Goal: Use online tool/utility: Use online tool/utility

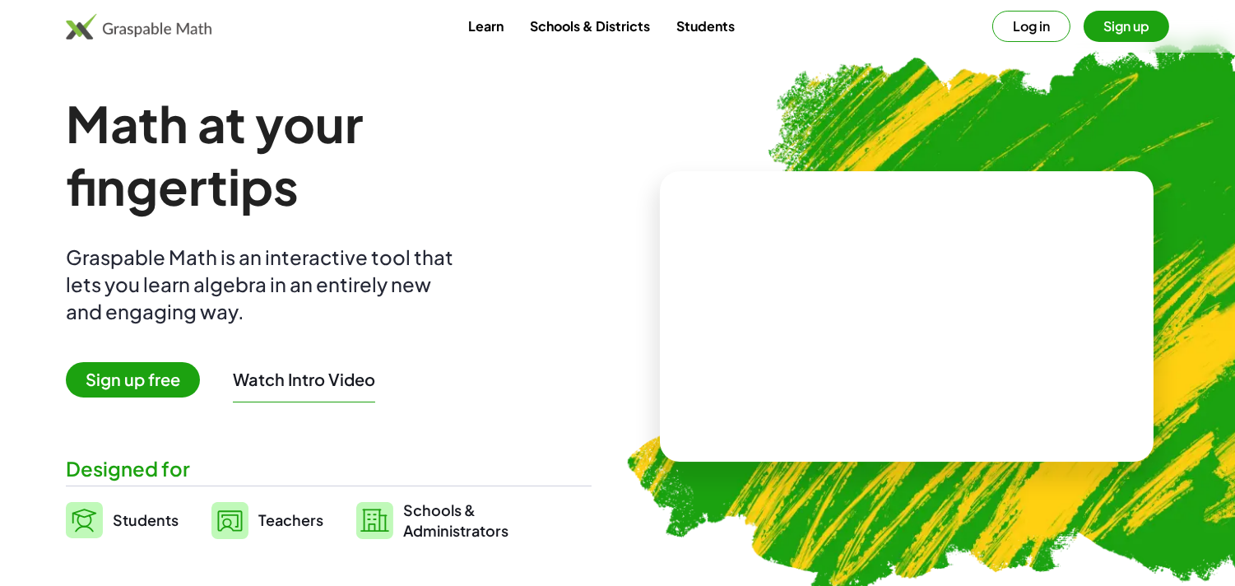
click at [1012, 39] on button "Log in" at bounding box center [1031, 26] width 78 height 31
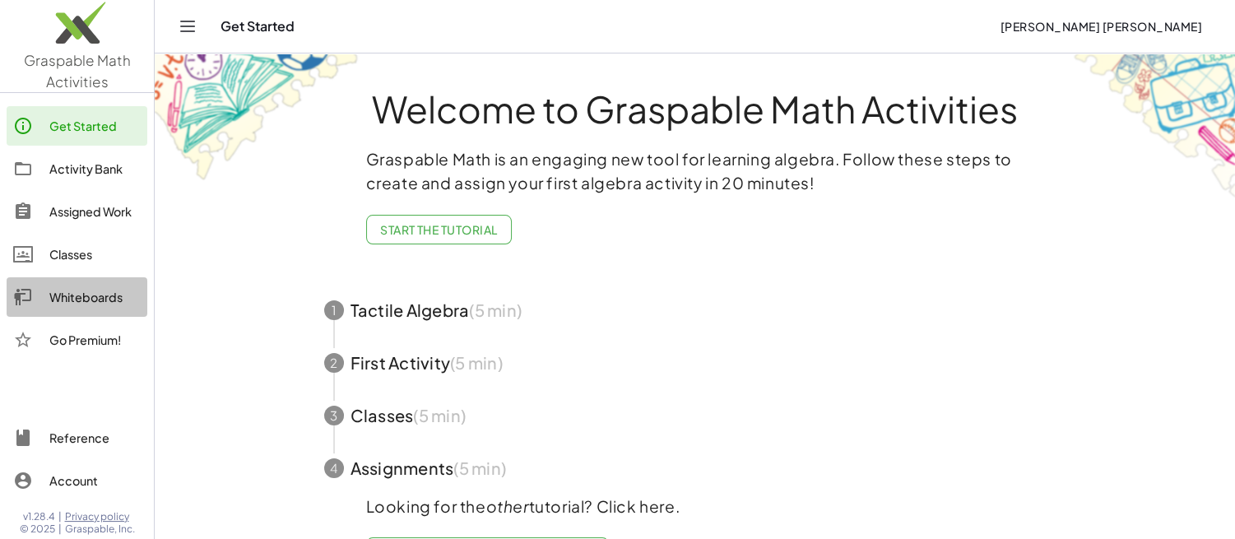
click at [56, 313] on link "Whiteboards" at bounding box center [77, 296] width 141 height 39
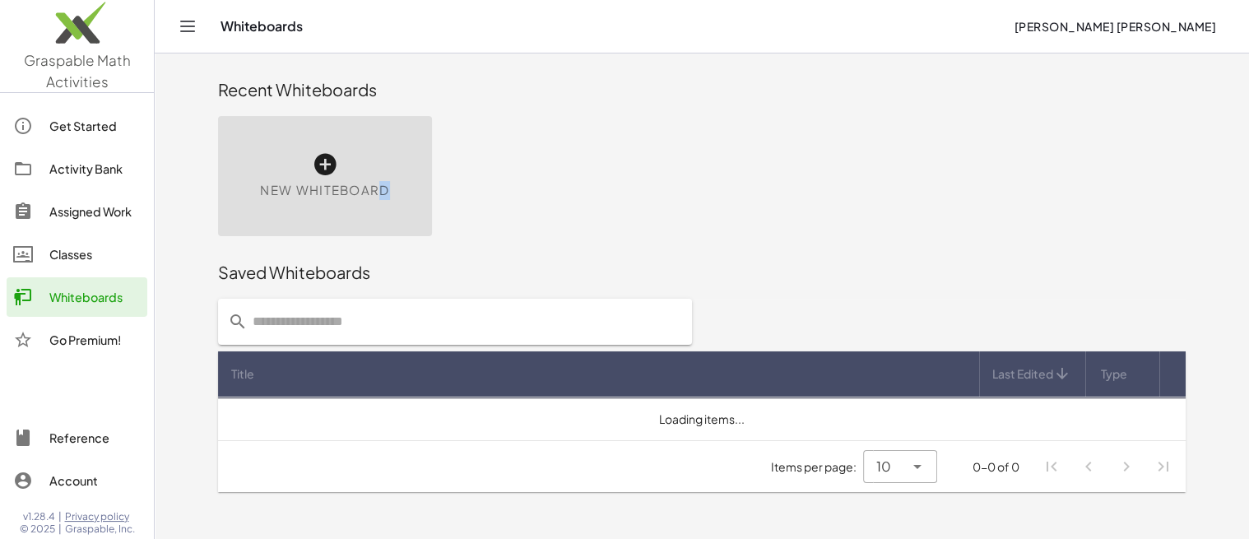
click at [383, 203] on div "New Whiteboard" at bounding box center [325, 176] width 214 height 120
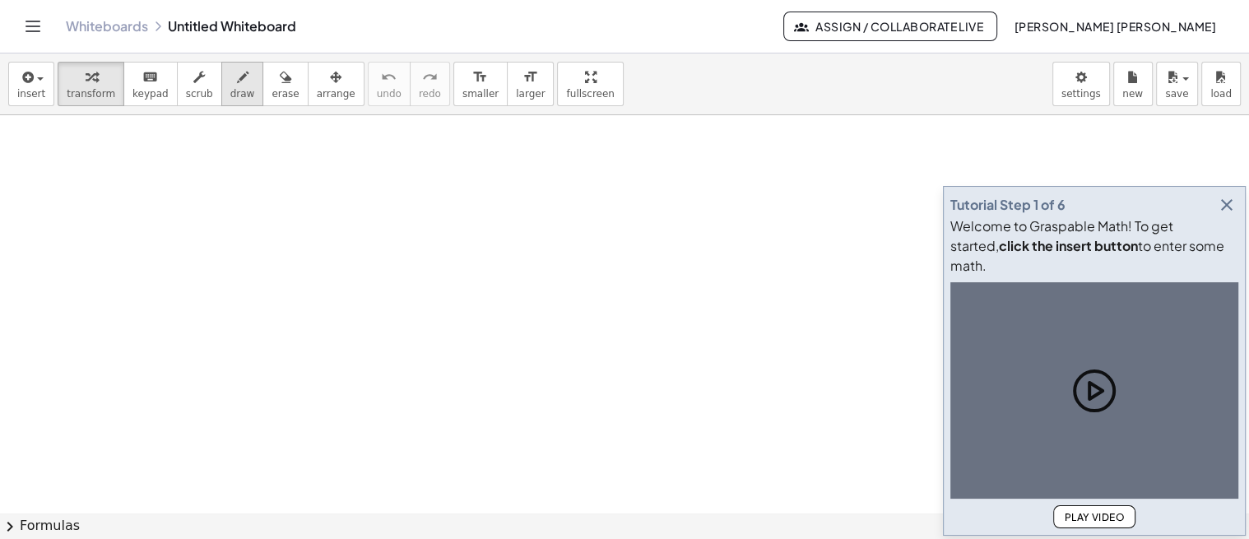
click at [222, 84] on button "draw" at bounding box center [242, 84] width 43 height 44
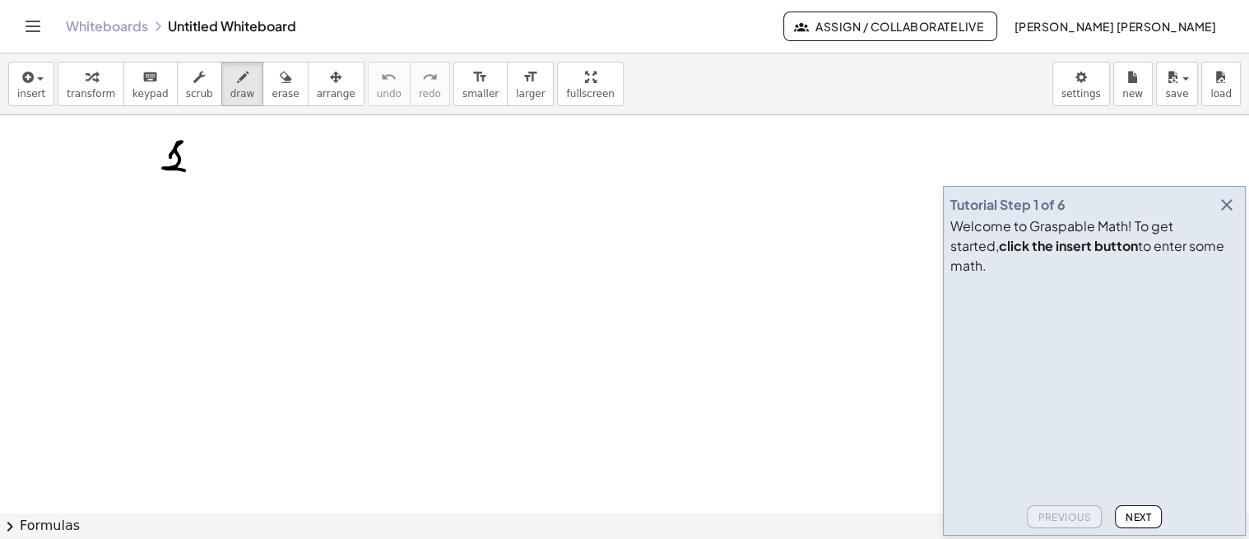
drag, startPoint x: 182, startPoint y: 141, endPoint x: 204, endPoint y: 165, distance: 33.2
click at [189, 169] on div at bounding box center [624, 513] width 1249 height 796
drag, startPoint x: 229, startPoint y: 169, endPoint x: 248, endPoint y: 142, distance: 34.2
click at [250, 141] on div at bounding box center [624, 513] width 1249 height 796
drag, startPoint x: 220, startPoint y: 162, endPoint x: 239, endPoint y: 160, distance: 19.1
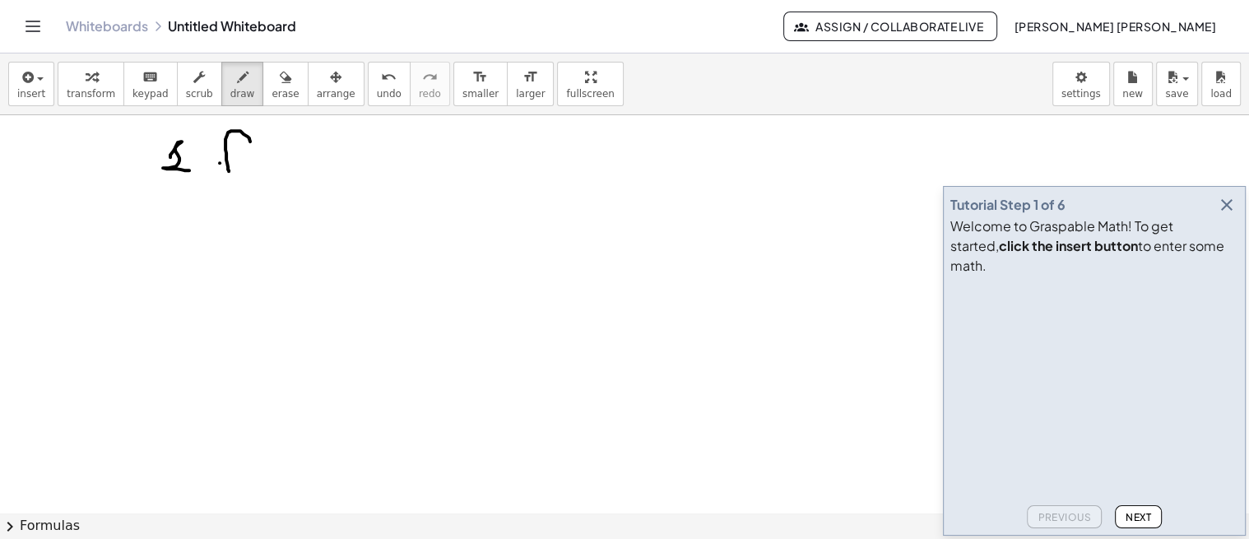
click at [239, 160] on div at bounding box center [624, 513] width 1249 height 796
drag, startPoint x: 266, startPoint y: 159, endPoint x: 265, endPoint y: 174, distance: 14.8
click at [265, 174] on div at bounding box center [624, 513] width 1249 height 796
drag, startPoint x: 255, startPoint y: 153, endPoint x: 276, endPoint y: 150, distance: 20.8
click at [280, 150] on div at bounding box center [624, 513] width 1249 height 796
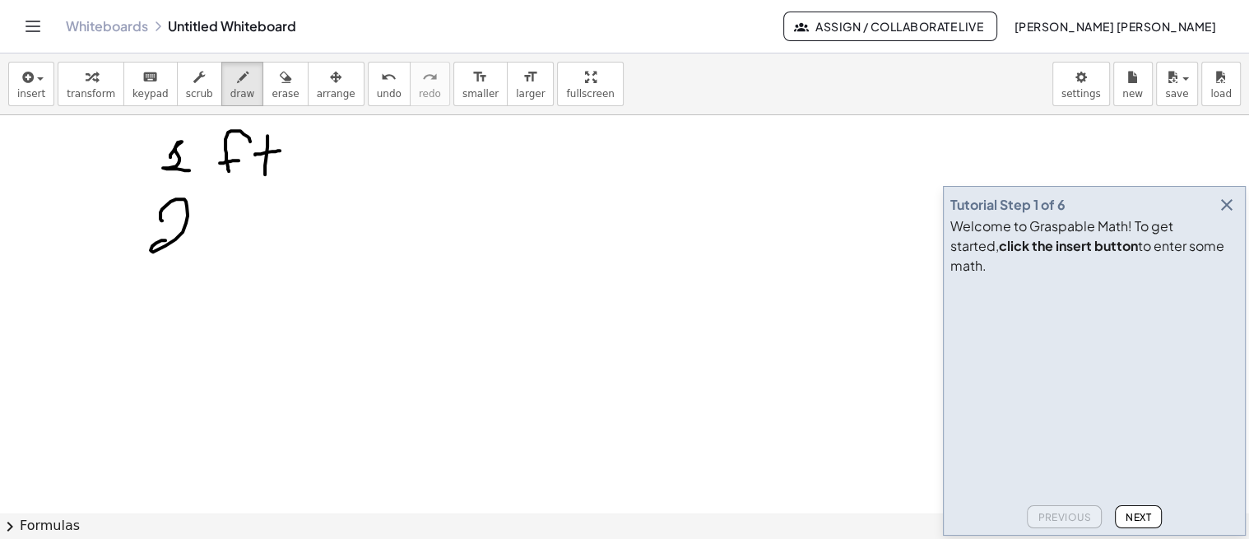
drag, startPoint x: 160, startPoint y: 216, endPoint x: 186, endPoint y: 239, distance: 34.4
click at [179, 244] on div at bounding box center [624, 513] width 1249 height 796
click at [189, 237] on div at bounding box center [624, 513] width 1249 height 796
click at [219, 225] on div at bounding box center [624, 513] width 1249 height 796
drag, startPoint x: 251, startPoint y: 230, endPoint x: 266, endPoint y: 202, distance: 32.4
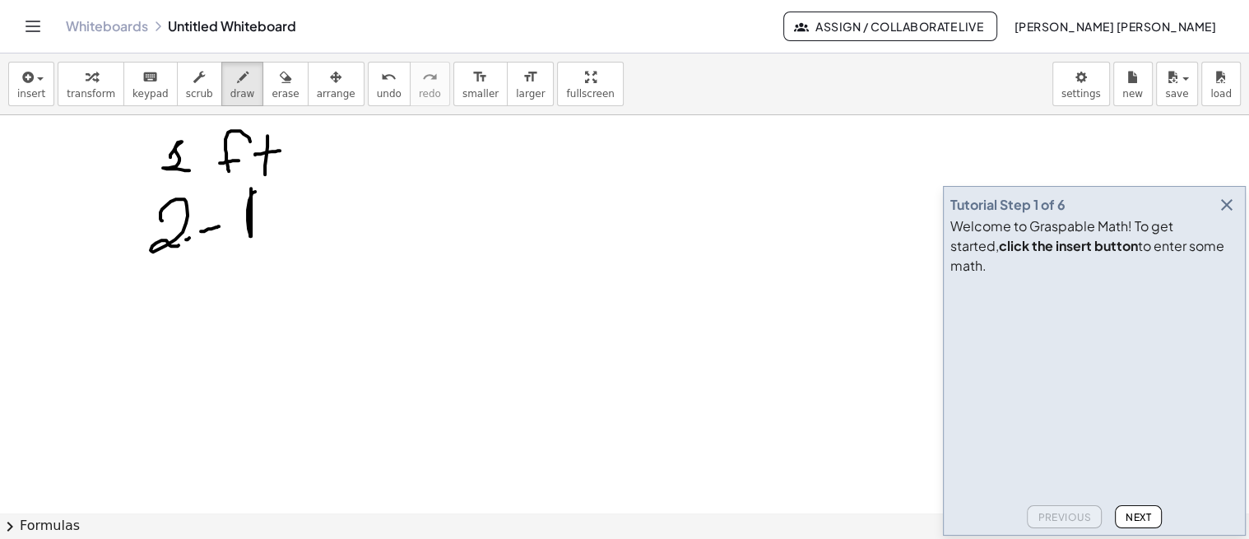
click at [267, 201] on div at bounding box center [624, 513] width 1249 height 796
drag, startPoint x: 252, startPoint y: 214, endPoint x: 264, endPoint y: 219, distance: 13.3
click at [265, 218] on div at bounding box center [624, 513] width 1249 height 796
drag, startPoint x: 258, startPoint y: 233, endPoint x: 299, endPoint y: 223, distance: 42.3
click at [273, 232] on div at bounding box center [624, 513] width 1249 height 796
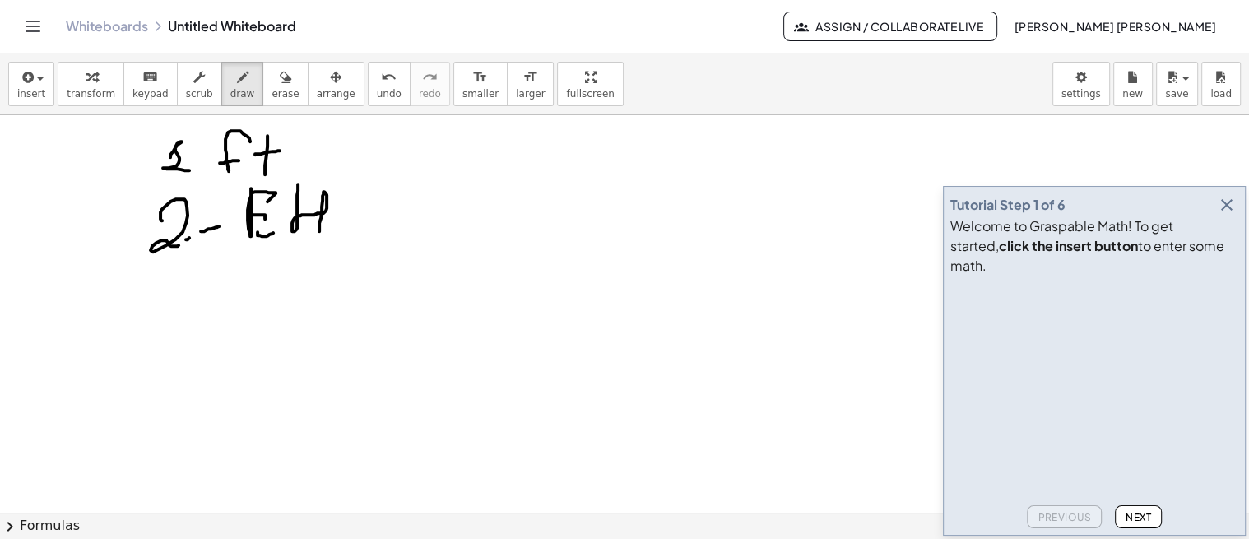
drag, startPoint x: 297, startPoint y: 203, endPoint x: 296, endPoint y: 234, distance: 31.3
click at [318, 232] on div at bounding box center [624, 513] width 1249 height 796
drag, startPoint x: 158, startPoint y: 286, endPoint x: 152, endPoint y: 305, distance: 20.6
click at [150, 305] on div at bounding box center [624, 513] width 1249 height 796
click at [188, 313] on div at bounding box center [624, 513] width 1249 height 796
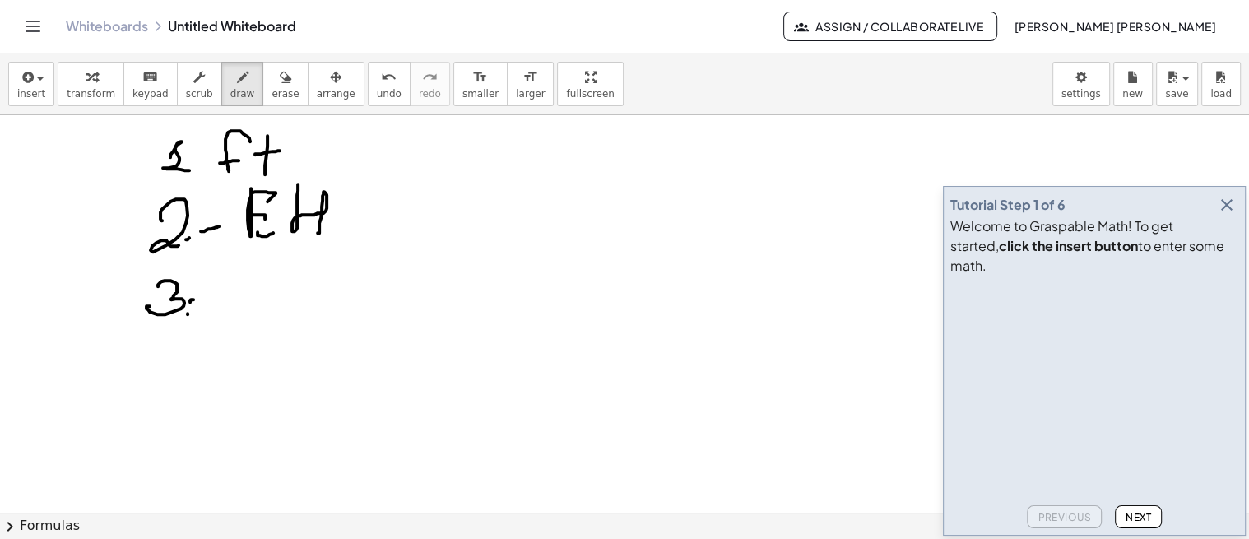
drag, startPoint x: 191, startPoint y: 299, endPoint x: 212, endPoint y: 295, distance: 21.8
click at [212, 296] on div at bounding box center [624, 513] width 1249 height 796
drag, startPoint x: 228, startPoint y: 313, endPoint x: 229, endPoint y: 290, distance: 23.1
click at [227, 290] on div at bounding box center [624, 513] width 1249 height 796
drag, startPoint x: 269, startPoint y: 309, endPoint x: 258, endPoint y: 283, distance: 28.0
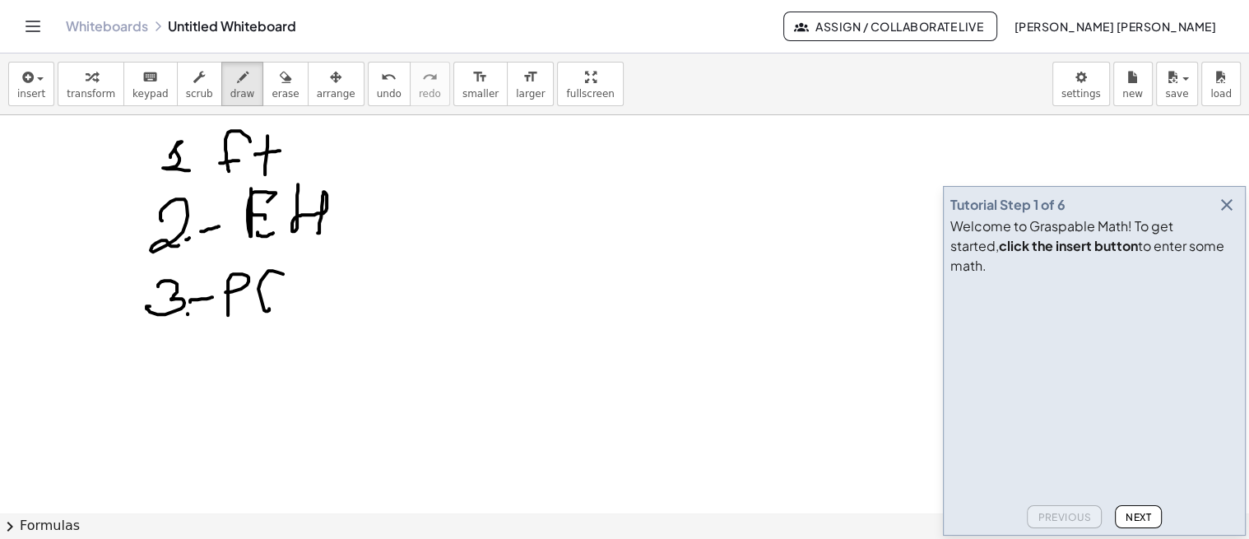
click at [258, 283] on div at bounding box center [624, 513] width 1249 height 796
drag, startPoint x: 293, startPoint y: 310, endPoint x: 289, endPoint y: 286, distance: 25.0
click at [289, 286] on div at bounding box center [624, 513] width 1249 height 796
drag, startPoint x: 152, startPoint y: 339, endPoint x: 179, endPoint y: 379, distance: 48.2
click at [179, 379] on div at bounding box center [624, 513] width 1249 height 796
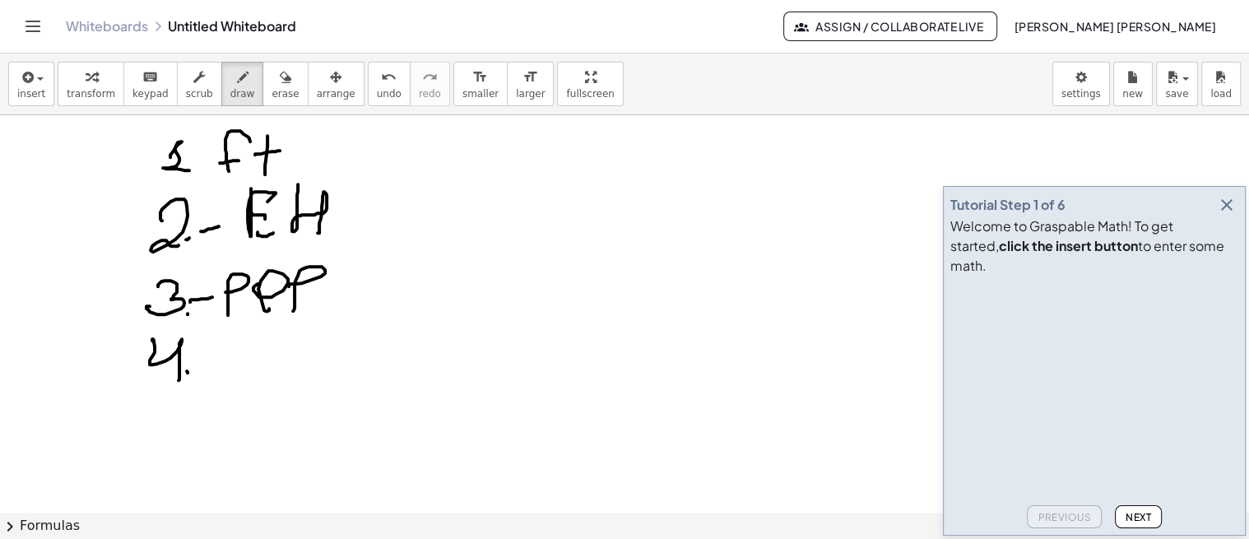
click at [188, 372] on div at bounding box center [624, 513] width 1249 height 796
click at [211, 359] on div at bounding box center [624, 513] width 1249 height 796
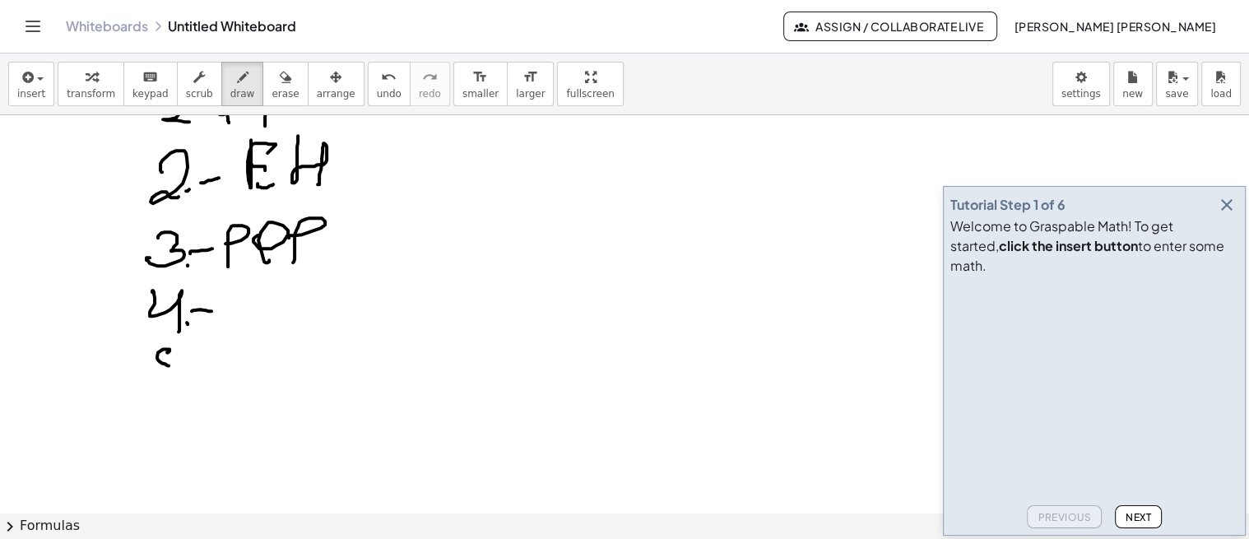
drag, startPoint x: 168, startPoint y: 351, endPoint x: 142, endPoint y: 381, distance: 39.1
click at [142, 381] on div at bounding box center [624, 465] width 1249 height 796
drag, startPoint x: 161, startPoint y: 398, endPoint x: 132, endPoint y: 440, distance: 51.4
click at [132, 440] on div at bounding box center [624, 465] width 1249 height 796
drag, startPoint x: 224, startPoint y: 296, endPoint x: 257, endPoint y: 290, distance: 33.4
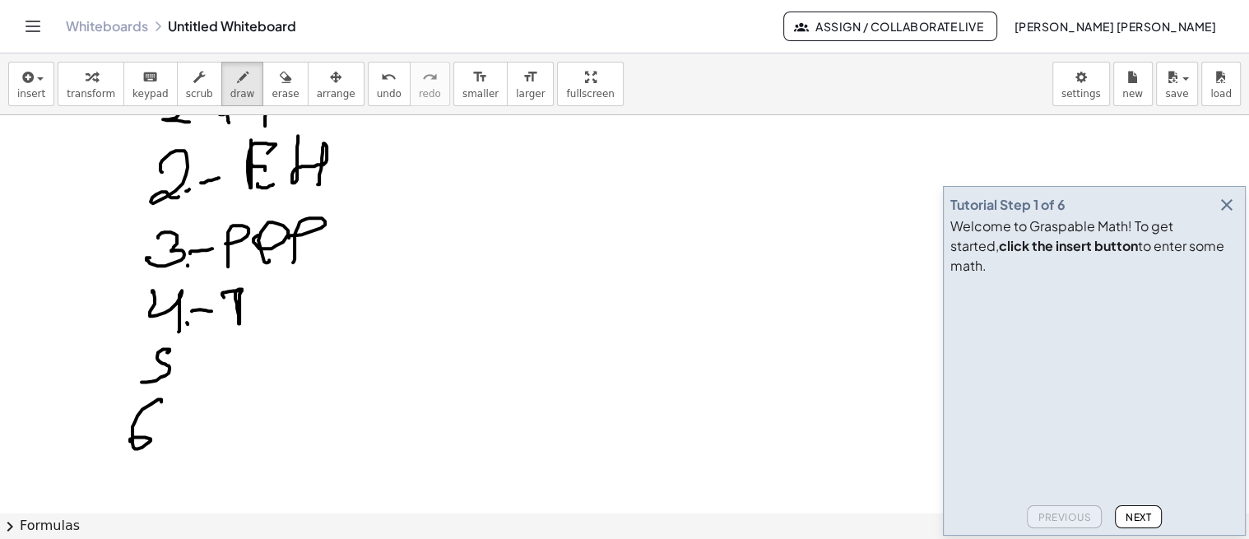
click at [257, 290] on div at bounding box center [624, 465] width 1249 height 796
drag, startPoint x: 262, startPoint y: 298, endPoint x: 272, endPoint y: 301, distance: 11.2
click at [281, 296] on div at bounding box center [624, 465] width 1249 height 796
drag, startPoint x: 263, startPoint y: 303, endPoint x: 282, endPoint y: 303, distance: 18.9
click at [280, 303] on div at bounding box center [624, 465] width 1249 height 796
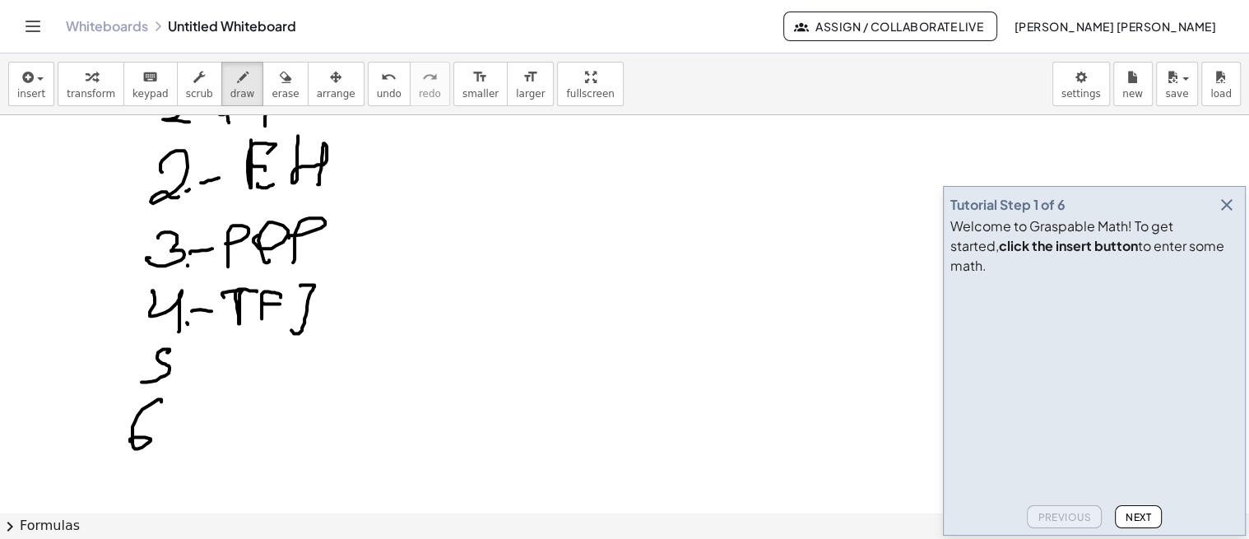
drag, startPoint x: 300, startPoint y: 284, endPoint x: 306, endPoint y: 316, distance: 32.6
click at [306, 316] on div at bounding box center [624, 465] width 1249 height 796
drag, startPoint x: 189, startPoint y: 388, endPoint x: 210, endPoint y: 374, distance: 24.4
click at [216, 378] on div at bounding box center [624, 465] width 1249 height 796
drag, startPoint x: 199, startPoint y: 367, endPoint x: 226, endPoint y: 362, distance: 27.6
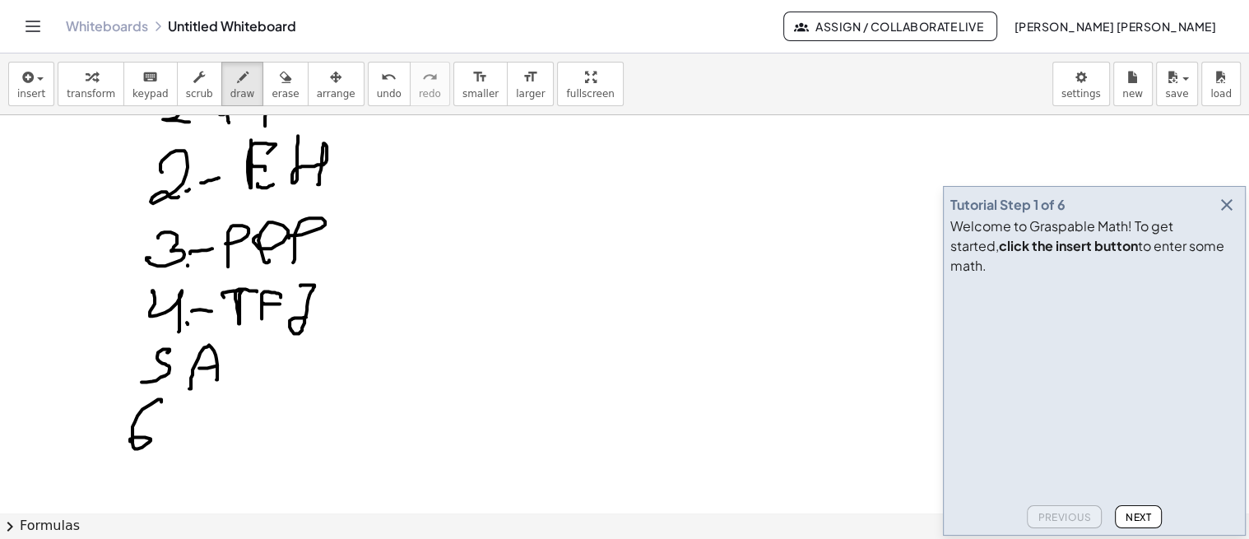
click at [225, 362] on div at bounding box center [624, 465] width 1249 height 796
click at [226, 379] on div at bounding box center [624, 465] width 1249 height 796
drag, startPoint x: 269, startPoint y: 346, endPoint x: 277, endPoint y: 377, distance: 31.5
click at [277, 377] on div at bounding box center [624, 465] width 1249 height 796
drag, startPoint x: 283, startPoint y: 378, endPoint x: 288, endPoint y: 368, distance: 11.8
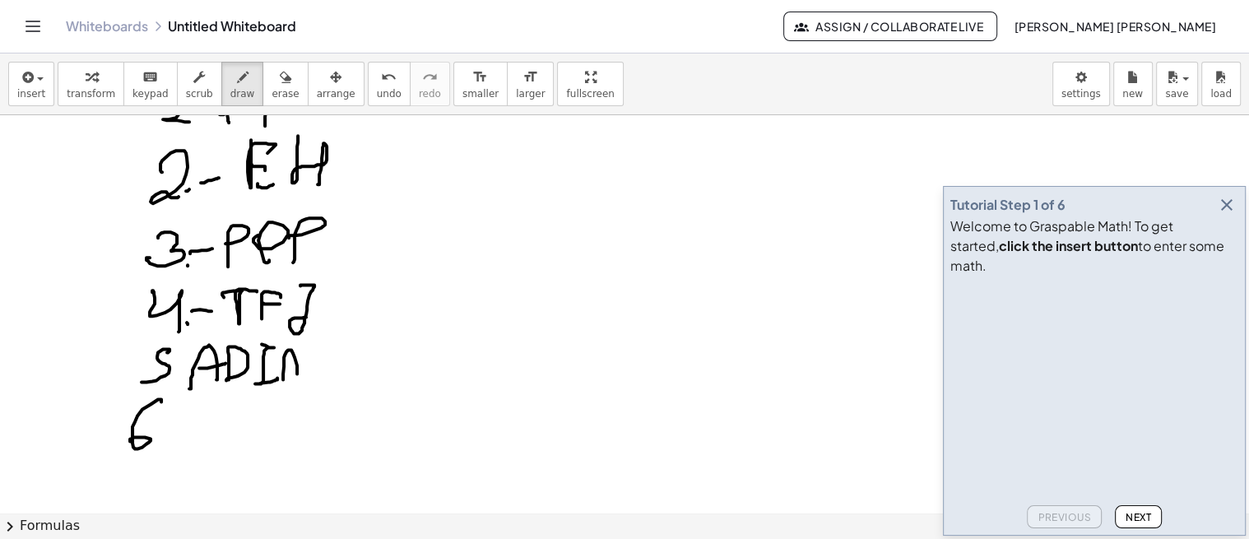
click at [293, 380] on div at bounding box center [624, 465] width 1249 height 796
drag, startPoint x: 299, startPoint y: 364, endPoint x: 307, endPoint y: 366, distance: 8.4
click at [307, 364] on div at bounding box center [624, 465] width 1249 height 796
drag, startPoint x: 309, startPoint y: 379, endPoint x: 341, endPoint y: 370, distance: 33.3
click at [336, 376] on div at bounding box center [624, 465] width 1249 height 796
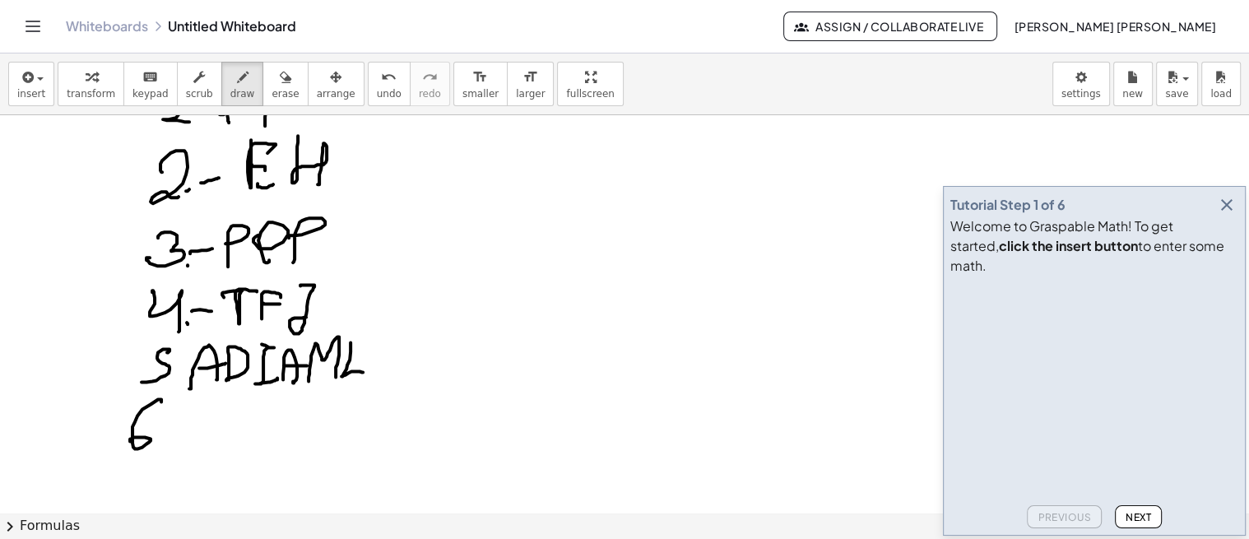
drag, startPoint x: 346, startPoint y: 368, endPoint x: 323, endPoint y: 374, distance: 23.7
click at [365, 369] on div at bounding box center [624, 465] width 1249 height 796
drag, startPoint x: 202, startPoint y: 409, endPoint x: 217, endPoint y: 447, distance: 40.9
click at [219, 446] on div at bounding box center [624, 465] width 1249 height 796
drag
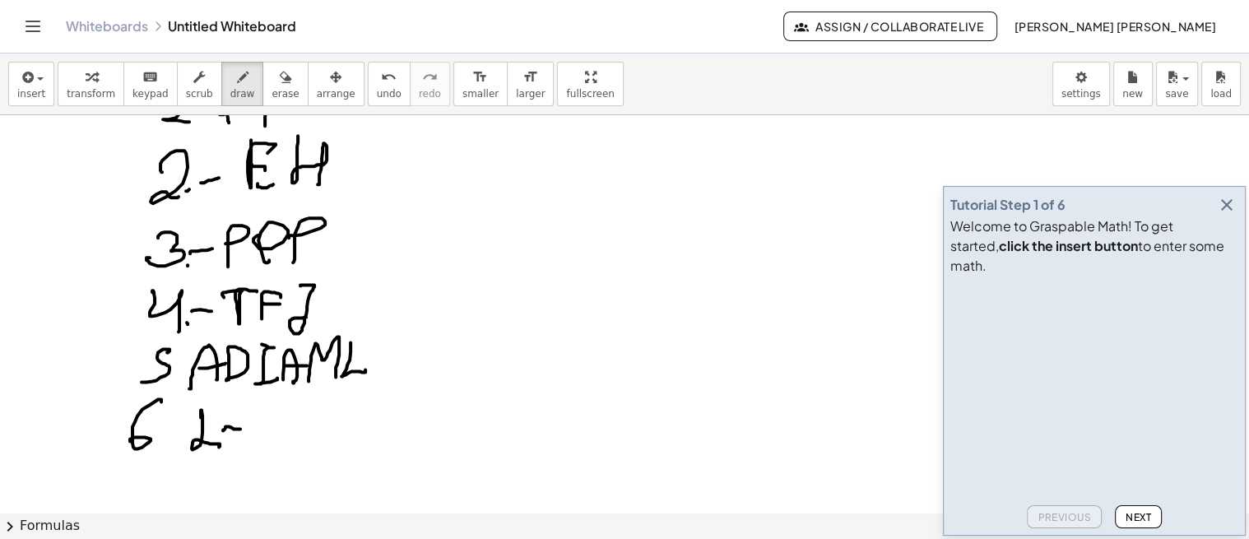
click at [244, 424] on div at bounding box center [624, 465] width 1249 height 796
click at [236, 444] on div at bounding box center [624, 465] width 1249 height 796
click at [267, 415] on div at bounding box center [624, 465] width 1249 height 796
click at [258, 425] on div at bounding box center [624, 465] width 1249 height 796
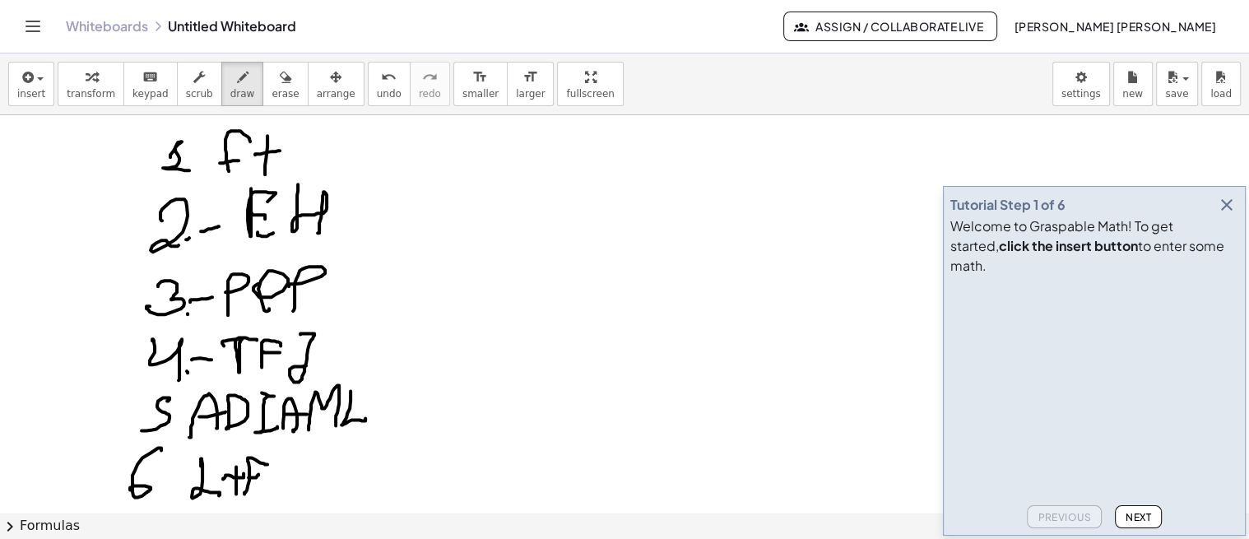
scroll to position [0, 0]
click at [275, 85] on div "transform keyboard keypad scrub draw erase arrange" at bounding box center [211, 84] width 306 height 44
drag, startPoint x: 264, startPoint y: 92, endPoint x: 248, endPoint y: 105, distance: 20.4
click at [262, 100] on button "erase" at bounding box center [284, 84] width 45 height 44
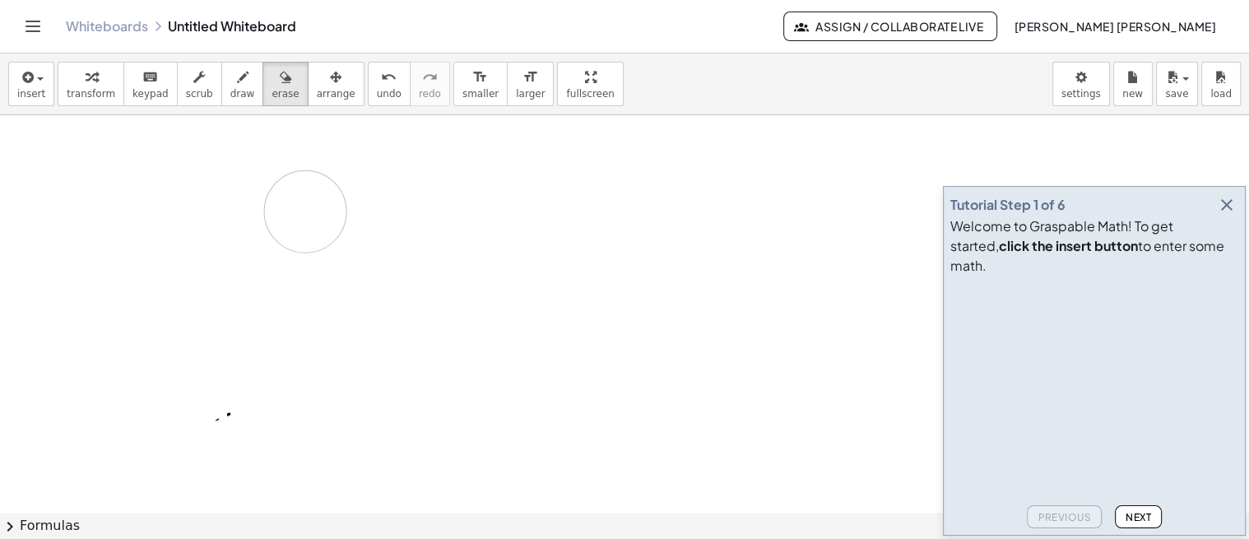
drag, startPoint x: 148, startPoint y: 146, endPoint x: 314, endPoint y: 208, distance: 177.3
click at [314, 208] on div at bounding box center [624, 513] width 1249 height 796
drag, startPoint x: 216, startPoint y: 84, endPoint x: 227, endPoint y: 79, distance: 11.8
click at [237, 84] on icon "button" at bounding box center [243, 77] width 12 height 20
drag, startPoint x: 410, startPoint y: 135, endPoint x: 423, endPoint y: 166, distance: 33.9
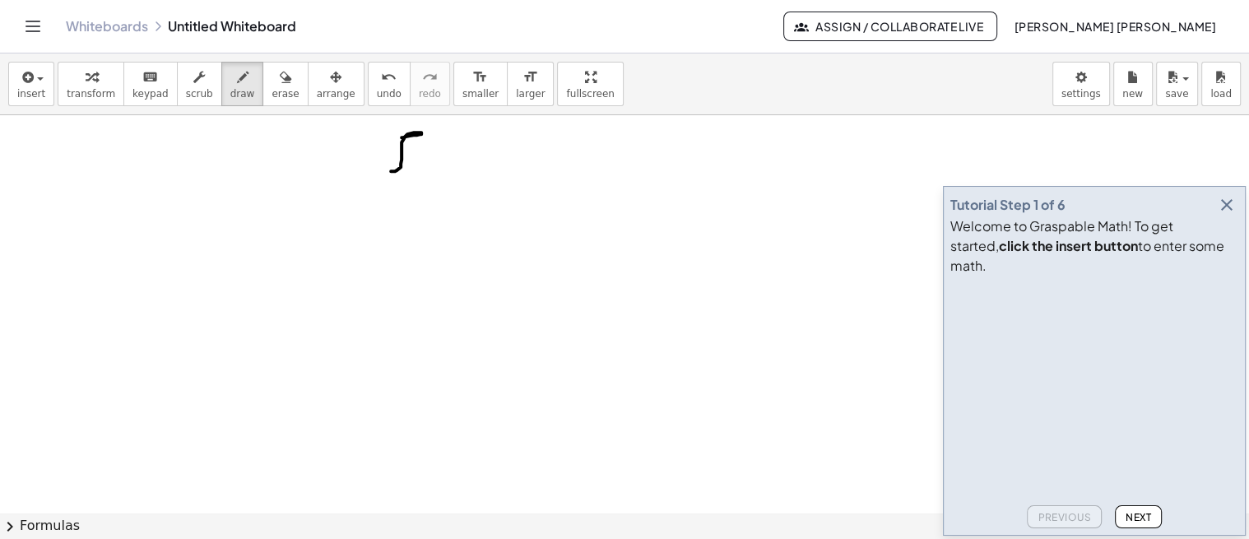
click at [424, 169] on div at bounding box center [624, 513] width 1249 height 796
drag, startPoint x: 399, startPoint y: 153, endPoint x: 425, endPoint y: 156, distance: 25.7
click at [420, 154] on div at bounding box center [624, 513] width 1249 height 796
drag, startPoint x: 442, startPoint y: 154, endPoint x: 464, endPoint y: 165, distance: 24.7
click at [463, 166] on div at bounding box center [624, 513] width 1249 height 796
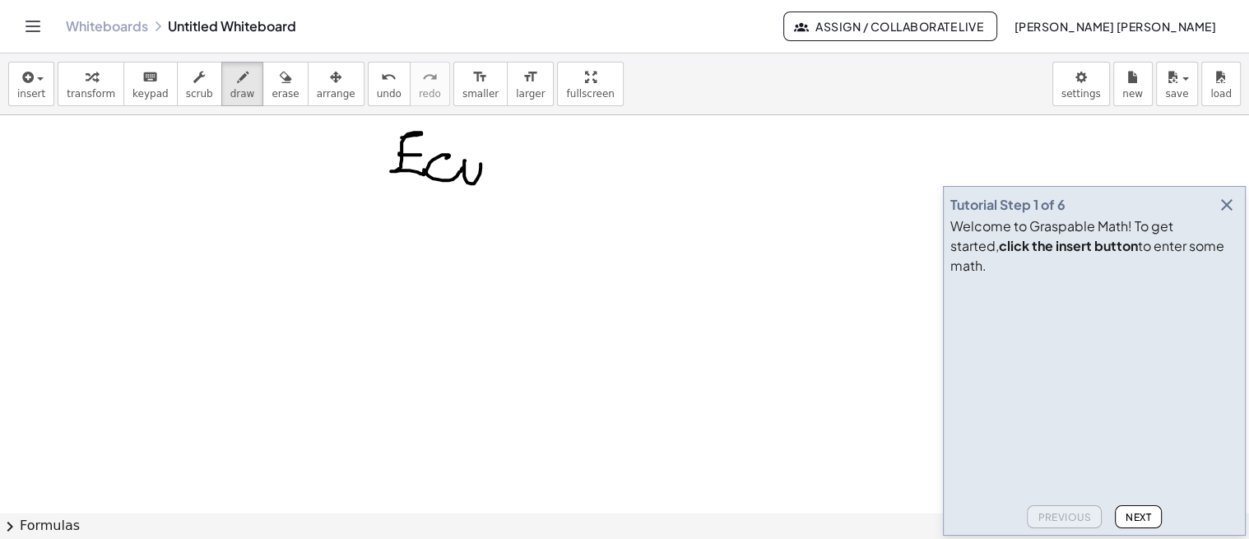
drag, startPoint x: 465, startPoint y: 160, endPoint x: 488, endPoint y: 161, distance: 23.1
click at [480, 154] on div at bounding box center [624, 513] width 1249 height 796
drag, startPoint x: 502, startPoint y: 159, endPoint x: 516, endPoint y: 174, distance: 21.0
click at [515, 177] on div at bounding box center [624, 513] width 1249 height 796
drag, startPoint x: 535, startPoint y: 155, endPoint x: 558, endPoint y: 179, distance: 33.2
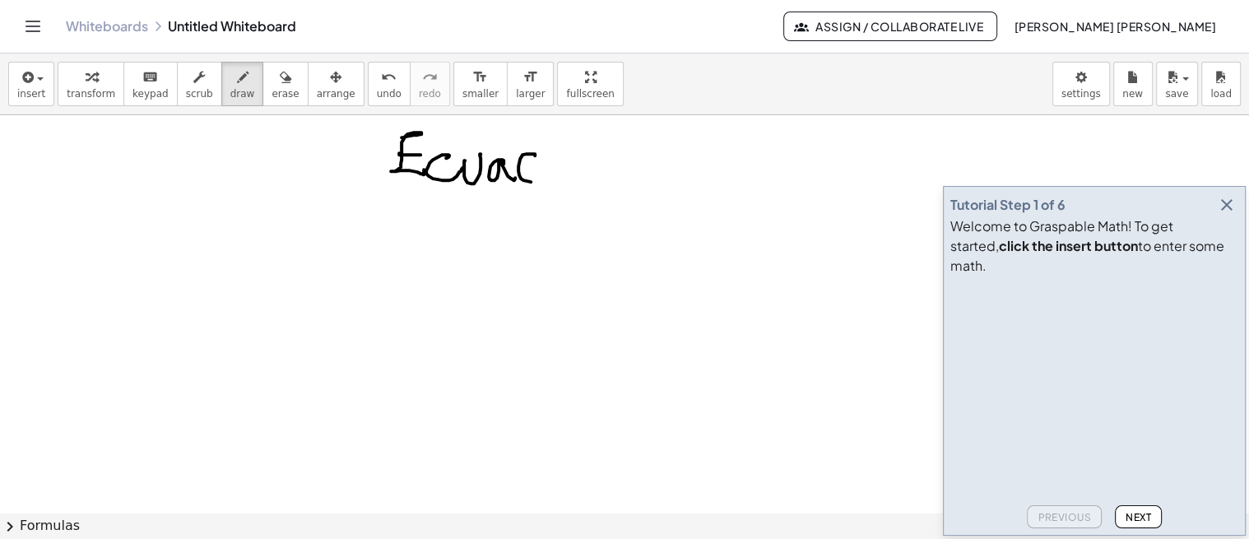
click at [556, 181] on div at bounding box center [624, 513] width 1249 height 796
drag, startPoint x: 568, startPoint y: 177, endPoint x: 568, endPoint y: 191, distance: 14.0
click at [568, 191] on div at bounding box center [624, 513] width 1249 height 796
click at [565, 146] on div at bounding box center [624, 513] width 1249 height 796
drag, startPoint x: 585, startPoint y: 182, endPoint x: 581, endPoint y: 174, distance: 8.5
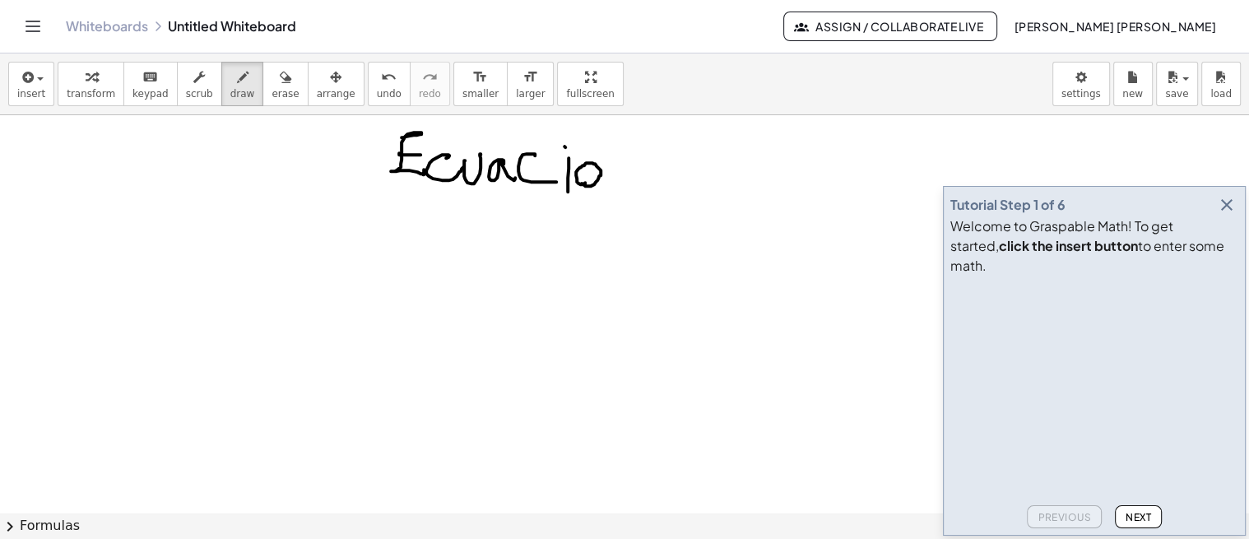
click at [579, 178] on div at bounding box center [624, 513] width 1249 height 796
drag, startPoint x: 606, startPoint y: 142, endPoint x: 618, endPoint y: 141, distance: 11.6
click at [619, 133] on div at bounding box center [624, 513] width 1249 height 796
drag, startPoint x: 614, startPoint y: 155, endPoint x: 632, endPoint y: 179, distance: 29.9
click at [632, 181] on div at bounding box center [624, 513] width 1249 height 796
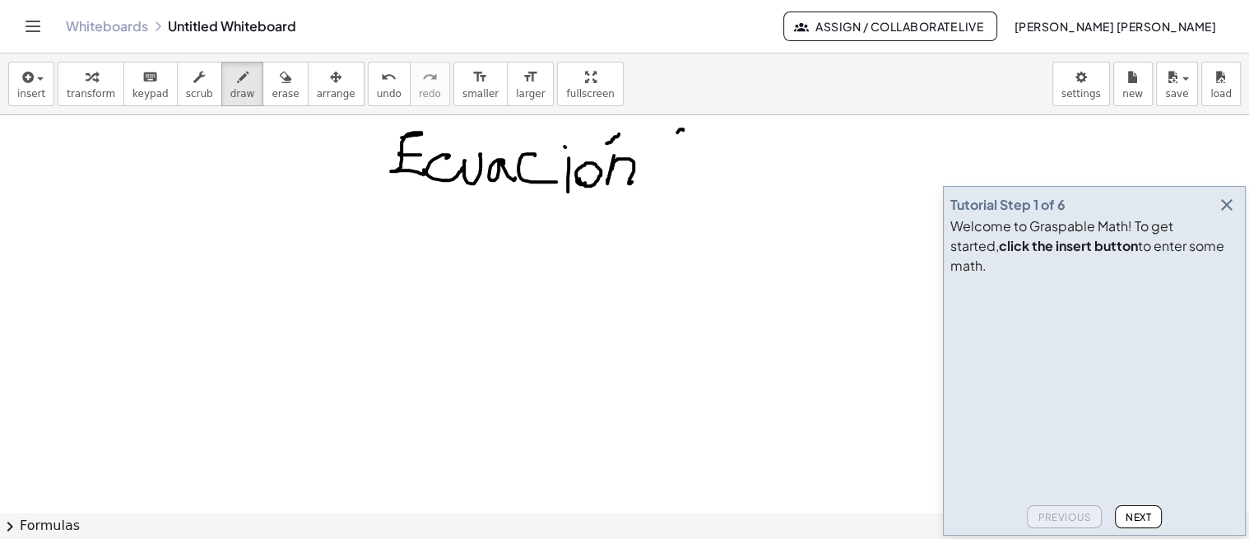
drag, startPoint x: 677, startPoint y: 132, endPoint x: 671, endPoint y: 196, distance: 64.5
click at [671, 196] on div at bounding box center [624, 513] width 1249 height 796
drag, startPoint x: 691, startPoint y: 160, endPoint x: 704, endPoint y: 183, distance: 26.5
click at [704, 183] on div at bounding box center [624, 513] width 1249 height 796
drag, startPoint x: 716, startPoint y: 137, endPoint x: 755, endPoint y: 142, distance: 39.9
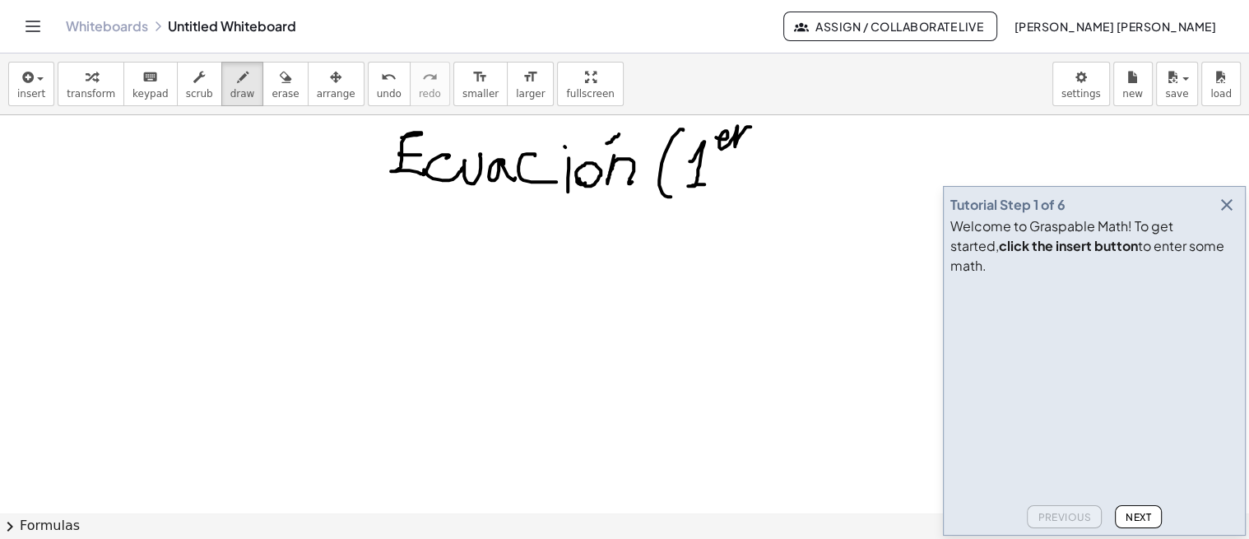
click at [754, 128] on div at bounding box center [624, 513] width 1249 height 796
drag, startPoint x: 774, startPoint y: 179, endPoint x: 774, endPoint y: 193, distance: 13.2
click at [774, 193] on div at bounding box center [624, 513] width 1249 height 796
drag, startPoint x: 778, startPoint y: 157, endPoint x: 801, endPoint y: 171, distance: 26.3
click at [801, 171] on div at bounding box center [624, 513] width 1249 height 796
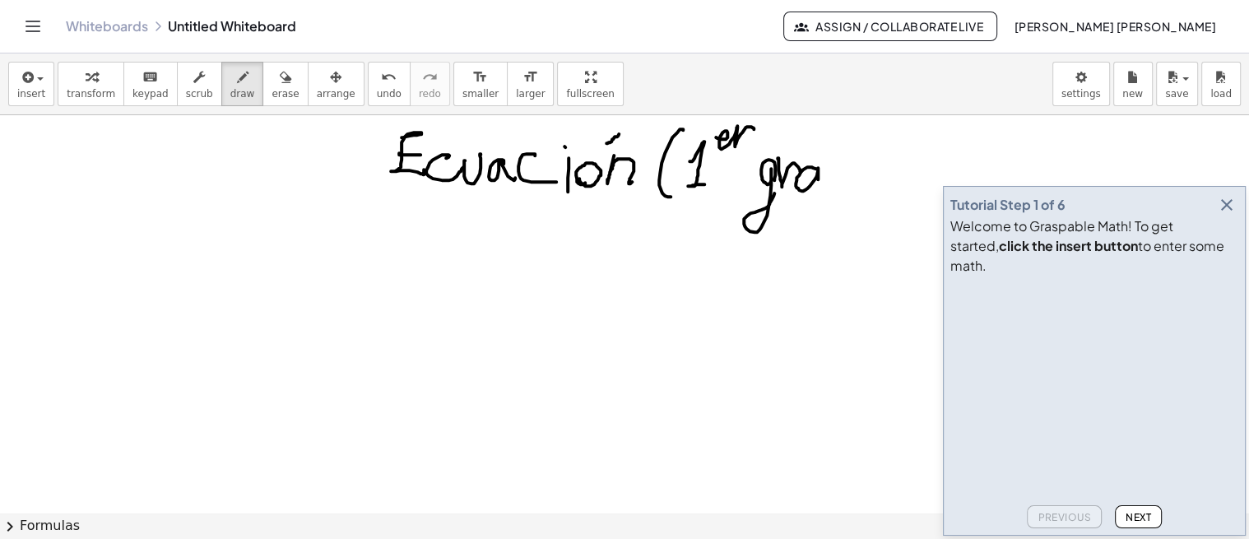
drag, startPoint x: 818, startPoint y: 173, endPoint x: 833, endPoint y: 176, distance: 16.0
click at [833, 182] on div at bounding box center [624, 513] width 1249 height 796
drag, startPoint x: 841, startPoint y: 169, endPoint x: 876, endPoint y: 173, distance: 35.6
click at [877, 173] on div at bounding box center [624, 513] width 1249 height 796
drag, startPoint x: 875, startPoint y: 122, endPoint x: 886, endPoint y: 211, distance: 90.4
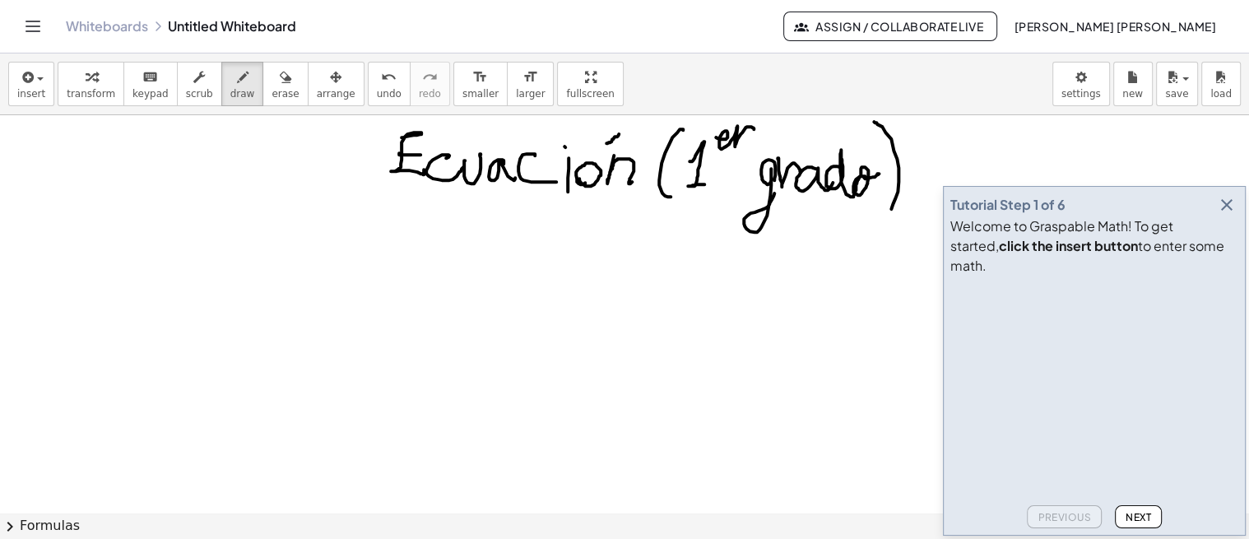
click at [886, 211] on div at bounding box center [624, 513] width 1249 height 796
click at [1221, 215] on icon "button" at bounding box center [1227, 205] width 20 height 20
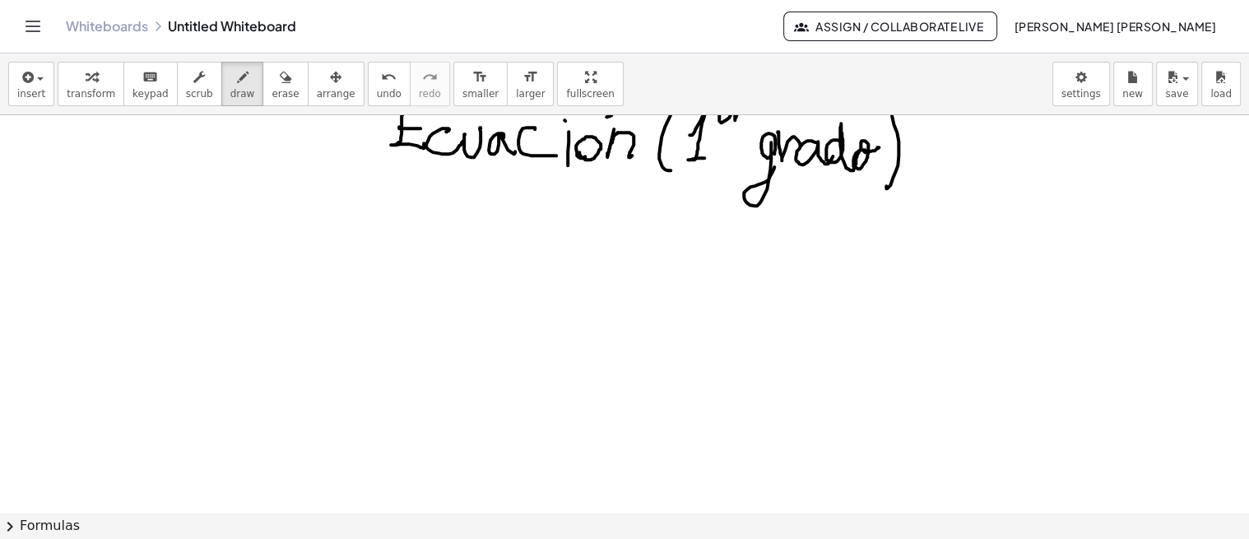
scroll to position [27, 0]
drag, startPoint x: 299, startPoint y: 396, endPoint x: 372, endPoint y: 392, distance: 73.3
click at [373, 392] on div at bounding box center [624, 486] width 1249 height 796
drag, startPoint x: 335, startPoint y: 393, endPoint x: 317, endPoint y: 215, distance: 179.5
click at [317, 215] on div at bounding box center [624, 486] width 1249 height 796
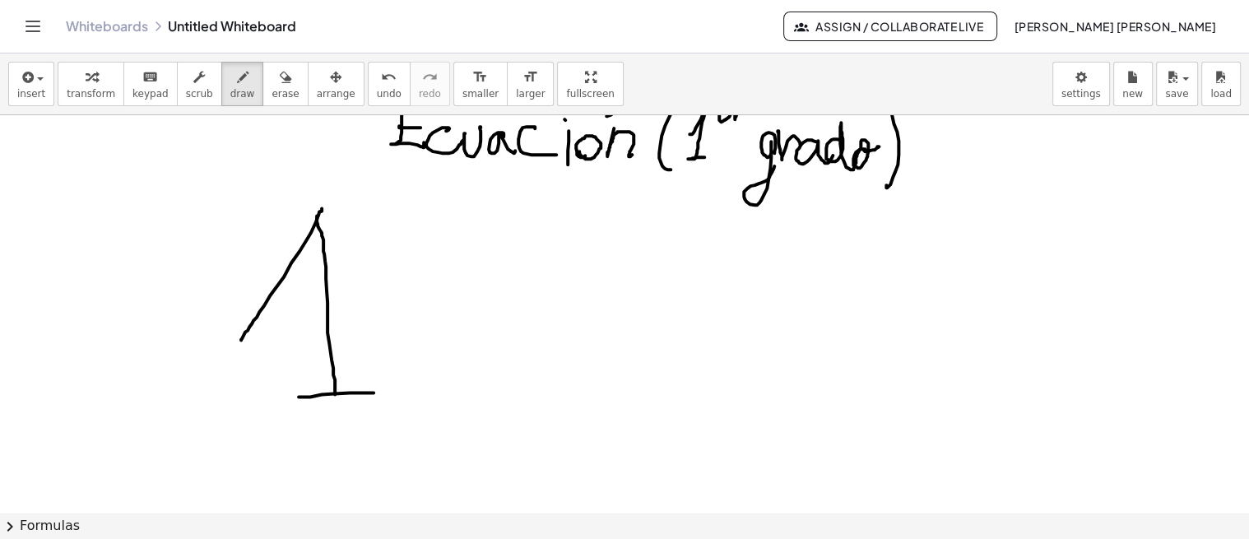
drag, startPoint x: 322, startPoint y: 207, endPoint x: 240, endPoint y: 336, distance: 152.0
click at [240, 339] on div at bounding box center [624, 486] width 1249 height 796
drag, startPoint x: 145, startPoint y: 333, endPoint x: 268, endPoint y: 336, distance: 123.4
click at [266, 336] on div at bounding box center [624, 486] width 1249 height 796
drag, startPoint x: 314, startPoint y: 215, endPoint x: 420, endPoint y: 338, distance: 162.2
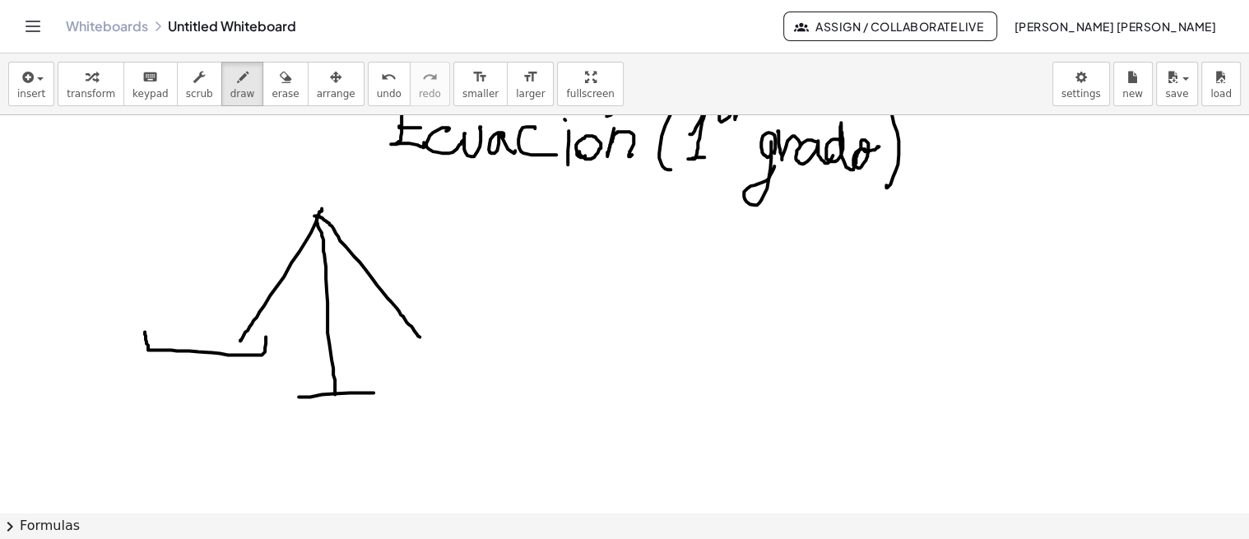
click at [420, 338] on div at bounding box center [624, 486] width 1249 height 796
drag, startPoint x: 404, startPoint y: 332, endPoint x: 521, endPoint y: 349, distance: 118.0
click at [522, 350] on div at bounding box center [624, 486] width 1249 height 796
drag, startPoint x: 116, startPoint y: 277, endPoint x: 120, endPoint y: 304, distance: 27.5
click at [104, 310] on div at bounding box center [624, 486] width 1249 height 796
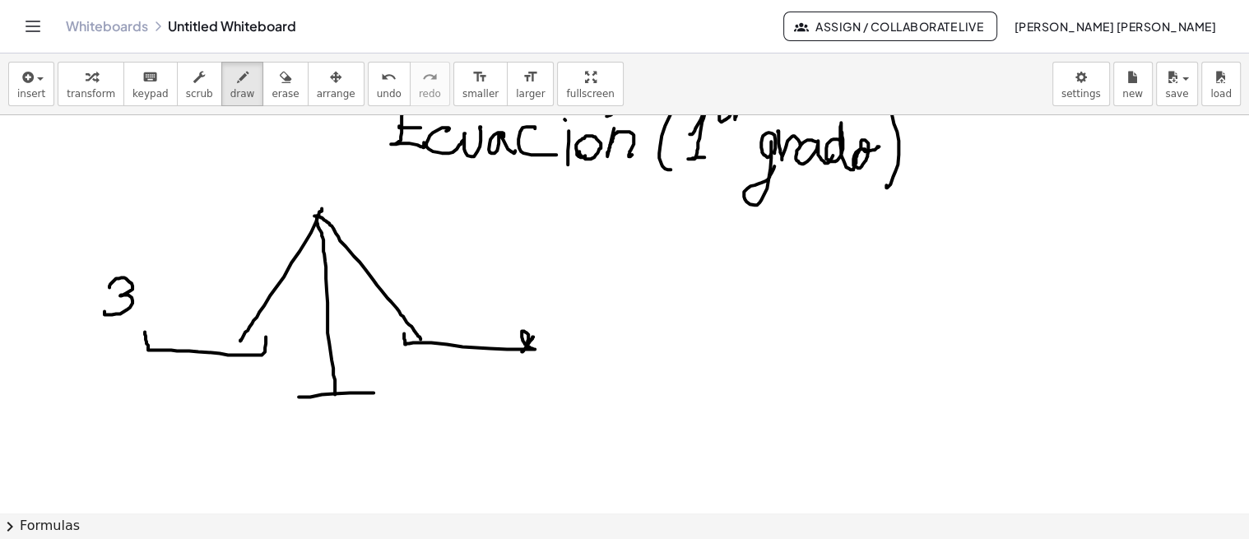
drag, startPoint x: 137, startPoint y: 301, endPoint x: 151, endPoint y: 313, distance: 18.7
click at [151, 313] on div at bounding box center [624, 486] width 1249 height 796
drag, startPoint x: 142, startPoint y: 306, endPoint x: 134, endPoint y: 318, distance: 14.8
click at [133, 319] on div at bounding box center [624, 486] width 1249 height 796
drag, startPoint x: 156, startPoint y: 304, endPoint x: 169, endPoint y: 302, distance: 13.4
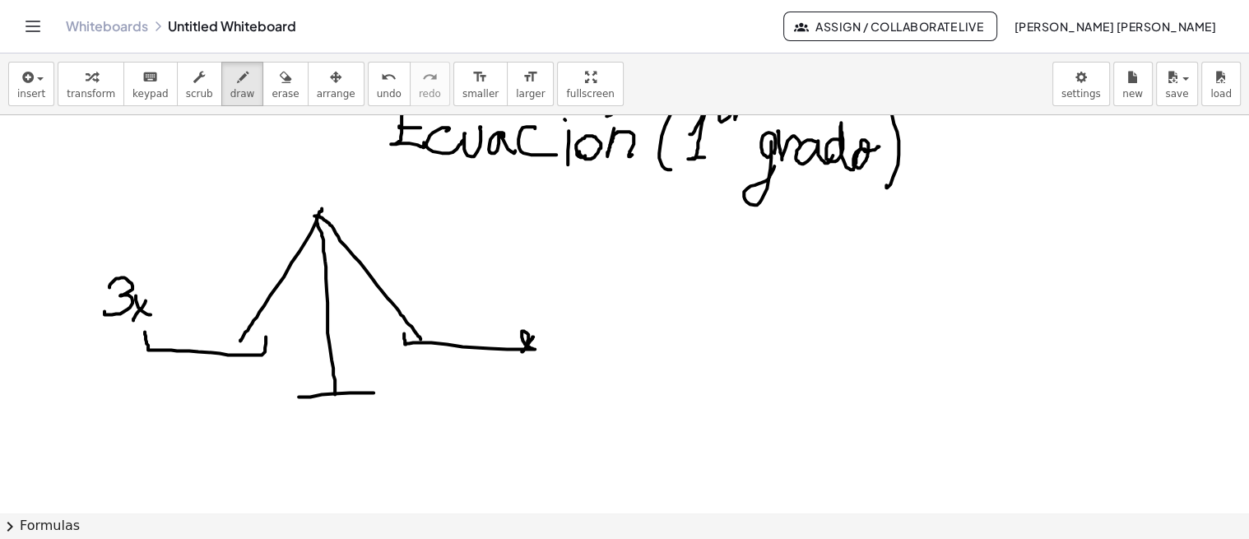
click at [169, 302] on div at bounding box center [624, 486] width 1249 height 796
drag, startPoint x: 179, startPoint y: 290, endPoint x: 175, endPoint y: 316, distance: 25.7
click at [175, 316] on div at bounding box center [624, 486] width 1249 height 796
drag, startPoint x: 187, startPoint y: 296, endPoint x: 217, endPoint y: 323, distance: 40.2
click at [217, 323] on div at bounding box center [624, 486] width 1249 height 796
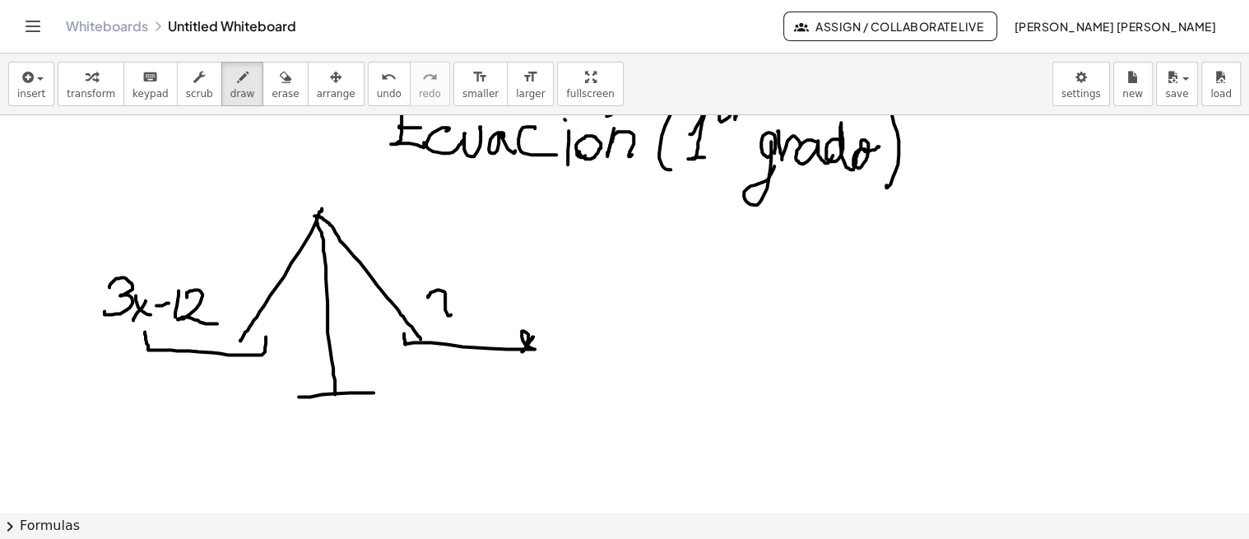
drag, startPoint x: 429, startPoint y: 294, endPoint x: 455, endPoint y: 292, distance: 25.6
click at [454, 308] on div at bounding box center [624, 486] width 1249 height 796
drag, startPoint x: 455, startPoint y: 292, endPoint x: 437, endPoint y: 309, distance: 25.0
click at [437, 309] on div at bounding box center [624, 486] width 1249 height 796
drag, startPoint x: 466, startPoint y: 298, endPoint x: 486, endPoint y: 293, distance: 21.2
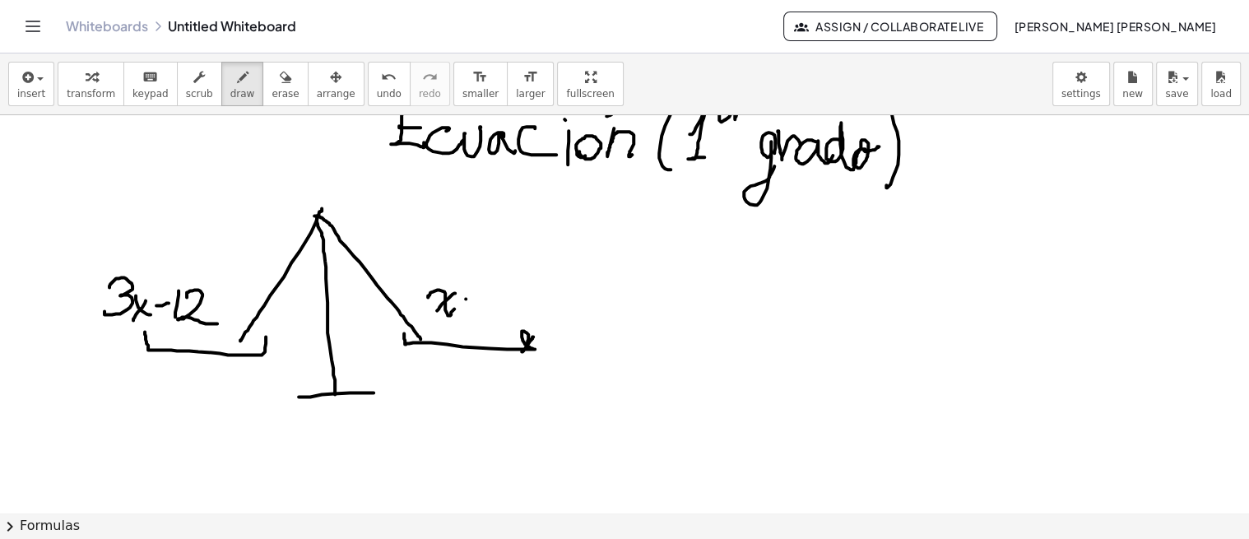
click at [487, 297] on div at bounding box center [624, 486] width 1249 height 796
drag, startPoint x: 478, startPoint y: 289, endPoint x: 472, endPoint y: 313, distance: 25.3
click at [472, 313] on div at bounding box center [624, 486] width 1249 height 796
drag, startPoint x: 499, startPoint y: 293, endPoint x: 494, endPoint y: 314, distance: 22.0
click at [494, 316] on div at bounding box center [624, 486] width 1249 height 796
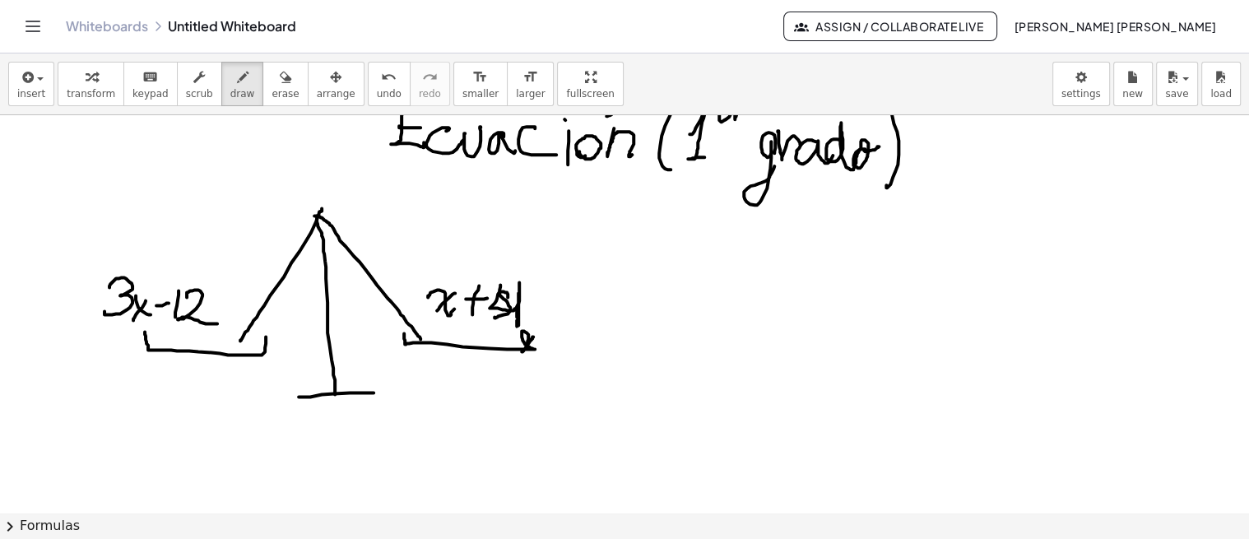
drag, startPoint x: 500, startPoint y: 285, endPoint x: 517, endPoint y: 318, distance: 37.5
click at [517, 318] on div at bounding box center [624, 486] width 1249 height 796
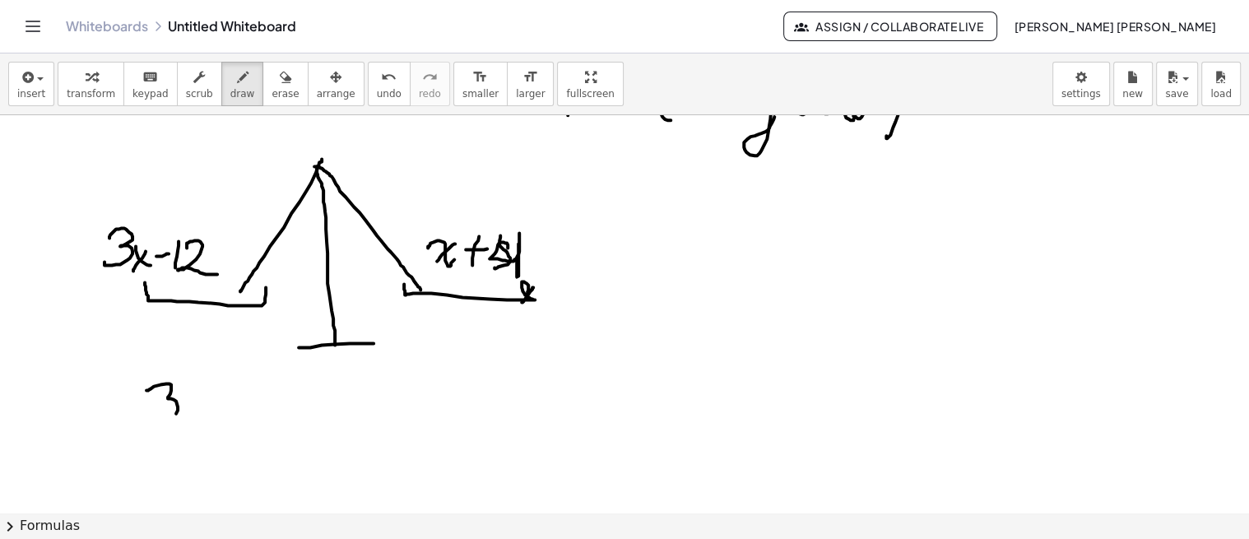
drag, startPoint x: 146, startPoint y: 389, endPoint x: 174, endPoint y: 407, distance: 32.6
click at [162, 411] on div at bounding box center [624, 437] width 1249 height 796
drag, startPoint x: 189, startPoint y: 395, endPoint x: 210, endPoint y: 400, distance: 21.2
click at [214, 412] on div at bounding box center [624, 437] width 1249 height 796
click at [197, 420] on div at bounding box center [624, 437] width 1249 height 796
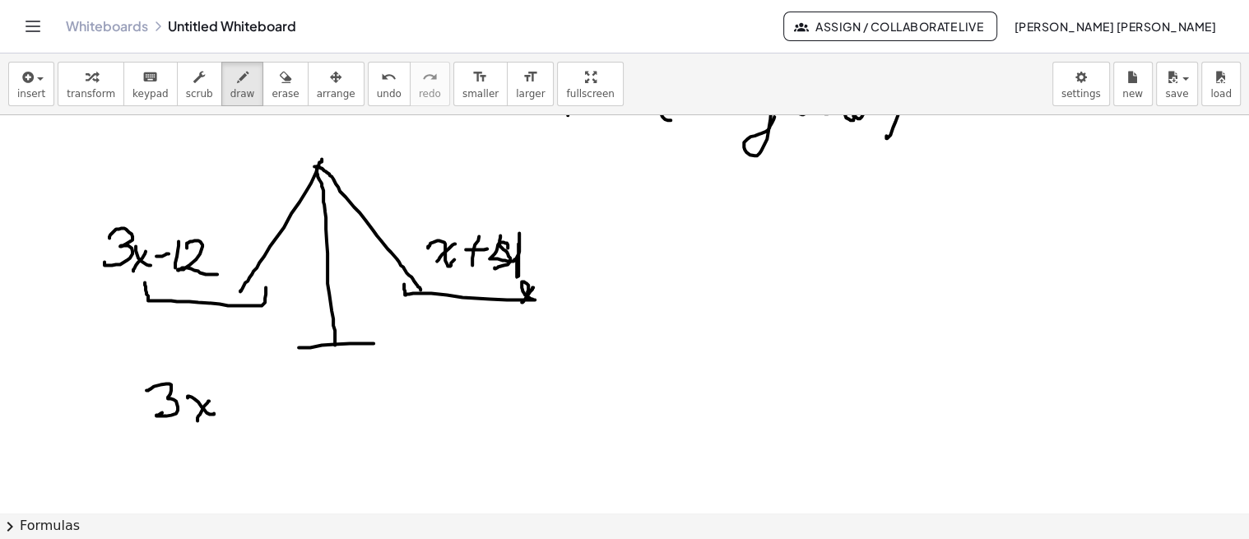
click at [233, 401] on div at bounding box center [624, 437] width 1249 height 796
drag, startPoint x: 247, startPoint y: 383, endPoint x: 258, endPoint y: 402, distance: 21.7
click at [252, 417] on div at bounding box center [624, 437] width 1249 height 796
drag, startPoint x: 261, startPoint y: 393, endPoint x: 292, endPoint y: 409, distance: 35.0
click at [291, 409] on div at bounding box center [624, 437] width 1249 height 796
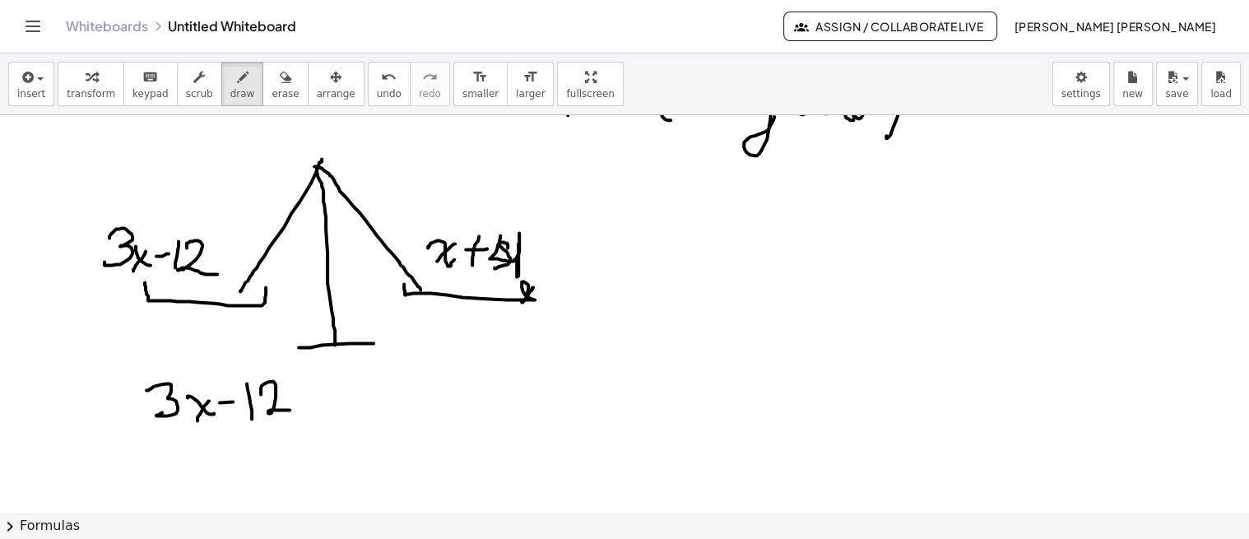
click at [315, 395] on div at bounding box center [624, 437] width 1249 height 796
drag, startPoint x: 303, startPoint y: 413, endPoint x: 316, endPoint y: 410, distance: 13.6
click at [308, 411] on div at bounding box center [624, 437] width 1249 height 796
drag, startPoint x: 331, startPoint y: 385, endPoint x: 360, endPoint y: 400, distance: 33.1
click at [362, 416] on div at bounding box center [624, 437] width 1249 height 796
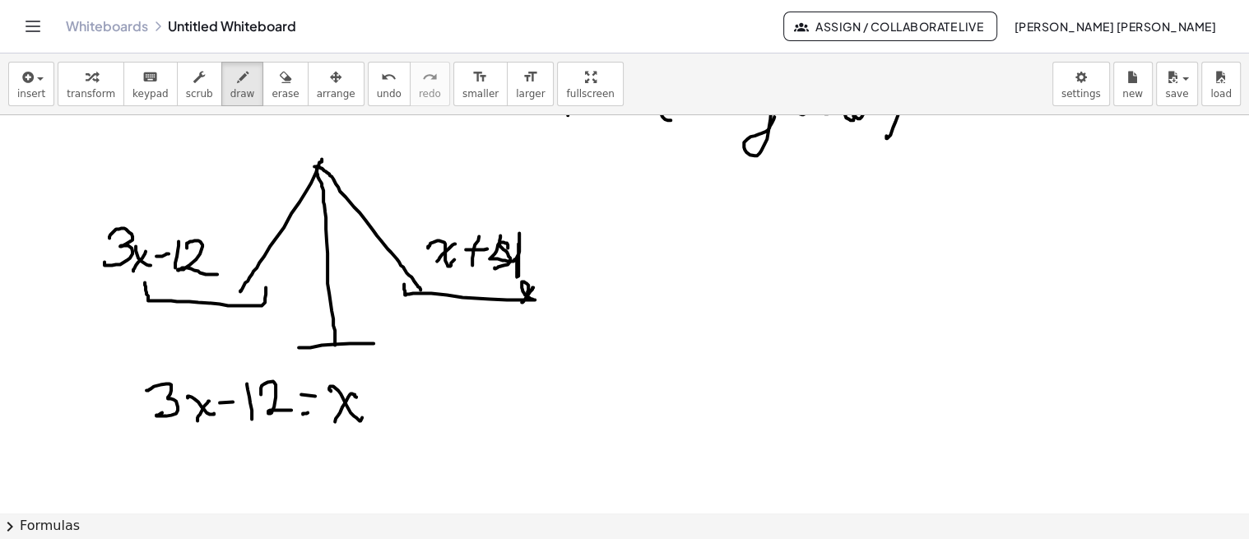
drag, startPoint x: 356, startPoint y: 396, endPoint x: 332, endPoint y: 424, distance: 36.8
click at [332, 425] on div at bounding box center [624, 437] width 1249 height 796
drag, startPoint x: 375, startPoint y: 399, endPoint x: 392, endPoint y: 397, distance: 17.4
click at [392, 397] on div at bounding box center [624, 437] width 1249 height 796
drag, startPoint x: 383, startPoint y: 388, endPoint x: 382, endPoint y: 414, distance: 25.5
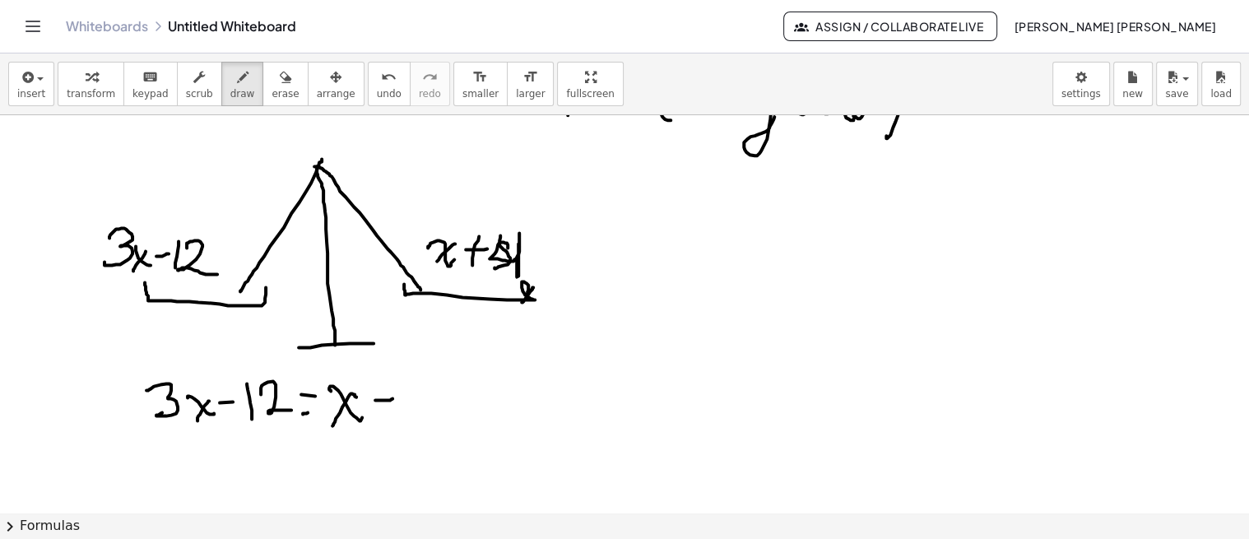
click at [382, 415] on div at bounding box center [624, 437] width 1249 height 796
drag, startPoint x: 402, startPoint y: 392, endPoint x: 413, endPoint y: 415, distance: 25.8
click at [413, 415] on div at bounding box center [624, 437] width 1249 height 796
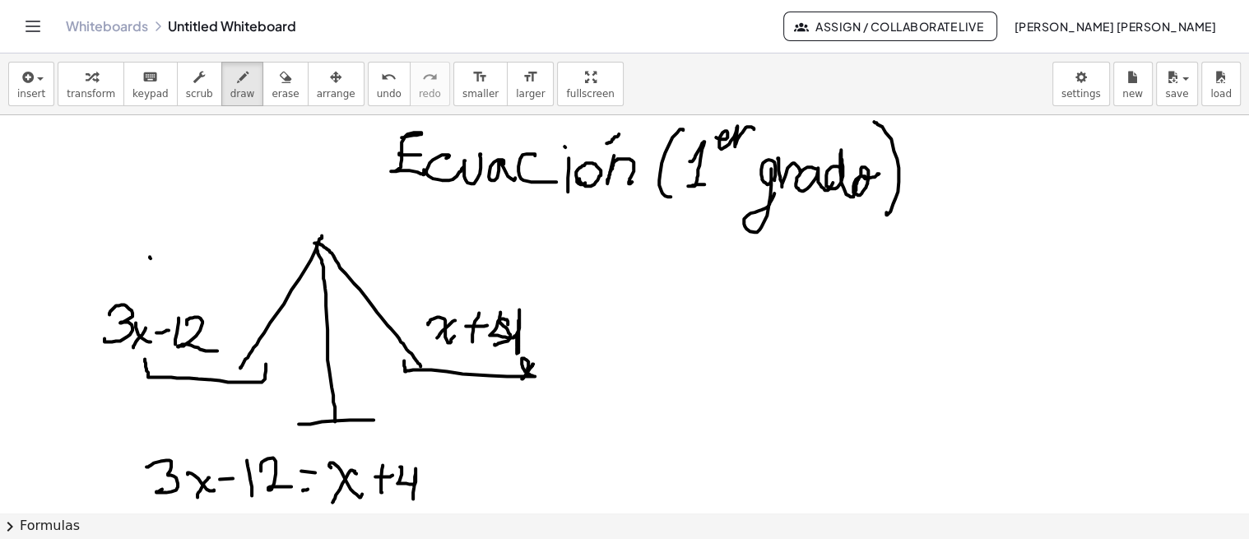
drag, startPoint x: 151, startPoint y: 258, endPoint x: 160, endPoint y: 235, distance: 24.3
click at [170, 248] on div at bounding box center [624, 513] width 1249 height 796
drag, startPoint x: 160, startPoint y: 235, endPoint x: 162, endPoint y: 270, distance: 34.6
click at [158, 276] on div at bounding box center [624, 513] width 1249 height 796
drag, startPoint x: 181, startPoint y: 244, endPoint x: 181, endPoint y: 263, distance: 18.9
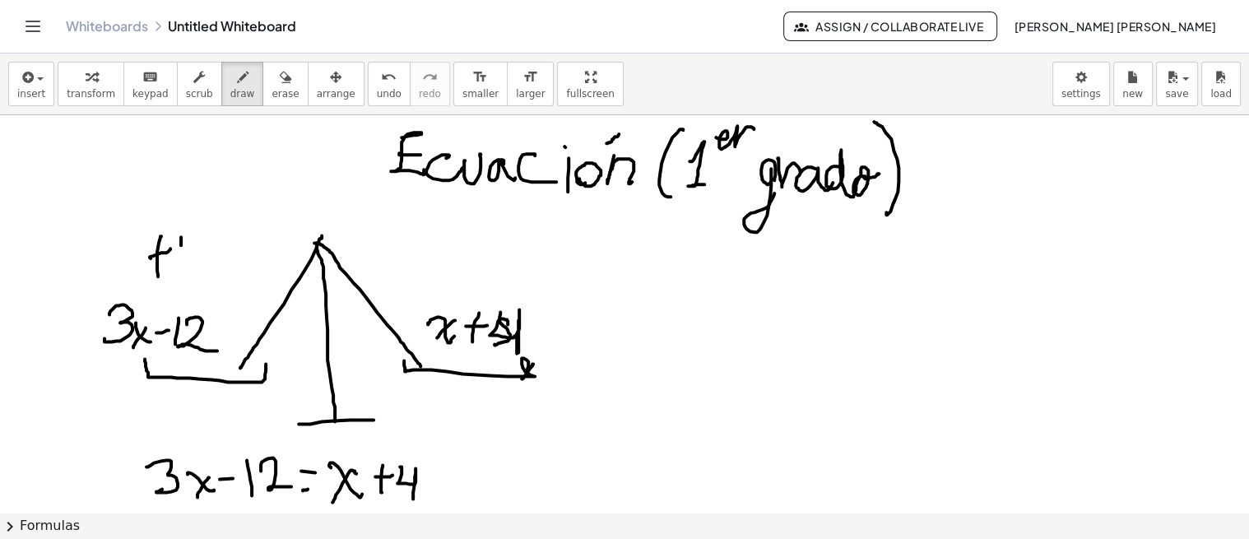
click at [181, 266] on div at bounding box center [624, 513] width 1249 height 796
drag, startPoint x: 207, startPoint y: 231, endPoint x: 225, endPoint y: 260, distance: 34.0
click at [225, 260] on div at bounding box center [624, 513] width 1249 height 796
drag, startPoint x: 434, startPoint y: 263, endPoint x: 453, endPoint y: 256, distance: 21.1
click at [464, 259] on div at bounding box center [624, 513] width 1249 height 796
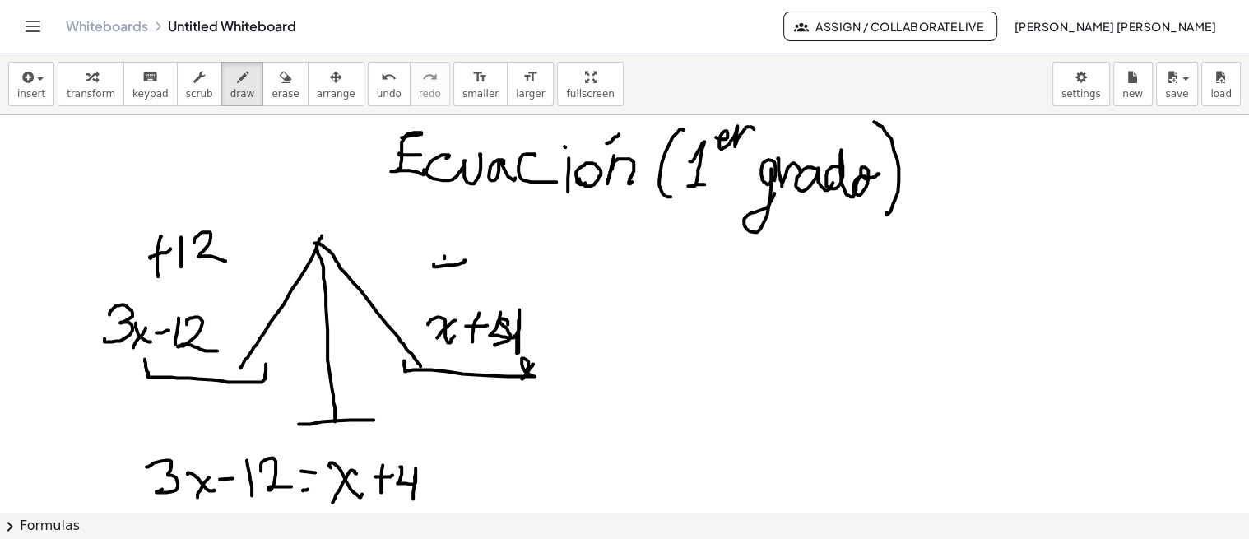
drag, startPoint x: 444, startPoint y: 258, endPoint x: 456, endPoint y: 282, distance: 27.2
click at [453, 284] on div at bounding box center [624, 513] width 1249 height 796
drag, startPoint x: 472, startPoint y: 267, endPoint x: 477, endPoint y: 274, distance: 8.9
click at [475, 281] on div at bounding box center [624, 513] width 1249 height 796
drag, startPoint x: 485, startPoint y: 255, endPoint x: 517, endPoint y: 263, distance: 32.3
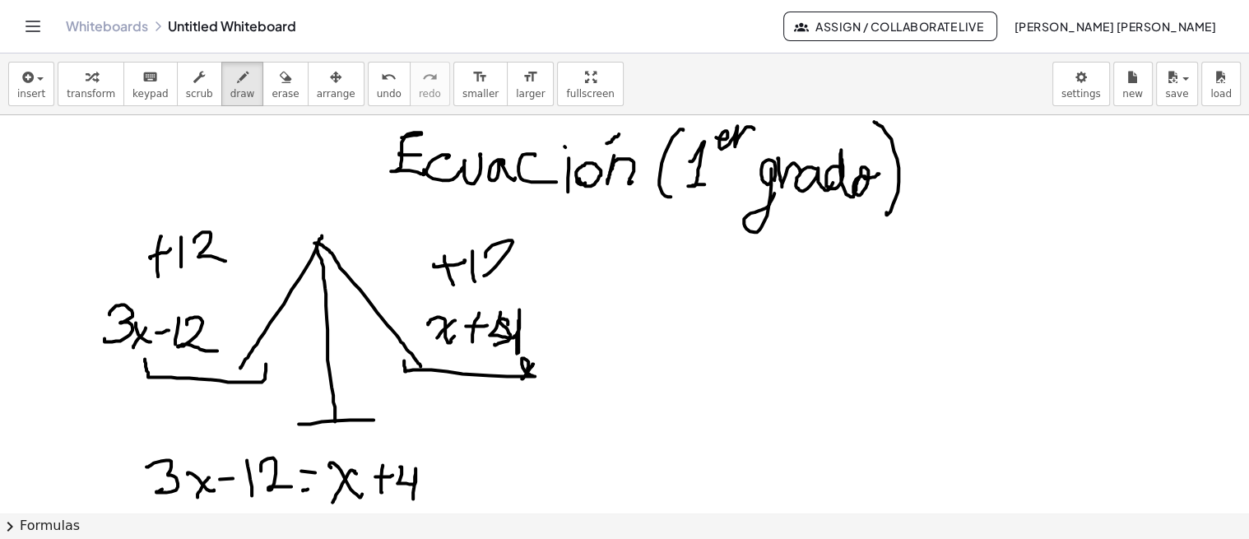
click at [517, 264] on div at bounding box center [624, 513] width 1249 height 796
click at [204, 245] on div at bounding box center [624, 513] width 1249 height 796
click at [211, 346] on div at bounding box center [624, 513] width 1249 height 796
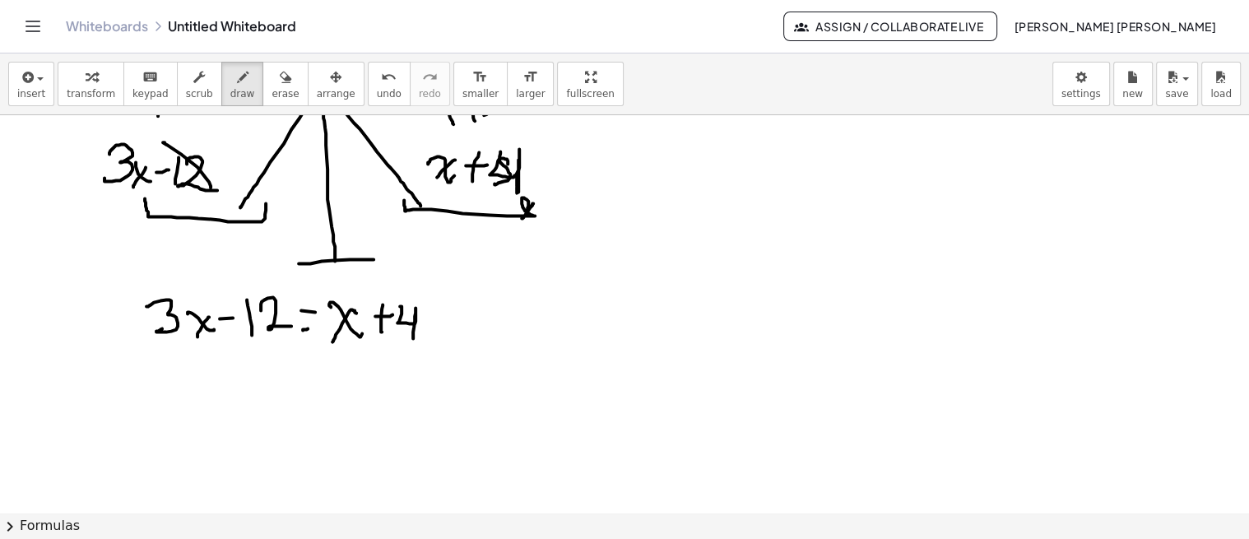
scroll to position [162, 0]
click at [211, 397] on div at bounding box center [624, 351] width 1249 height 796
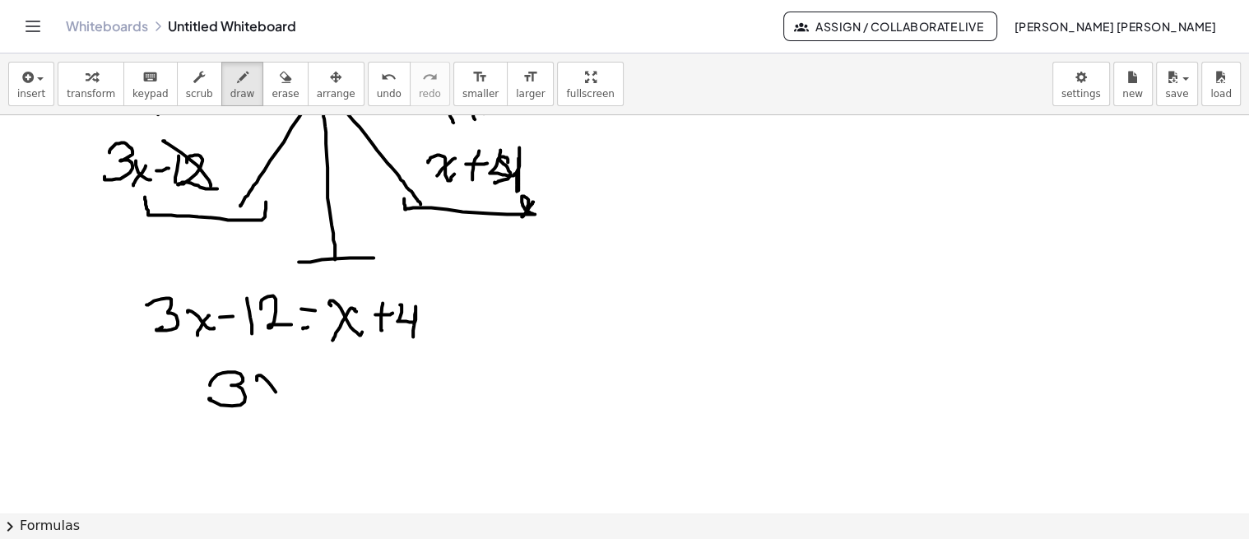
click at [282, 398] on div at bounding box center [624, 351] width 1249 height 796
click at [261, 398] on div at bounding box center [624, 351] width 1249 height 796
click at [309, 366] on div at bounding box center [624, 351] width 1249 height 796
click at [306, 391] on div at bounding box center [624, 351] width 1249 height 796
click at [354, 400] on div at bounding box center [624, 351] width 1249 height 796
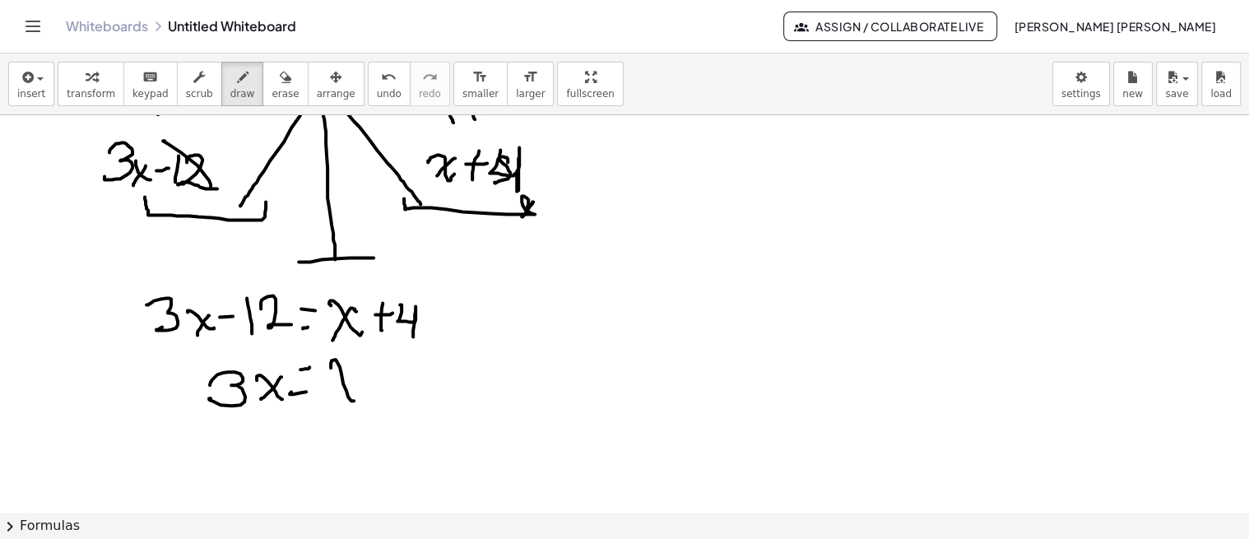
click at [331, 404] on div at bounding box center [624, 351] width 1249 height 796
click at [387, 383] on div at bounding box center [624, 351] width 1249 height 796
click at [374, 399] on div at bounding box center [624, 351] width 1249 height 796
click at [412, 390] on div at bounding box center [624, 351] width 1249 height 796
click at [434, 381] on div at bounding box center [624, 351] width 1249 height 796
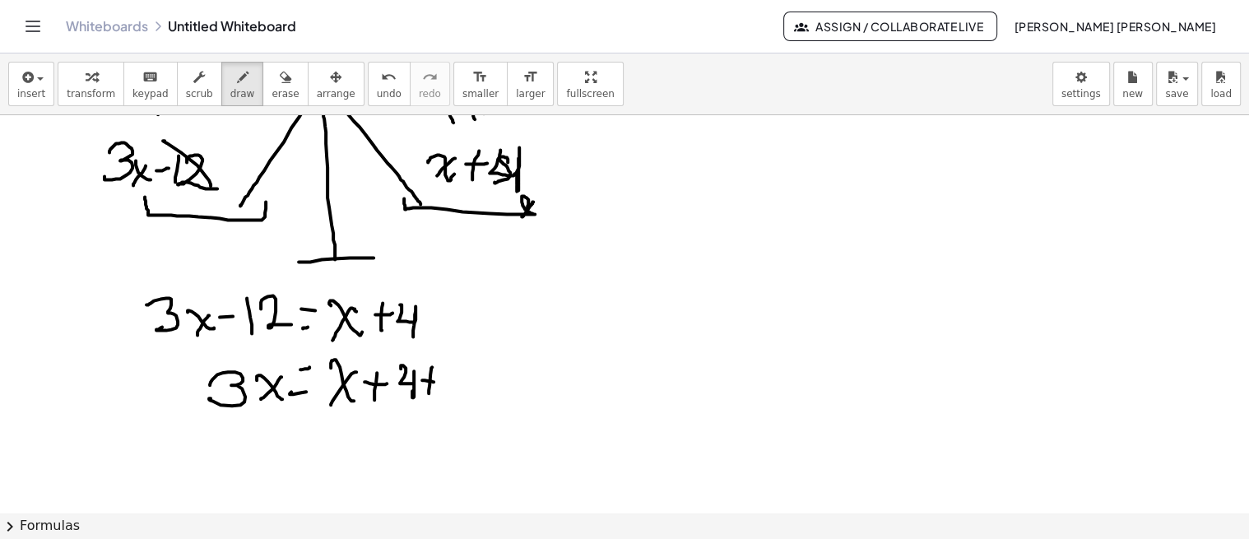
click at [428, 396] on div at bounding box center [624, 351] width 1249 height 796
click at [444, 399] on div at bounding box center [624, 351] width 1249 height 796
click at [469, 405] on div at bounding box center [624, 351] width 1249 height 796
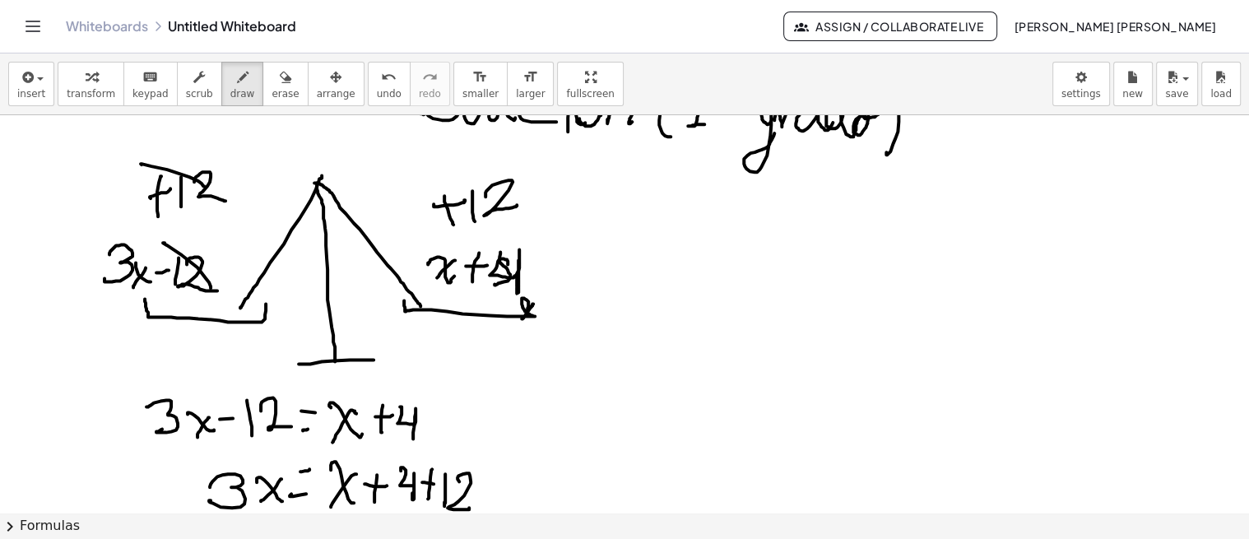
scroll to position [0, 0]
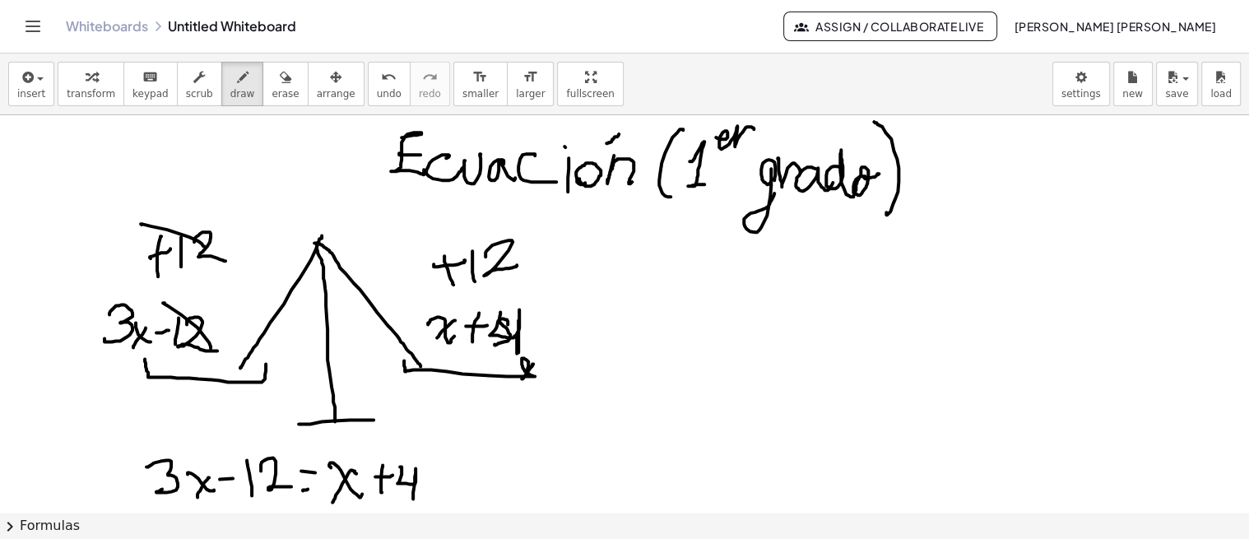
click at [421, 277] on div at bounding box center [624, 513] width 1249 height 796
click at [457, 283] on div at bounding box center [624, 513] width 1249 height 796
click at [421, 300] on div at bounding box center [624, 513] width 1249 height 796
click at [193, 438] on div at bounding box center [624, 513] width 1249 height 796
click at [227, 418] on div at bounding box center [624, 513] width 1249 height 796
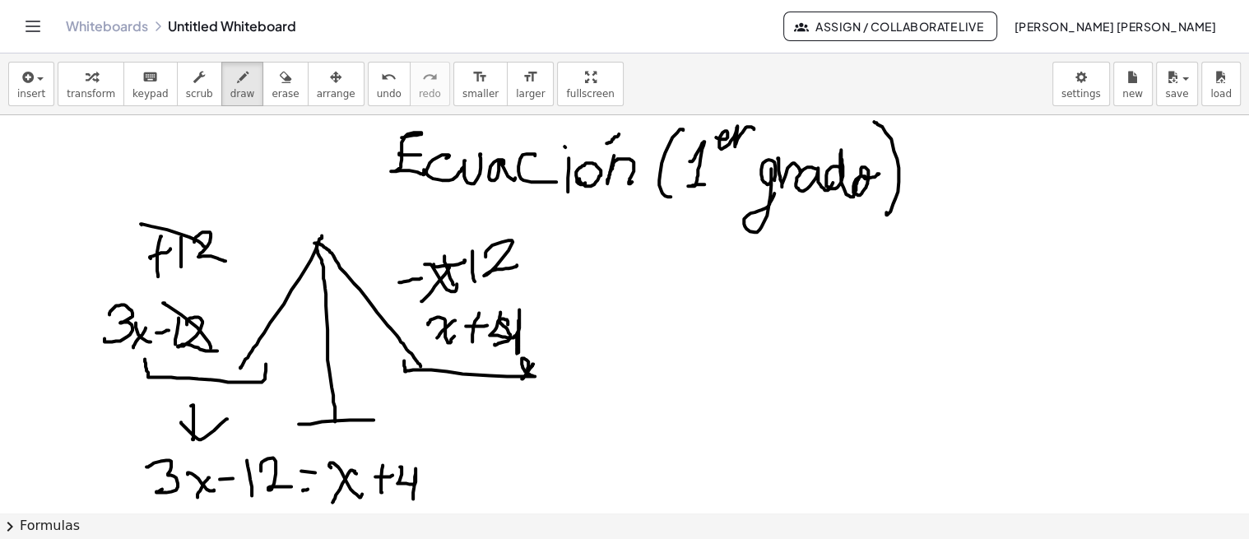
click at [548, 329] on div at bounding box center [624, 513] width 1249 height 796
click at [573, 351] on div at bounding box center [624, 513] width 1249 height 796
click at [368, 85] on button "undo undo" at bounding box center [389, 84] width 43 height 44
click at [377, 88] on span "undo" at bounding box center [389, 94] width 25 height 12
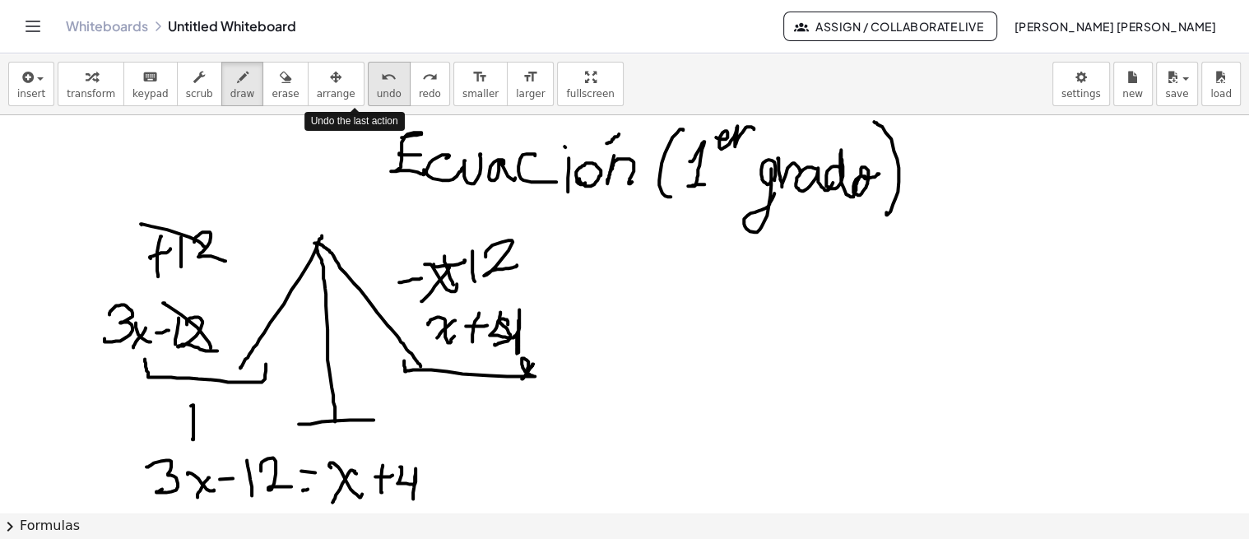
click at [377, 88] on span "undo" at bounding box center [389, 94] width 25 height 12
click at [231, 286] on div at bounding box center [624, 513] width 1249 height 796
click at [264, 284] on div at bounding box center [624, 513] width 1249 height 796
click at [239, 291] on div at bounding box center [624, 513] width 1249 height 796
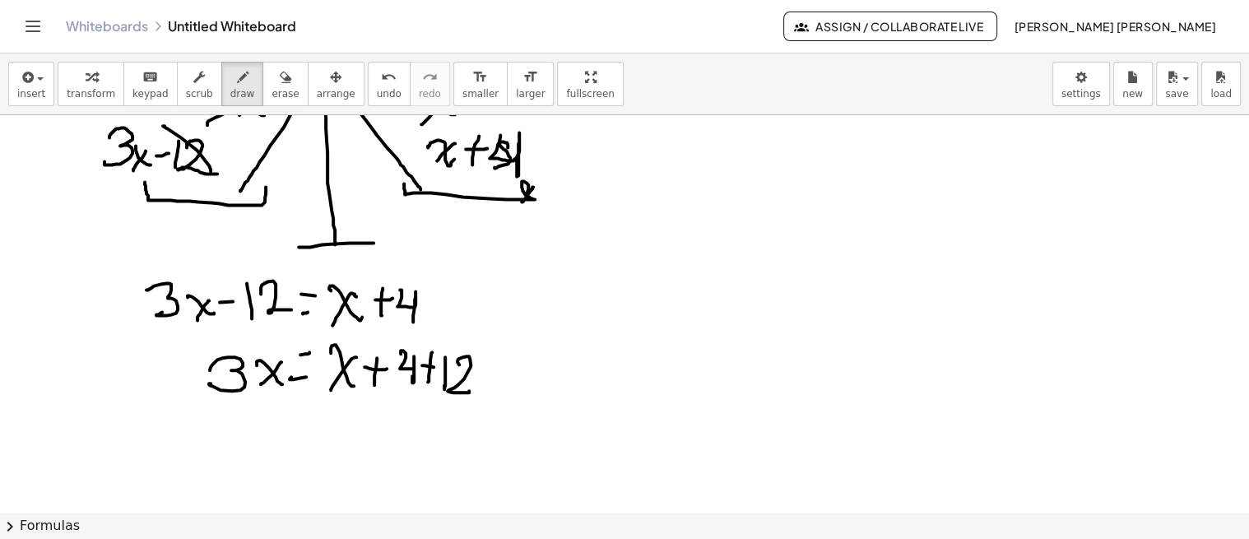
scroll to position [213, 0]
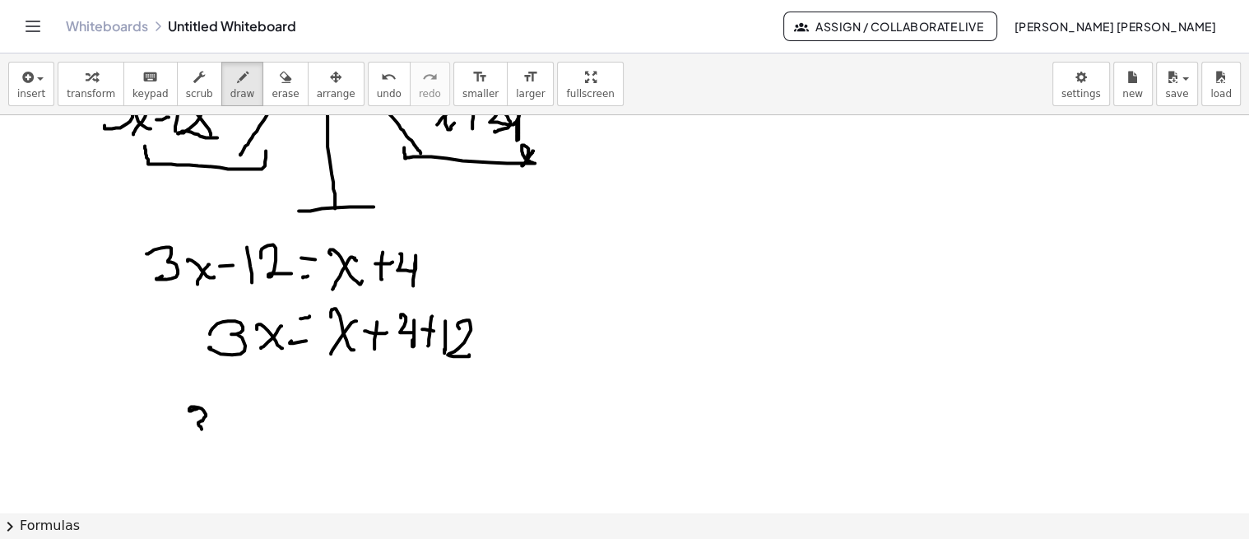
click at [169, 447] on div at bounding box center [624, 300] width 1249 height 796
click at [232, 442] on div at bounding box center [624, 300] width 1249 height 796
click at [196, 453] on div at bounding box center [624, 300] width 1249 height 796
click at [260, 428] on div at bounding box center [624, 300] width 1249 height 796
click at [301, 443] on div at bounding box center [624, 300] width 1249 height 796
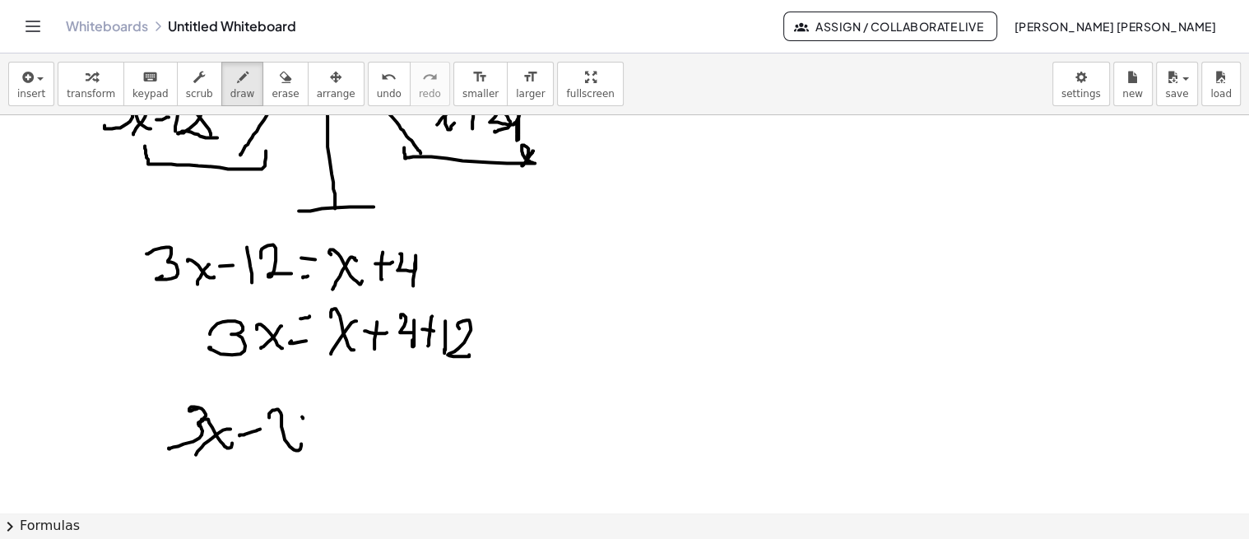
click at [267, 439] on div at bounding box center [624, 300] width 1249 height 796
click at [331, 407] on div at bounding box center [624, 300] width 1249 height 796
click at [352, 436] on div at bounding box center [624, 300] width 1249 height 796
click at [363, 455] on div at bounding box center [624, 300] width 1249 height 796
click at [382, 456] on div at bounding box center [624, 300] width 1249 height 796
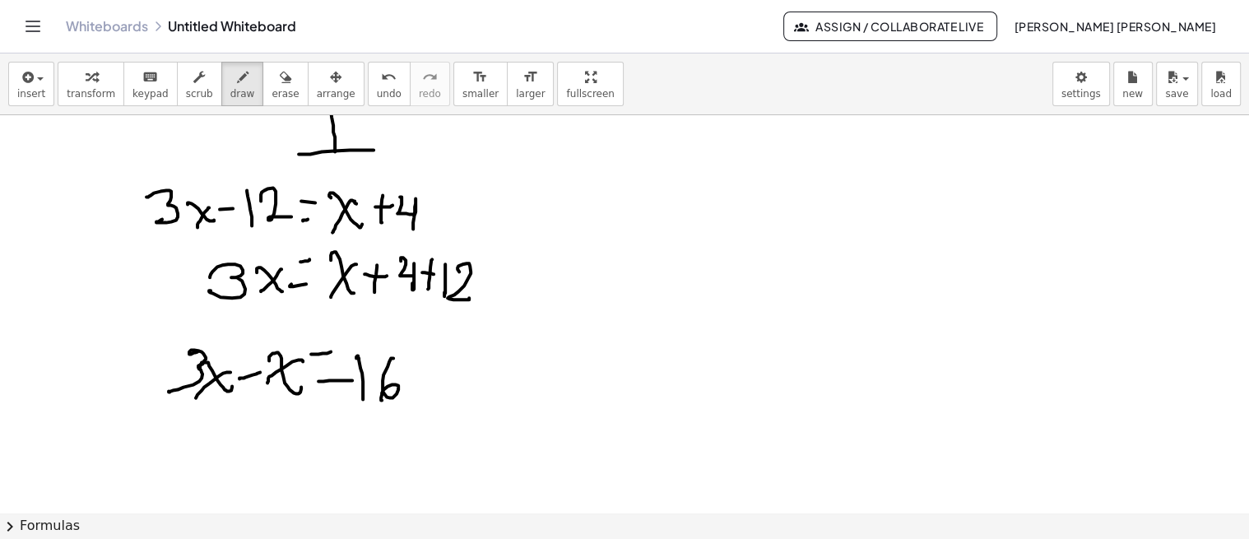
scroll to position [272, 0]
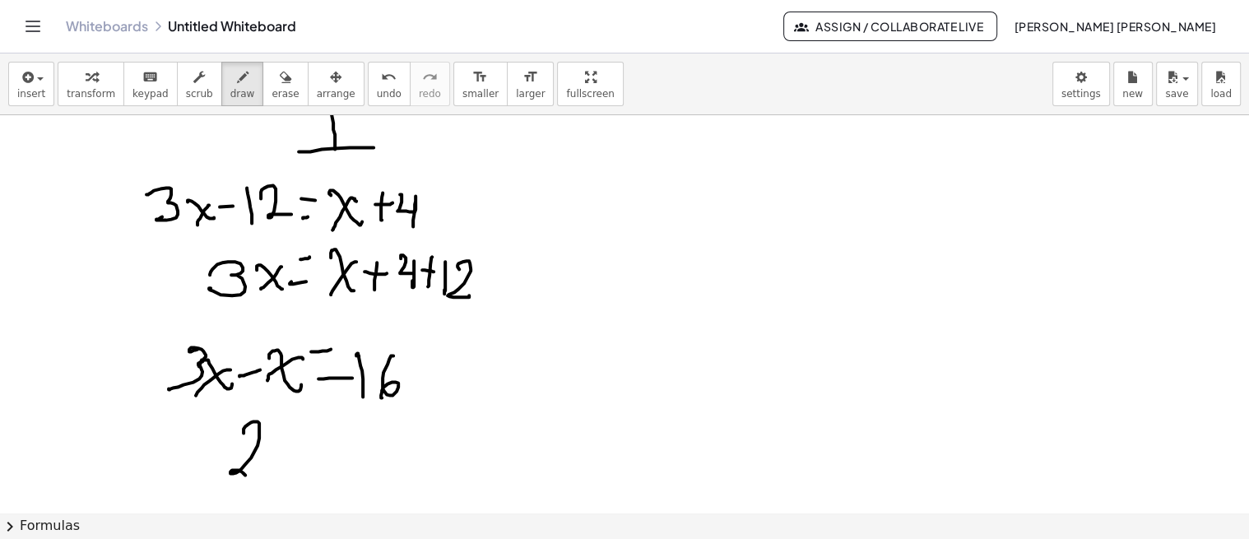
click at [261, 481] on div at bounding box center [624, 241] width 1249 height 796
click at [294, 480] on div at bounding box center [624, 241] width 1249 height 796
click at [277, 482] on div at bounding box center [624, 241] width 1249 height 796
click at [325, 445] on div at bounding box center [624, 241] width 1249 height 796
click at [342, 456] on div at bounding box center [624, 241] width 1249 height 796
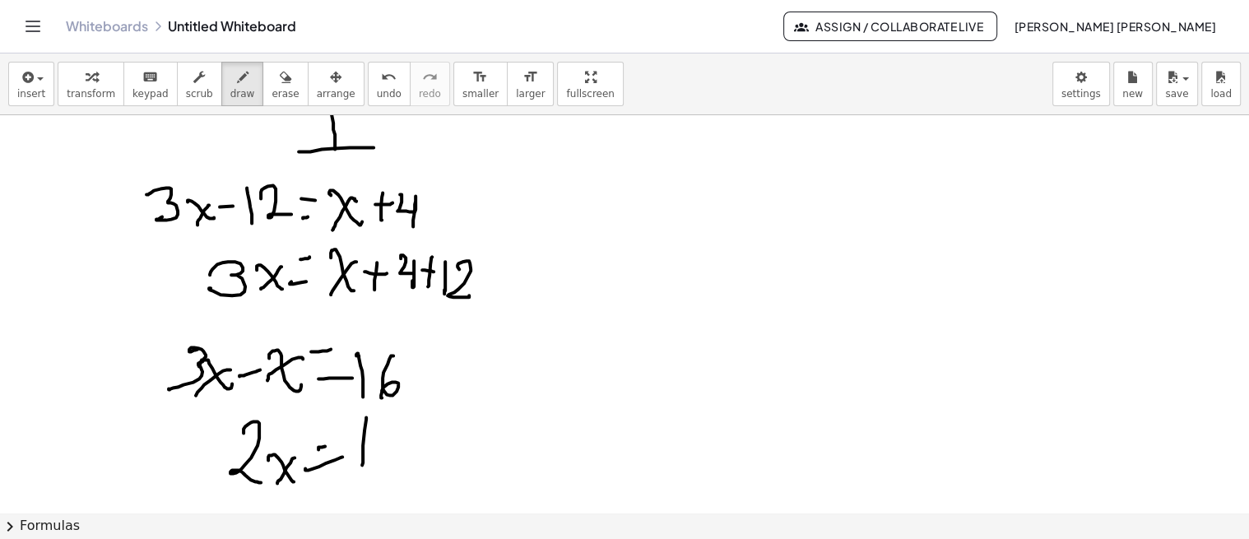
click at [360, 464] on div at bounding box center [624, 241] width 1249 height 796
click at [388, 462] on div at bounding box center [624, 241] width 1249 height 796
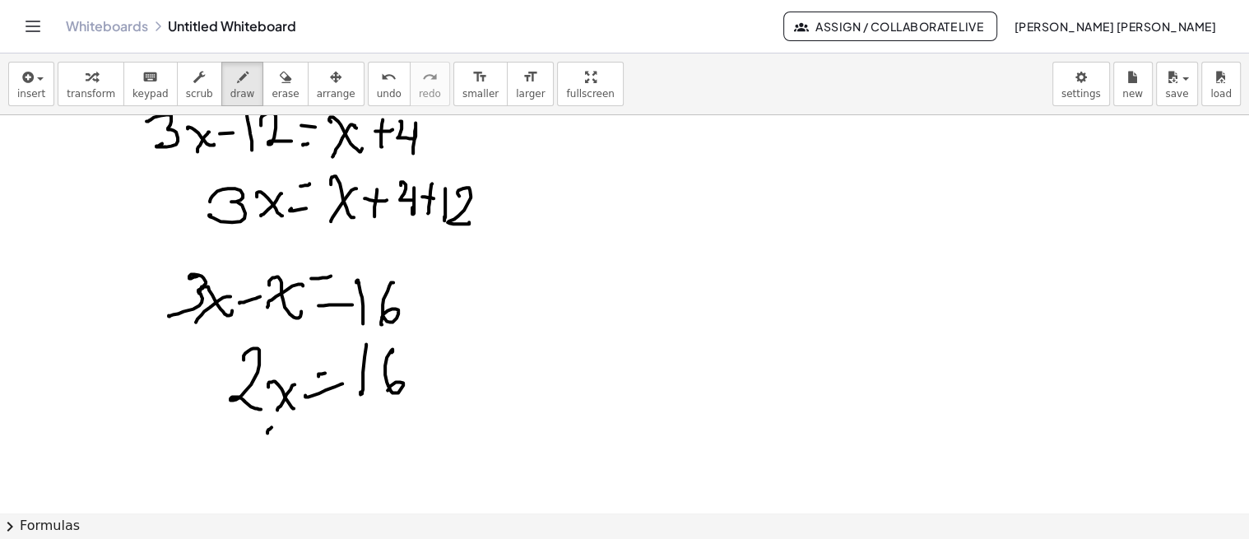
click at [305, 454] on div at bounding box center [624, 168] width 1249 height 796
click at [267, 470] on div at bounding box center [624, 168] width 1249 height 796
click at [338, 426] on div at bounding box center [624, 168] width 1249 height 796
click at [397, 412] on div at bounding box center [624, 168] width 1249 height 796
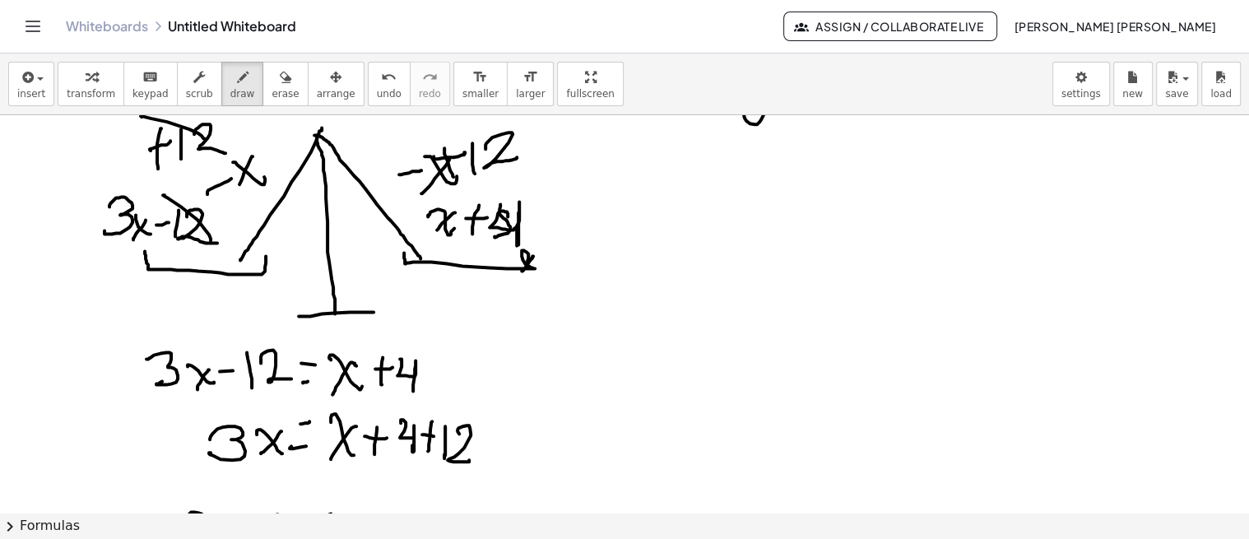
scroll to position [107, 0]
click at [732, 216] on div at bounding box center [624, 406] width 1249 height 796
click at [907, 219] on div at bounding box center [624, 406] width 1249 height 796
click at [711, 208] on div at bounding box center [624, 406] width 1249 height 796
click at [648, 191] on div at bounding box center [624, 406] width 1249 height 796
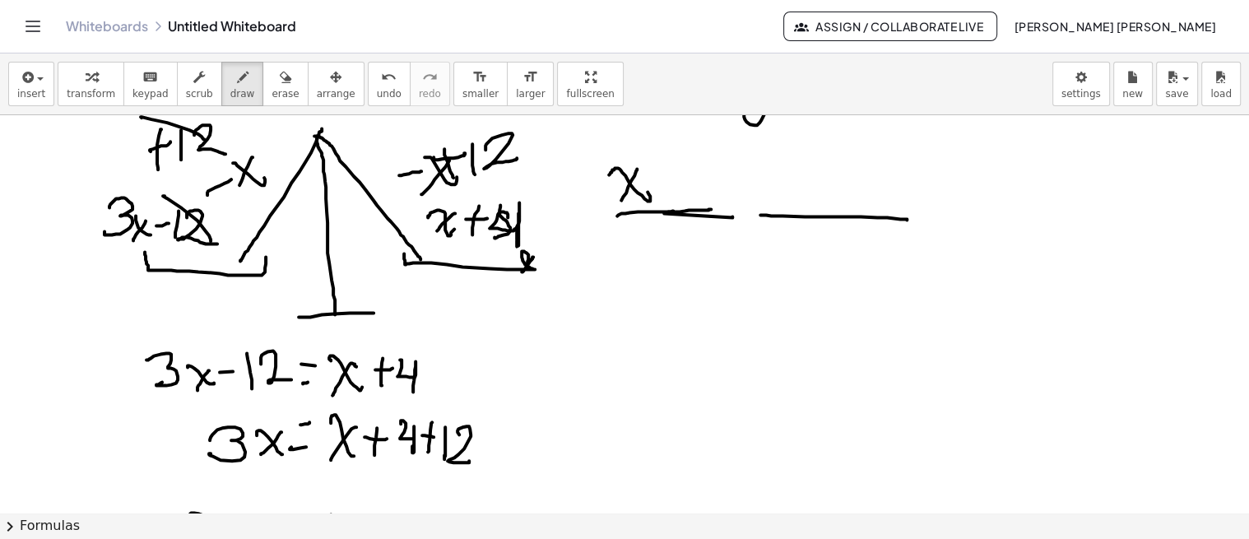
click at [620, 199] on div at bounding box center [624, 406] width 1249 height 796
click at [759, 183] on div at bounding box center [624, 406] width 1249 height 796
click at [766, 197] on div at bounding box center [624, 406] width 1249 height 796
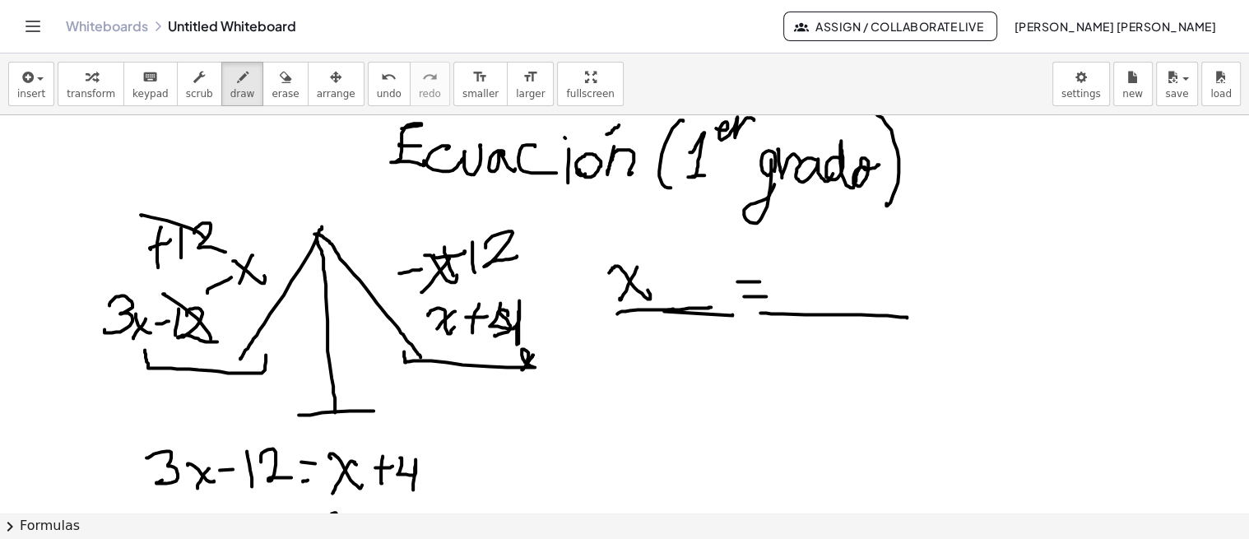
scroll to position [8, 0]
drag, startPoint x: 636, startPoint y: 245, endPoint x: 655, endPoint y: 256, distance: 21.7
click at [655, 256] on div at bounding box center [624, 505] width 1249 height 796
drag, startPoint x: 635, startPoint y: 392, endPoint x: 664, endPoint y: 391, distance: 28.8
click at [657, 404] on div at bounding box center [624, 505] width 1249 height 796
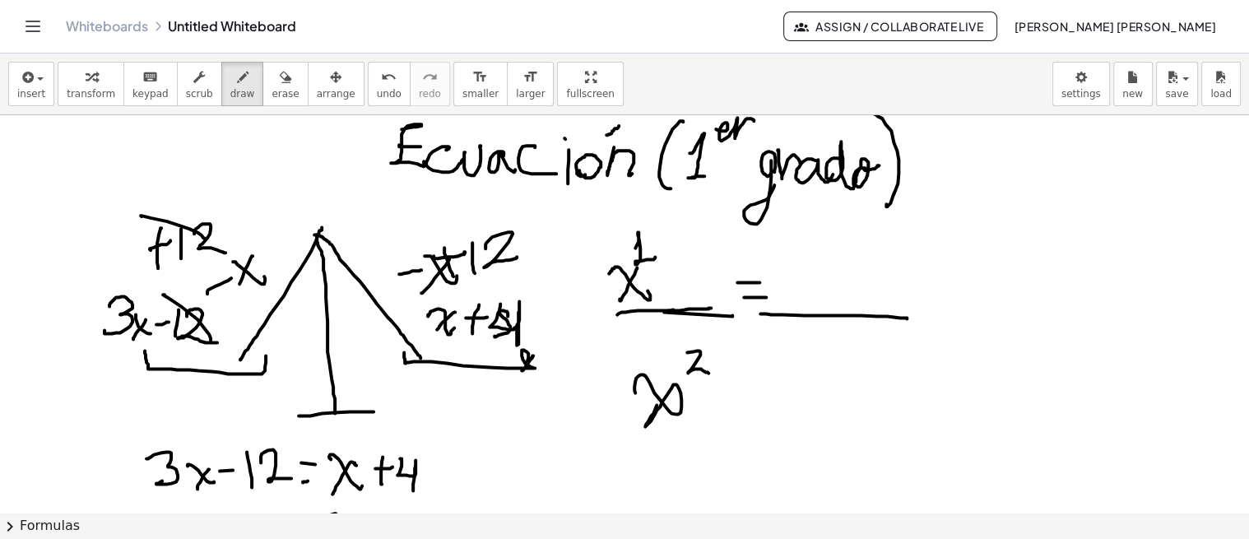
drag, startPoint x: 700, startPoint y: 354, endPoint x: 711, endPoint y: 371, distance: 20.3
click at [710, 372] on div at bounding box center [624, 505] width 1249 height 796
click at [276, 91] on div "transform keyboard keypad scrub draw erase arrange" at bounding box center [211, 84] width 306 height 44
drag, startPoint x: 278, startPoint y: 104, endPoint x: 268, endPoint y: 99, distance: 11.4
click at [274, 102] on button "erase" at bounding box center [284, 84] width 45 height 44
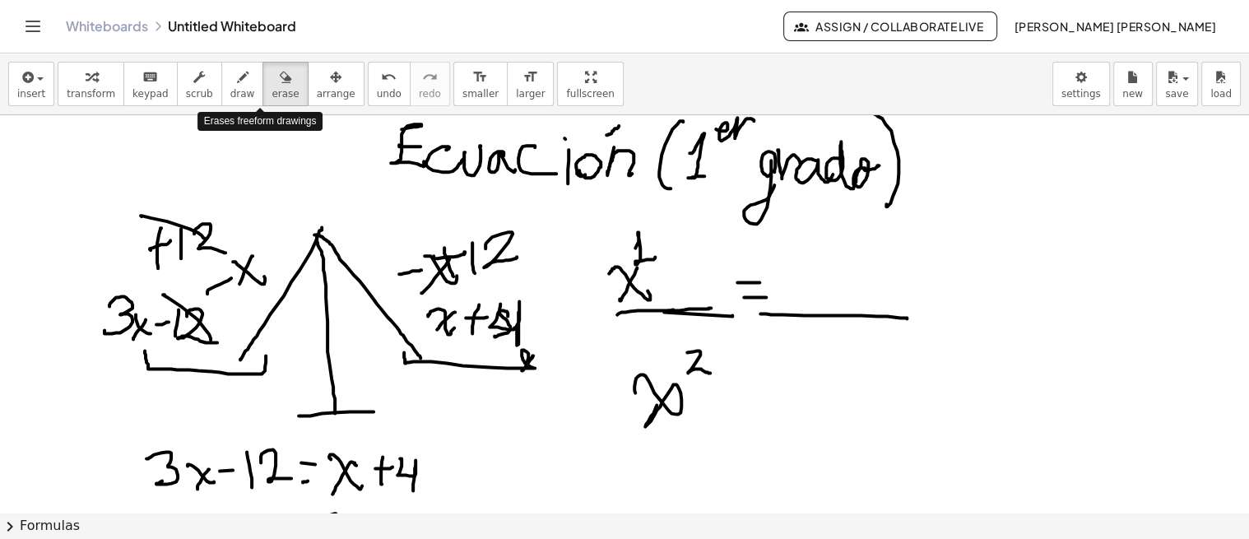
drag, startPoint x: 274, startPoint y: 101, endPoint x: 405, endPoint y: 189, distance: 157.7
click at [276, 101] on button "erase" at bounding box center [284, 84] width 45 height 44
drag, startPoint x: 740, startPoint y: 381, endPoint x: 704, endPoint y: 379, distance: 36.2
click at [704, 379] on div at bounding box center [624, 505] width 1249 height 796
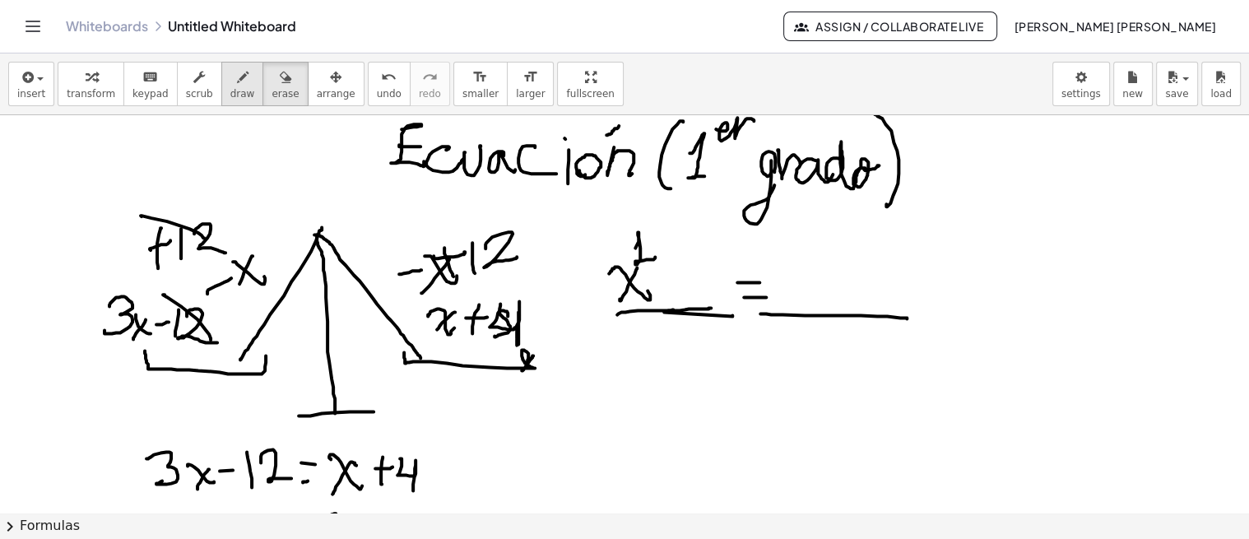
click at [230, 83] on div "button" at bounding box center [242, 77] width 25 height 20
click at [262, 79] on button "erase" at bounding box center [284, 84] width 45 height 44
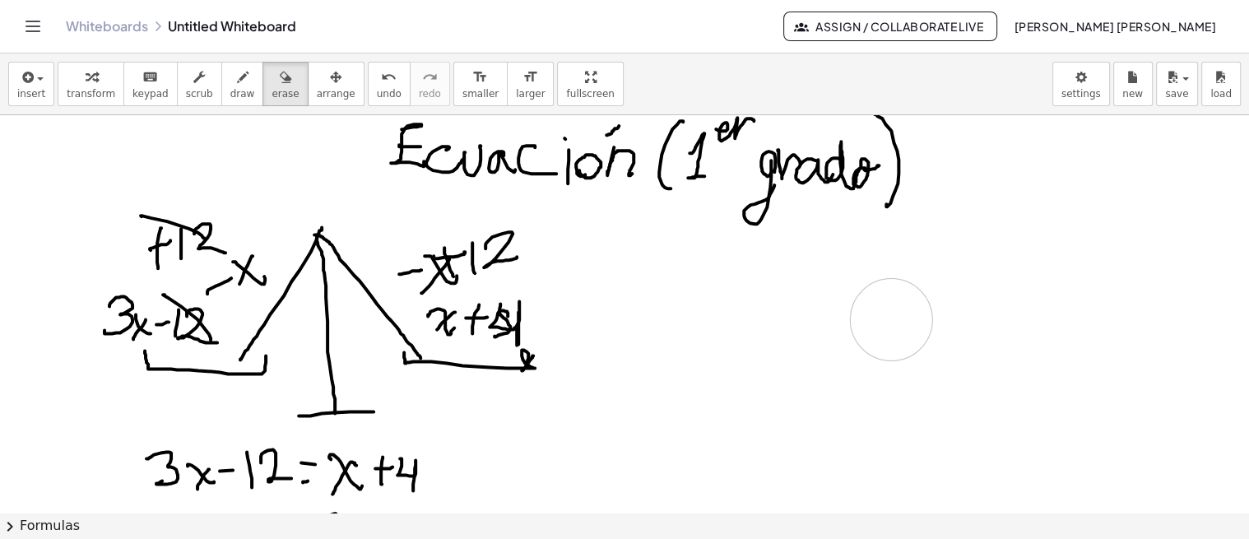
drag, startPoint x: 689, startPoint y: 299, endPoint x: 890, endPoint y: 318, distance: 202.4
click at [891, 318] on div at bounding box center [624, 505] width 1249 height 796
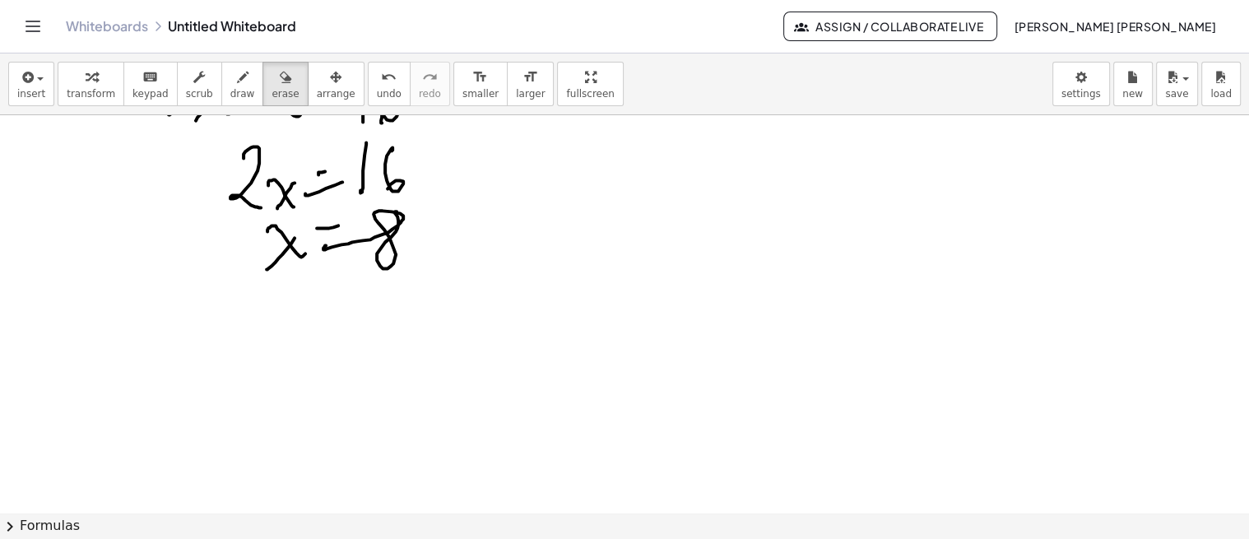
scroll to position [796, 0]
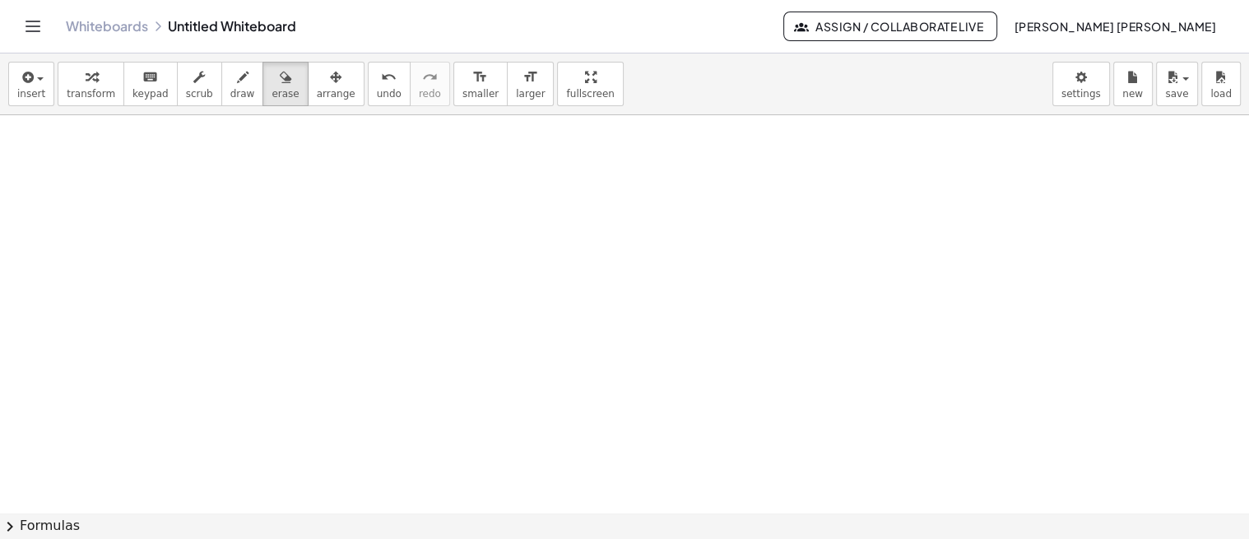
click at [229, 112] on div "insert select one: Math Expression Function Text Youtube Video Graphing Geometr…" at bounding box center [624, 84] width 1249 height 62
click at [222, 101] on button "draw" at bounding box center [242, 84] width 43 height 44
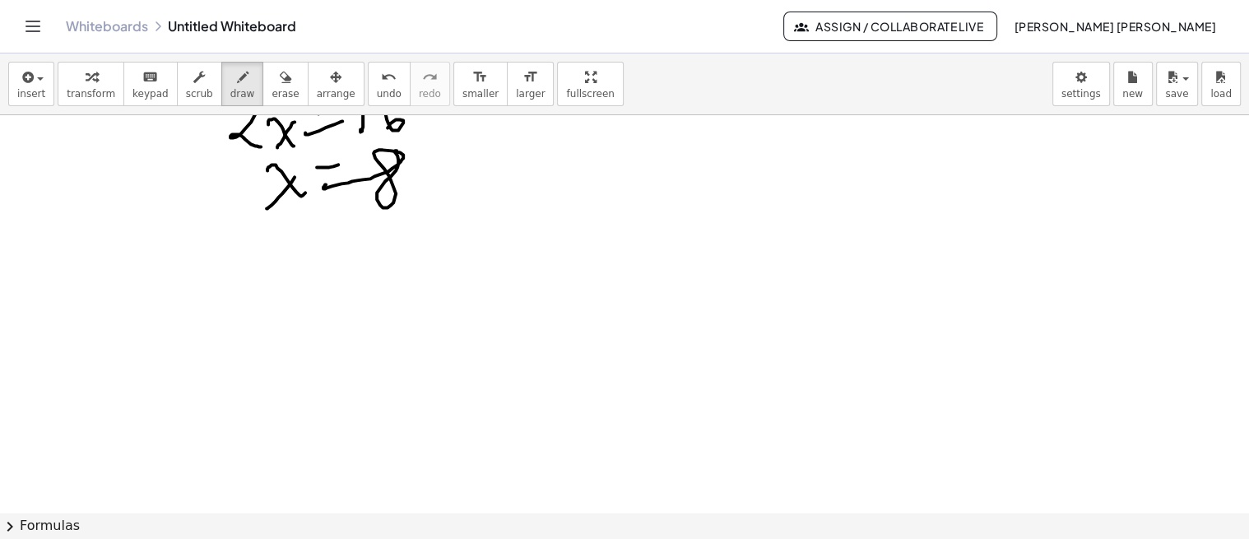
scroll to position [679, 0]
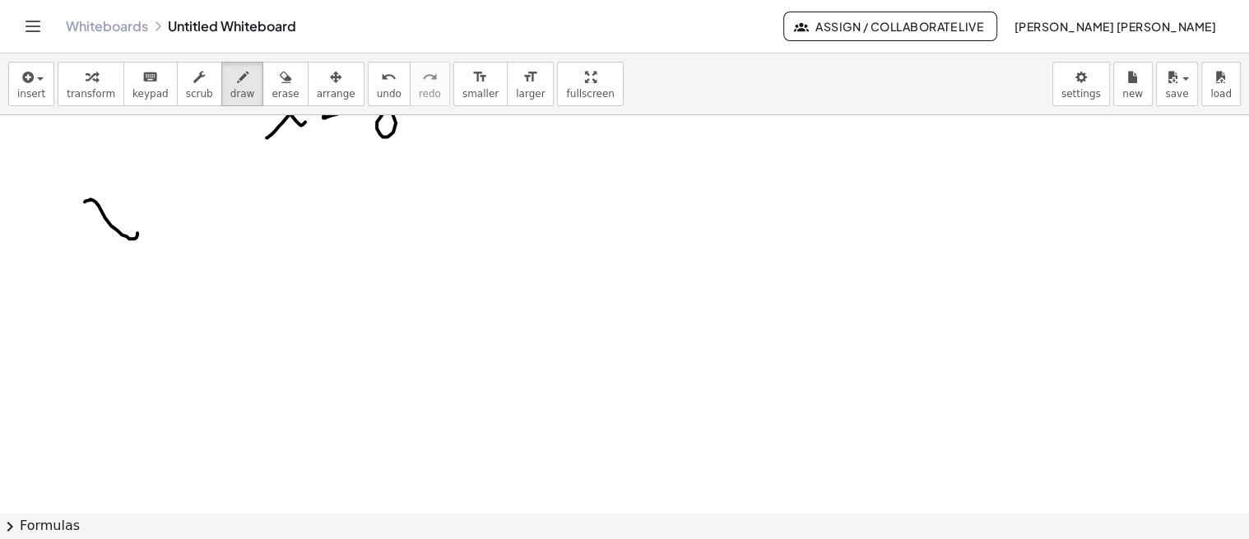
drag, startPoint x: 91, startPoint y: 197, endPoint x: 134, endPoint y: 218, distance: 48.2
click at [137, 229] on div at bounding box center [624, 33] width 1249 height 1195
drag, startPoint x: 112, startPoint y: 221, endPoint x: 62, endPoint y: 258, distance: 62.4
click at [61, 255] on div at bounding box center [624, 33] width 1249 height 1195
drag, startPoint x: 67, startPoint y: 265, endPoint x: 149, endPoint y: 255, distance: 82.9
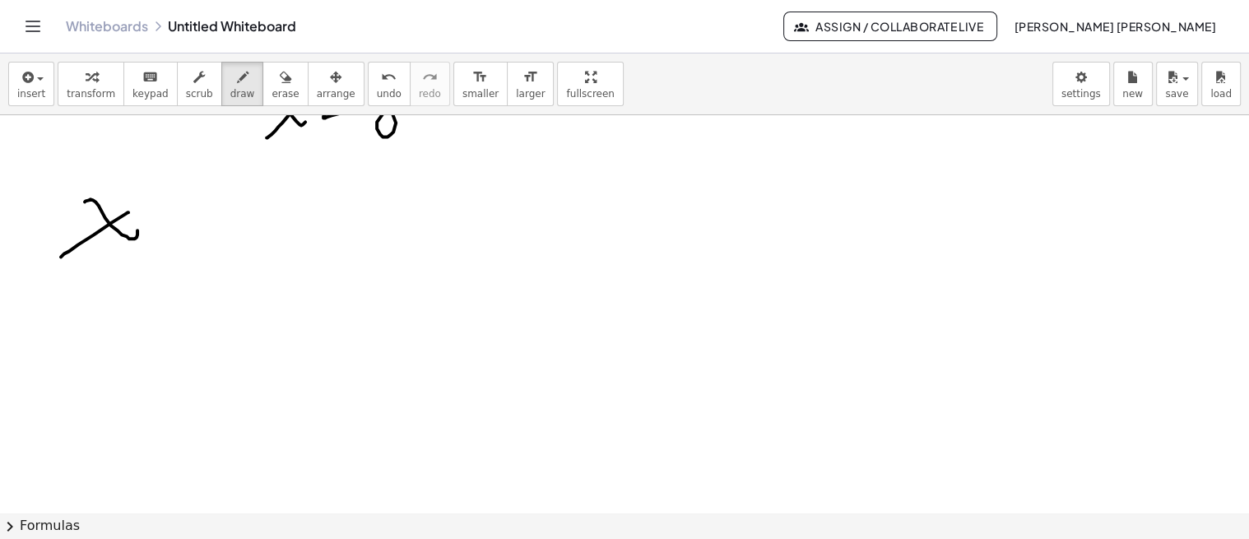
click at [148, 255] on div at bounding box center [624, 33] width 1249 height 1195
drag, startPoint x: 117, startPoint y: 280, endPoint x: 134, endPoint y: 303, distance: 28.8
click at [134, 303] on div at bounding box center [624, 33] width 1249 height 1195
drag, startPoint x: 187, startPoint y: 249, endPoint x: 197, endPoint y: 235, distance: 17.6
click at [196, 248] on div at bounding box center [624, 33] width 1249 height 1195
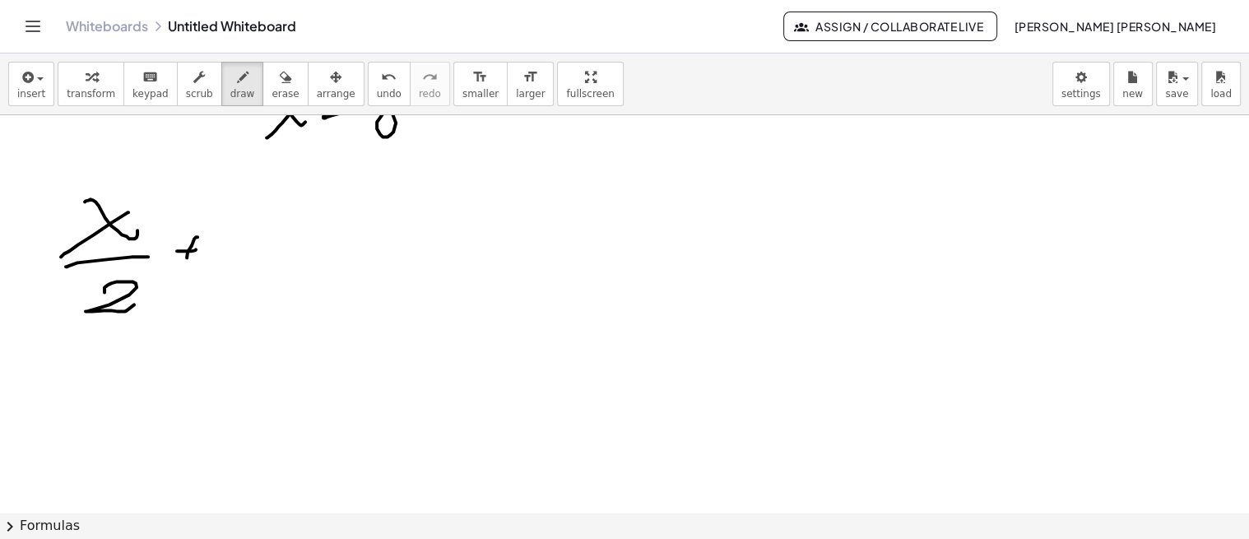
drag, startPoint x: 197, startPoint y: 235, endPoint x: 186, endPoint y: 260, distance: 27.2
click at [186, 260] on div at bounding box center [624, 33] width 1249 height 1195
drag, startPoint x: 234, startPoint y: 201, endPoint x: 269, endPoint y: 240, distance: 52.5
click at [268, 243] on div at bounding box center [624, 33] width 1249 height 1195
drag, startPoint x: 256, startPoint y: 211, endPoint x: 214, endPoint y: 248, distance: 55.4
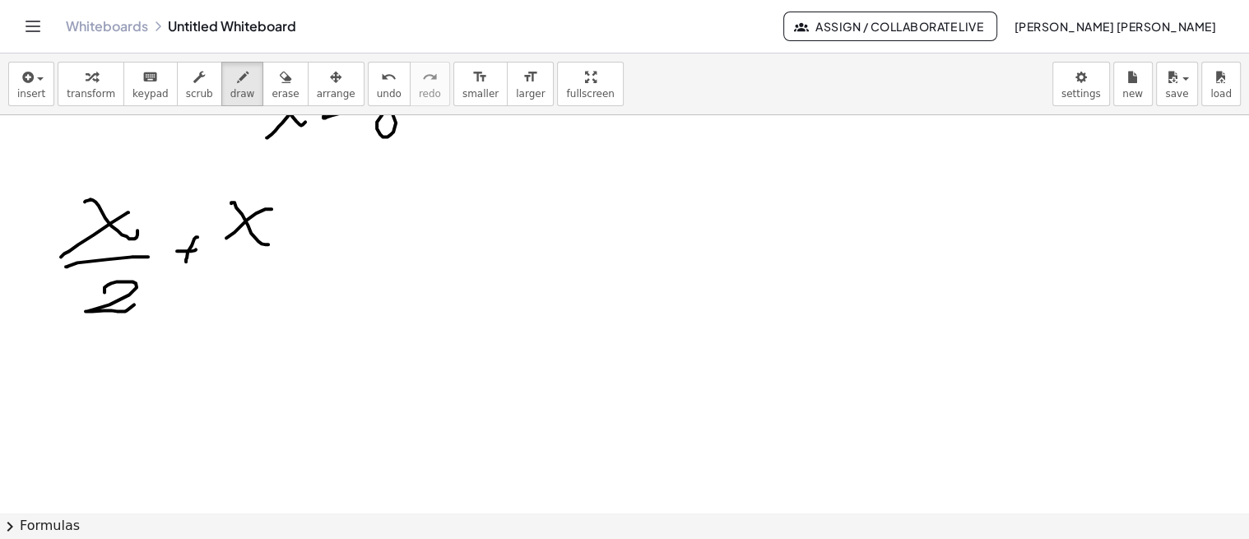
click at [216, 247] on div at bounding box center [624, 33] width 1249 height 1195
drag, startPoint x: 217, startPoint y: 259, endPoint x: 253, endPoint y: 258, distance: 36.2
click at [253, 258] on div at bounding box center [624, 33] width 1249 height 1195
drag, startPoint x: 218, startPoint y: 284, endPoint x: 216, endPoint y: 319, distance: 35.5
click at [216, 319] on div at bounding box center [624, 33] width 1249 height 1195
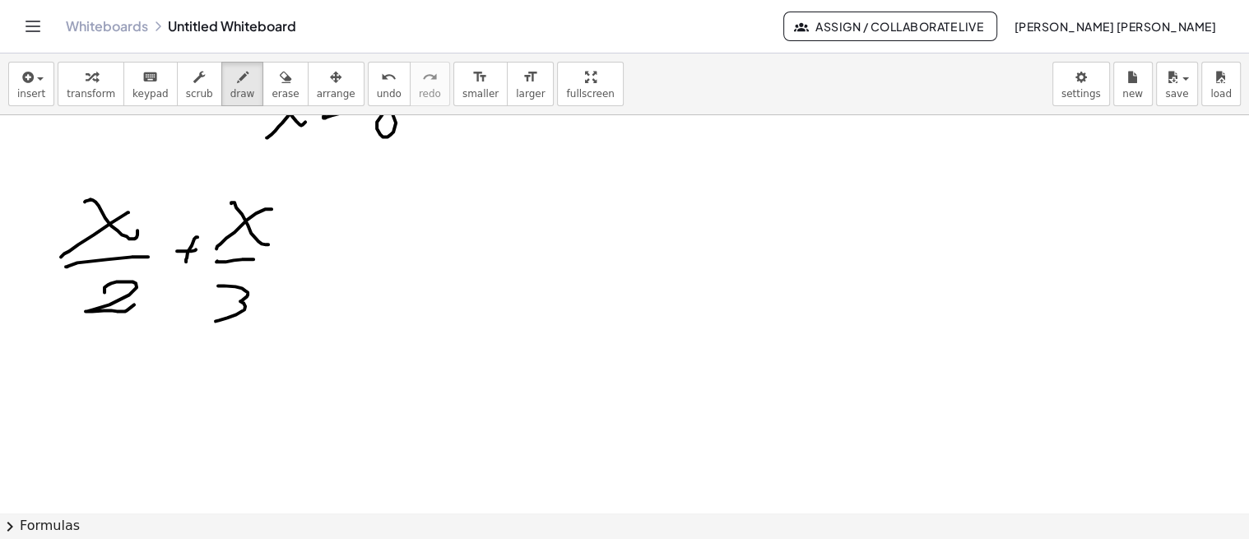
drag, startPoint x: 277, startPoint y: 251, endPoint x: 301, endPoint y: 250, distance: 23.9
click at [301, 251] on div at bounding box center [624, 33] width 1249 height 1195
drag, startPoint x: 290, startPoint y: 258, endPoint x: 290, endPoint y: 273, distance: 15.6
click at [290, 274] on div at bounding box center [624, 33] width 1249 height 1195
drag, startPoint x: 335, startPoint y: 219, endPoint x: 363, endPoint y: 216, distance: 28.2
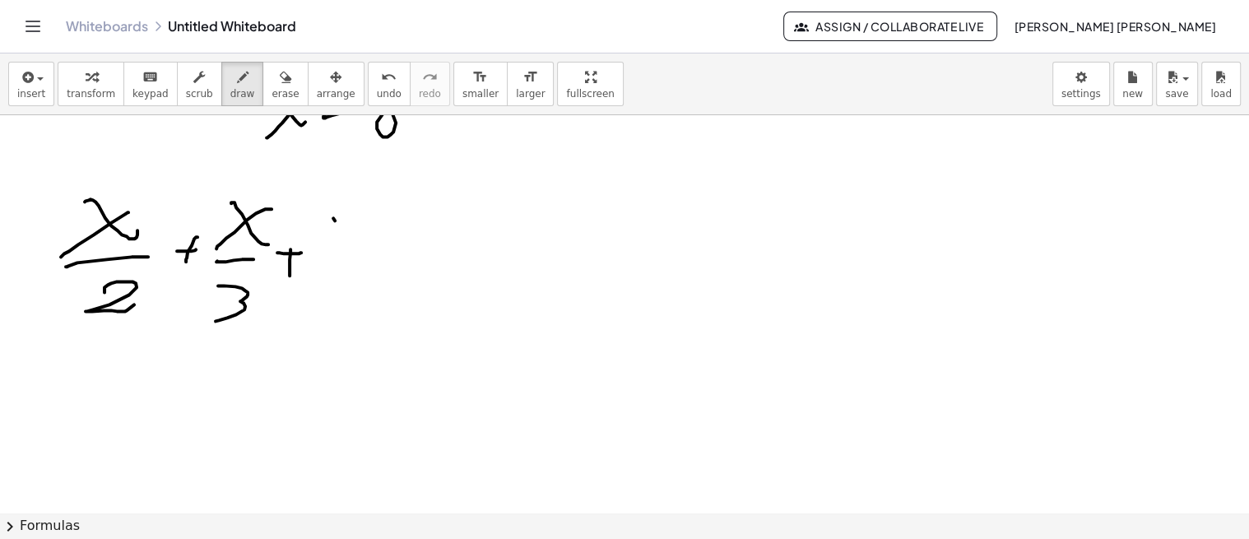
click at [363, 236] on div at bounding box center [624, 33] width 1249 height 1195
drag, startPoint x: 332, startPoint y: 244, endPoint x: 313, endPoint y: 257, distance: 23.1
click at [323, 253] on div at bounding box center [624, 33] width 1249 height 1195
drag, startPoint x: 314, startPoint y: 267, endPoint x: 354, endPoint y: 269, distance: 39.5
click at [364, 265] on div at bounding box center [624, 33] width 1249 height 1195
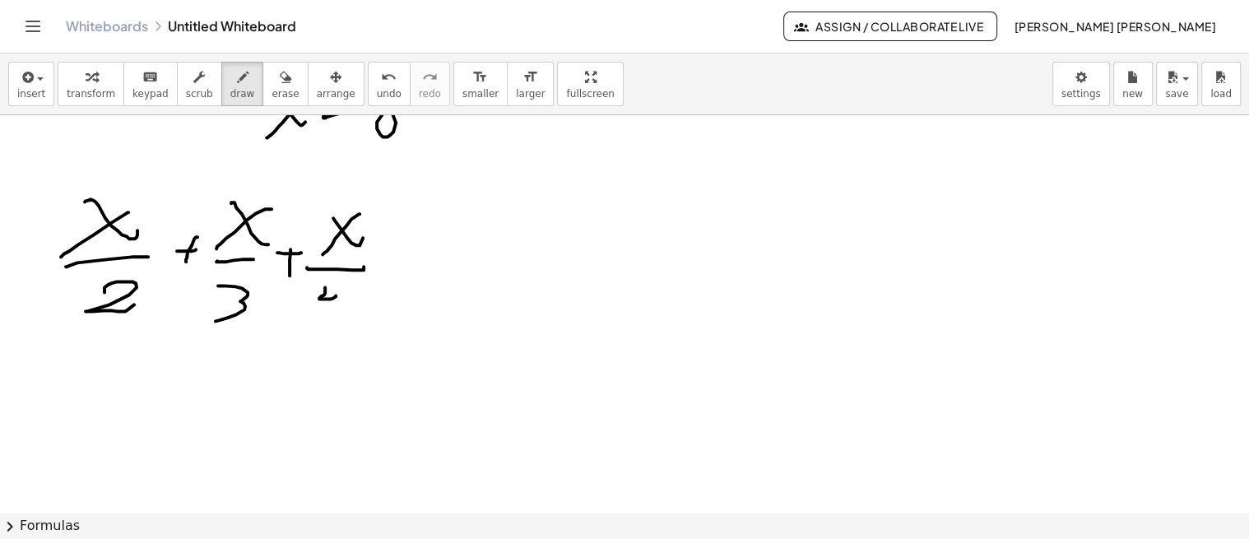
drag, startPoint x: 325, startPoint y: 290, endPoint x: 340, endPoint y: 308, distance: 23.4
click at [339, 309] on div at bounding box center [624, 33] width 1249 height 1195
drag, startPoint x: 377, startPoint y: 253, endPoint x: 406, endPoint y: 251, distance: 28.9
click at [406, 251] on div at bounding box center [624, 33] width 1249 height 1195
drag, startPoint x: 393, startPoint y: 274, endPoint x: 402, endPoint y: 272, distance: 8.4
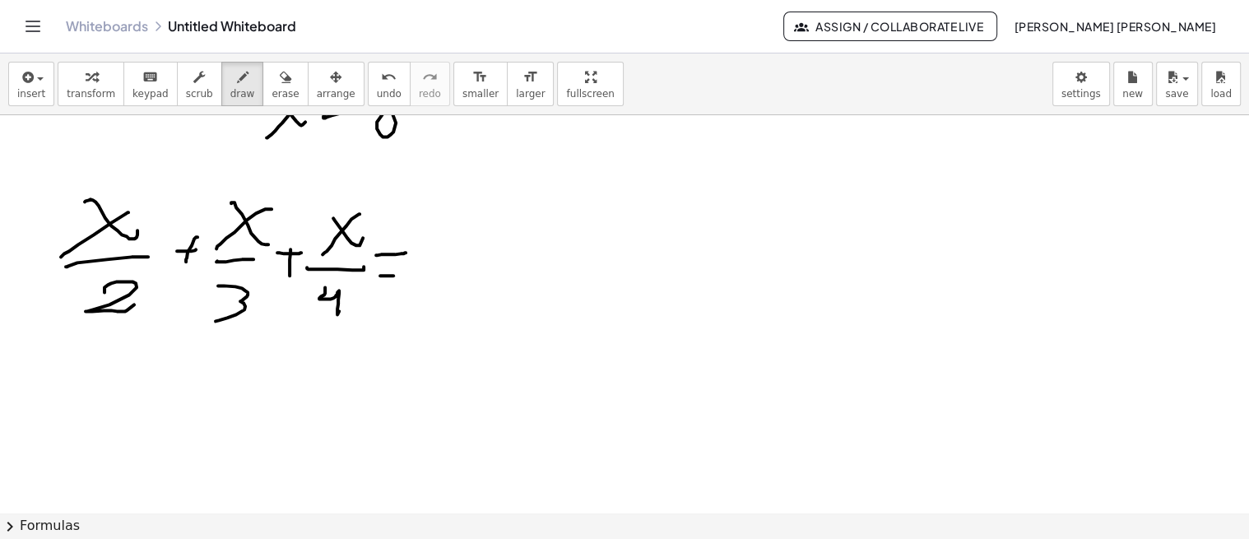
click at [402, 272] on div at bounding box center [624, 33] width 1249 height 1195
drag, startPoint x: 459, startPoint y: 231, endPoint x: 429, endPoint y: 258, distance: 40.2
click at [429, 259] on div at bounding box center [624, 33] width 1249 height 1195
drag, startPoint x: 457, startPoint y: 240, endPoint x: 480, endPoint y: 228, distance: 26.1
click at [480, 228] on div at bounding box center [624, 33] width 1249 height 1195
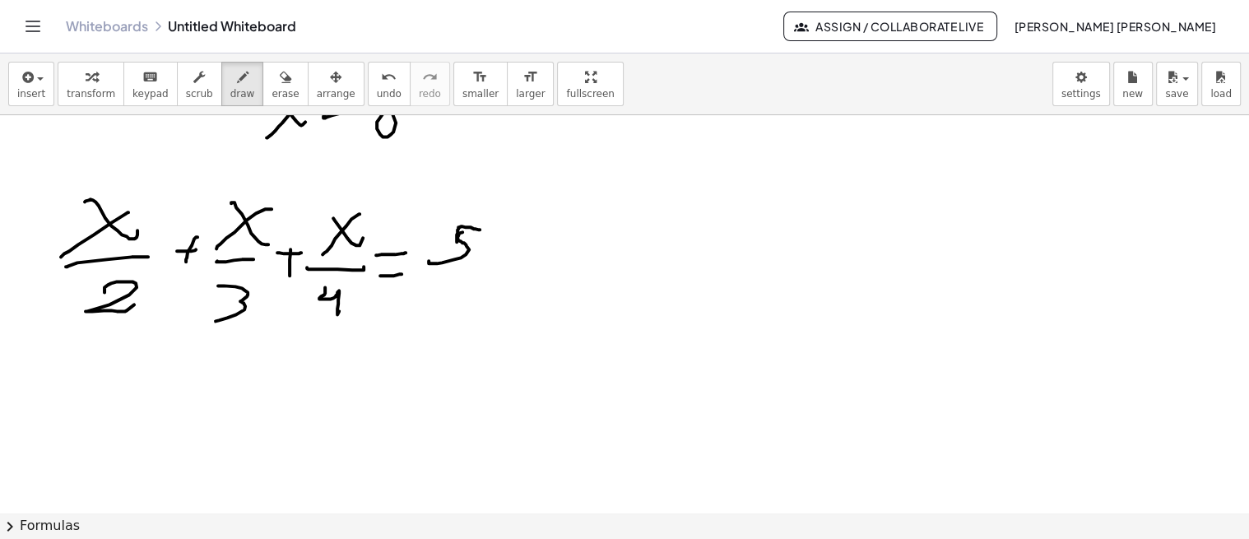
scroll to position [658, 0]
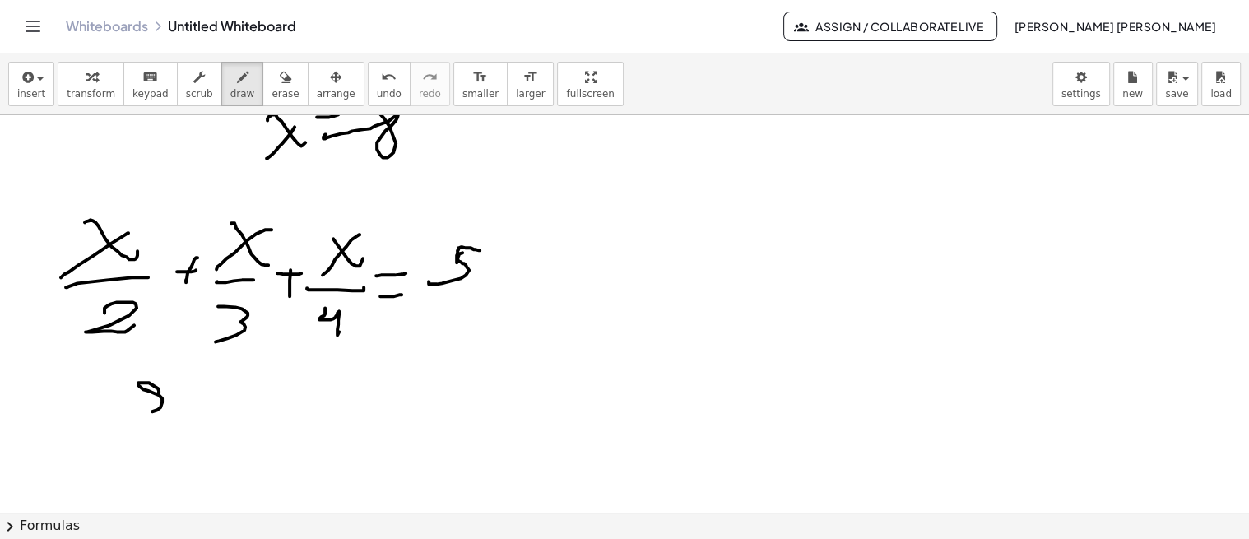
drag, startPoint x: 159, startPoint y: 391, endPoint x: 166, endPoint y: 395, distance: 8.5
click at [149, 408] on div at bounding box center [624, 54] width 1249 height 1195
drag, startPoint x: 174, startPoint y: 388, endPoint x: 194, endPoint y: 388, distance: 20.6
click at [194, 402] on div at bounding box center [624, 54] width 1249 height 1195
drag, startPoint x: 194, startPoint y: 388, endPoint x: 162, endPoint y: 414, distance: 41.5
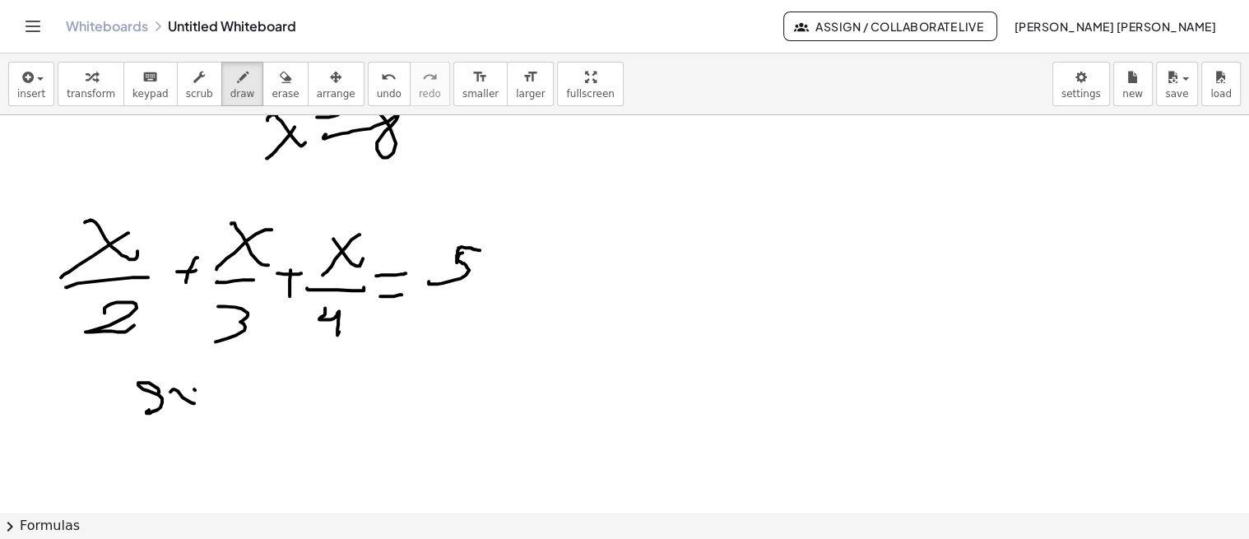
click at [165, 412] on div at bounding box center [624, 54] width 1249 height 1195
drag, startPoint x: 137, startPoint y: 428, endPoint x: 203, endPoint y: 425, distance: 65.9
click at [203, 425] on div at bounding box center [624, 54] width 1249 height 1195
drag, startPoint x: 162, startPoint y: 439, endPoint x: 206, endPoint y: 439, distance: 43.6
click at [174, 448] on div at bounding box center [624, 54] width 1249 height 1195
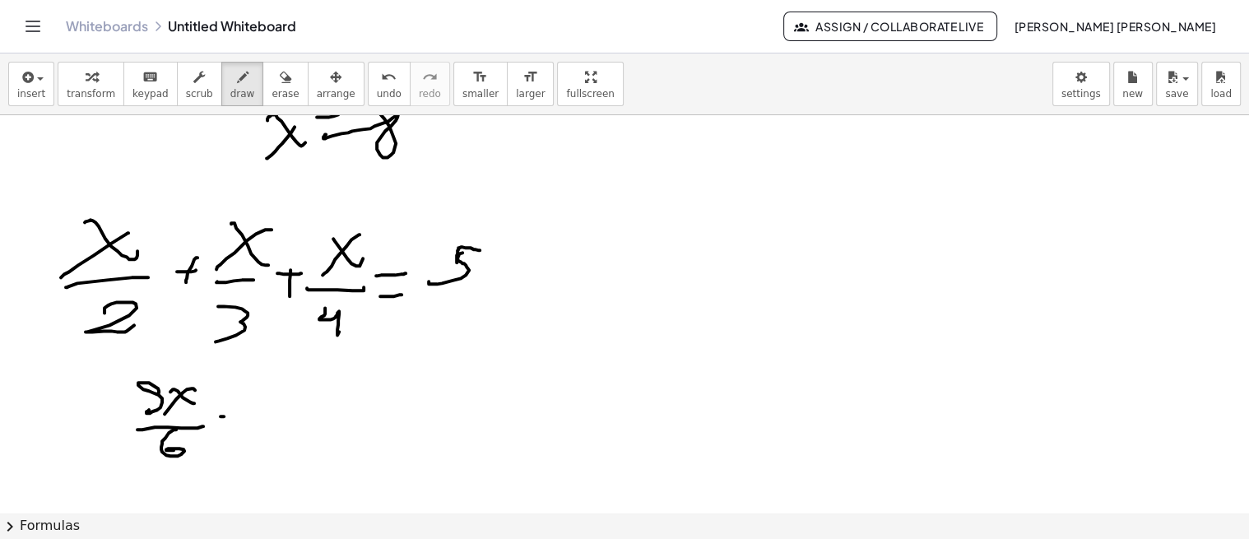
drag, startPoint x: 221, startPoint y: 415, endPoint x: 236, endPoint y: 409, distance: 16.7
click at [236, 409] on div at bounding box center [624, 54] width 1249 height 1195
click at [258, 381] on div at bounding box center [624, 54] width 1249 height 1195
click at [381, 78] on icon "undo" at bounding box center [389, 77] width 16 height 20
click at [381, 77] on icon "undo" at bounding box center [389, 77] width 16 height 20
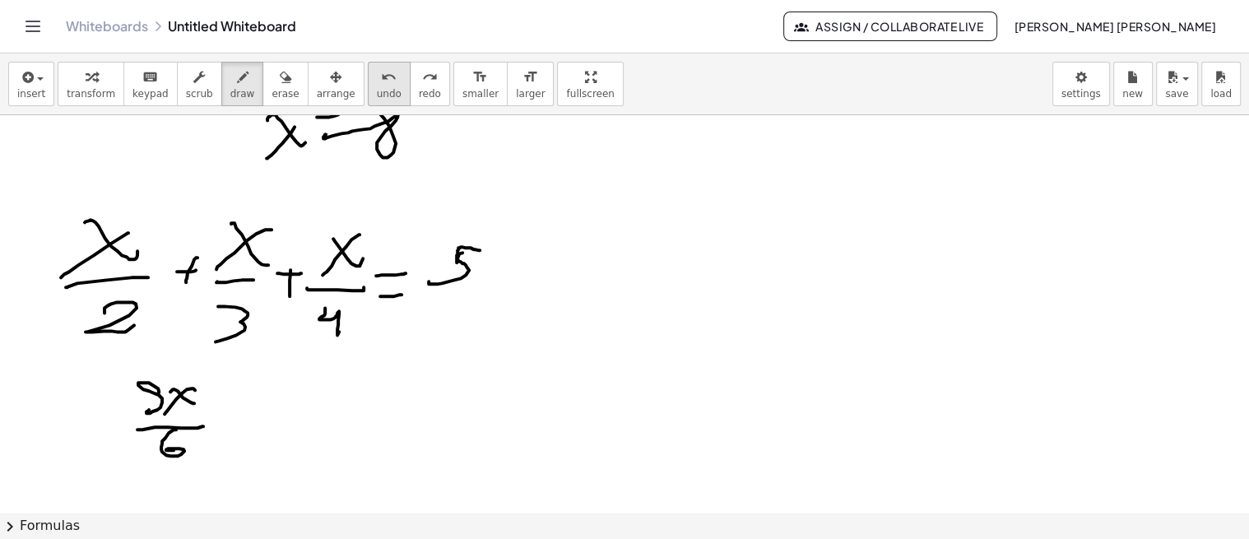
click at [381, 77] on icon "undo" at bounding box center [389, 77] width 16 height 20
click at [381, 76] on icon "undo" at bounding box center [389, 77] width 16 height 20
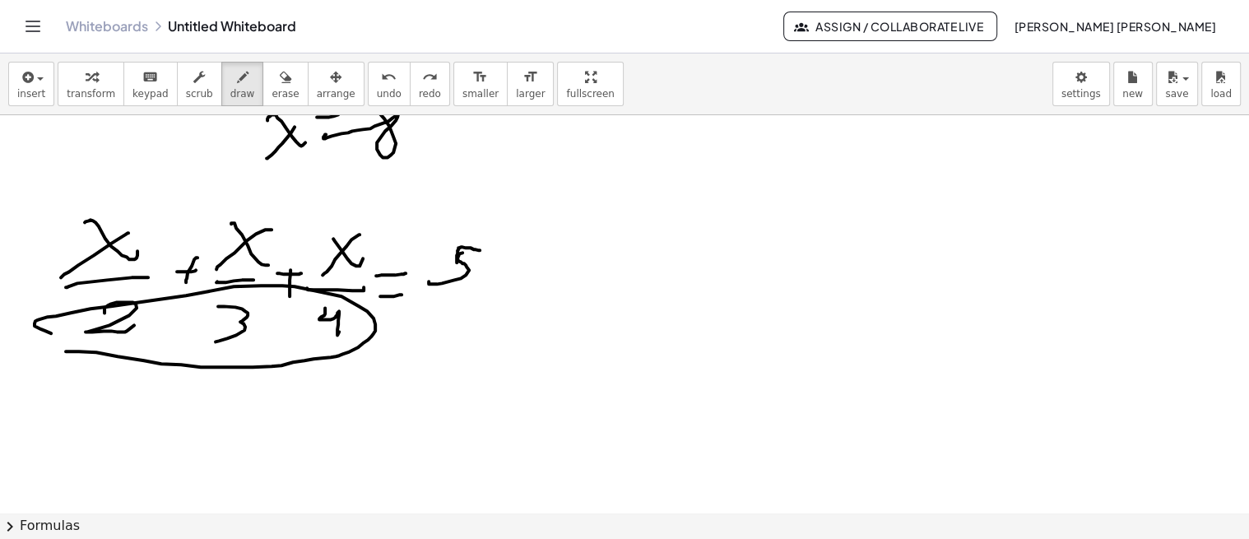
drag, startPoint x: 66, startPoint y: 350, endPoint x: 261, endPoint y: 272, distance: 209.8
click at [232, 295] on div at bounding box center [624, 54] width 1249 height 1195
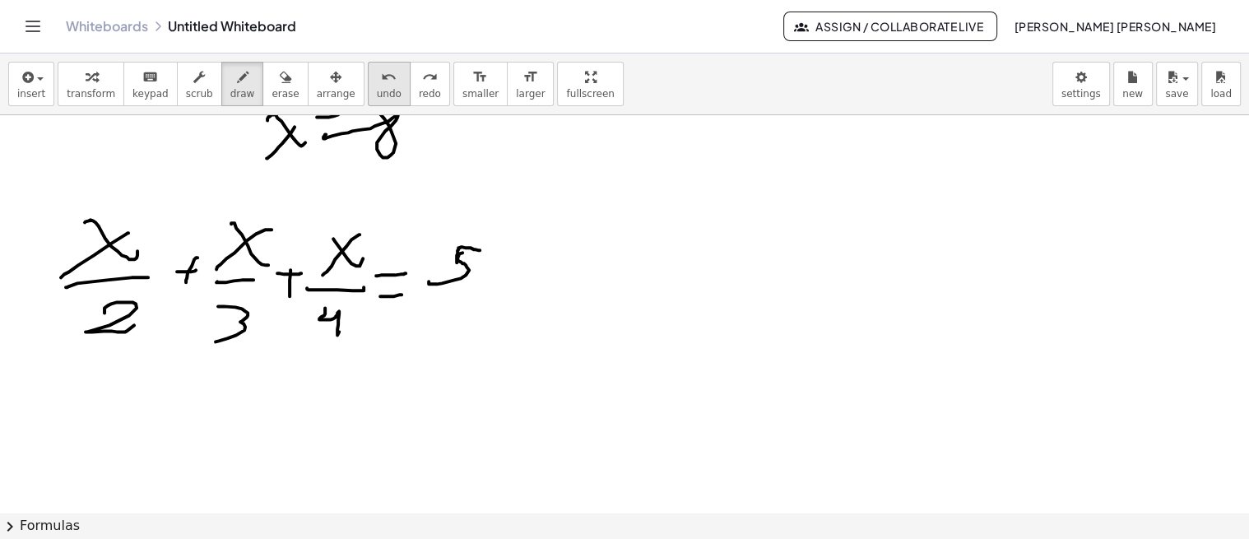
click at [368, 86] on button "undo undo" at bounding box center [389, 84] width 43 height 44
click at [368, 91] on button "undo undo" at bounding box center [389, 84] width 43 height 44
click at [410, 85] on button "redo redo" at bounding box center [430, 84] width 40 height 44
drag, startPoint x: 571, startPoint y: 244, endPoint x: 639, endPoint y: 289, distance: 81.5
click at [620, 298] on div at bounding box center [624, 54] width 1249 height 1195
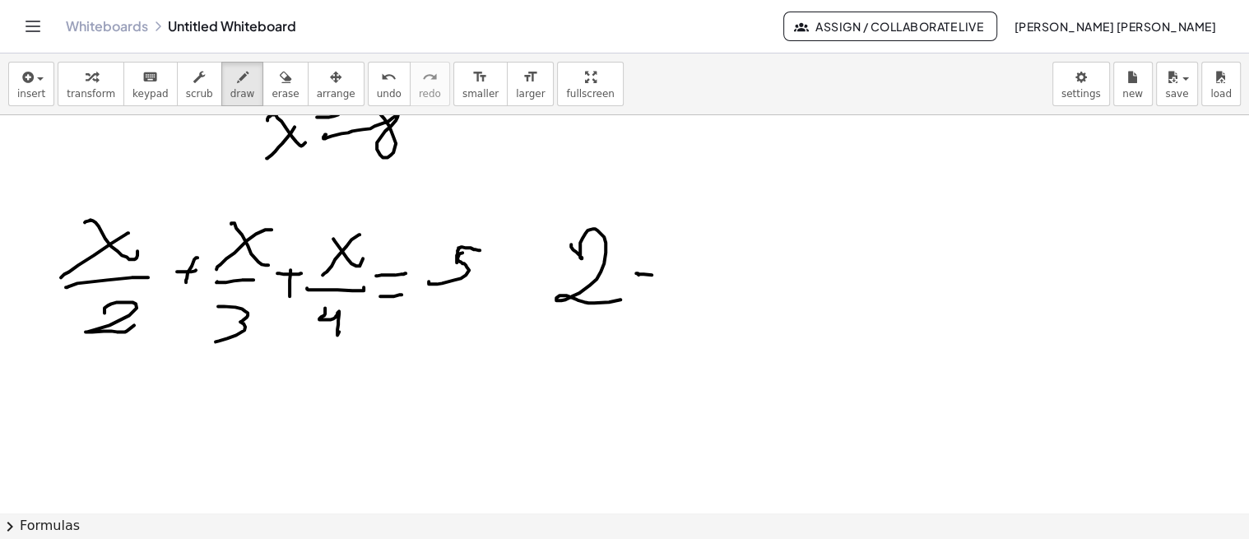
drag, startPoint x: 637, startPoint y: 272, endPoint x: 663, endPoint y: 273, distance: 26.4
click at [655, 273] on div at bounding box center [624, 54] width 1249 height 1195
click at [679, 311] on div at bounding box center [624, 54] width 1249 height 1195
click at [765, 280] on div at bounding box center [624, 54] width 1249 height 1195
click at [837, 321] on div at bounding box center [624, 54] width 1249 height 1195
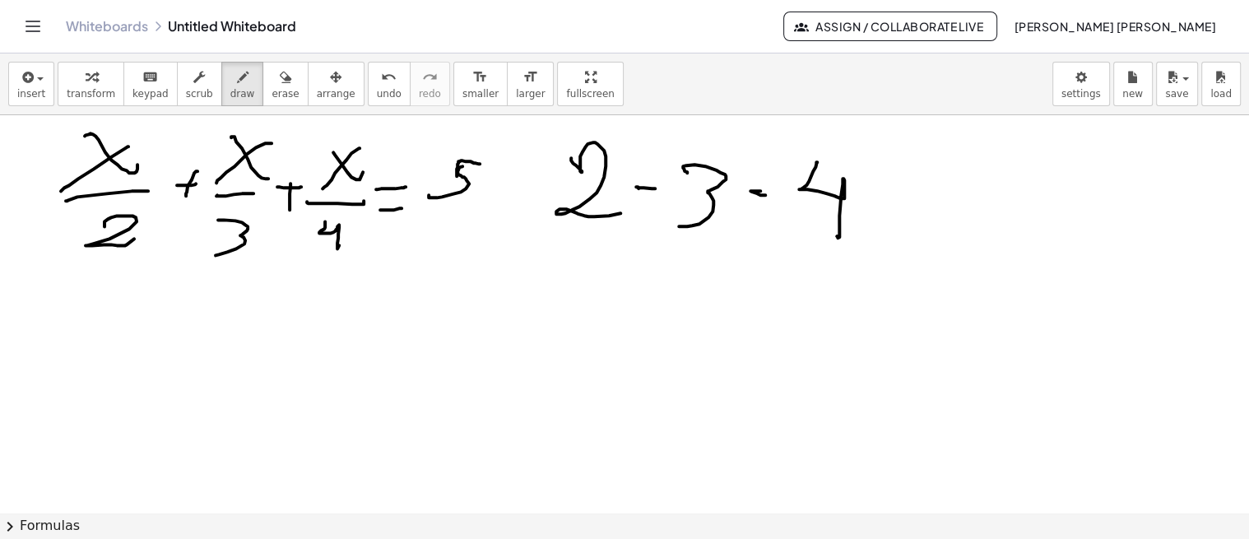
scroll to position [746, 0]
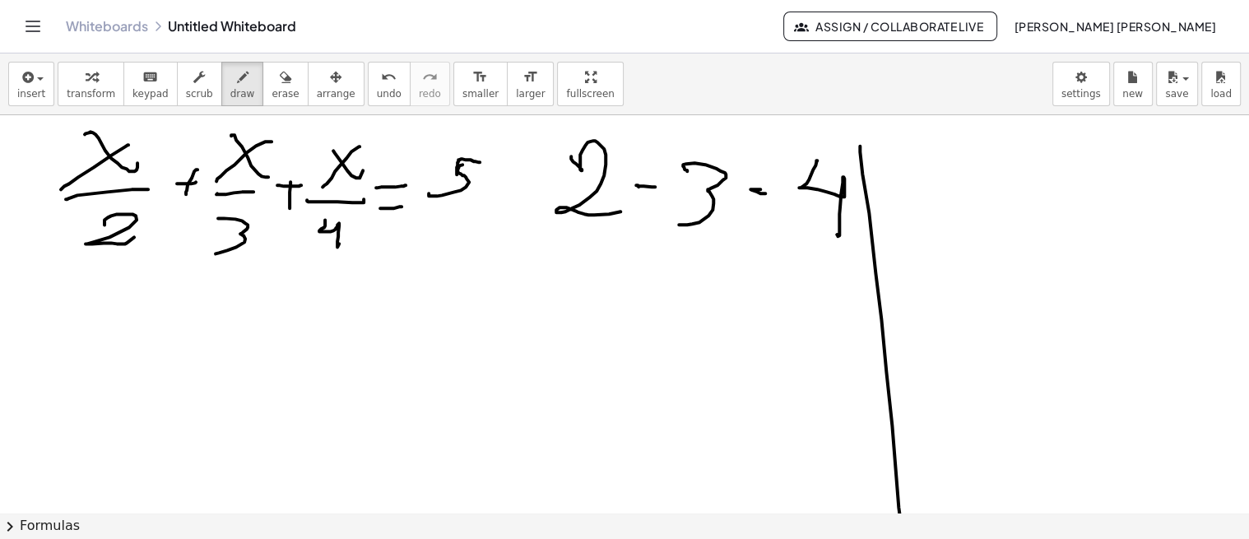
click at [906, 539] on html "Graspable Math Activities Get Started Activity Bank Assigned Work Classes White…" at bounding box center [624, 269] width 1249 height 539
click at [913, 207] on div at bounding box center [624, 165] width 1249 height 1593
click at [578, 305] on div at bounding box center [624, 165] width 1249 height 1593
click at [652, 283] on div at bounding box center [624, 165] width 1249 height 1593
click at [669, 305] on div at bounding box center [624, 165] width 1249 height 1593
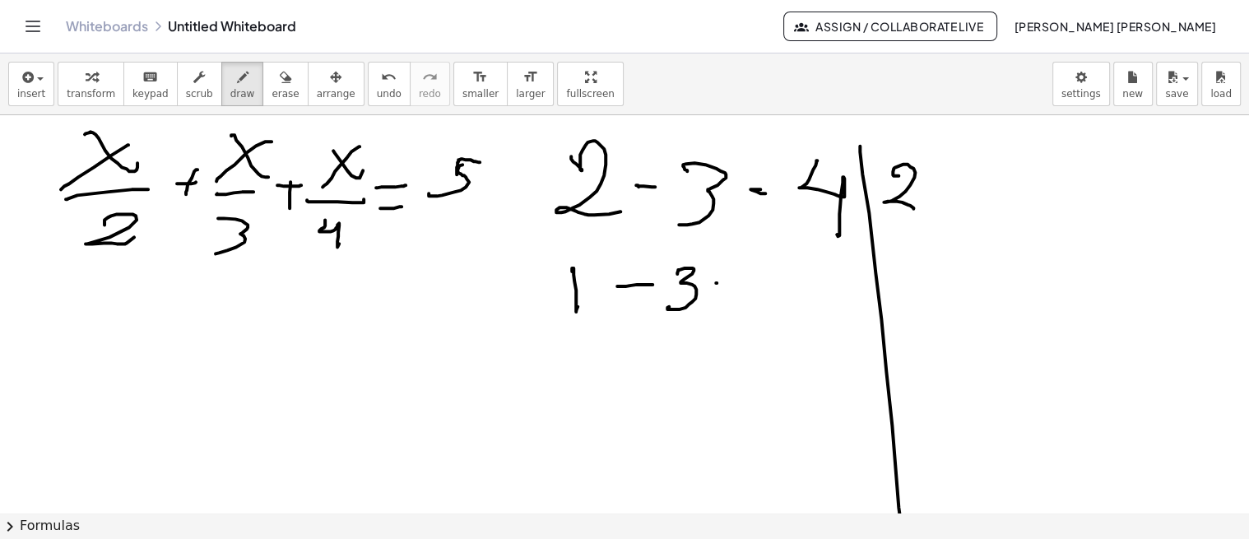
click at [753, 284] on div at bounding box center [624, 165] width 1249 height 1593
click at [828, 301] on div at bounding box center [624, 165] width 1249 height 1593
click at [974, 290] on div at bounding box center [624, 165] width 1249 height 1593
click at [583, 388] on div at bounding box center [624, 165] width 1249 height 1593
click at [637, 364] on div at bounding box center [624, 165] width 1249 height 1593
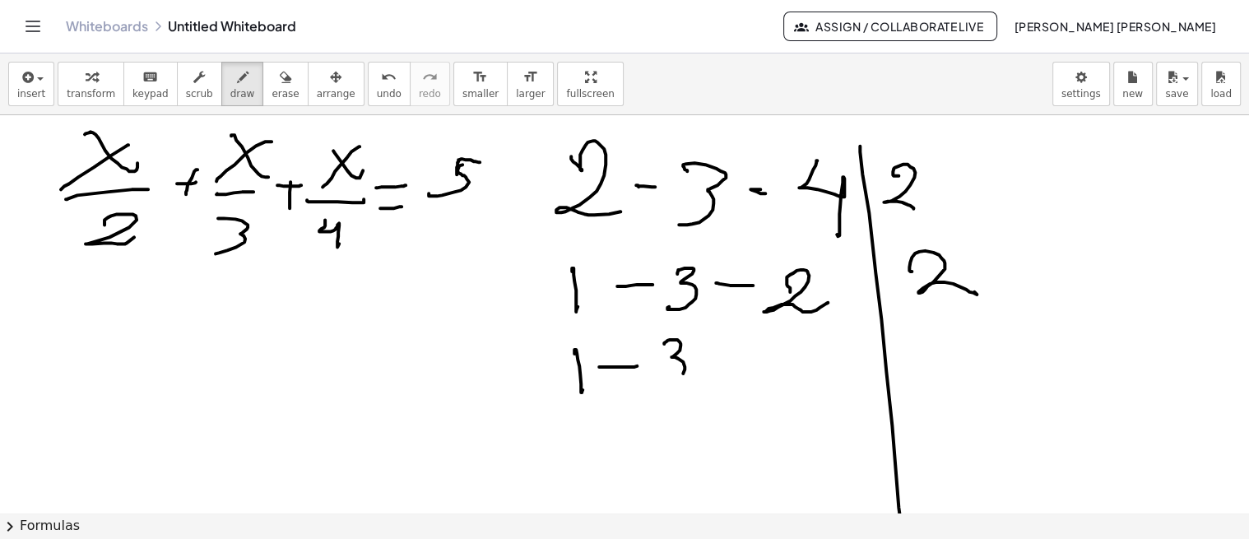
click at [664, 372] on div at bounding box center [624, 165] width 1249 height 1593
click at [739, 351] on div at bounding box center [624, 165] width 1249 height 1593
click at [779, 359] on div at bounding box center [624, 165] width 1249 height 1593
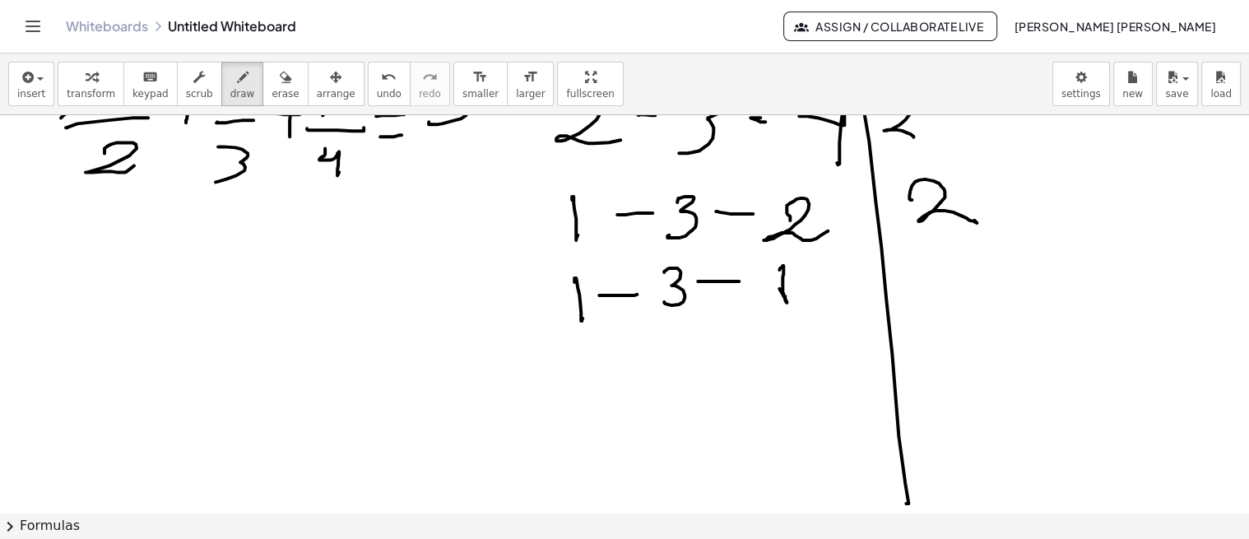
scroll to position [818, 0]
click at [894, 285] on div at bounding box center [624, 93] width 1249 height 1593
click at [580, 396] on div at bounding box center [624, 93] width 1249 height 1593
click at [631, 377] on div at bounding box center [624, 93] width 1249 height 1593
click at [663, 396] on div at bounding box center [624, 93] width 1249 height 1593
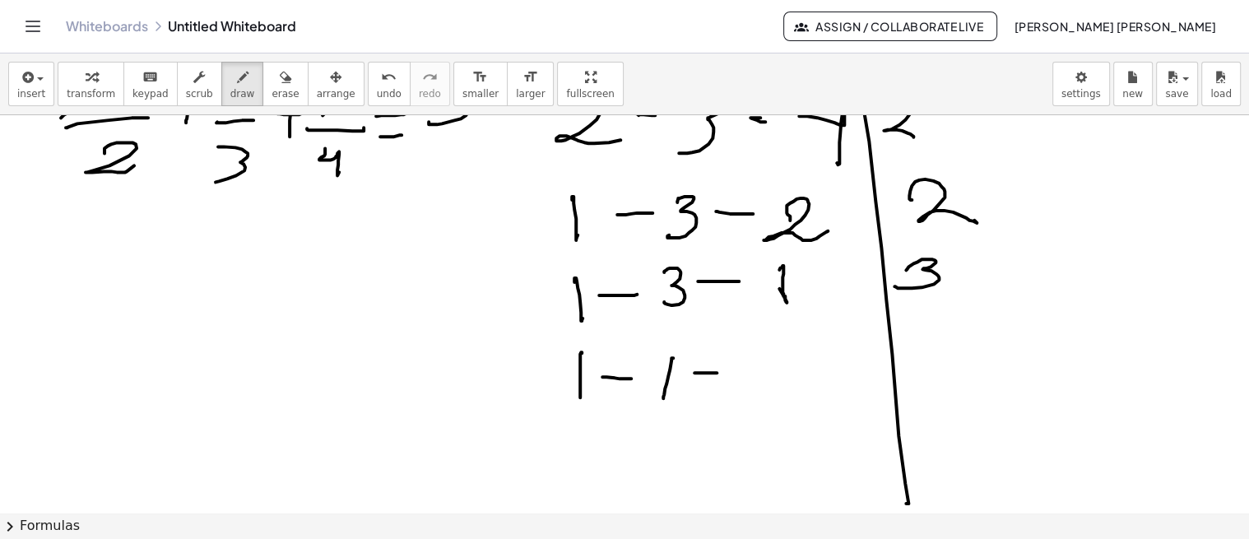
click at [736, 371] on div at bounding box center [624, 93] width 1249 height 1593
click at [785, 391] on div at bounding box center [624, 93] width 1249 height 1593
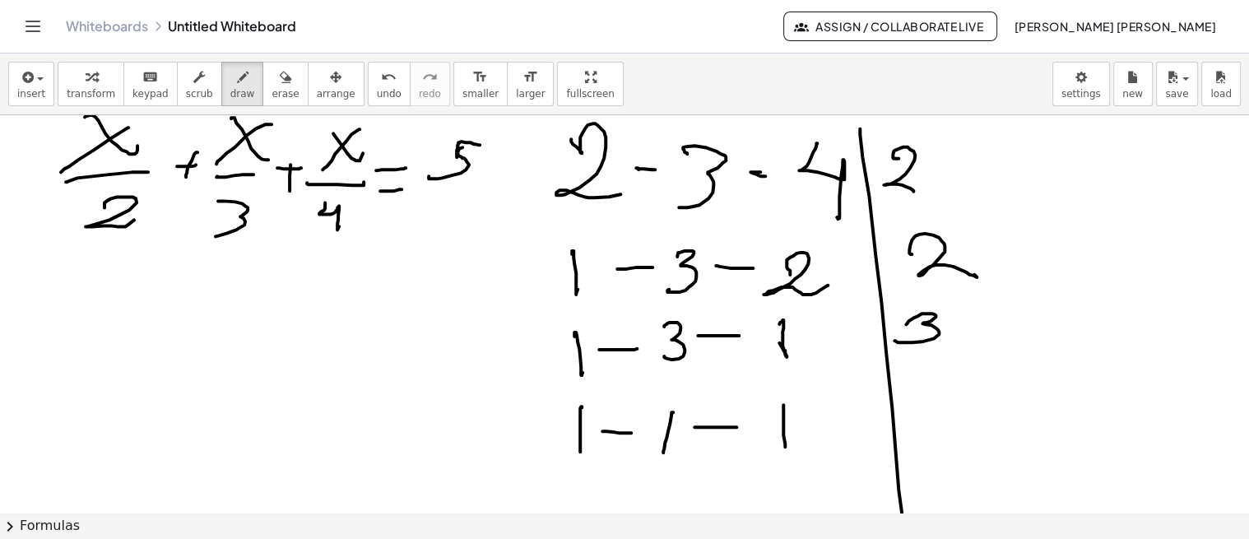
scroll to position [757, 0]
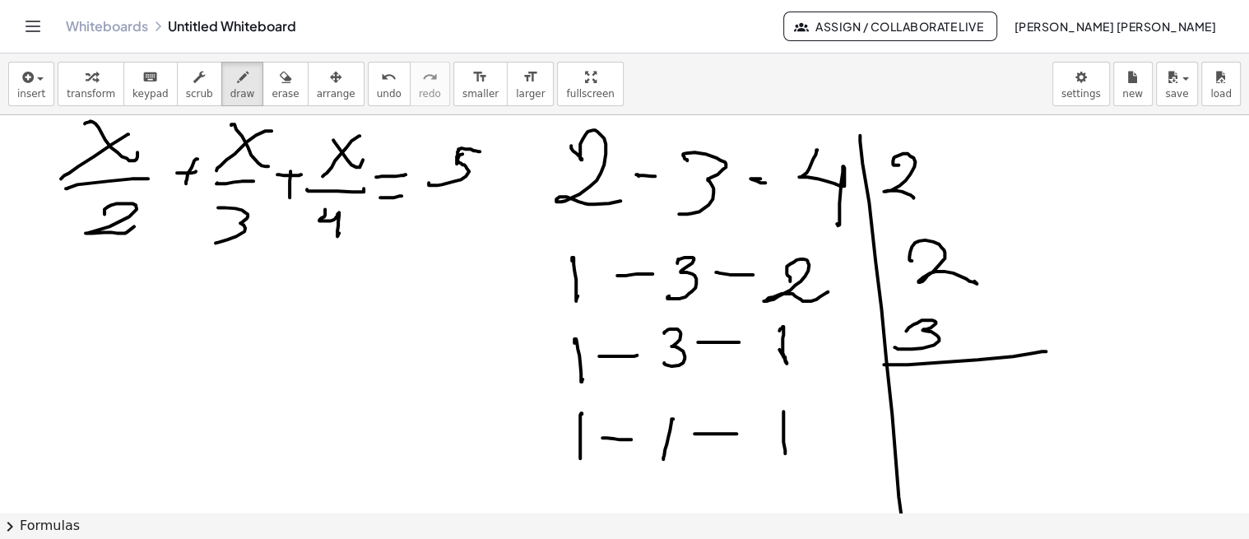
click at [1046, 346] on div at bounding box center [624, 154] width 1249 height 1593
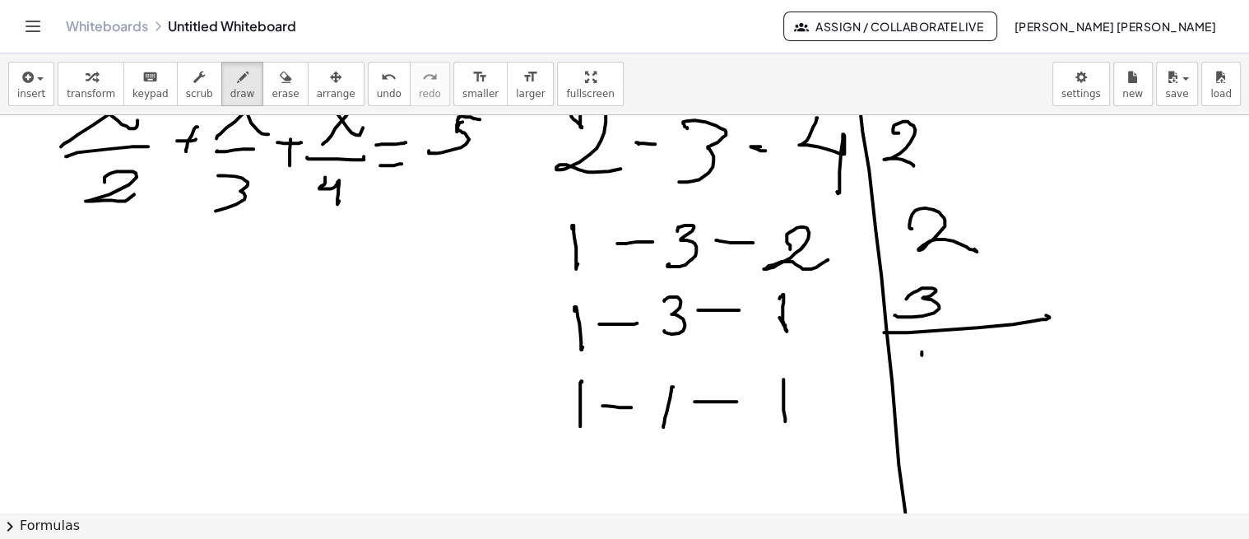
click at [924, 379] on div at bounding box center [624, 122] width 1249 height 1593
click at [963, 379] on div at bounding box center [624, 122] width 1249 height 1593
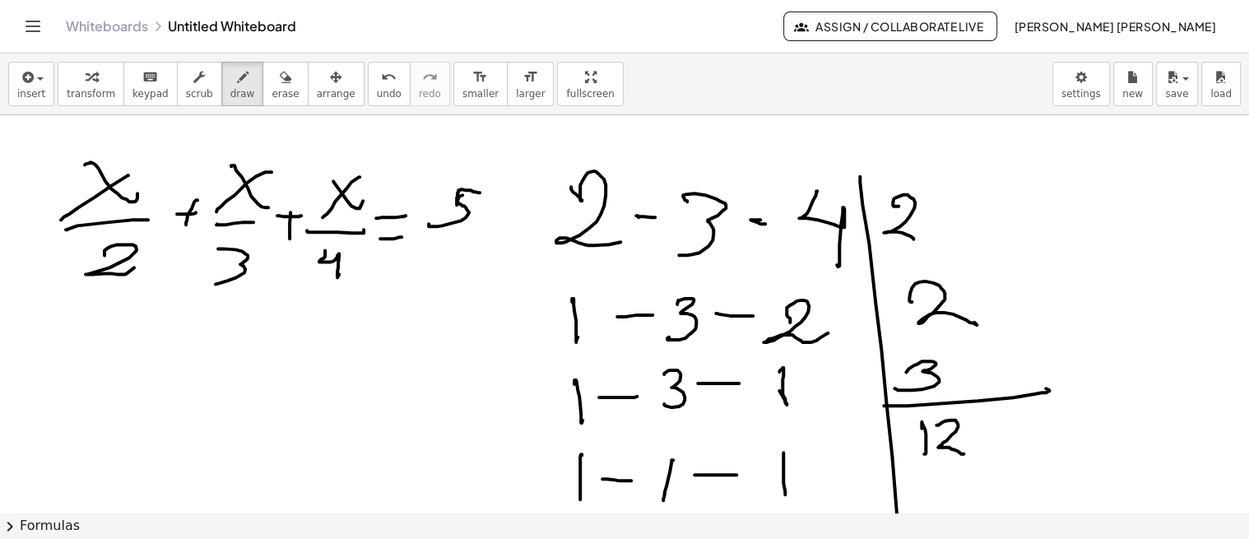
scroll to position [714, 0]
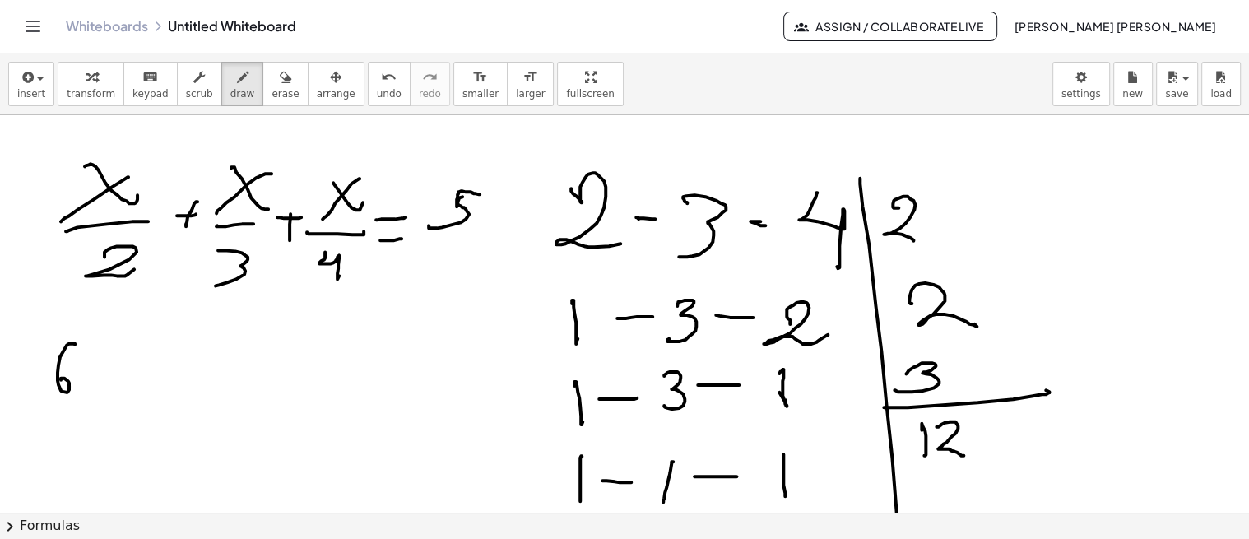
drag, startPoint x: 58, startPoint y: 371, endPoint x: 80, endPoint y: 374, distance: 22.4
click at [67, 377] on div at bounding box center [624, 197] width 1249 height 1593
drag, startPoint x: 81, startPoint y: 369, endPoint x: 109, endPoint y: 392, distance: 36.8
click at [108, 392] on div at bounding box center [624, 197] width 1249 height 1593
click at [79, 402] on div at bounding box center [624, 197] width 1249 height 1593
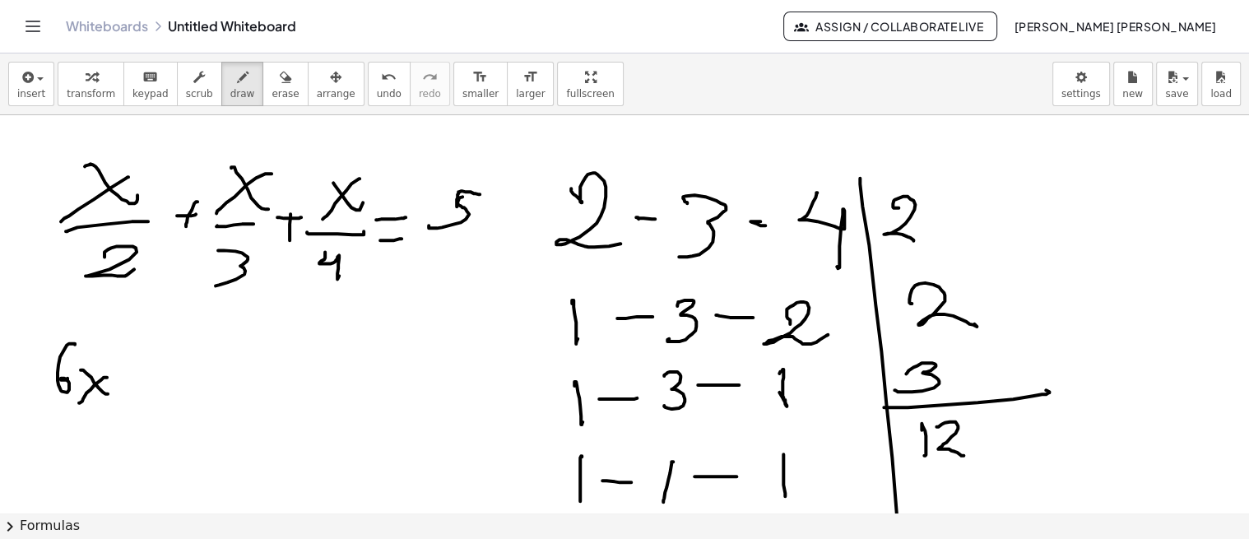
click at [135, 374] on div at bounding box center [624, 197] width 1249 height 1593
click at [125, 383] on div at bounding box center [624, 197] width 1249 height 1593
click at [174, 398] on div at bounding box center [624, 197] width 1249 height 1593
click at [217, 412] on div at bounding box center [624, 197] width 1249 height 1593
click at [189, 407] on div at bounding box center [624, 197] width 1249 height 1593
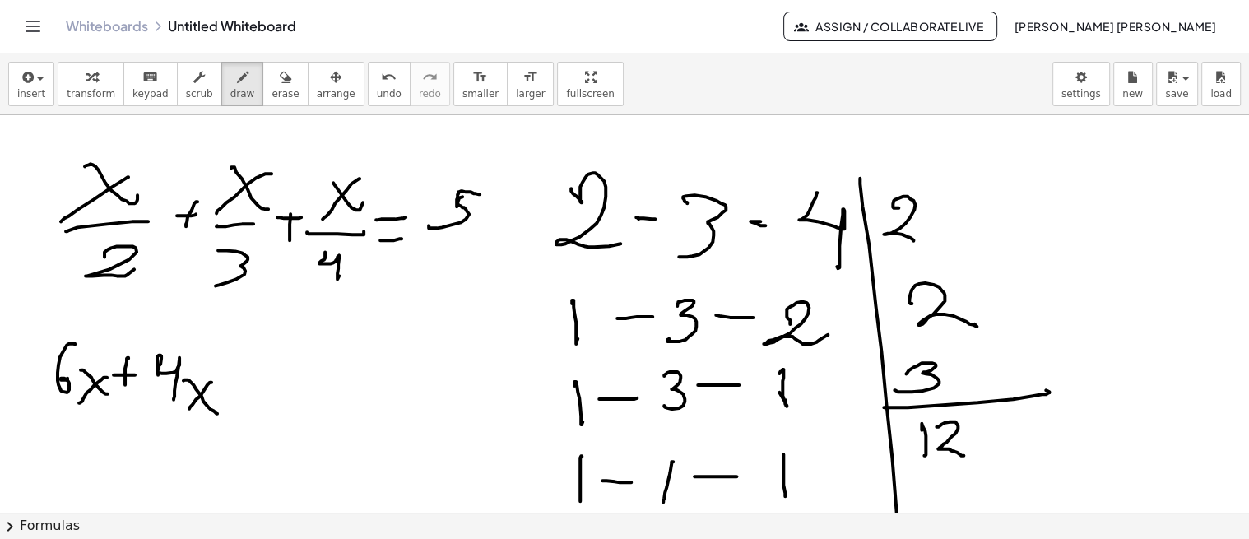
click at [260, 374] on div at bounding box center [624, 197] width 1249 height 1593
click at [252, 396] on div at bounding box center [624, 197] width 1249 height 1593
click at [269, 405] on div at bounding box center [624, 197] width 1249 height 1593
click at [330, 428] on div at bounding box center [624, 197] width 1249 height 1593
click at [298, 422] on div at bounding box center [624, 197] width 1249 height 1593
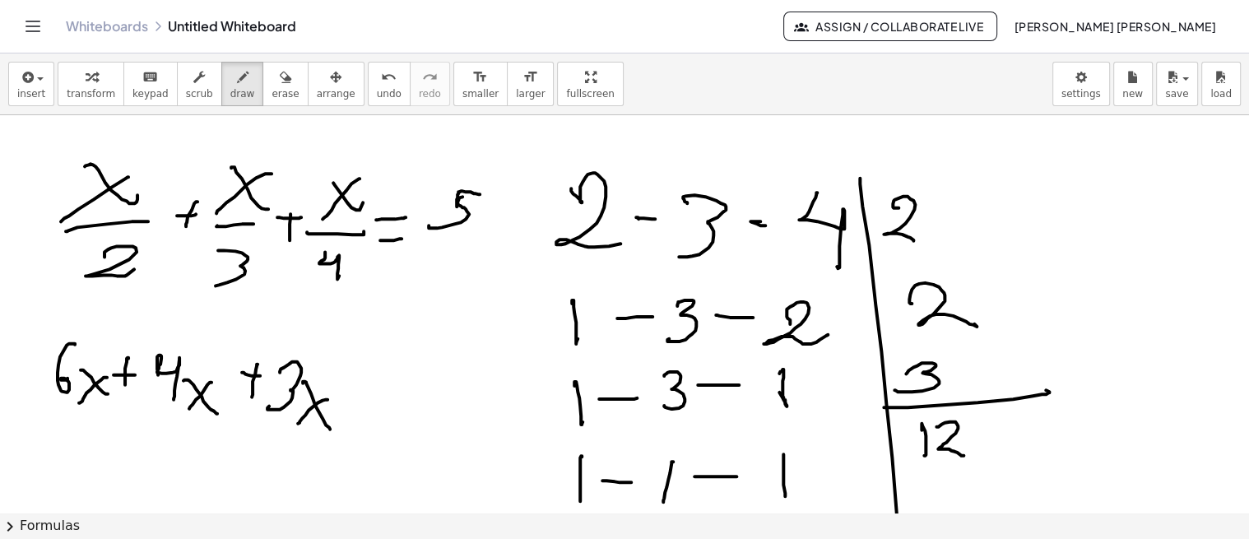
click at [356, 371] on div at bounding box center [624, 197] width 1249 height 1593
click at [387, 391] on div at bounding box center [624, 197] width 1249 height 1593
click at [400, 406] on div at bounding box center [624, 197] width 1249 height 1593
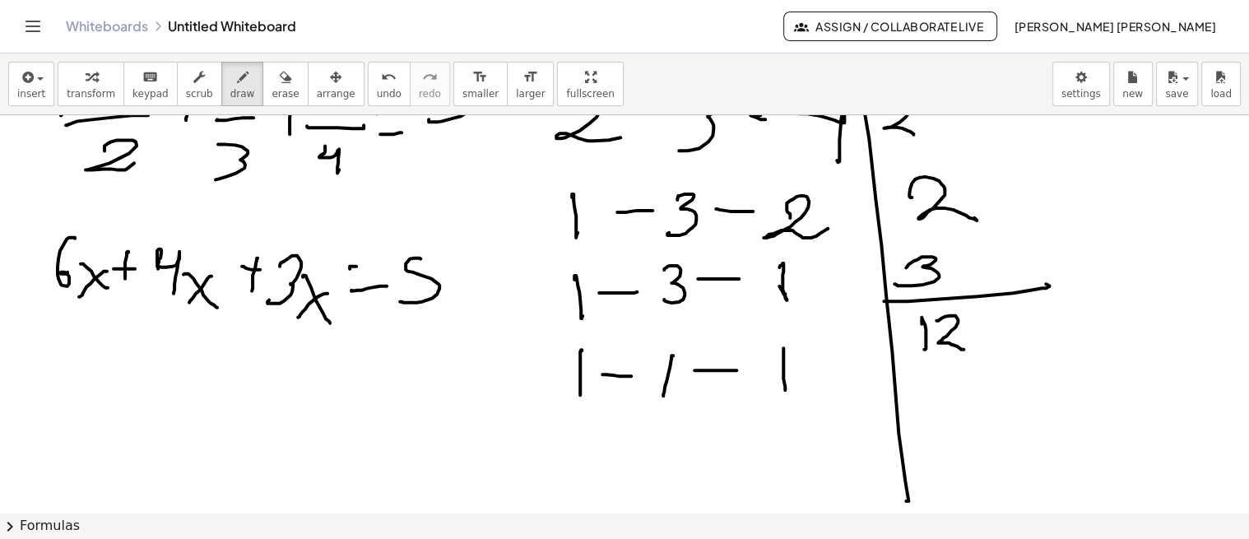
scroll to position [821, 0]
click at [240, 417] on div at bounding box center [624, 90] width 1249 height 1593
click at [269, 398] on div at bounding box center [624, 90] width 1249 height 1593
click at [330, 401] on div at bounding box center [624, 90] width 1249 height 1593
click at [294, 415] on div at bounding box center [624, 90] width 1249 height 1593
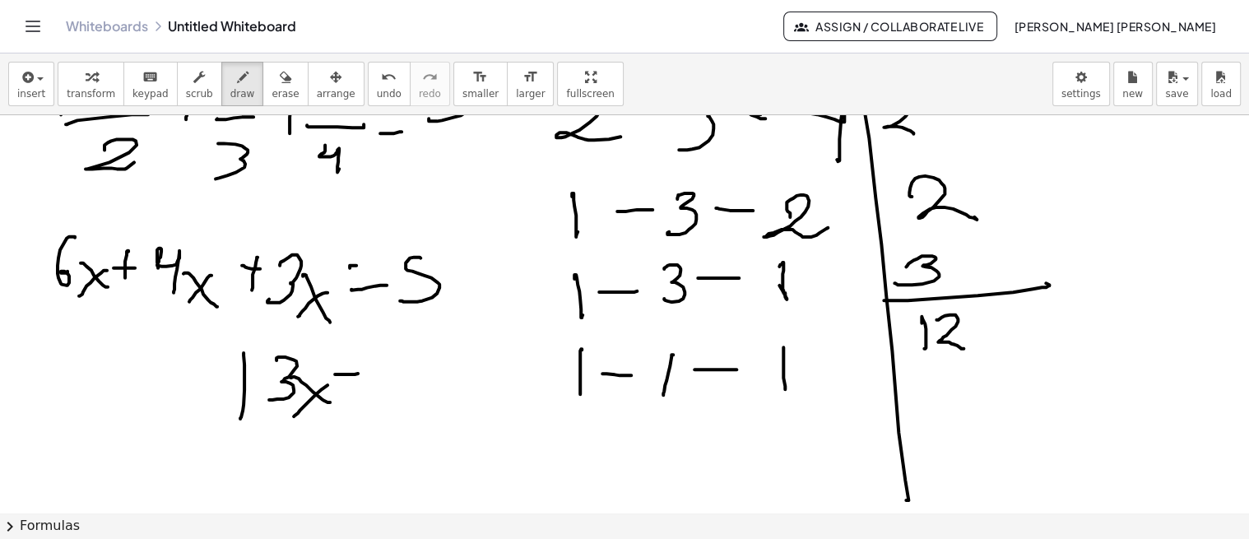
click at [359, 372] on div at bounding box center [624, 90] width 1249 height 1593
click at [359, 385] on div at bounding box center [624, 90] width 1249 height 1593
click at [392, 392] on div at bounding box center [624, 90] width 1249 height 1593
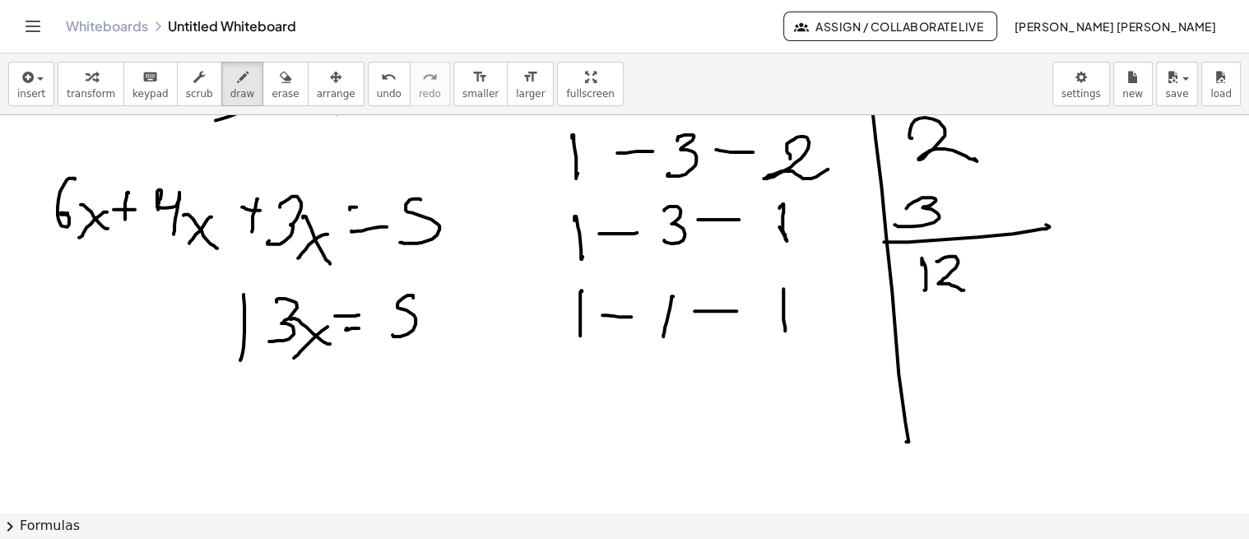
scroll to position [880, 0]
click at [313, 422] on div at bounding box center [624, 31] width 1249 height 1593
click at [281, 420] on div at bounding box center [624, 31] width 1249 height 1593
click at [351, 389] on div at bounding box center [624, 31] width 1249 height 1593
click at [363, 404] on div at bounding box center [624, 31] width 1249 height 1593
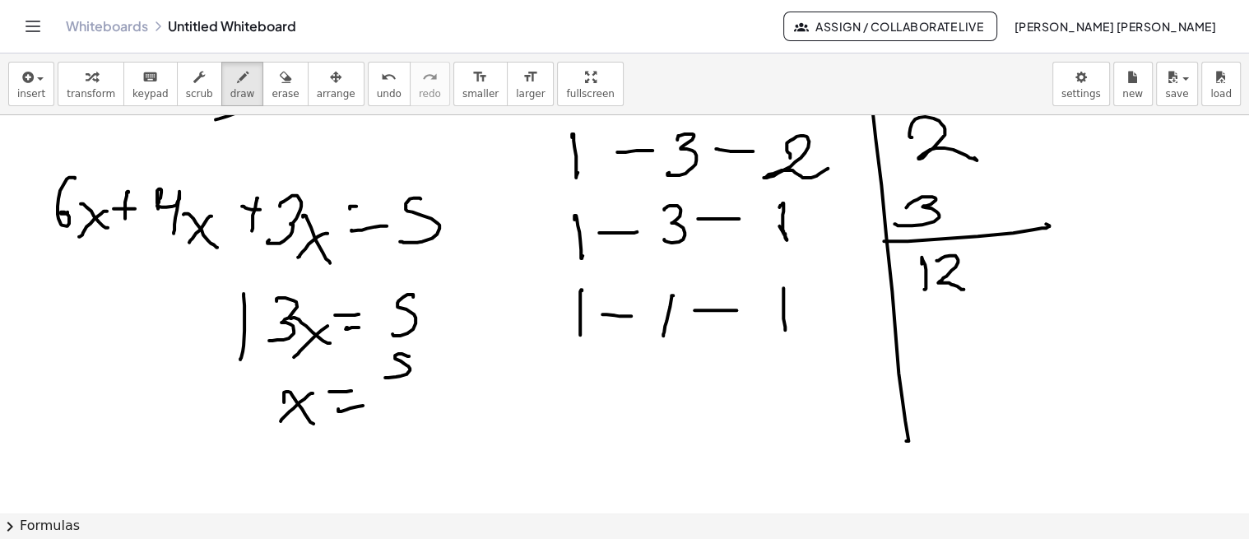
click at [384, 376] on div at bounding box center [624, 31] width 1249 height 1593
click at [416, 383] on div at bounding box center [624, 31] width 1249 height 1593
click at [380, 437] on div at bounding box center [624, 31] width 1249 height 1593
click at [402, 436] on div at bounding box center [624, 31] width 1249 height 1593
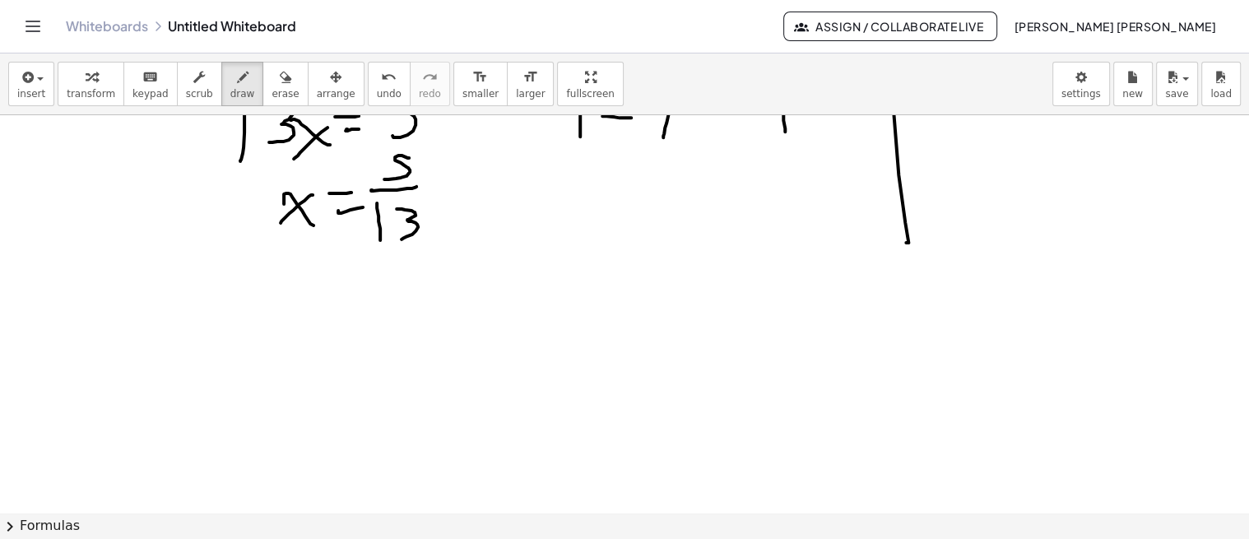
scroll to position [1081, 0]
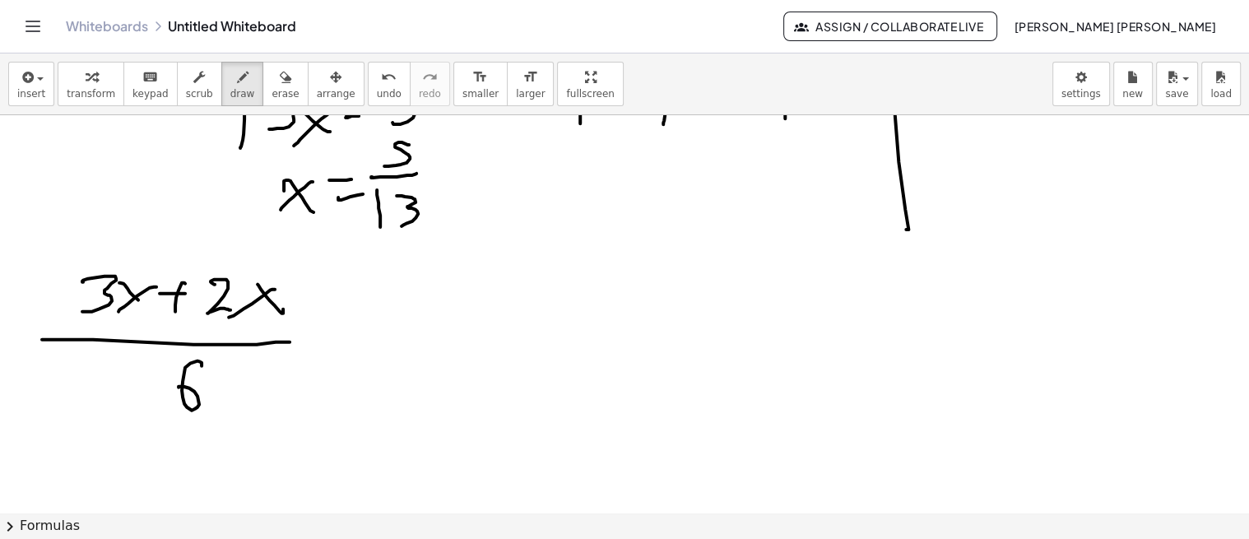
scroll to position [1093, 0]
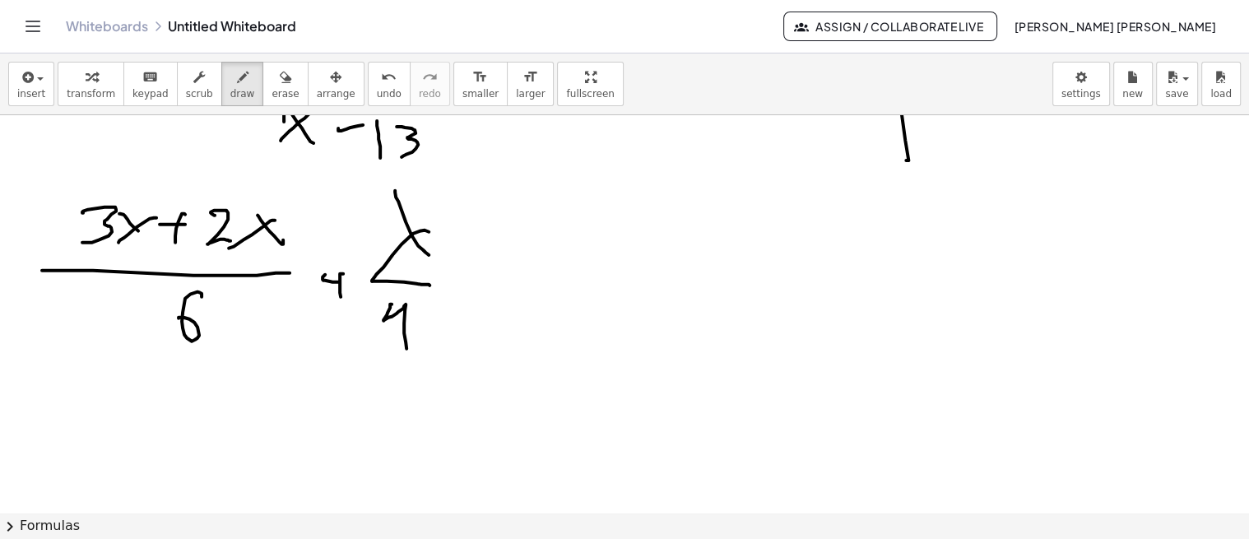
scroll to position [1163, 0]
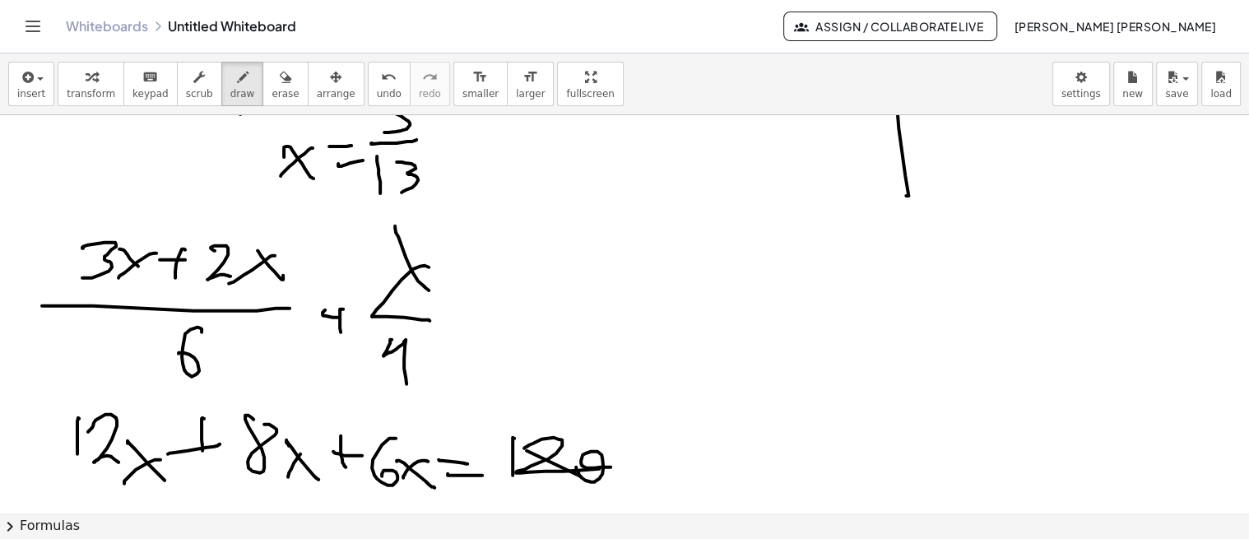
scroll to position [1126, 0]
click at [262, 78] on button "erase" at bounding box center [284, 84] width 45 height 44
click at [377, 92] on span "undo" at bounding box center [389, 94] width 25 height 12
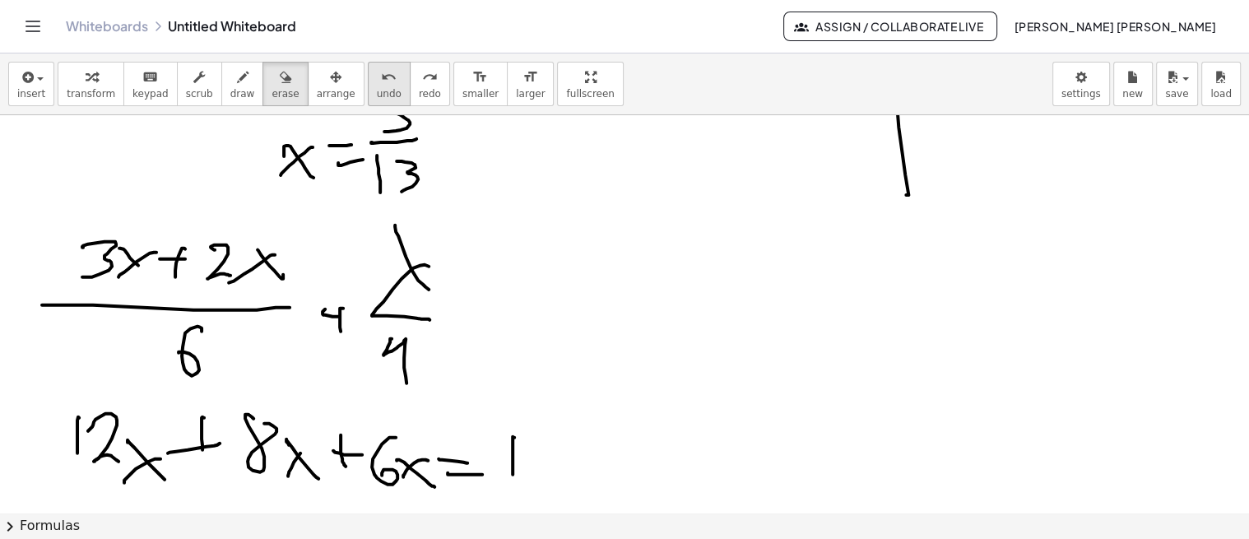
click at [377, 92] on span "undo" at bounding box center [389, 94] width 25 height 12
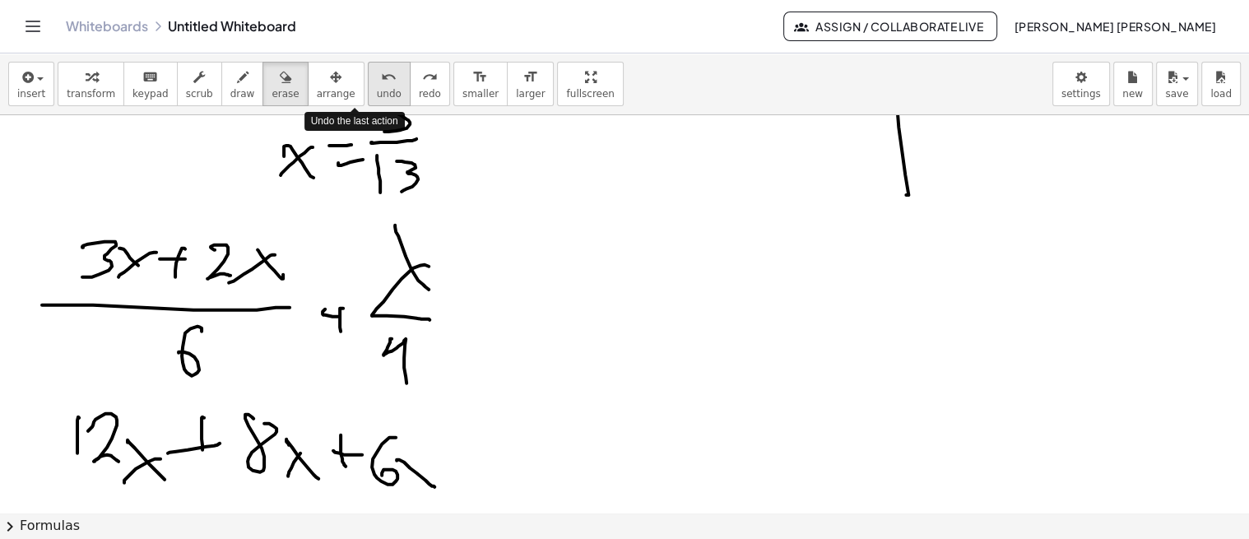
click at [377, 92] on span "undo" at bounding box center [389, 94] width 25 height 12
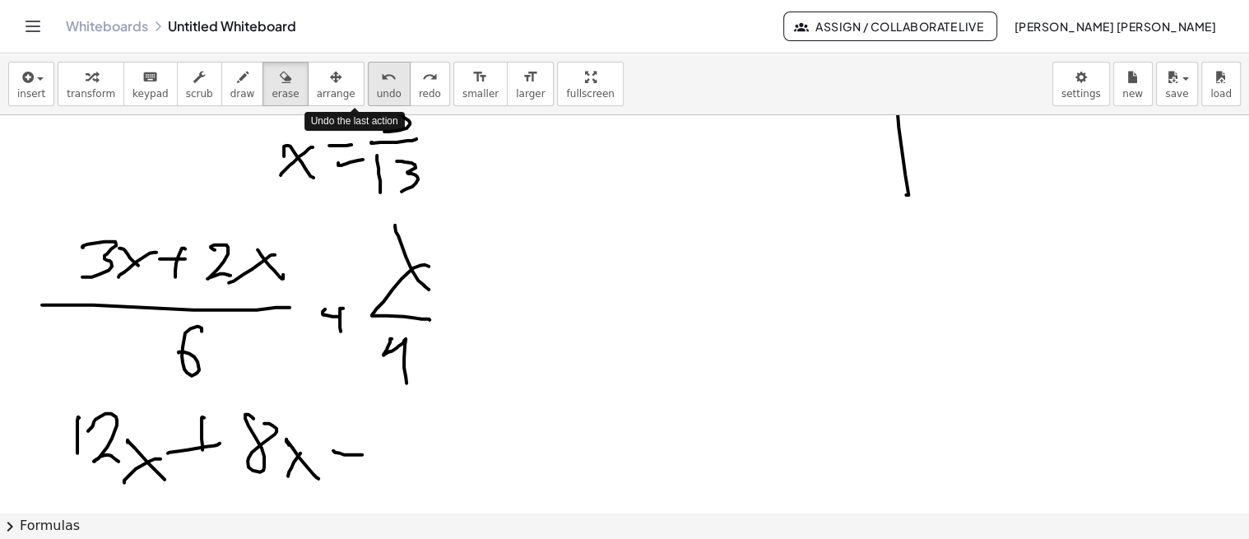
click at [377, 92] on span "undo" at bounding box center [389, 94] width 25 height 12
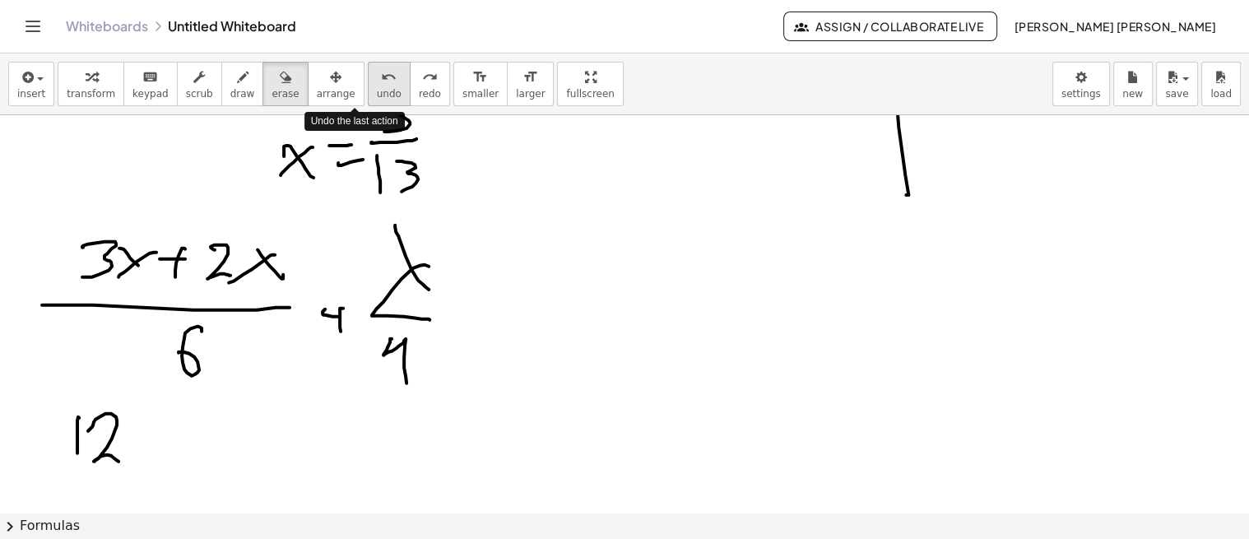
click at [377, 92] on span "undo" at bounding box center [389, 94] width 25 height 12
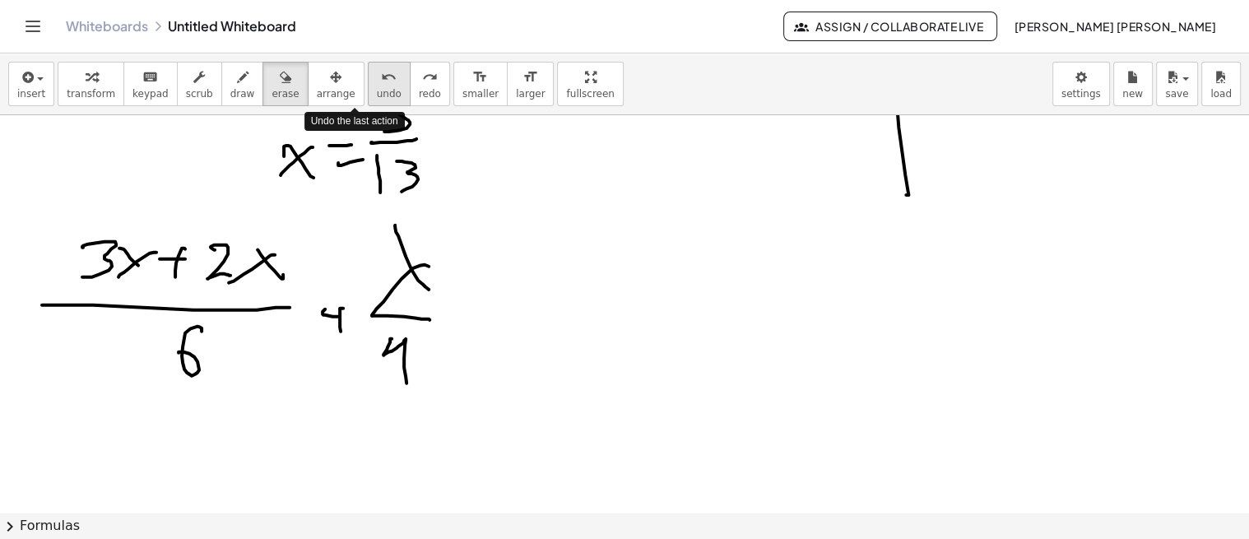
click at [377, 92] on span "undo" at bounding box center [389, 94] width 25 height 12
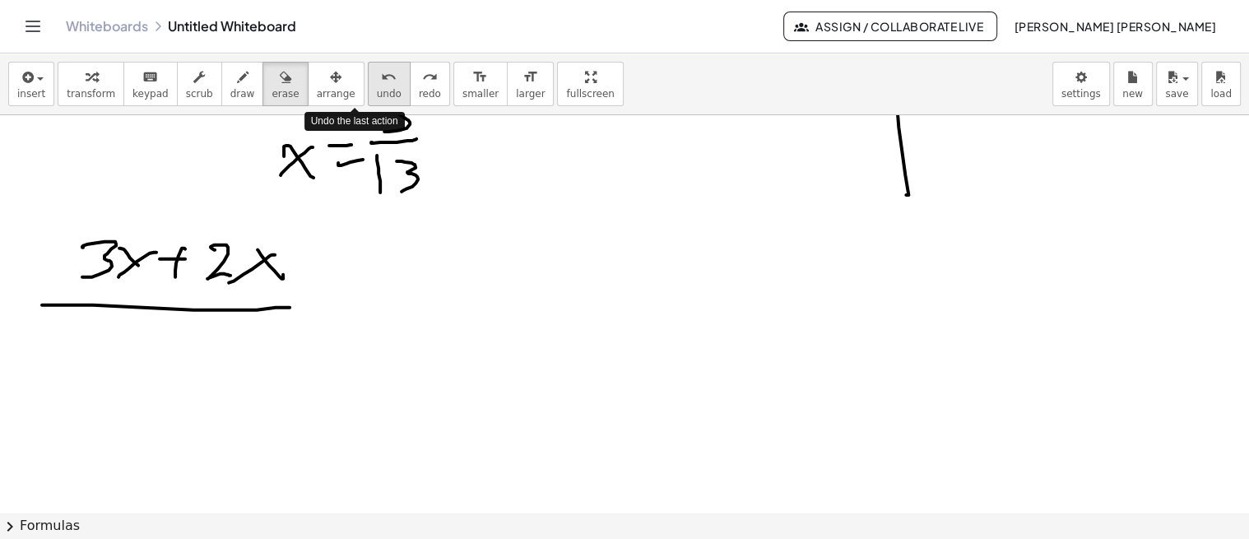
click at [377, 92] on span "undo" at bounding box center [389, 94] width 25 height 12
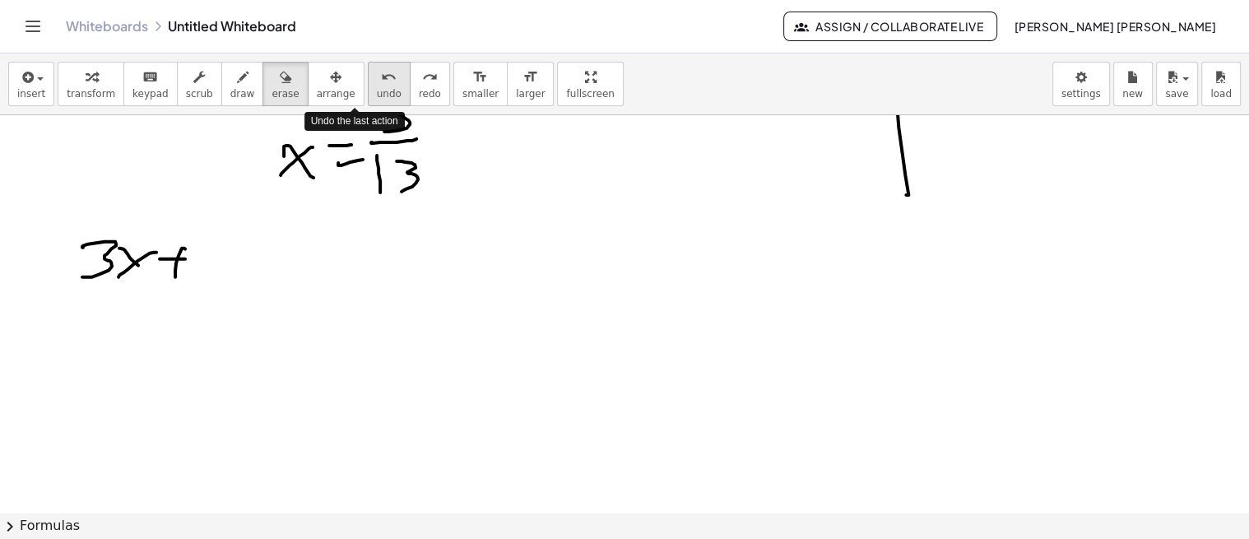
click at [377, 92] on span "undo" at bounding box center [389, 94] width 25 height 12
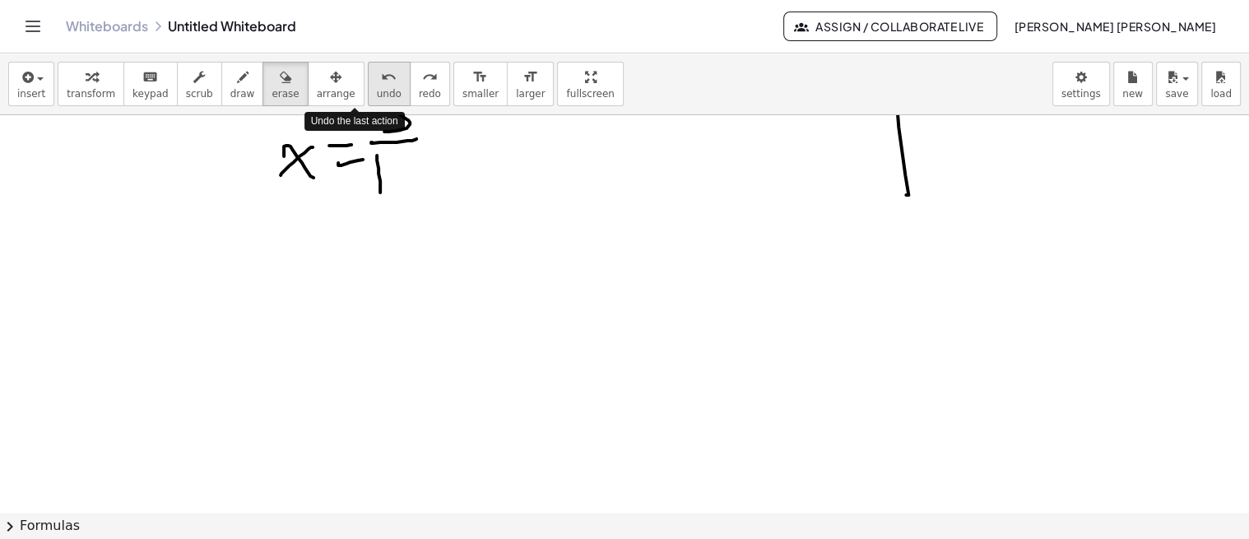
click at [377, 92] on span "undo" at bounding box center [389, 94] width 25 height 12
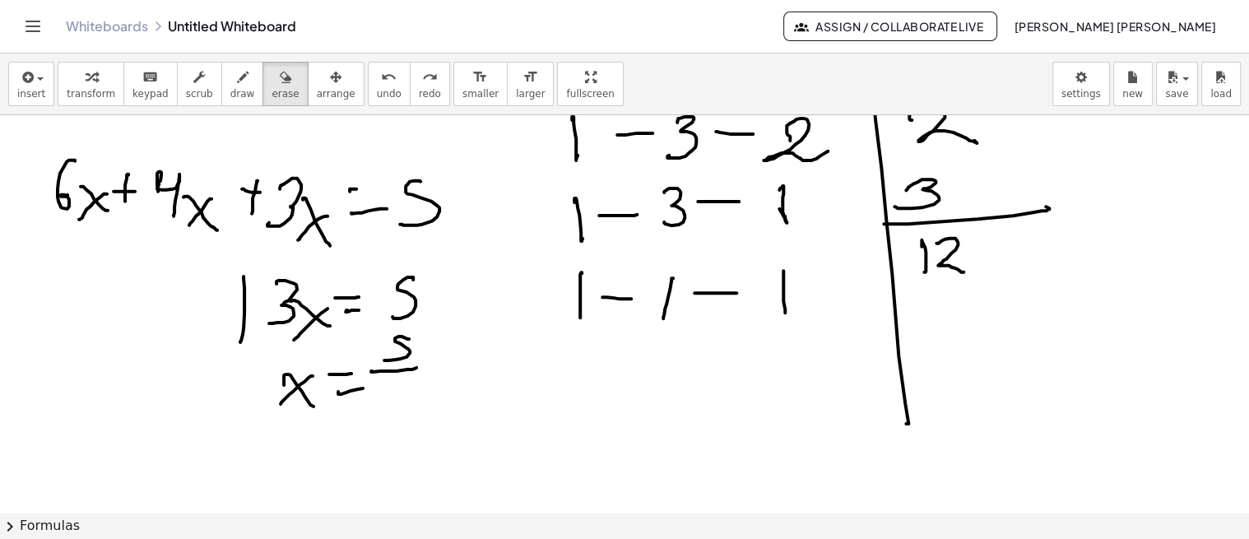
scroll to position [897, 0]
click at [230, 95] on span "draw" at bounding box center [242, 94] width 25 height 12
click at [276, 360] on div at bounding box center [624, 14] width 1249 height 1593
click at [262, 109] on div "insert select one: Math Expression Function Text Youtube Video Graphing Geometr…" at bounding box center [624, 84] width 1249 height 62
click at [263, 95] on button "erase" at bounding box center [284, 84] width 45 height 44
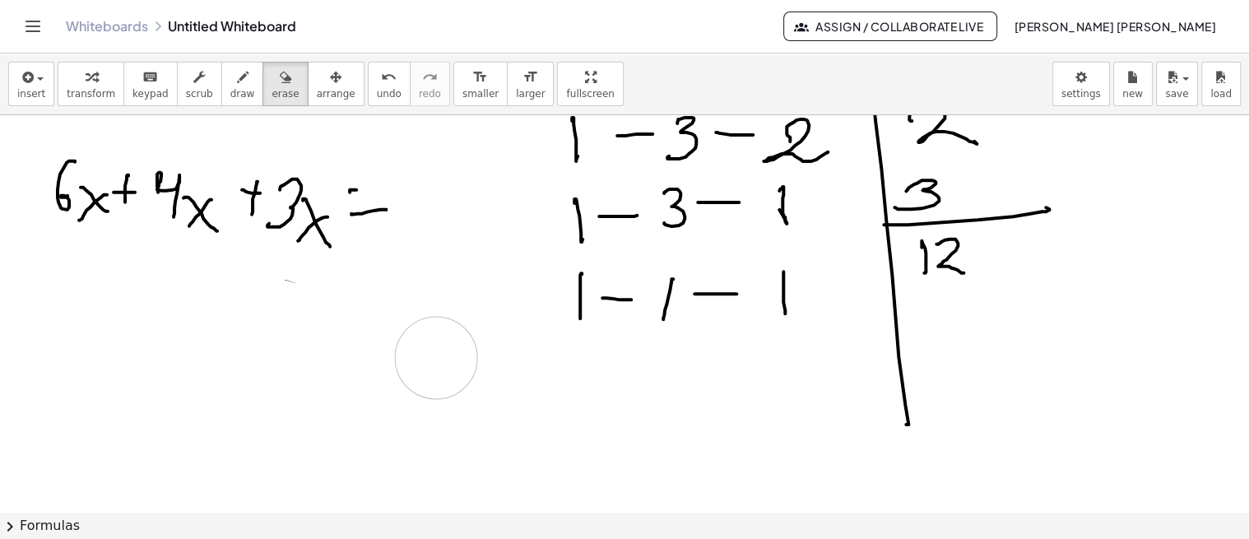
click at [424, 402] on div at bounding box center [624, 14] width 1249 height 1593
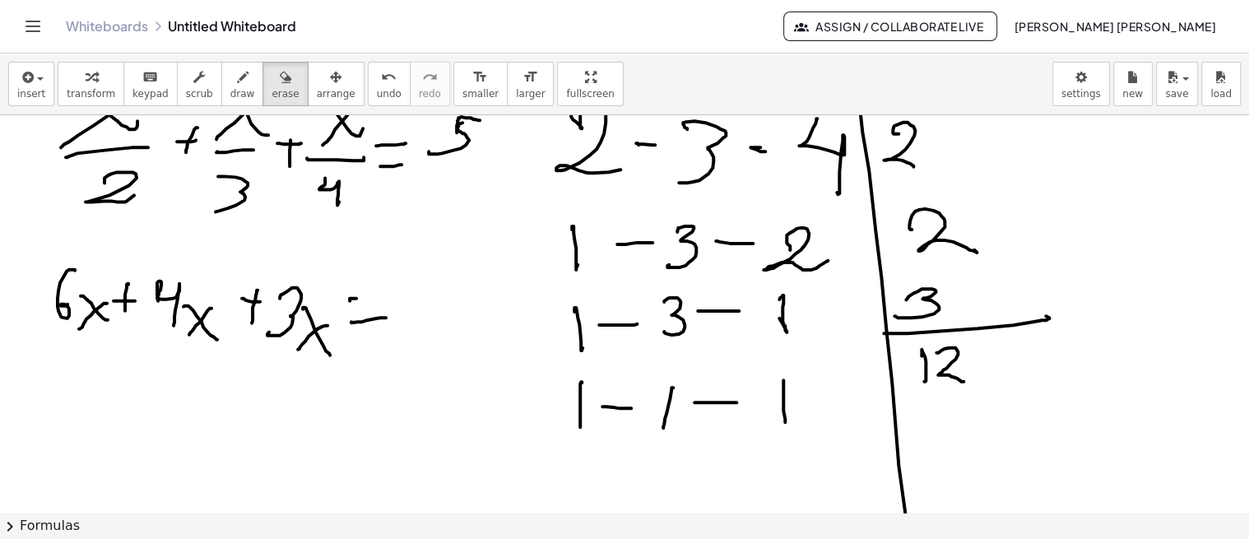
scroll to position [781, 0]
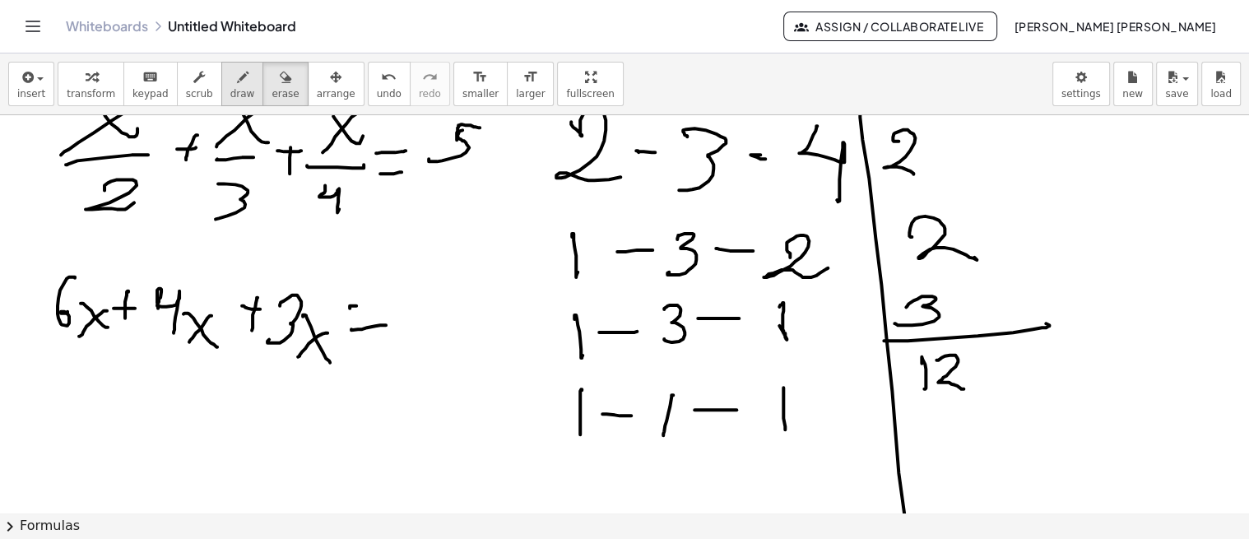
click at [237, 67] on icon "button" at bounding box center [243, 77] width 12 height 20
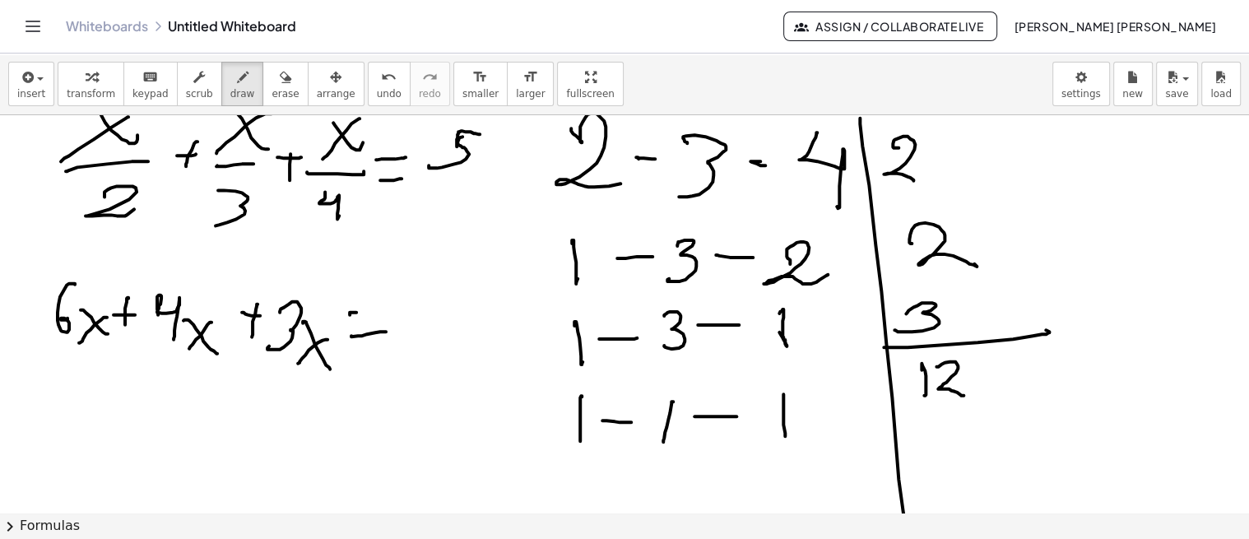
scroll to position [775, 0]
click at [406, 330] on div at bounding box center [624, 136] width 1249 height 1593
click at [434, 327] on div at bounding box center [624, 136] width 1249 height 1593
click at [301, 454] on div at bounding box center [624, 136] width 1249 height 1593
click at [270, 462] on div at bounding box center [624, 136] width 1249 height 1593
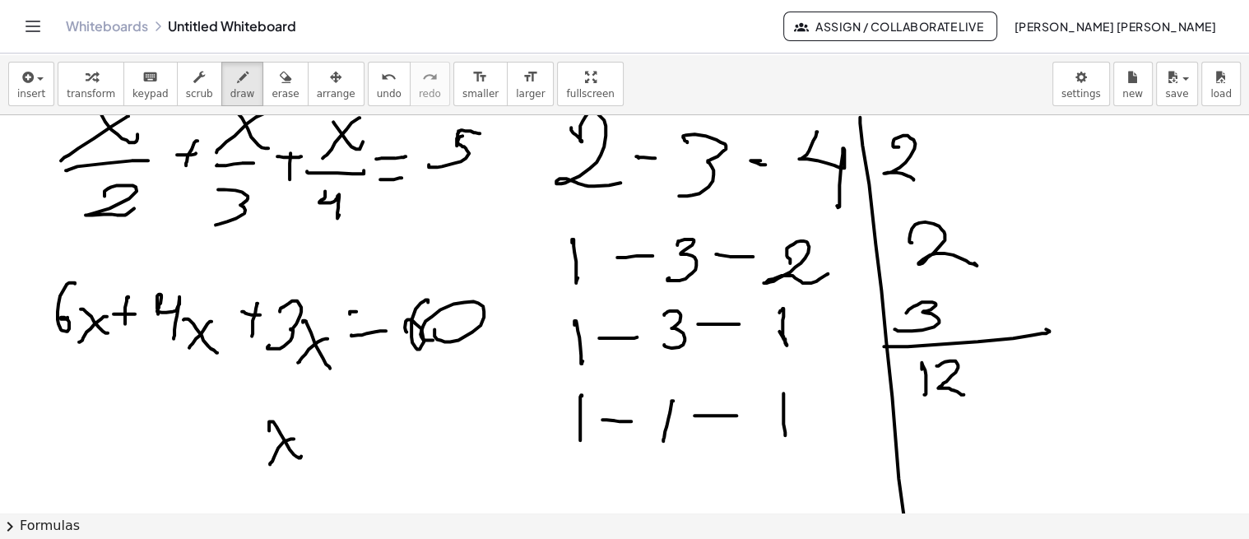
click at [336, 436] on div at bounding box center [624, 136] width 1249 height 1593
click at [341, 450] on div at bounding box center [624, 136] width 1249 height 1593
click at [390, 431] on div at bounding box center [624, 136] width 1249 height 1593
click at [406, 429] on div at bounding box center [624, 136] width 1249 height 1593
click at [434, 446] on div at bounding box center [624, 136] width 1249 height 1593
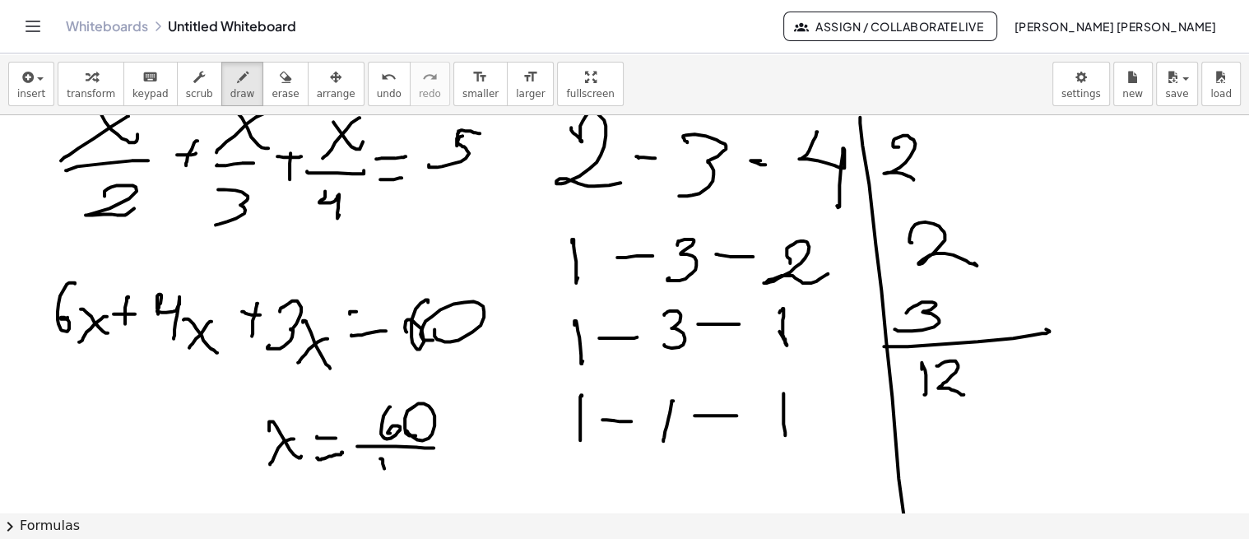
click at [384, 480] on div at bounding box center [624, 136] width 1249 height 1593
click at [403, 480] on div at bounding box center [624, 136] width 1249 height 1593
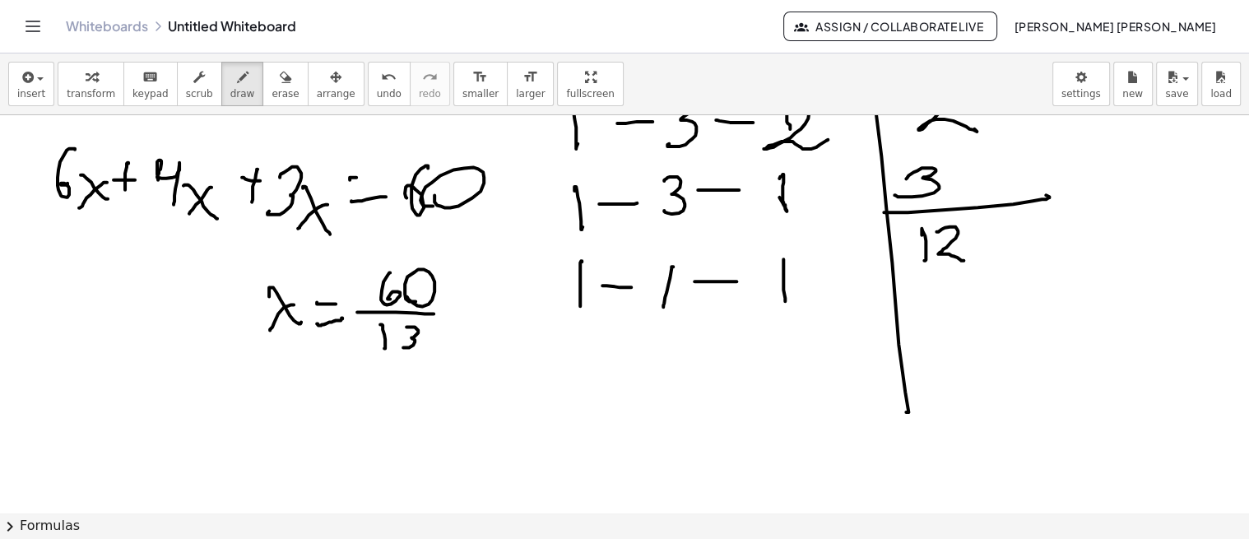
scroll to position [903, 0]
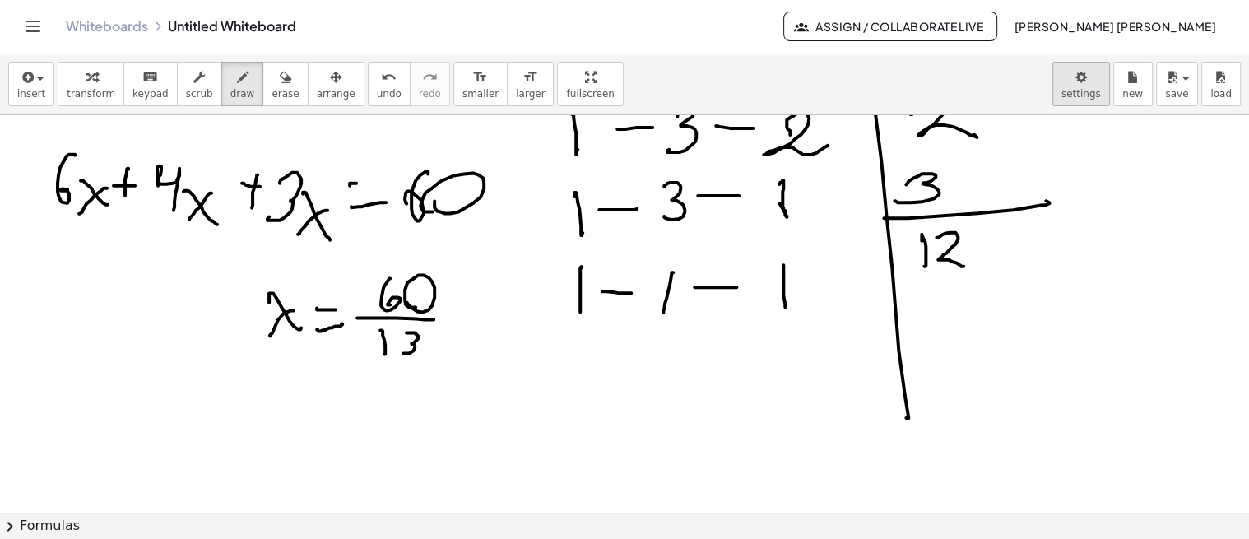
click at [1103, 82] on body "Graspable Math Activities Get Started Activity Bank Assigned Work Classes White…" at bounding box center [624, 269] width 1249 height 539
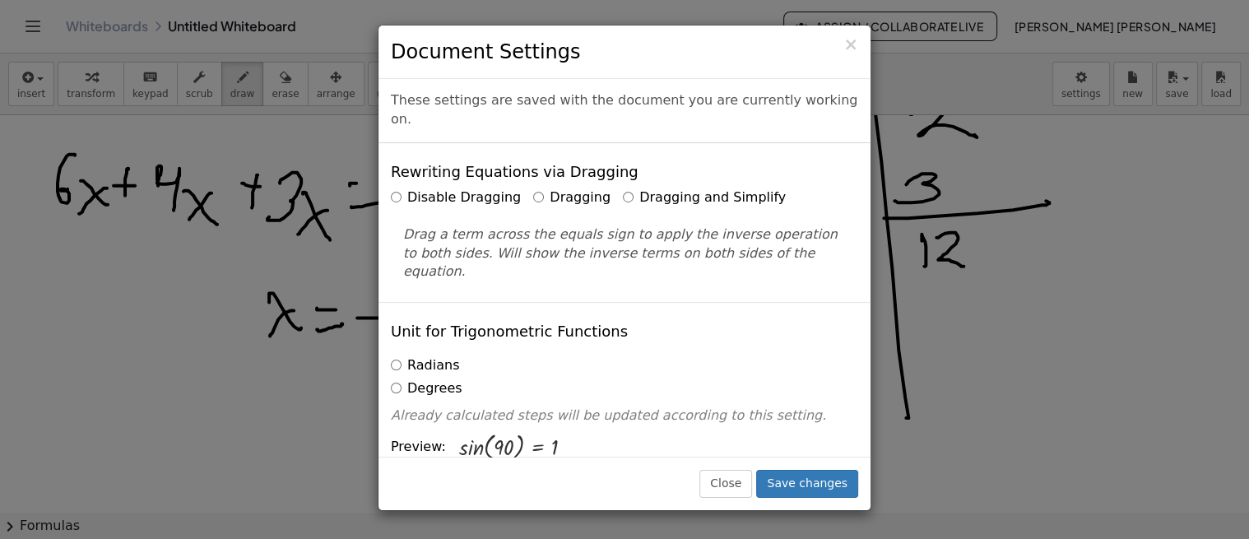
click at [958, 151] on div "× Document Settings These settings are saved with the document you are currentl…" at bounding box center [624, 269] width 1249 height 539
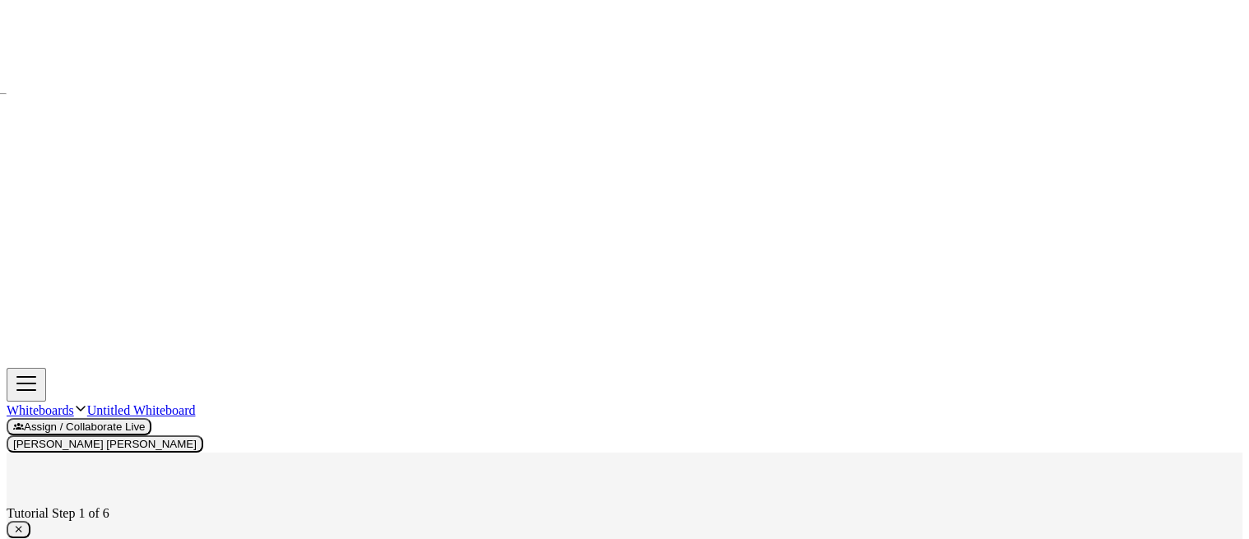
click at [24, 523] on icon "button" at bounding box center [18, 529] width 11 height 12
click at [237, 538] on span "draw" at bounding box center [249, 547] width 25 height 12
drag, startPoint x: 34, startPoint y: 158, endPoint x: 61, endPoint y: 182, distance: 36.1
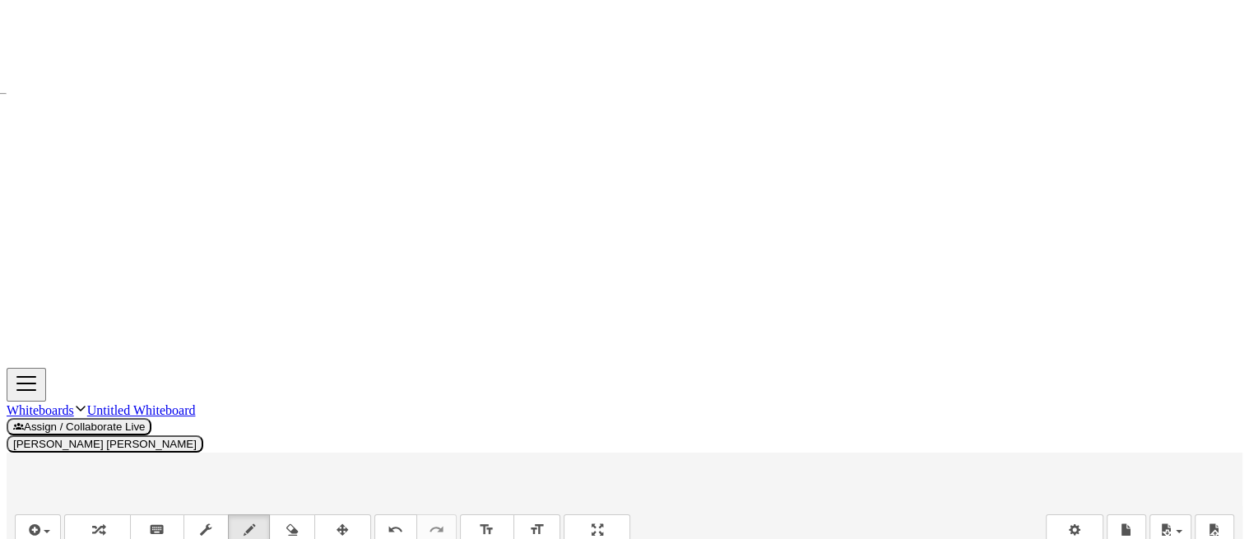
drag, startPoint x: 66, startPoint y: 174, endPoint x: 79, endPoint y: 175, distance: 13.3
drag, startPoint x: 112, startPoint y: 208, endPoint x: 112, endPoint y: 218, distance: 9.9
drag, startPoint x: 135, startPoint y: 200, endPoint x: 158, endPoint y: 202, distance: 23.1
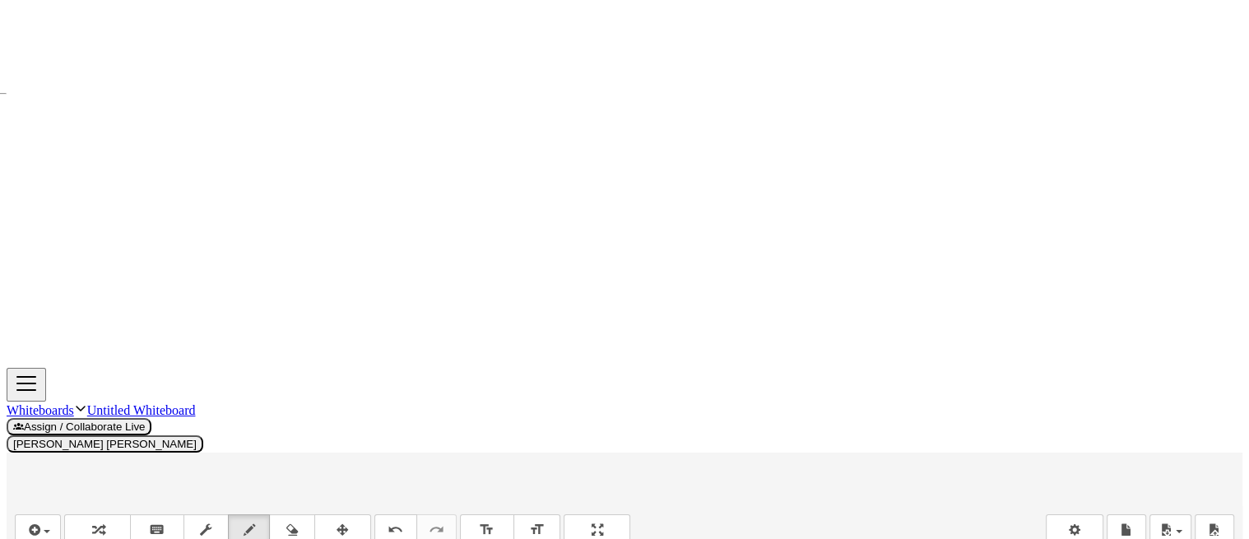
drag, startPoint x: 179, startPoint y: 211, endPoint x: 209, endPoint y: 208, distance: 29.7
drag, startPoint x: 219, startPoint y: 199, endPoint x: 240, endPoint y: 223, distance: 32.0
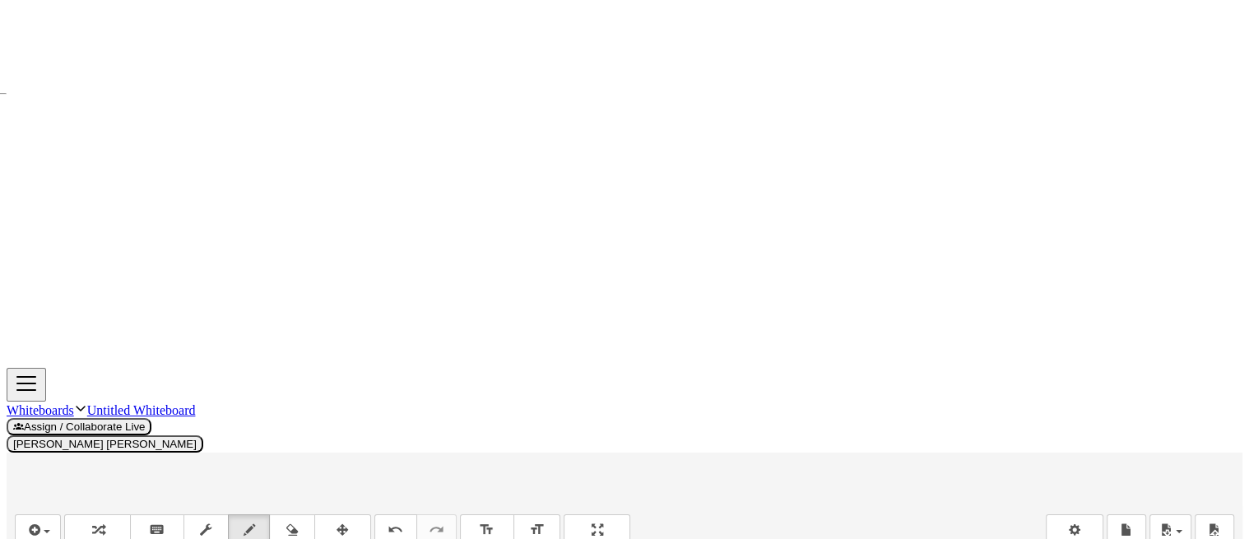
drag, startPoint x: 253, startPoint y: 197, endPoint x: 269, endPoint y: 217, distance: 25.7
drag, startPoint x: 260, startPoint y: 211, endPoint x: 241, endPoint y: 239, distance: 33.1
drag, startPoint x: 296, startPoint y: 202, endPoint x: 306, endPoint y: 200, distance: 10.0
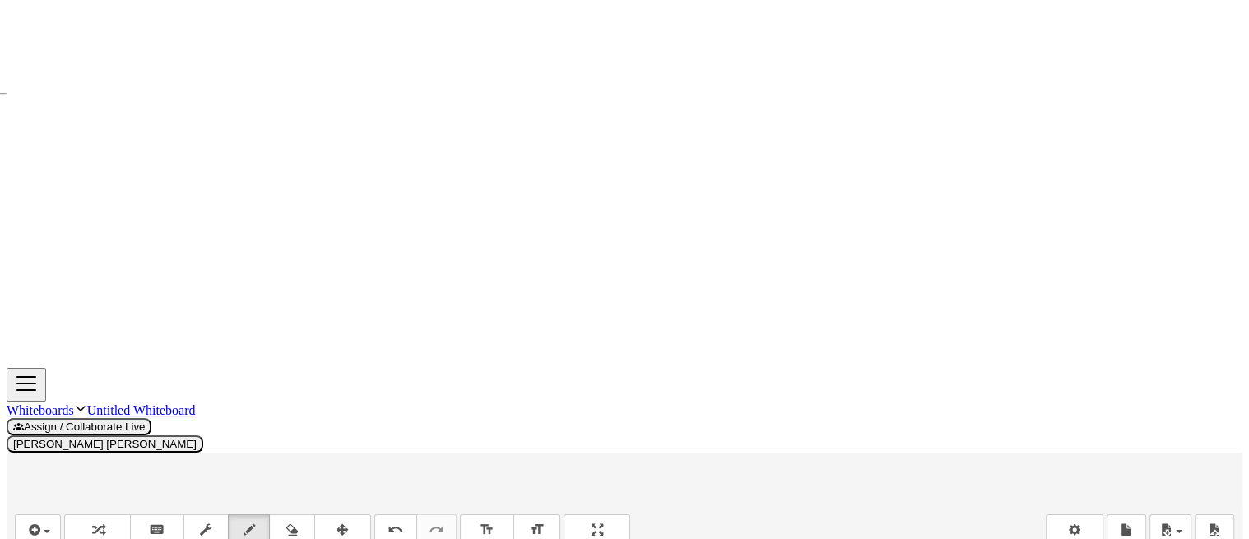
drag, startPoint x: 296, startPoint y: 217, endPoint x: 337, endPoint y: 207, distance: 42.3
drag, startPoint x: 346, startPoint y: 181, endPoint x: 336, endPoint y: 229, distance: 48.9
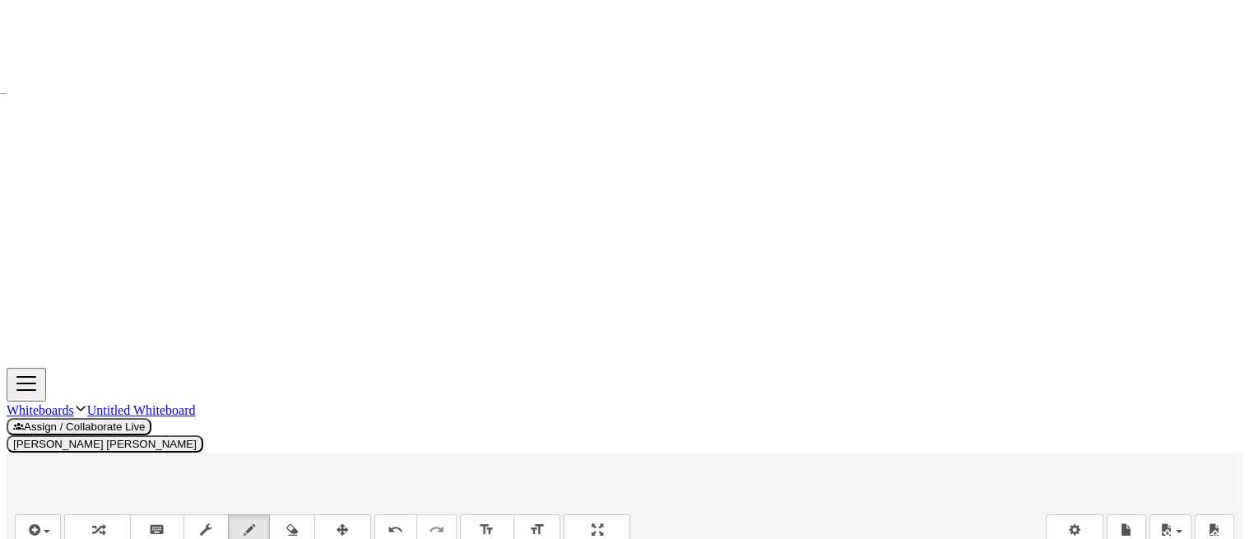
drag, startPoint x: 379, startPoint y: 202, endPoint x: 393, endPoint y: 230, distance: 32.0
drag, startPoint x: 396, startPoint y: 210, endPoint x: 393, endPoint y: 225, distance: 15.8
drag, startPoint x: 422, startPoint y: 206, endPoint x: 456, endPoint y: 201, distance: 34.1
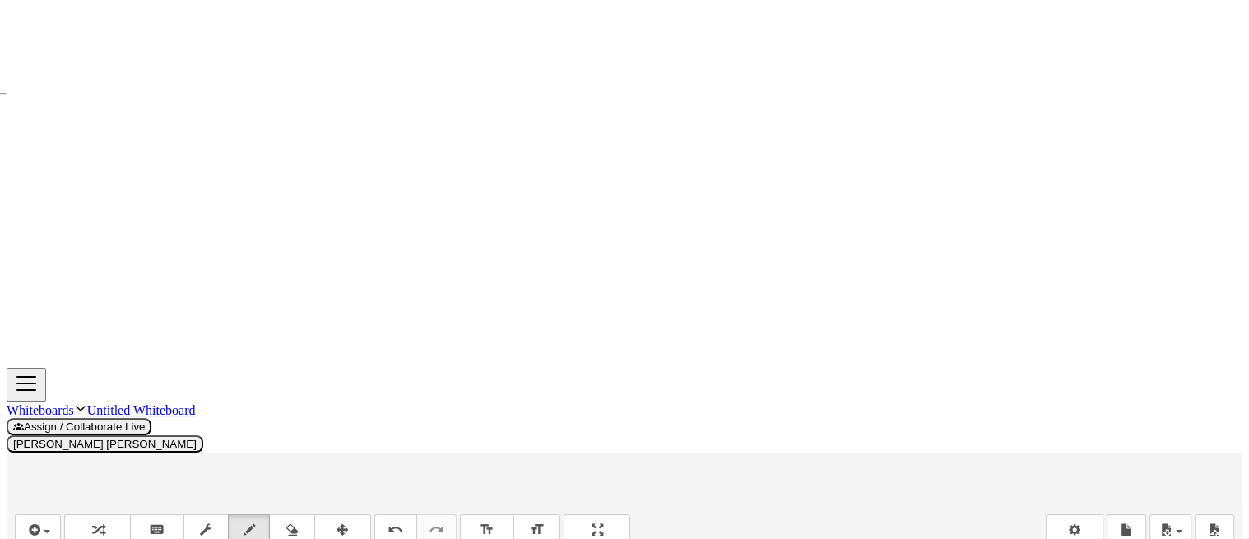
drag, startPoint x: 447, startPoint y: 194, endPoint x: 488, endPoint y: 207, distance: 43.2
drag, startPoint x: 481, startPoint y: 193, endPoint x: 492, endPoint y: 207, distance: 17.0
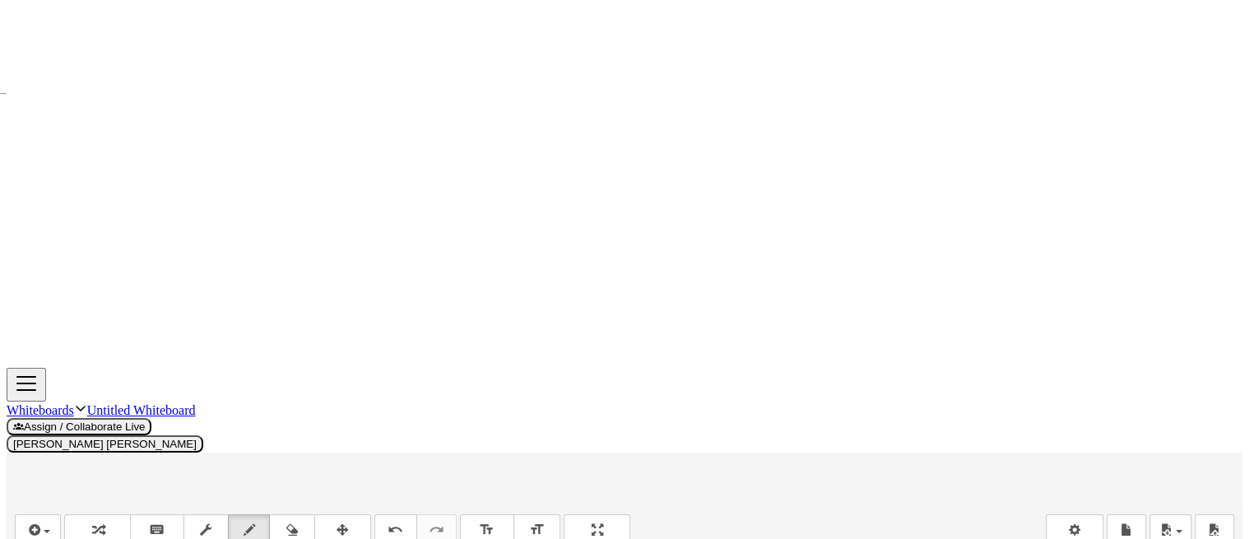
drag, startPoint x: 228, startPoint y: 278, endPoint x: 234, endPoint y: 309, distance: 31.0
drag, startPoint x: 290, startPoint y: 289, endPoint x: 302, endPoint y: 303, distance: 18.1
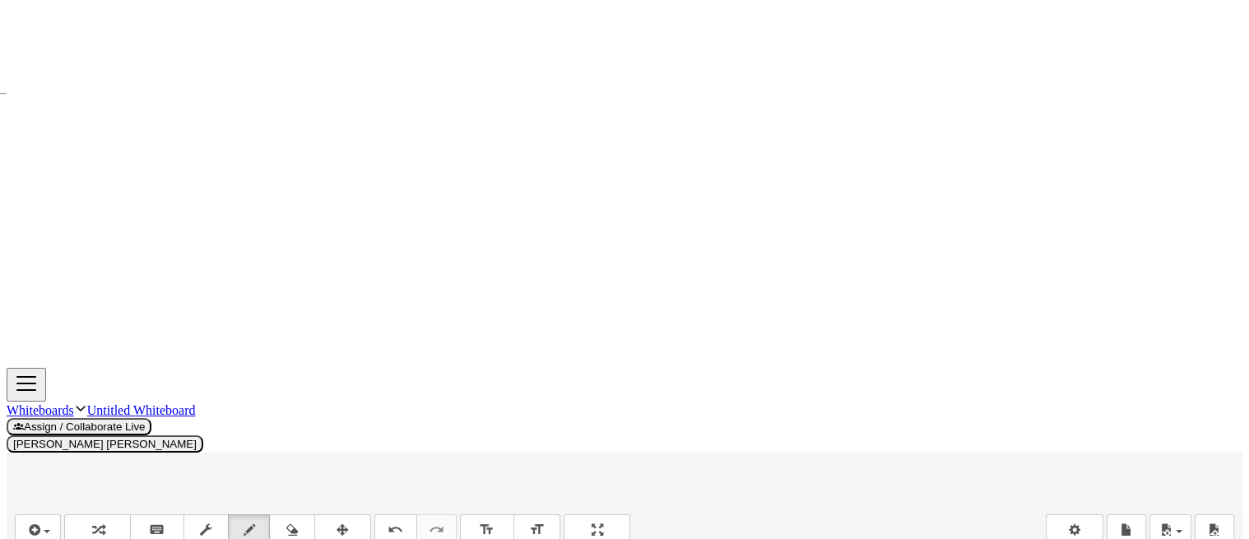
drag, startPoint x: 295, startPoint y: 318, endPoint x: 285, endPoint y: 294, distance: 26.6
drag, startPoint x: 344, startPoint y: 282, endPoint x: 318, endPoint y: 318, distance: 44.3
drag, startPoint x: 355, startPoint y: 299, endPoint x: 383, endPoint y: 321, distance: 35.9
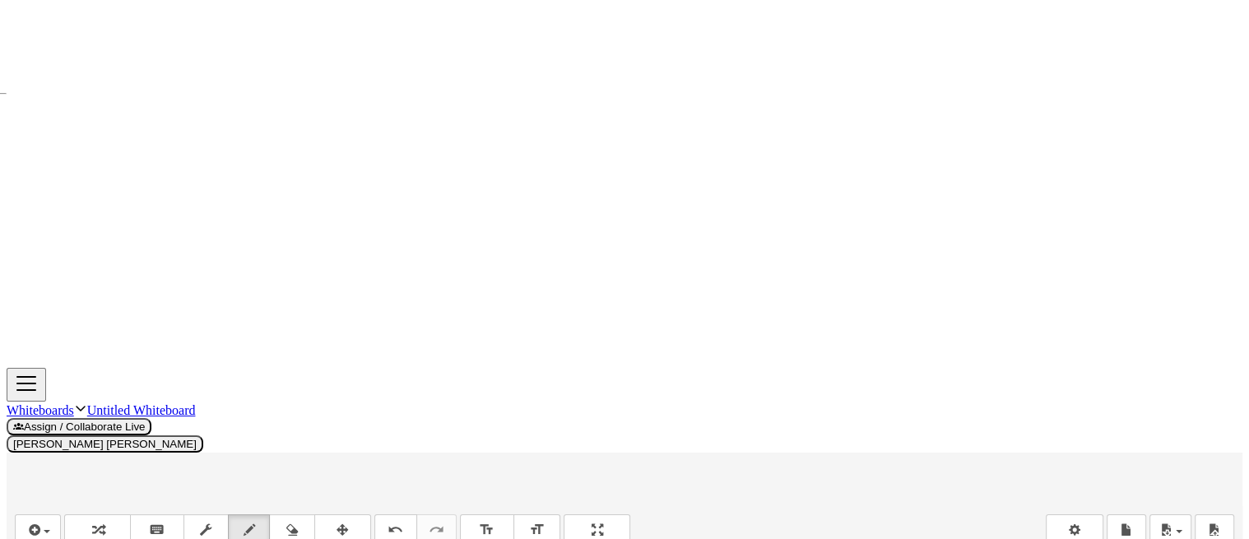
drag, startPoint x: 319, startPoint y: 375, endPoint x: 359, endPoint y: 392, distance: 42.8
drag, startPoint x: 335, startPoint y: 385, endPoint x: 315, endPoint y: 397, distance: 22.9
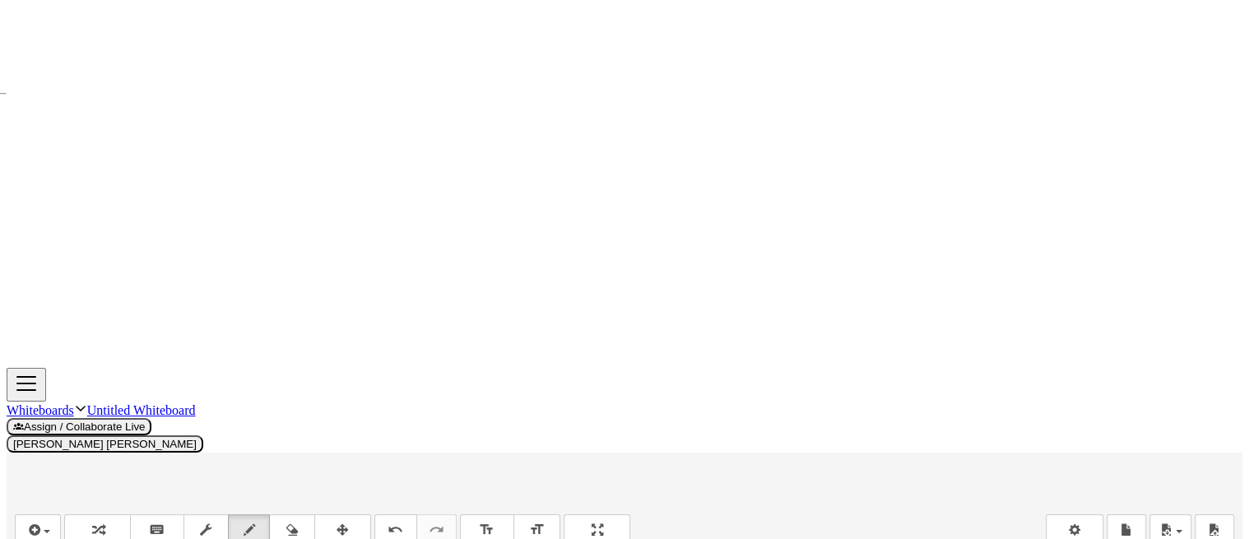
drag, startPoint x: 275, startPoint y: 381, endPoint x: 298, endPoint y: 381, distance: 23.0
drag, startPoint x: 284, startPoint y: 391, endPoint x: 298, endPoint y: 391, distance: 14.0
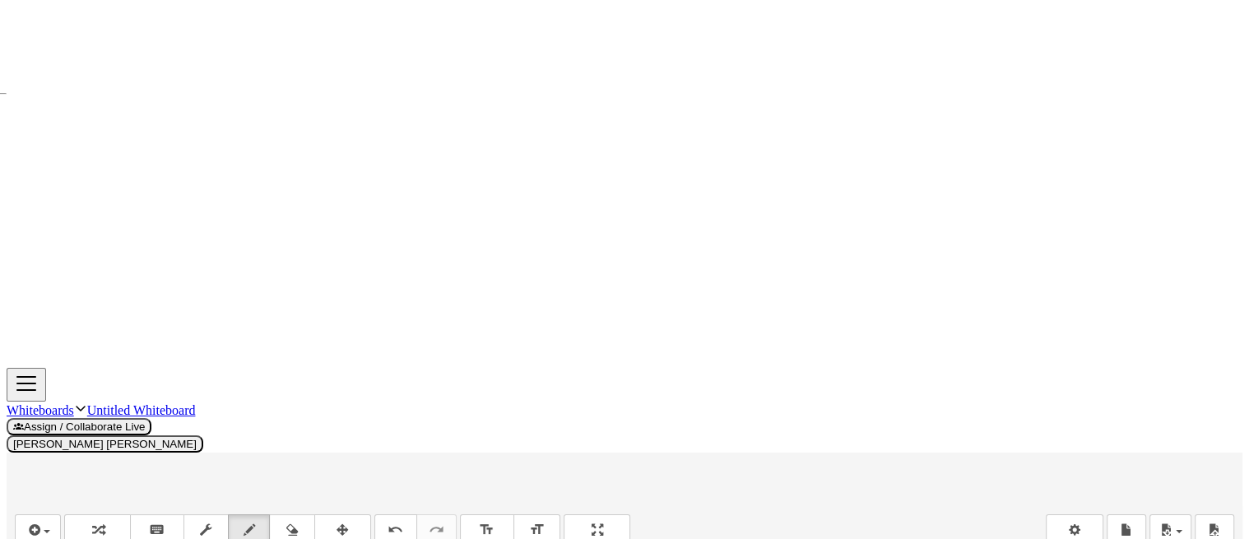
scroll to position [98, 0]
drag, startPoint x: 219, startPoint y: 276, endPoint x: 274, endPoint y: 313, distance: 65.9
drag, startPoint x: 558, startPoint y: 150, endPoint x: 578, endPoint y: 186, distance: 41.6
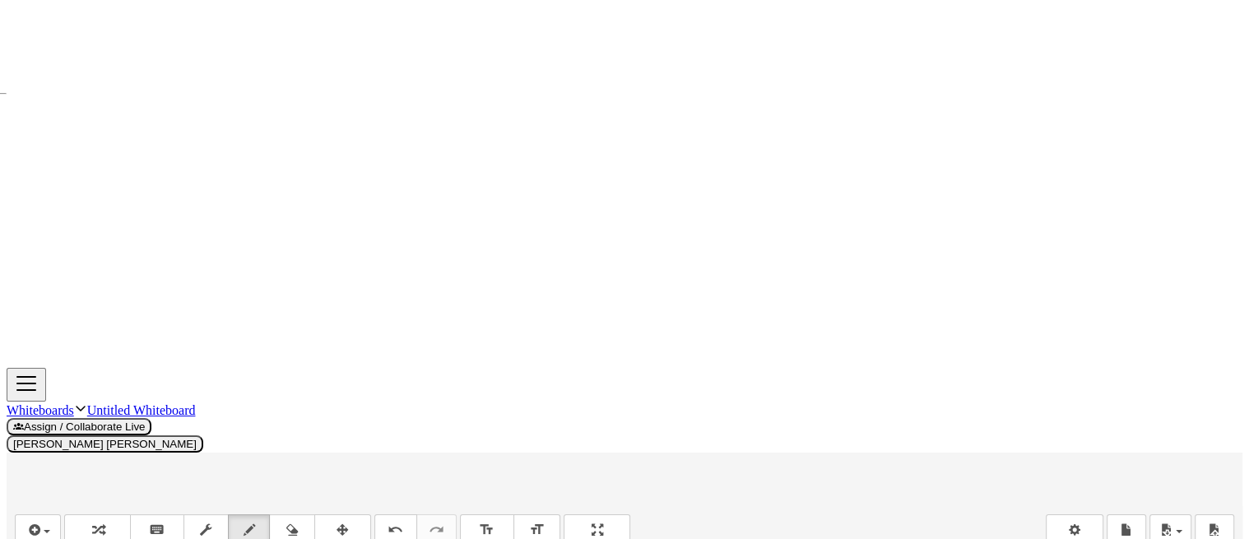
drag, startPoint x: 634, startPoint y: 163, endPoint x: 650, endPoint y: 163, distance: 16.5
drag, startPoint x: 671, startPoint y: 168, endPoint x: 661, endPoint y: 199, distance: 32.8
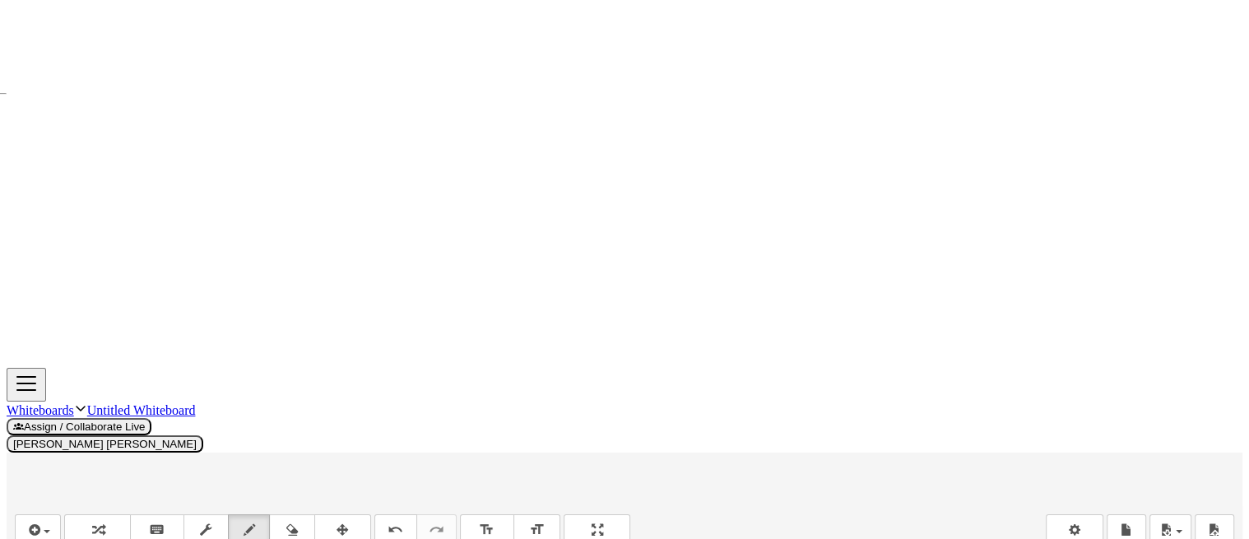
drag, startPoint x: 689, startPoint y: 176, endPoint x: 713, endPoint y: 186, distance: 25.1
drag, startPoint x: 710, startPoint y: 175, endPoint x: 692, endPoint y: 196, distance: 27.4
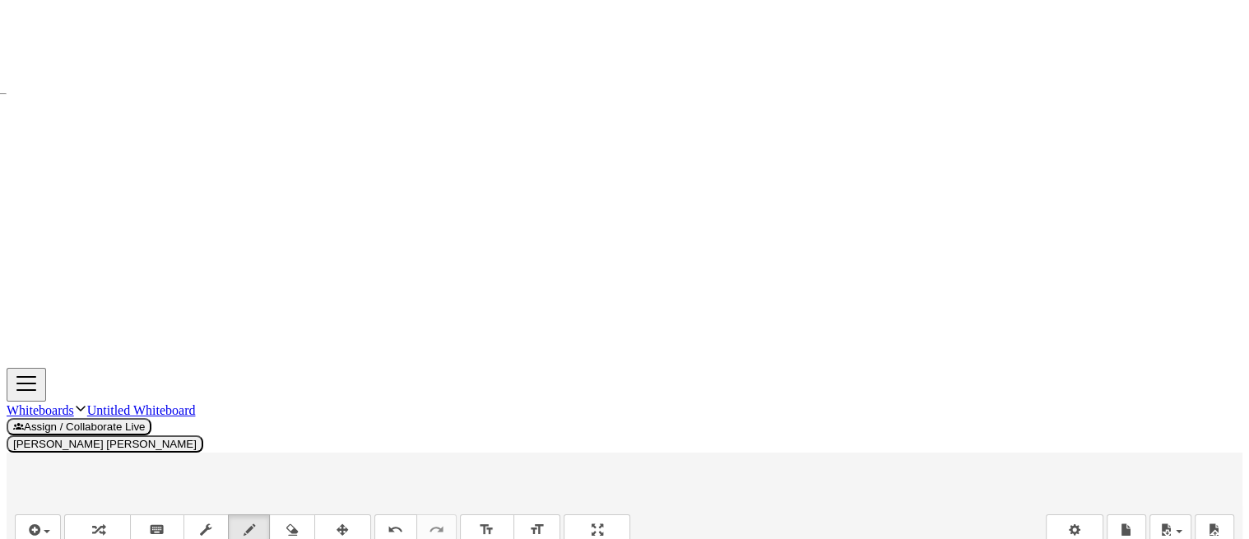
drag, startPoint x: 737, startPoint y: 154, endPoint x: 733, endPoint y: 194, distance: 40.5
click at [374, 514] on button "undo undo" at bounding box center [395, 536] width 43 height 44
drag, startPoint x: 724, startPoint y: 182, endPoint x: 736, endPoint y: 179, distance: 11.8
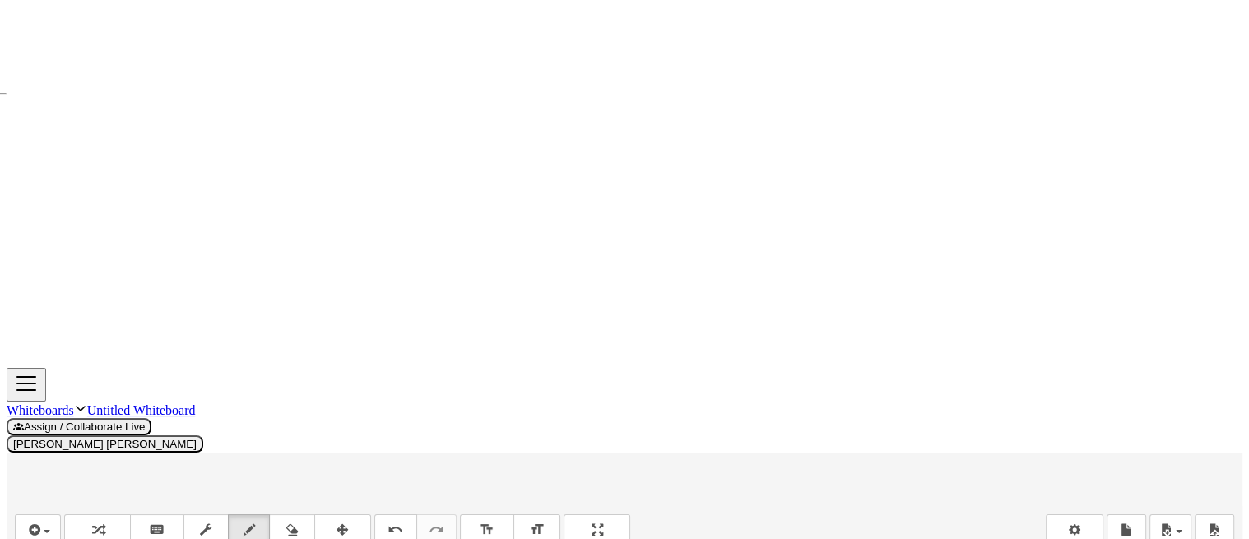
drag, startPoint x: 763, startPoint y: 170, endPoint x: 792, endPoint y: 185, distance: 32.4
drag, startPoint x: 788, startPoint y: 187, endPoint x: 798, endPoint y: 188, distance: 9.9
drag, startPoint x: 787, startPoint y: 201, endPoint x: 806, endPoint y: 199, distance: 19.0
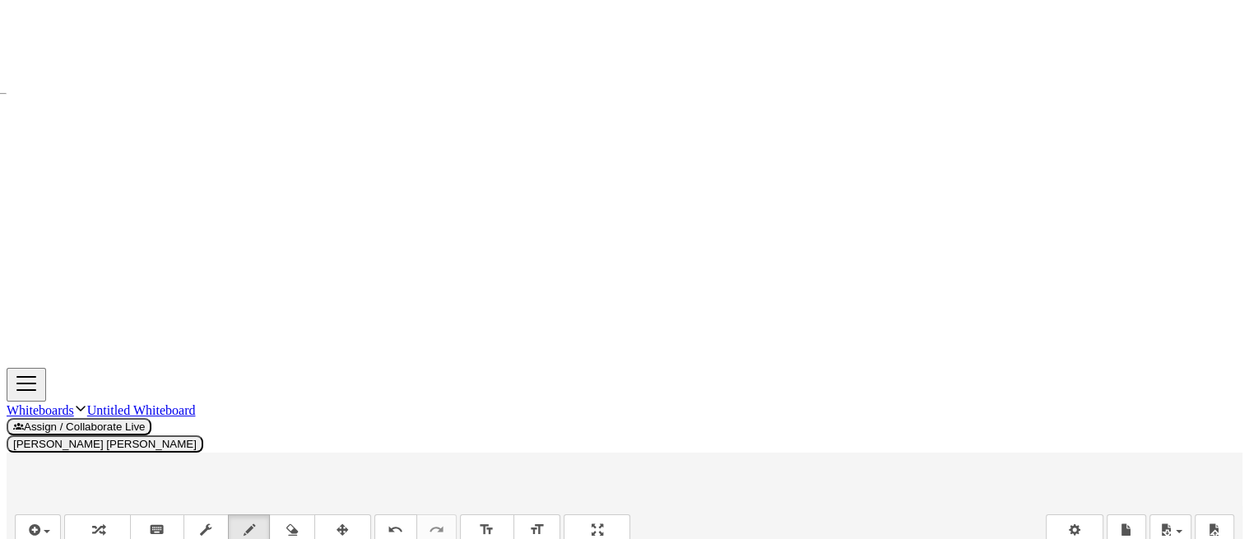
drag, startPoint x: 824, startPoint y: 179, endPoint x: 843, endPoint y: 211, distance: 38.0
drag, startPoint x: 867, startPoint y: 169, endPoint x: 873, endPoint y: 217, distance: 48.9
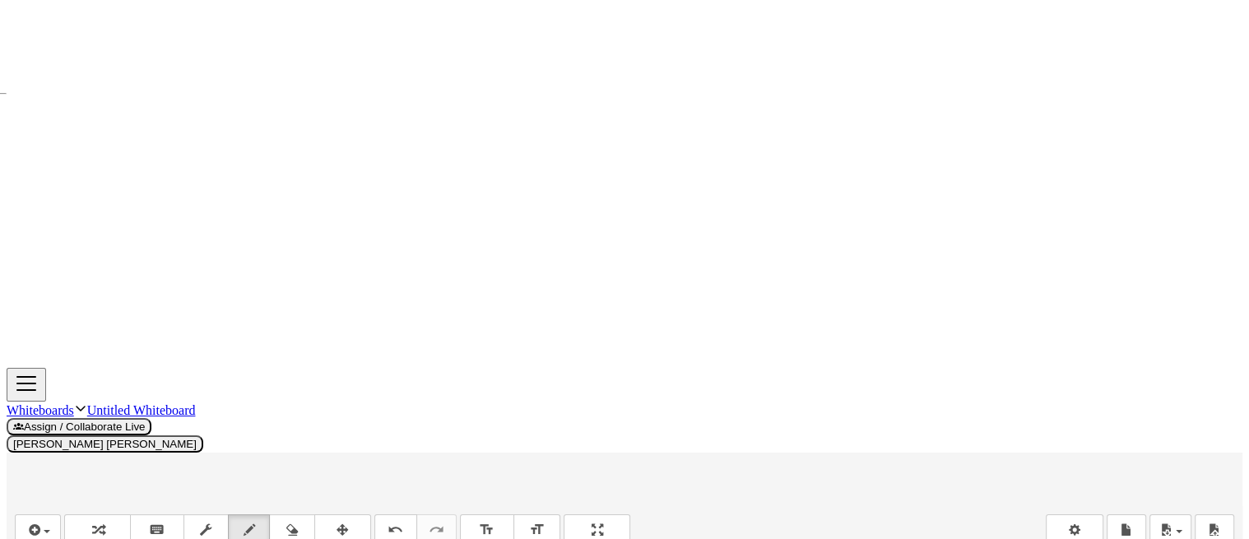
drag, startPoint x: 884, startPoint y: 174, endPoint x: 903, endPoint y: 198, distance: 31.1
drag, startPoint x: 922, startPoint y: 167, endPoint x: 923, endPoint y: 188, distance: 20.6
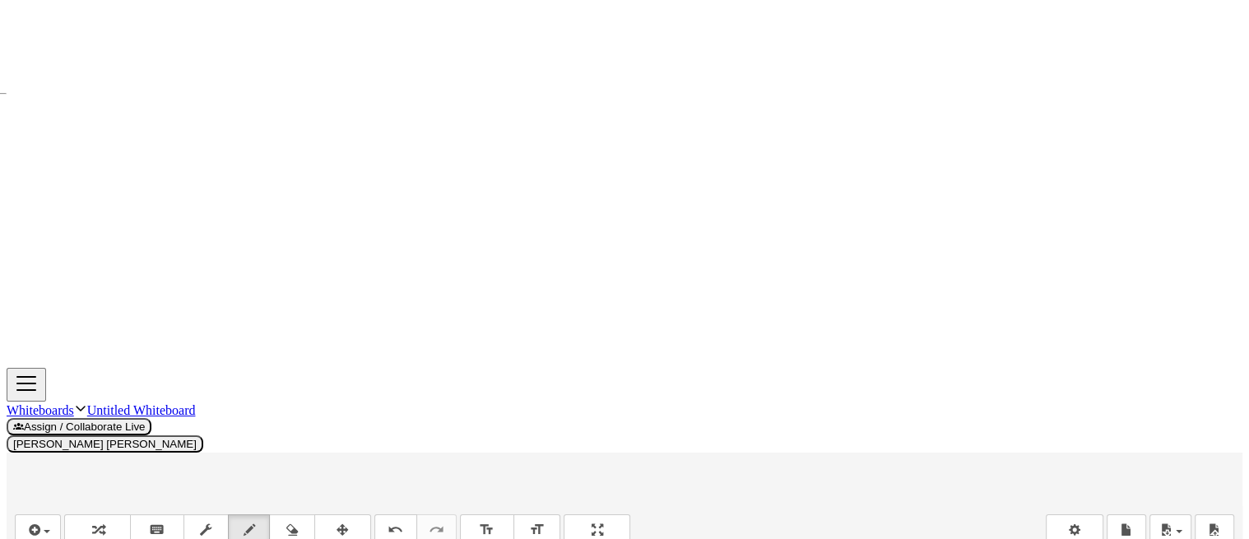
drag, startPoint x: 950, startPoint y: 162, endPoint x: 948, endPoint y: 195, distance: 33.0
drag, startPoint x: 963, startPoint y: 156, endPoint x: 963, endPoint y: 194, distance: 37.8
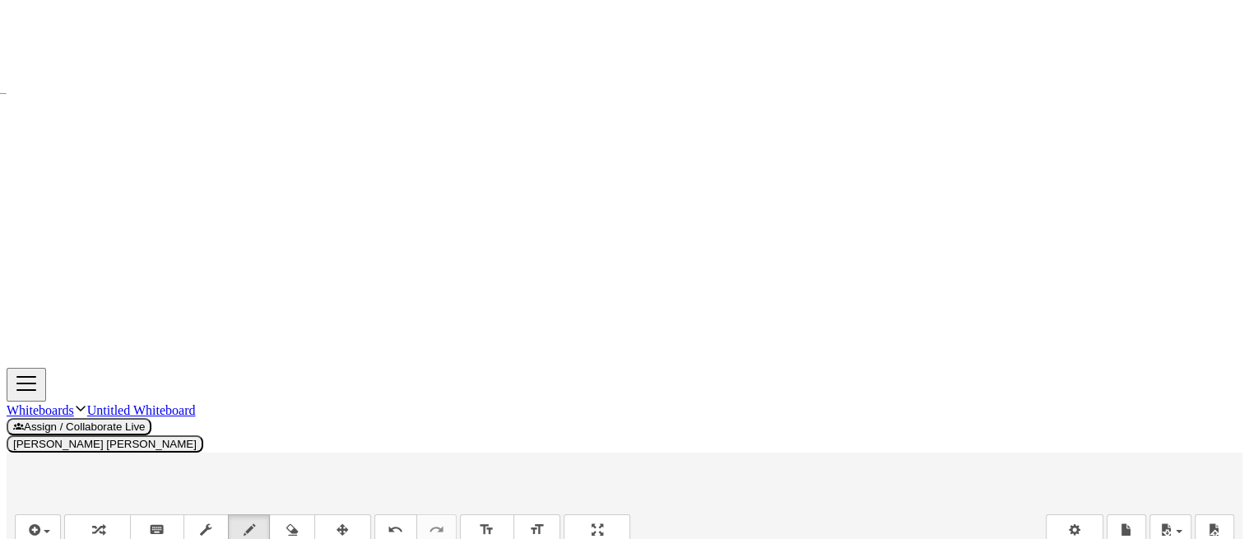
drag, startPoint x: 973, startPoint y: 166, endPoint x: 948, endPoint y: 207, distance: 48.4
drag, startPoint x: 652, startPoint y: 234, endPoint x: 665, endPoint y: 241, distance: 15.1
drag, startPoint x: 685, startPoint y: 229, endPoint x: 713, endPoint y: 248, distance: 33.8
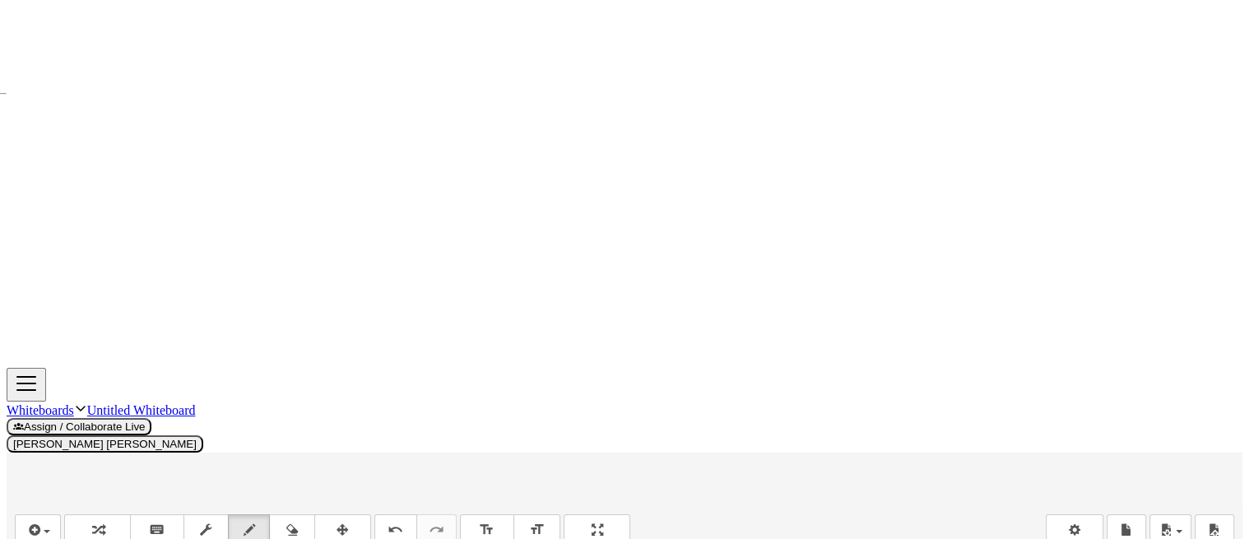
drag, startPoint x: 712, startPoint y: 245, endPoint x: 689, endPoint y: 268, distance: 32.6
drag, startPoint x: 725, startPoint y: 248, endPoint x: 736, endPoint y: 248, distance: 11.5
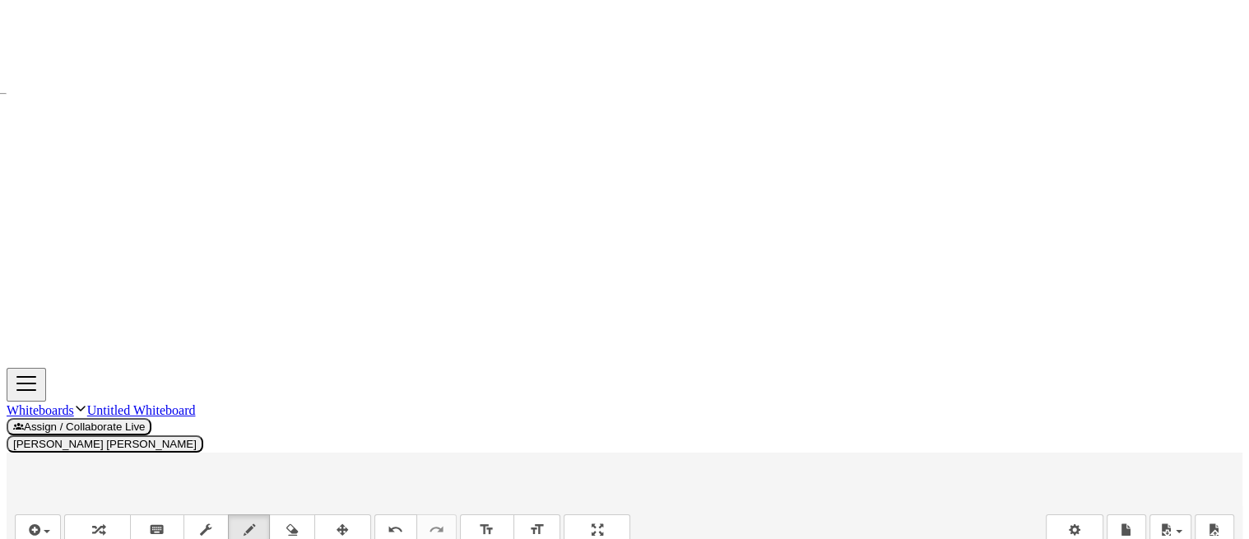
drag, startPoint x: 766, startPoint y: 236, endPoint x: 777, endPoint y: 260, distance: 26.1
drag, startPoint x: 794, startPoint y: 266, endPoint x: 810, endPoint y: 270, distance: 17.0
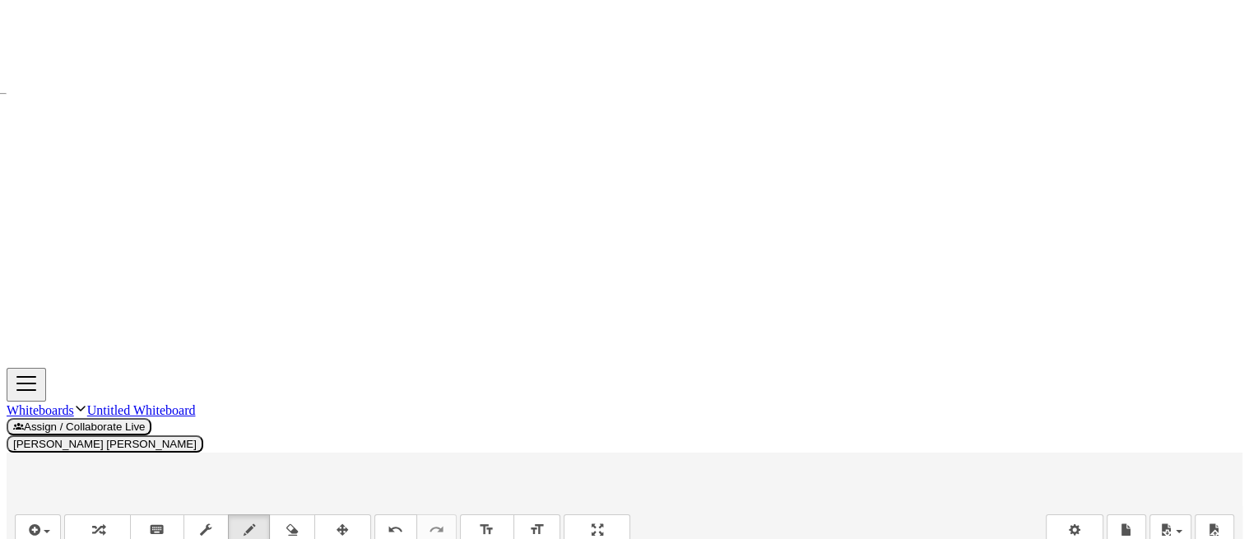
scroll to position [44, 0]
drag, startPoint x: 504, startPoint y: 265, endPoint x: 569, endPoint y: 262, distance: 64.3
drag, startPoint x: 560, startPoint y: 249, endPoint x: 527, endPoint y: 294, distance: 55.8
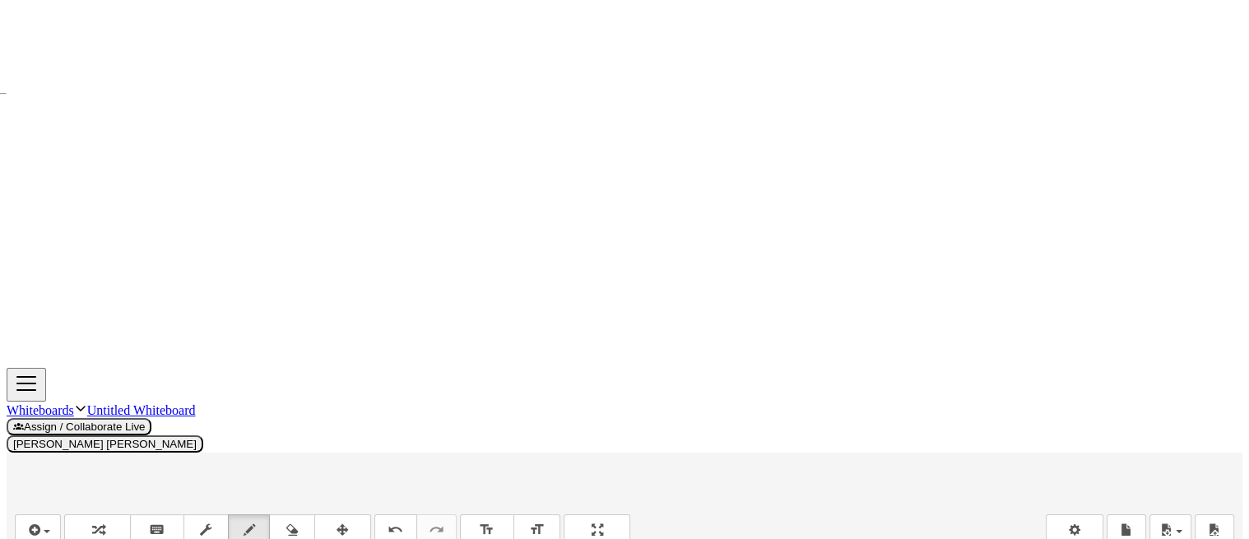
drag, startPoint x: 490, startPoint y: 314, endPoint x: 521, endPoint y: 331, distance: 35.3
drag, startPoint x: 483, startPoint y: 356, endPoint x: 533, endPoint y: 305, distance: 71.6
drag, startPoint x: 535, startPoint y: 304, endPoint x: 539, endPoint y: 318, distance: 13.8
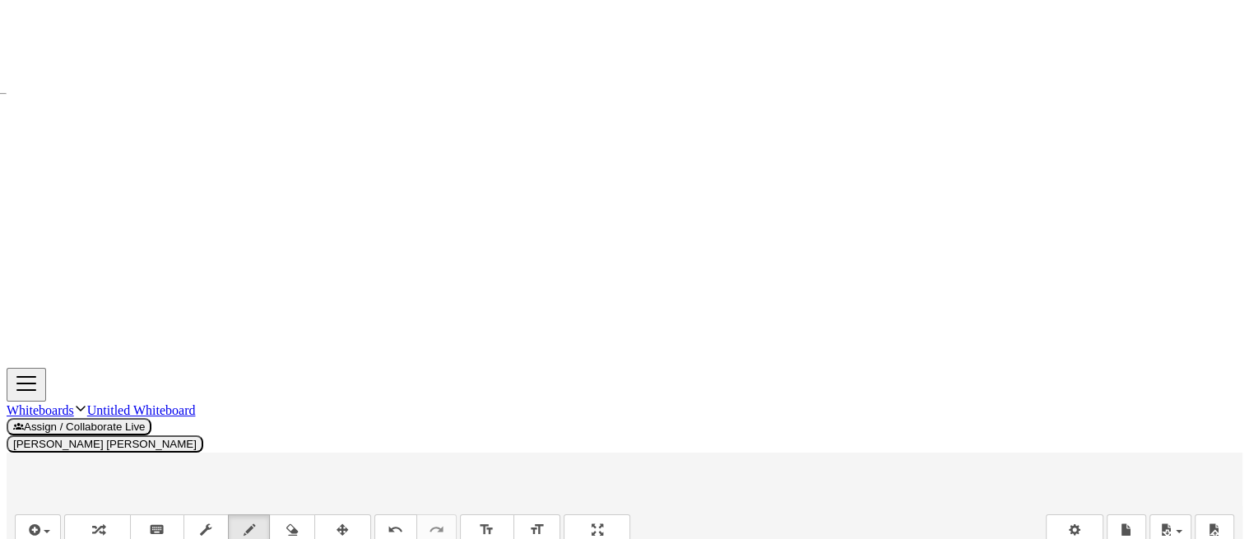
drag, startPoint x: 552, startPoint y: 319, endPoint x: 592, endPoint y: 311, distance: 41.1
drag
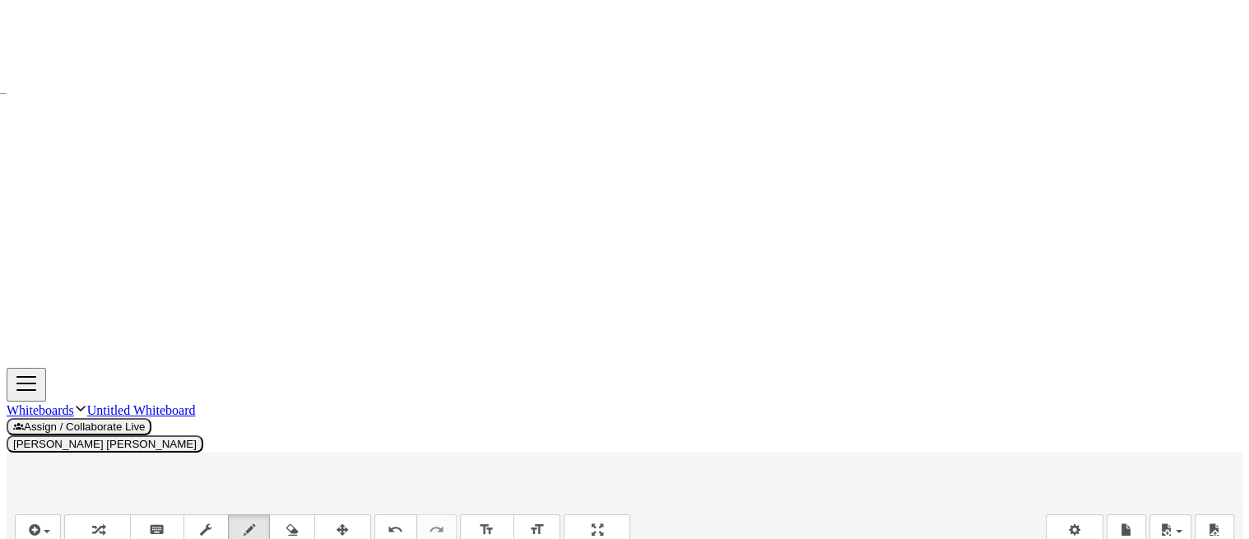
click at [383, 538] on span "undo" at bounding box center [395, 547] width 25 height 12
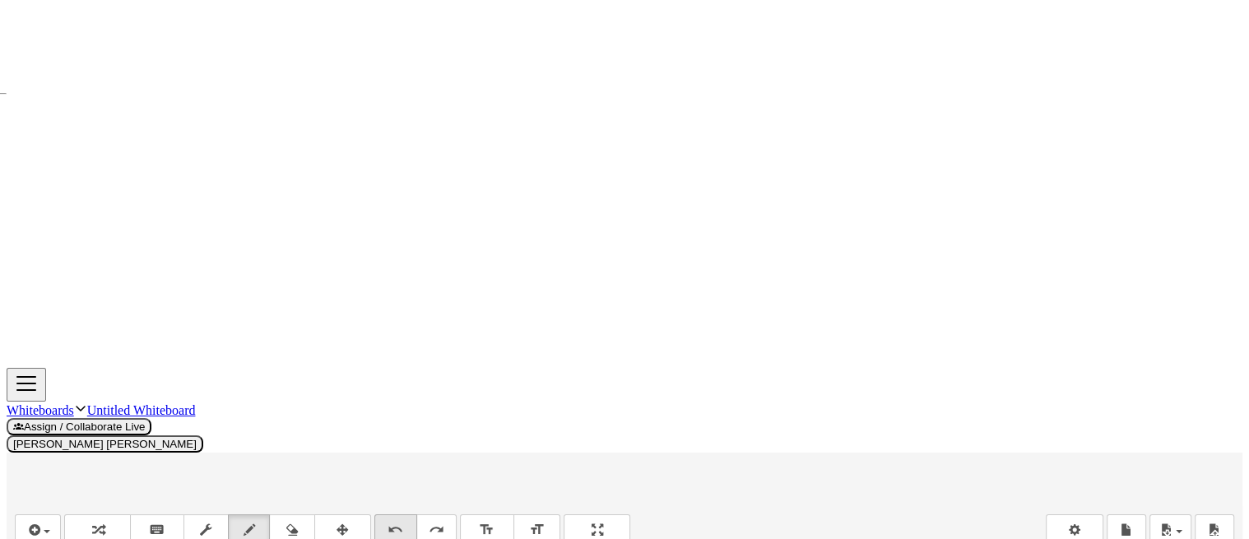
click at [383, 538] on span "undo" at bounding box center [395, 547] width 25 height 12
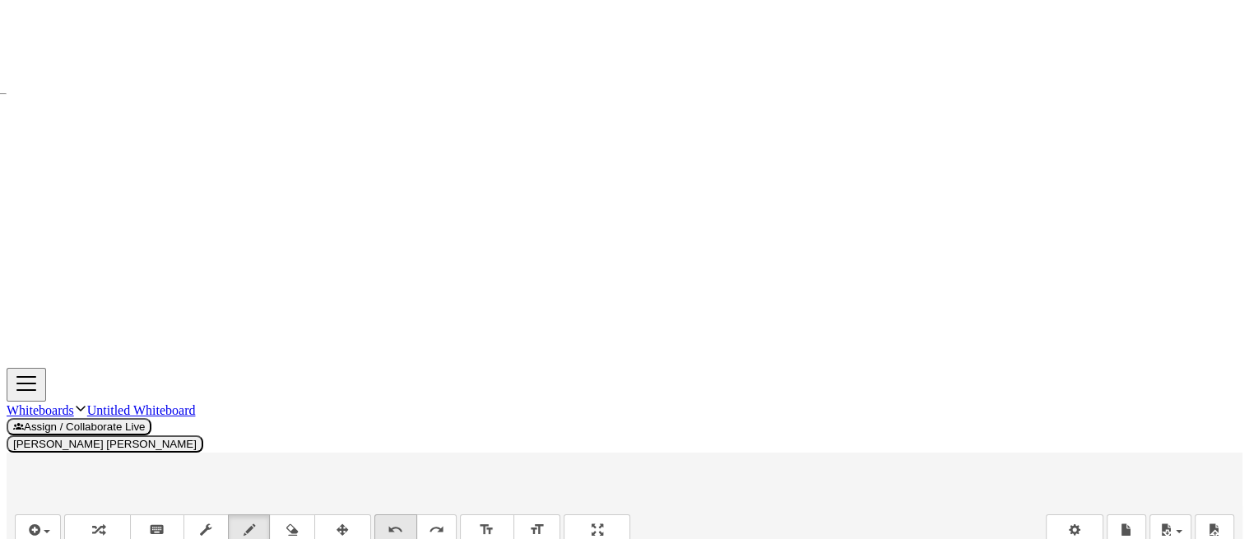
click at [383, 538] on span "undo" at bounding box center [395, 547] width 25 height 12
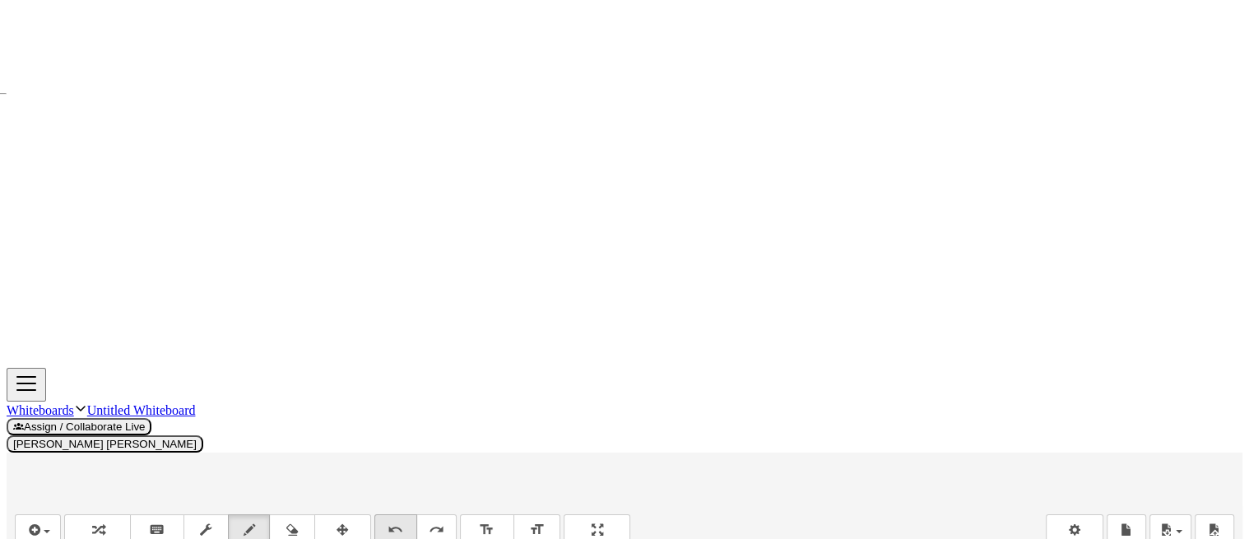
click at [383, 538] on span "undo" at bounding box center [395, 547] width 25 height 12
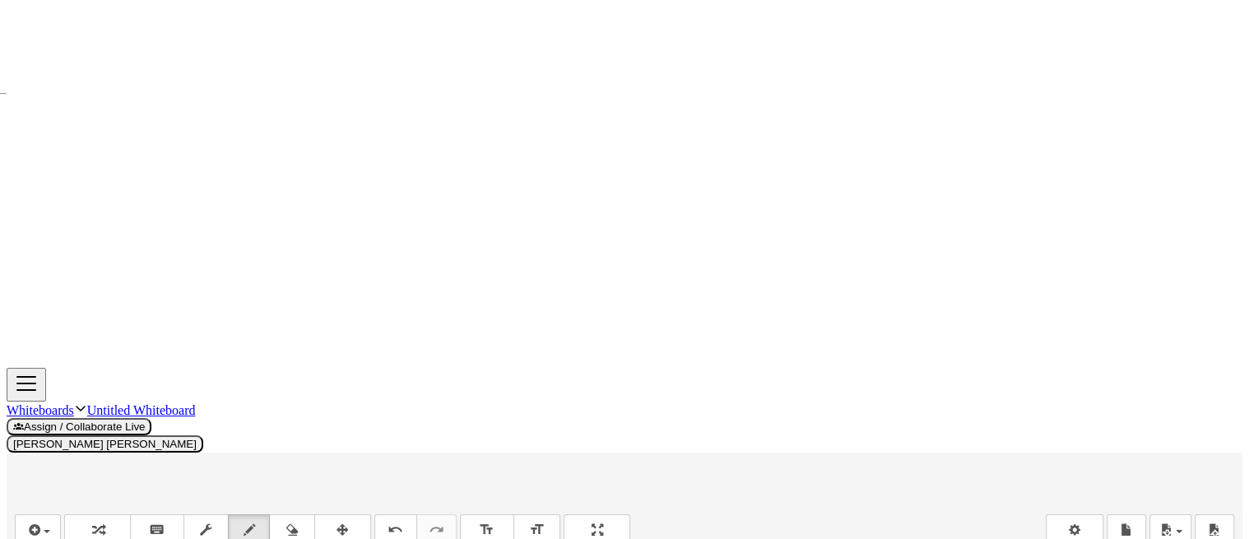
drag, startPoint x: 833, startPoint y: 301, endPoint x: 828, endPoint y: 351, distance: 50.4
drag, startPoint x: 829, startPoint y: 327, endPoint x: 857, endPoint y: 327, distance: 28.0
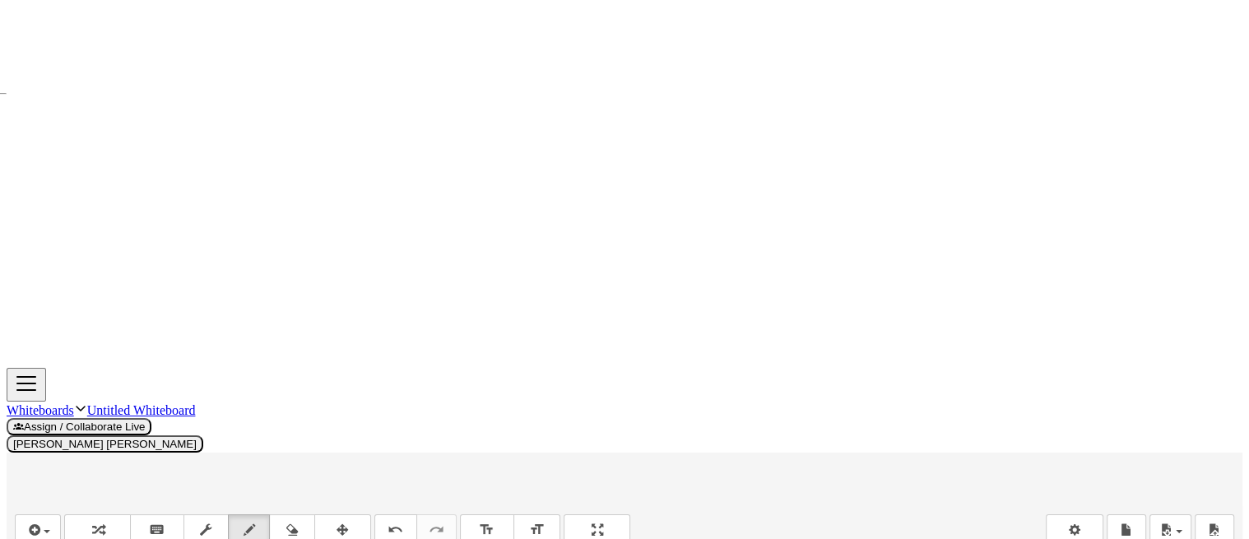
drag, startPoint x: 44, startPoint y: 309, endPoint x: 33, endPoint y: 341, distance: 33.8
drag, startPoint x: 66, startPoint y: 341, endPoint x: 69, endPoint y: 332, distance: 10.4
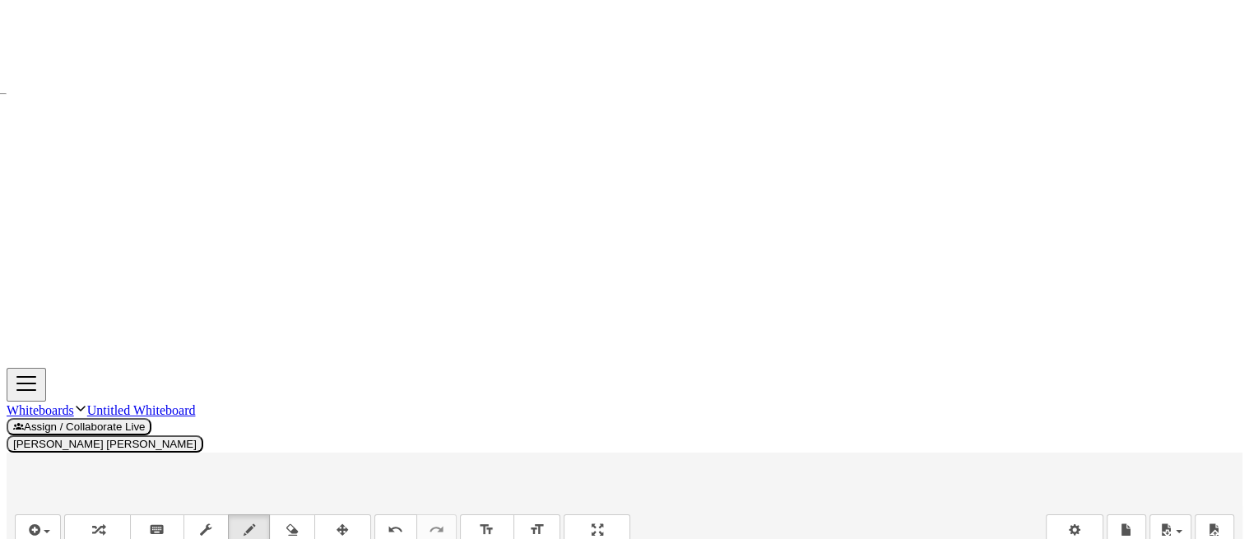
scroll to position [224, 0]
drag, startPoint x: 116, startPoint y: 239, endPoint x: 129, endPoint y: 265, distance: 28.7
drag, startPoint x: 146, startPoint y: 245, endPoint x: 167, endPoint y: 266, distance: 29.7
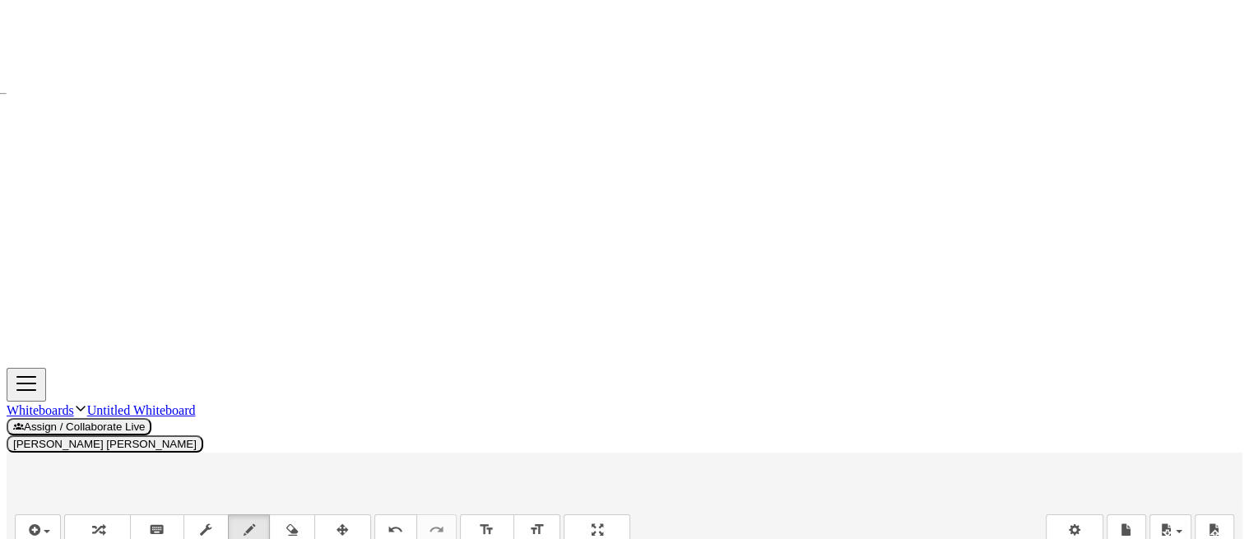
drag, startPoint x: 159, startPoint y: 251, endPoint x: 146, endPoint y: 263, distance: 18.0
drag, startPoint x: 178, startPoint y: 258, endPoint x: 204, endPoint y: 258, distance: 26.3
drag, startPoint x: 221, startPoint y: 253, endPoint x: 240, endPoint y: 270, distance: 26.2
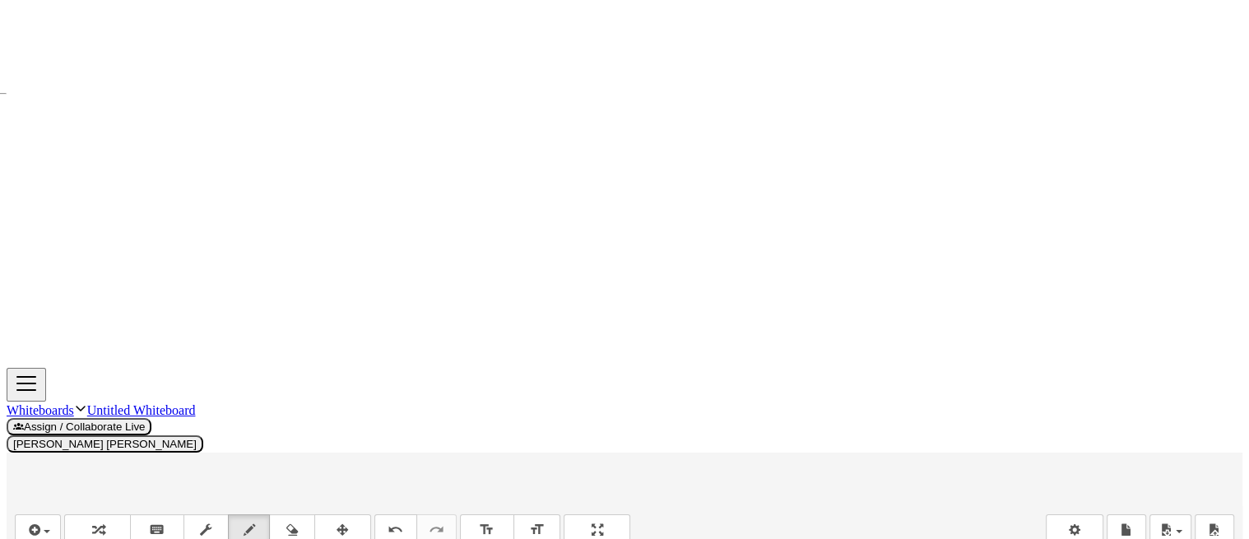
drag, startPoint x: 248, startPoint y: 256, endPoint x: 270, endPoint y: 256, distance: 21.4
drag, startPoint x: 259, startPoint y: 267, endPoint x: 284, endPoint y: 270, distance: 24.8
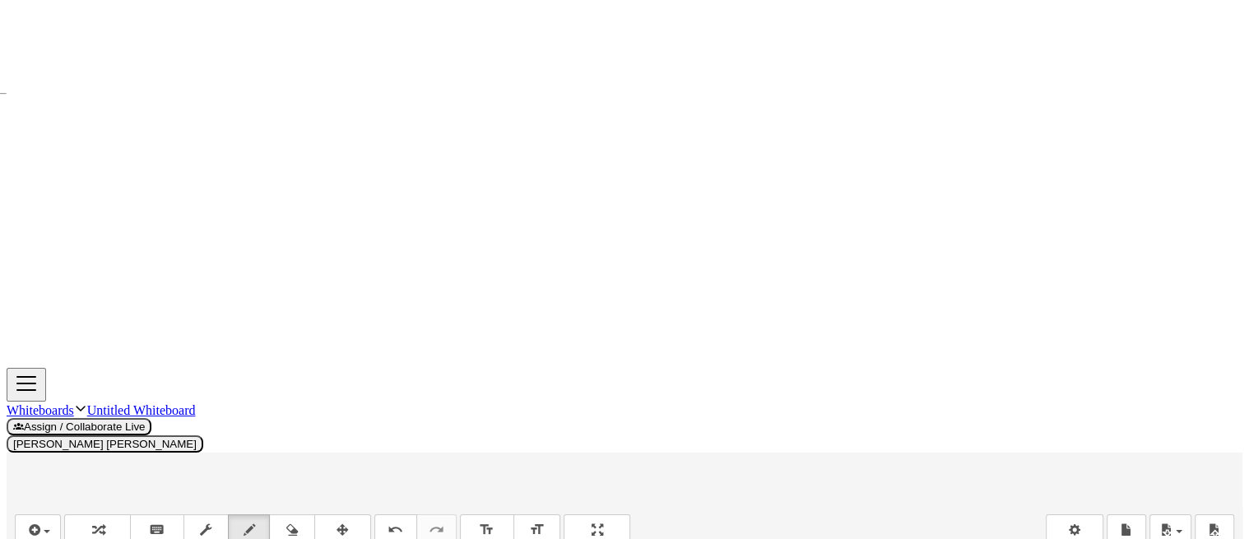
drag, startPoint x: 301, startPoint y: 261, endPoint x: 327, endPoint y: 258, distance: 26.4
drag, startPoint x: 335, startPoint y: 245, endPoint x: 333, endPoint y: 286, distance: 41.2
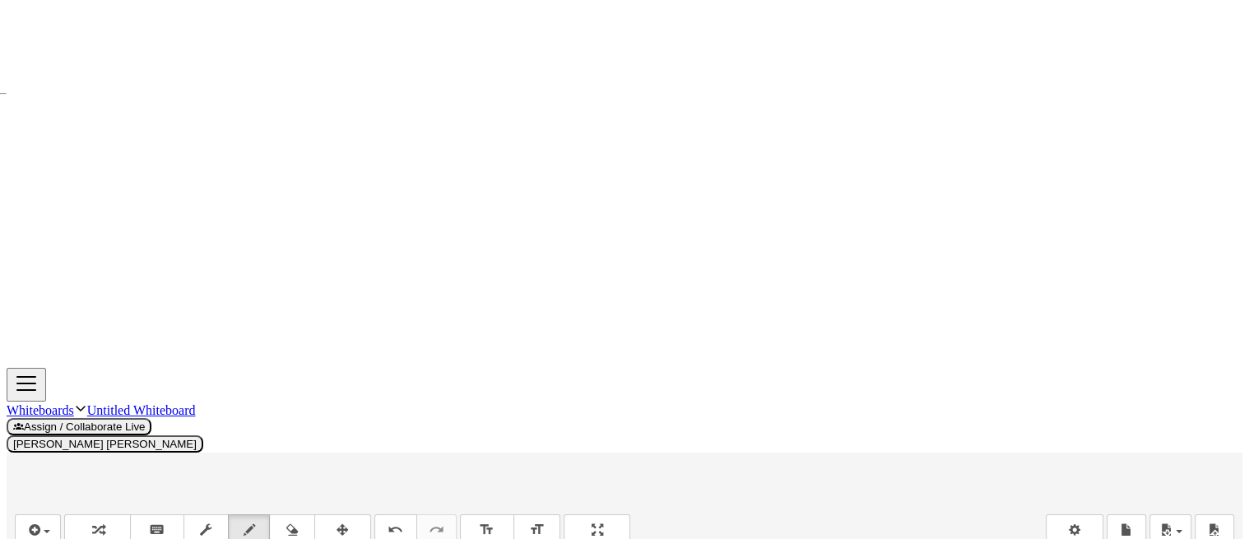
scroll to position [159, 0]
drag, startPoint x: 736, startPoint y: 237, endPoint x: 738, endPoint y: 273, distance: 36.3
drag, startPoint x: 754, startPoint y: 244, endPoint x: 755, endPoint y: 270, distance: 26.3
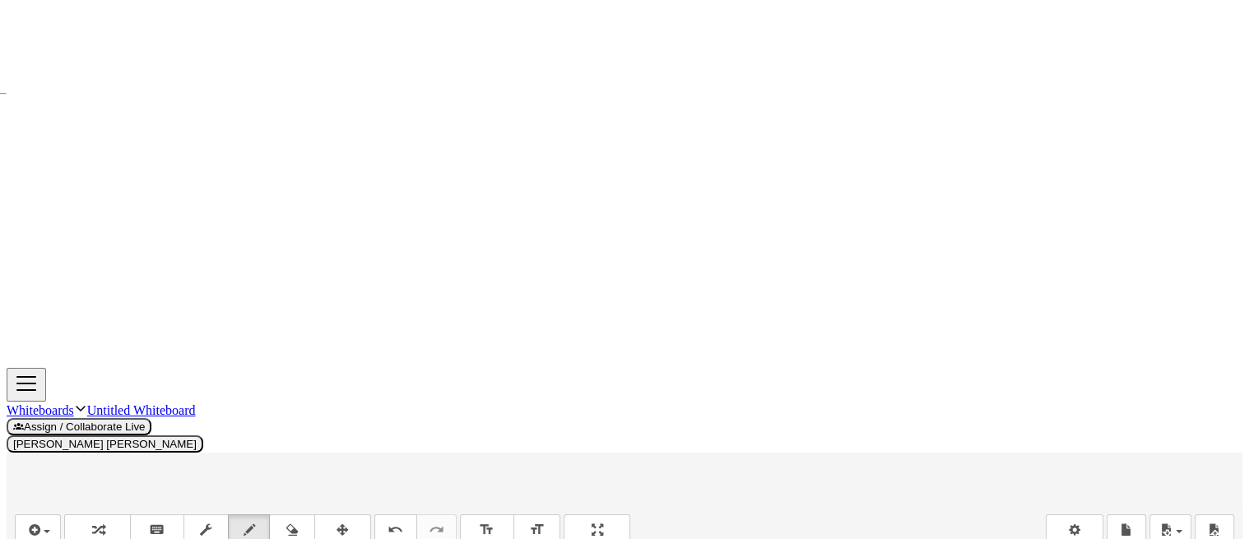
drag, startPoint x: 695, startPoint y: 253, endPoint x: 713, endPoint y: 255, distance: 18.2
drag, startPoint x: 597, startPoint y: 235, endPoint x: 594, endPoint y: 262, distance: 26.4
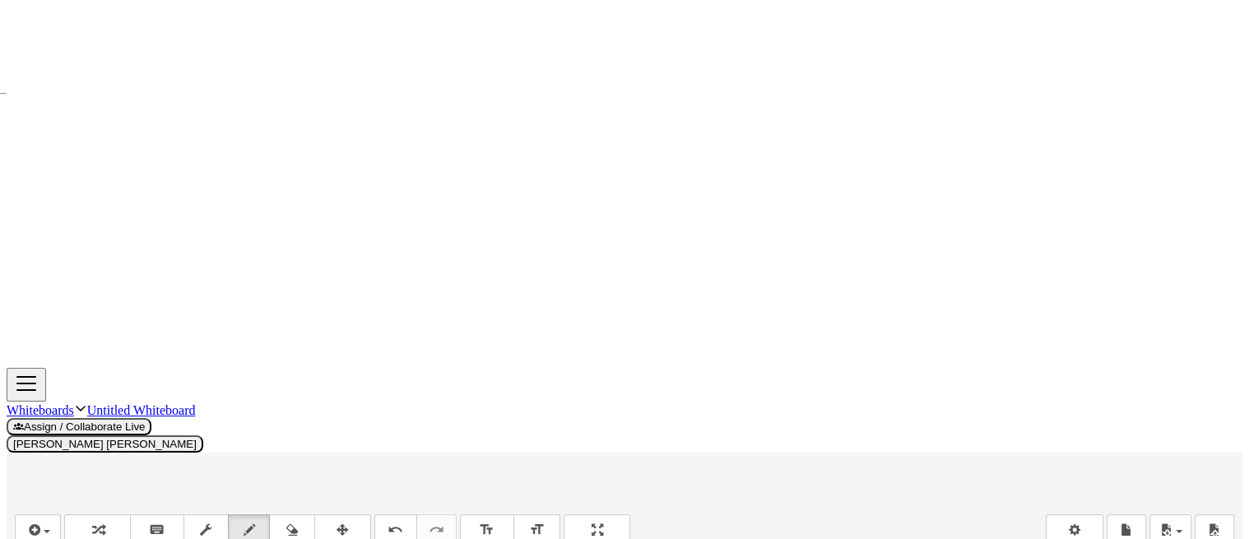
drag, startPoint x: 615, startPoint y: 234, endPoint x: 629, endPoint y: 259, distance: 28.7
drag, startPoint x: 635, startPoint y: 252, endPoint x: 646, endPoint y: 239, distance: 17.0
drag, startPoint x: 650, startPoint y: 256, endPoint x: 660, endPoint y: 248, distance: 12.3
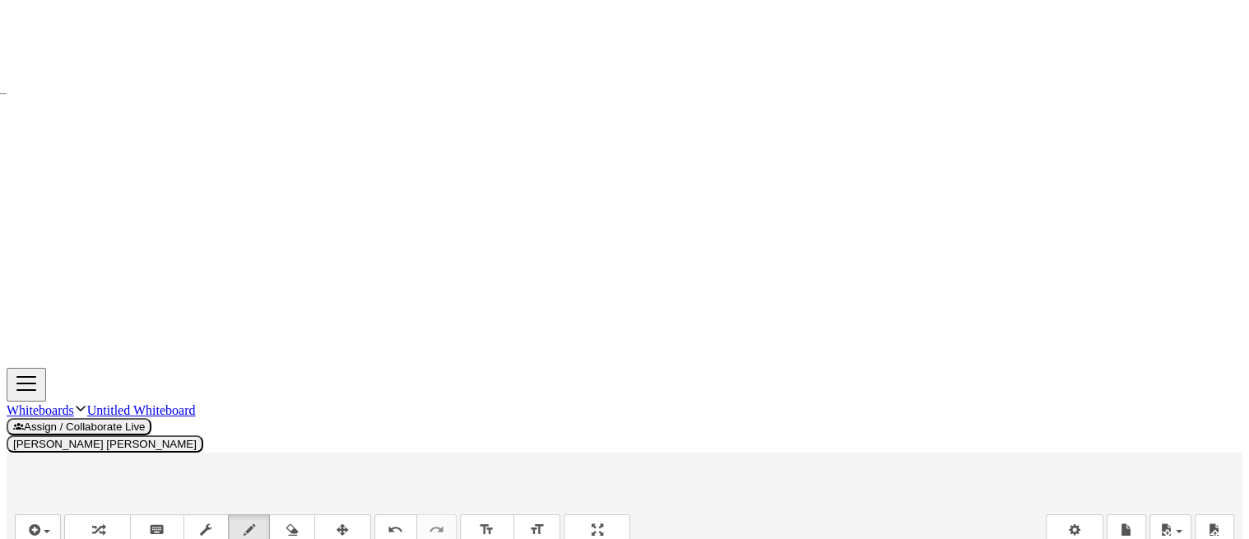
drag, startPoint x: 666, startPoint y: 255, endPoint x: 667, endPoint y: 265, distance: 9.9
drag, startPoint x: 791, startPoint y: 252, endPoint x: 776, endPoint y: 285, distance: 36.1
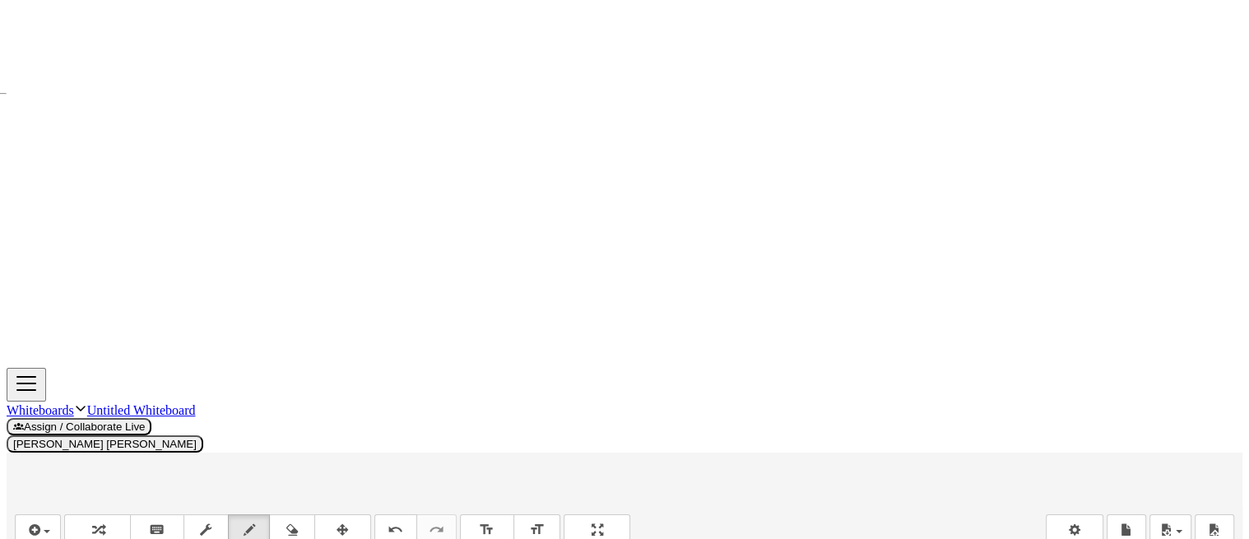
drag, startPoint x: 808, startPoint y: 250, endPoint x: 782, endPoint y: 296, distance: 52.7
drag, startPoint x: 193, startPoint y: 359, endPoint x: 211, endPoint y: 384, distance: 31.8
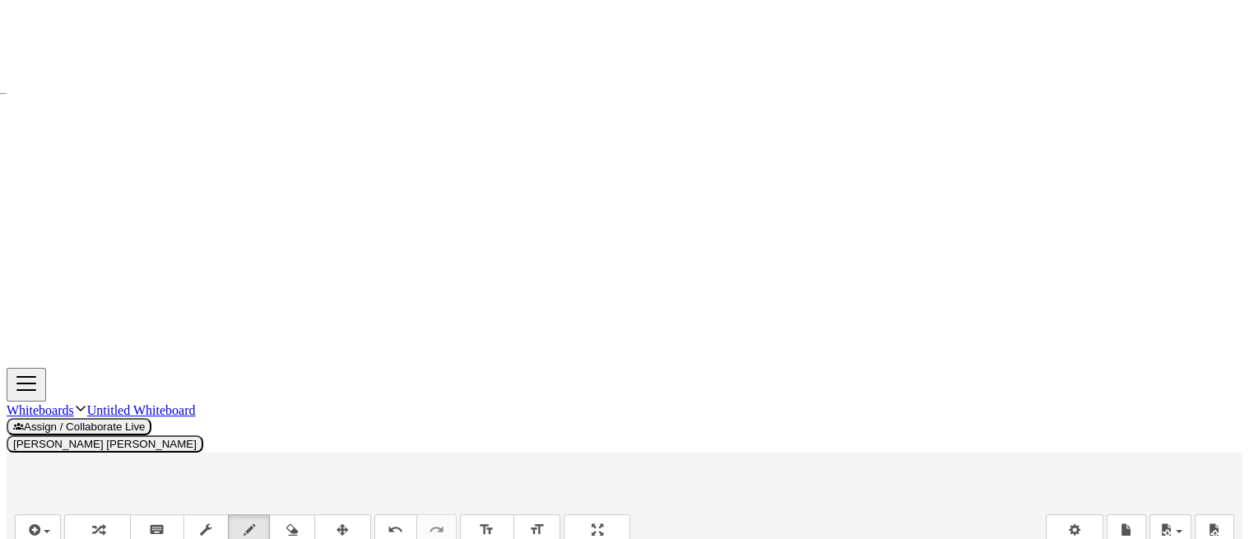
drag, startPoint x: 217, startPoint y: 367, endPoint x: 240, endPoint y: 382, distance: 27.4
drag, startPoint x: 255, startPoint y: 359, endPoint x: 266, endPoint y: 358, distance: 10.7
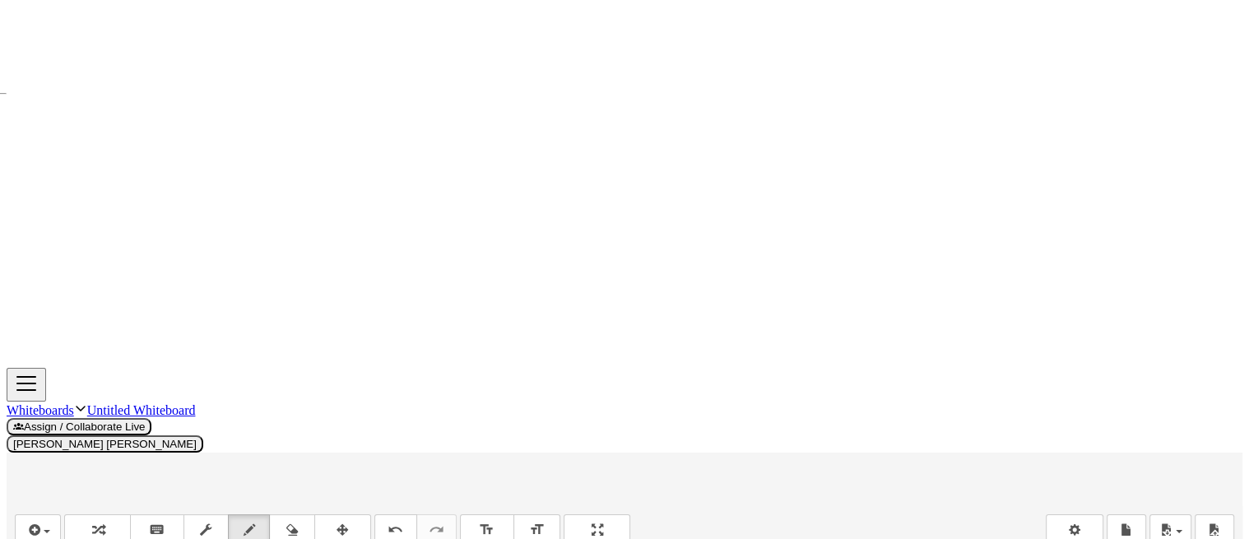
drag, startPoint x: 253, startPoint y: 373, endPoint x: 239, endPoint y: 283, distance: 90.6
drag, startPoint x: 315, startPoint y: 352, endPoint x: 309, endPoint y: 395, distance: 43.2
drag, startPoint x: 338, startPoint y: 355, endPoint x: 329, endPoint y: 392, distance: 38.1
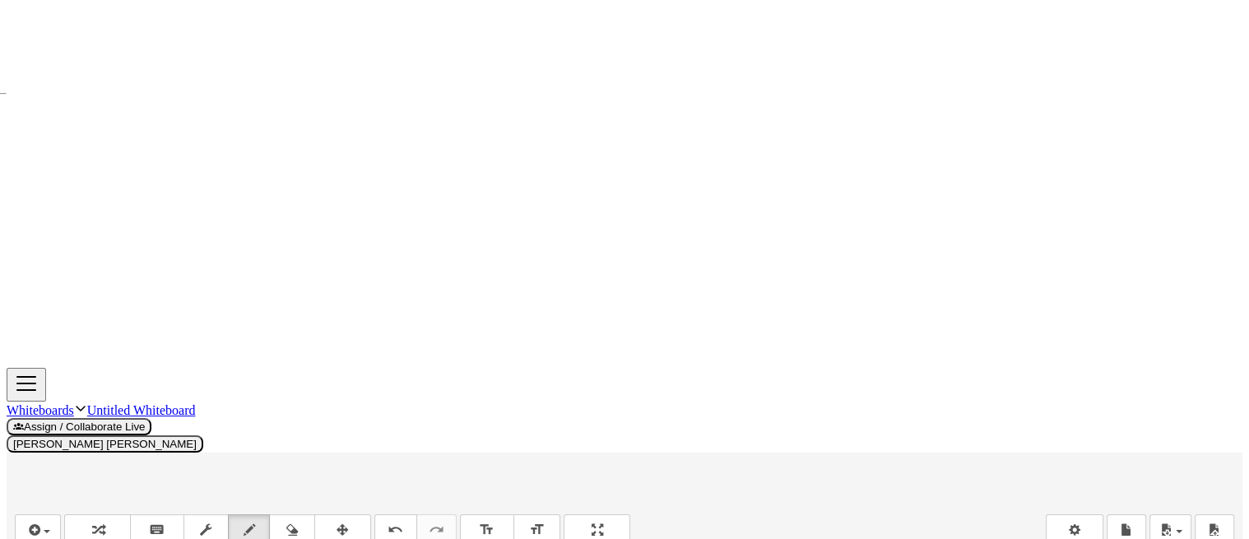
drag, startPoint x: 214, startPoint y: 424, endPoint x: 244, endPoint y: 433, distance: 31.8
drag, startPoint x: 236, startPoint y: 428, endPoint x: 222, endPoint y: 441, distance: 19.2
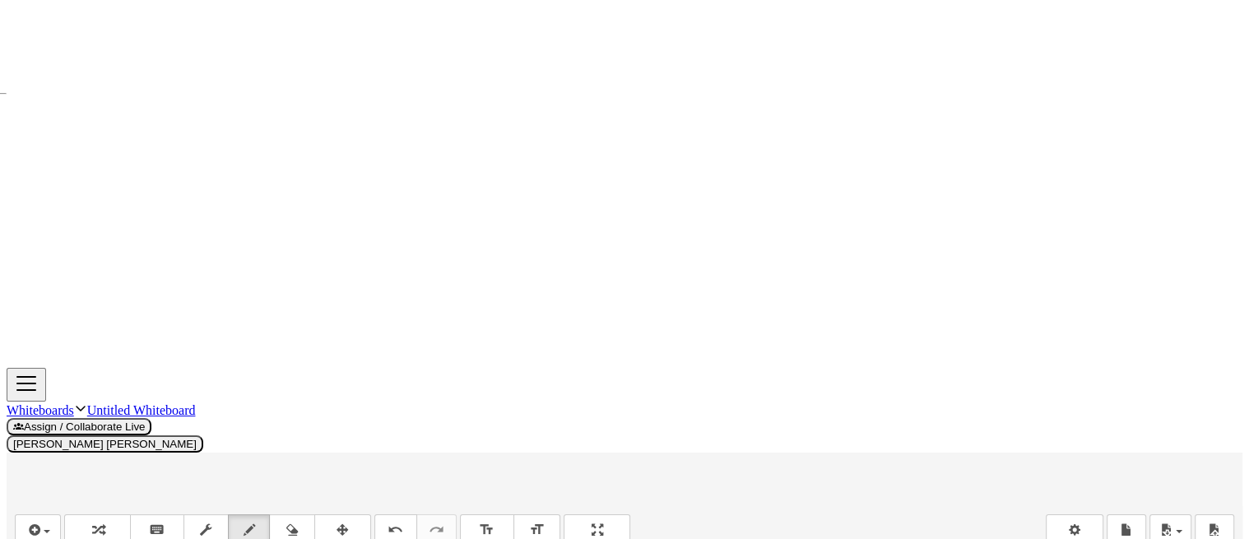
drag, startPoint x: 257, startPoint y: 420, endPoint x: 267, endPoint y: 429, distance: 12.9
drag, startPoint x: 260, startPoint y: 434, endPoint x: 278, endPoint y: 434, distance: 18.1
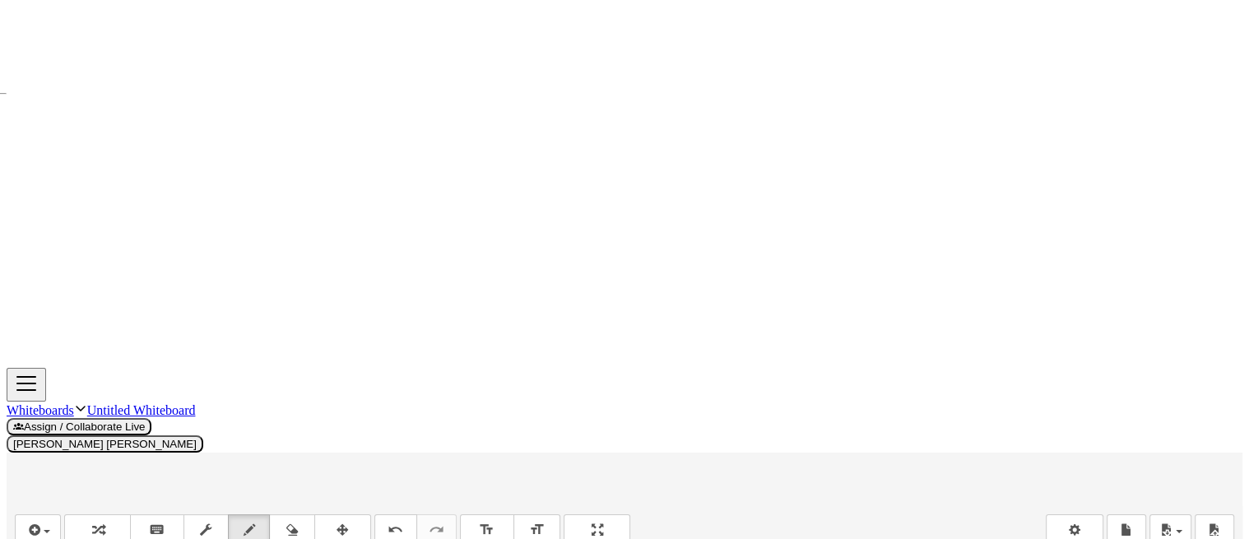
drag, startPoint x: 314, startPoint y: 408, endPoint x: 319, endPoint y: 445, distance: 37.4
drag, startPoint x: 425, startPoint y: 252, endPoint x: 442, endPoint y: 252, distance: 17.3
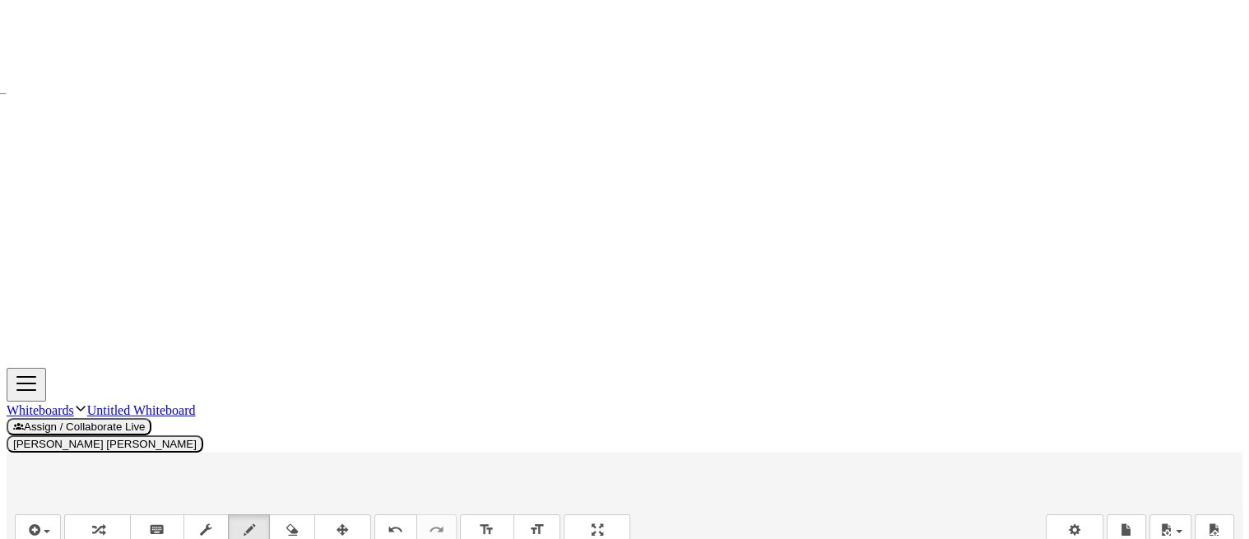
drag, startPoint x: 450, startPoint y: 244, endPoint x: 482, endPoint y: 282, distance: 50.2
drag, startPoint x: 488, startPoint y: 267, endPoint x: 514, endPoint y: 264, distance: 26.5
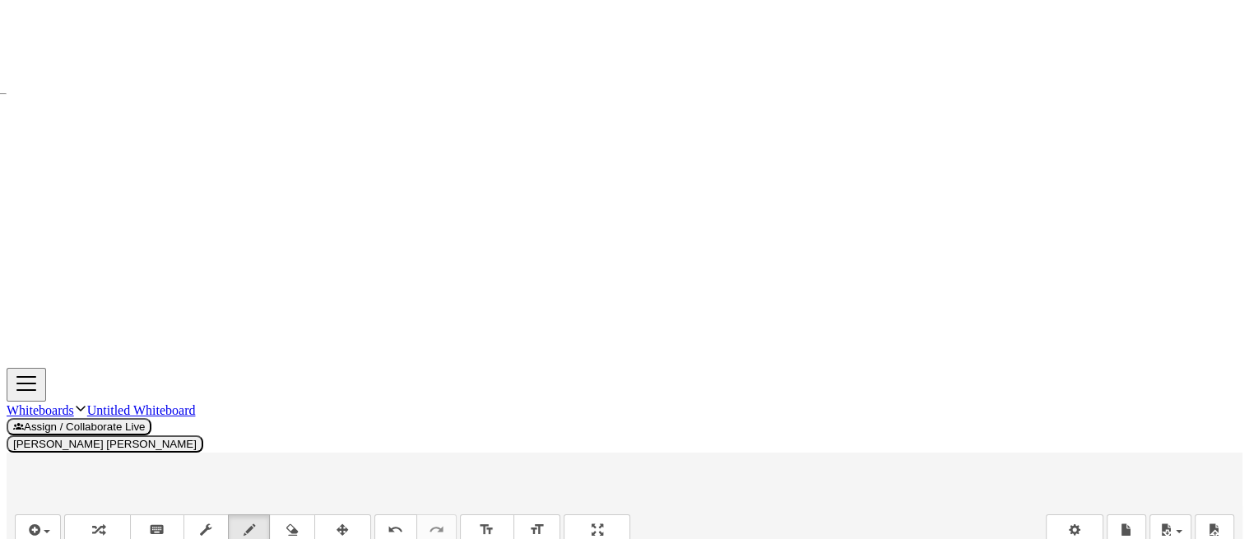
drag, startPoint x: 502, startPoint y: 247, endPoint x: 492, endPoint y: 280, distance: 34.4
drag, startPoint x: 546, startPoint y: 247, endPoint x: 520, endPoint y: 286, distance: 46.8
drag, startPoint x: 538, startPoint y: 277, endPoint x: 451, endPoint y: 290, distance: 88.1
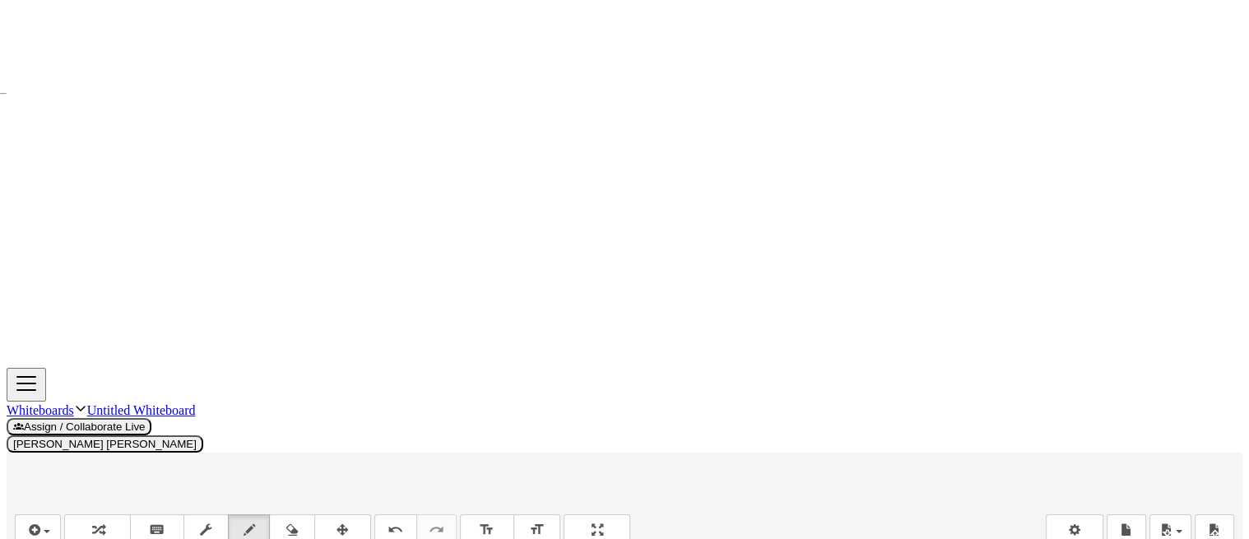
drag, startPoint x: 473, startPoint y: 326, endPoint x: 462, endPoint y: 354, distance: 29.9
drag, startPoint x: 436, startPoint y: 336, endPoint x: 459, endPoint y: 336, distance: 23.0
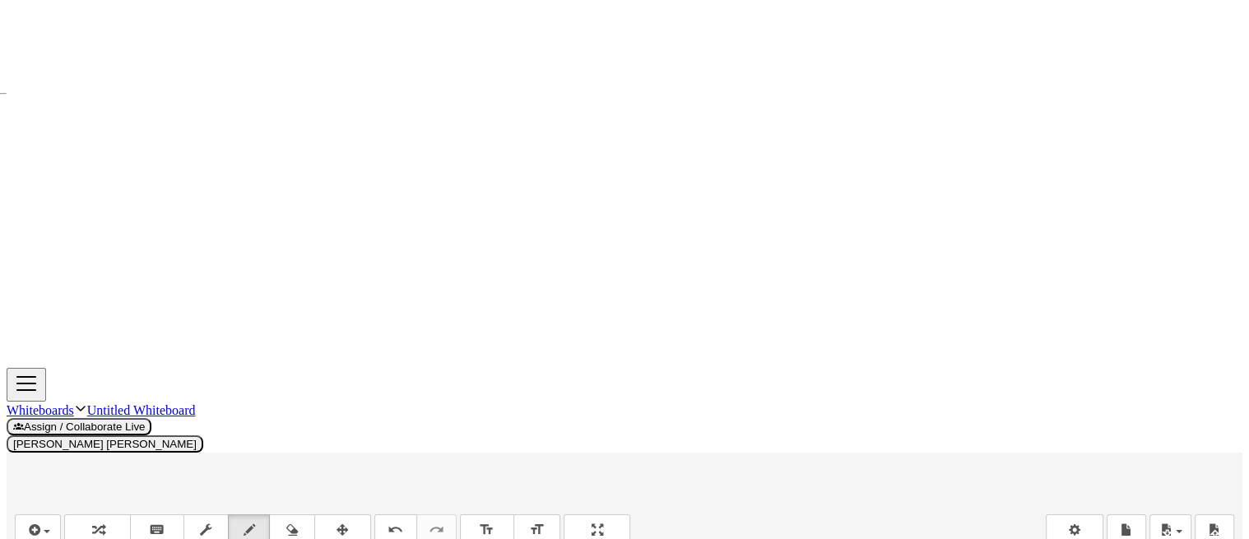
drag, startPoint x: 455, startPoint y: 338, endPoint x: 453, endPoint y: 352, distance: 14.2
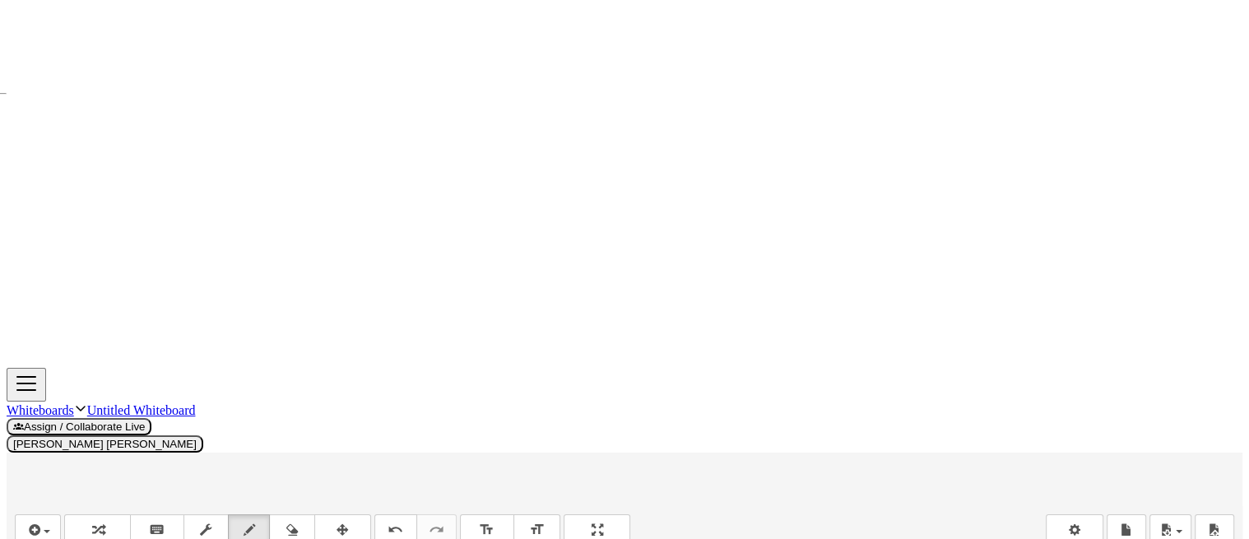
drag, startPoint x: 672, startPoint y: 244, endPoint x: 717, endPoint y: 249, distance: 45.5
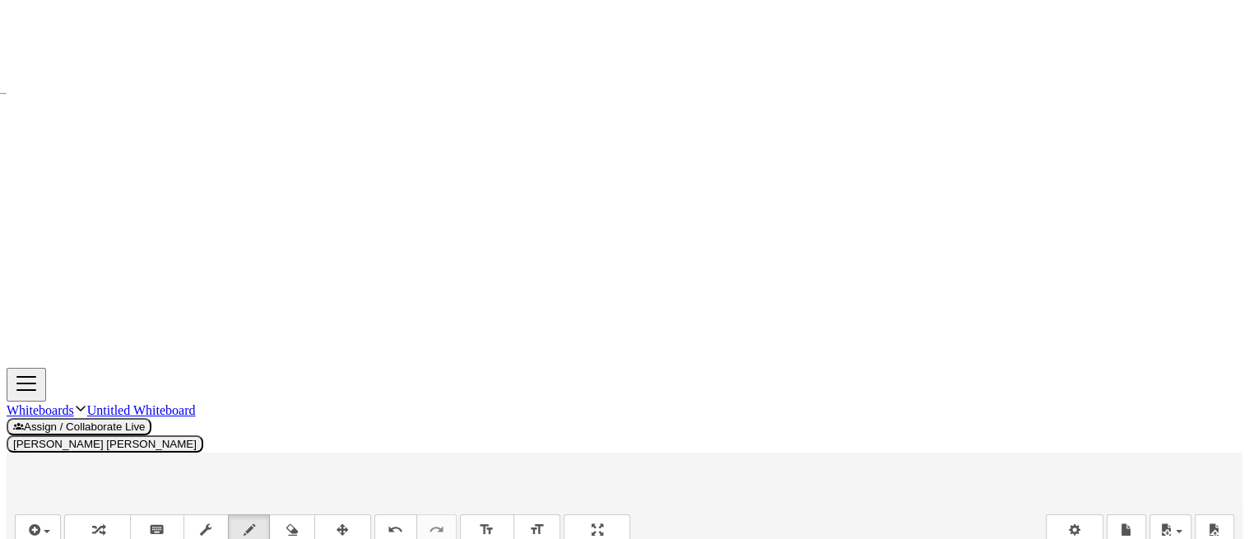
drag, startPoint x: 717, startPoint y: 239, endPoint x: 679, endPoint y: 272, distance: 50.2
drag, startPoint x: 745, startPoint y: 256, endPoint x: 750, endPoint y: 243, distance: 14.4
drag, startPoint x: 745, startPoint y: 260, endPoint x: 755, endPoint y: 255, distance: 11.0
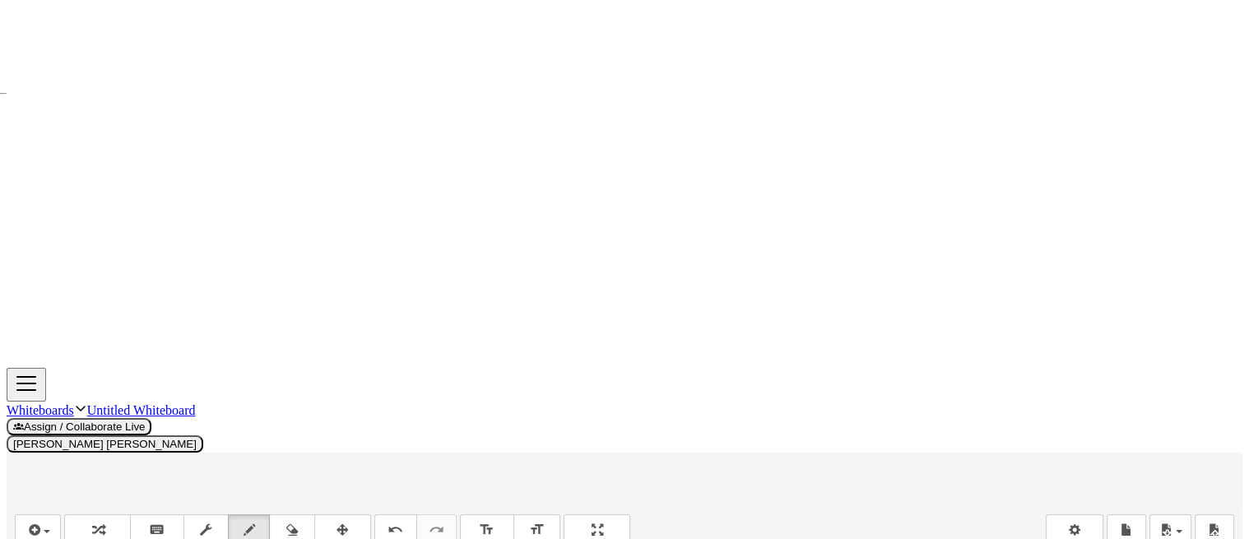
drag, startPoint x: 770, startPoint y: 244, endPoint x: 757, endPoint y: 265, distance: 25.1
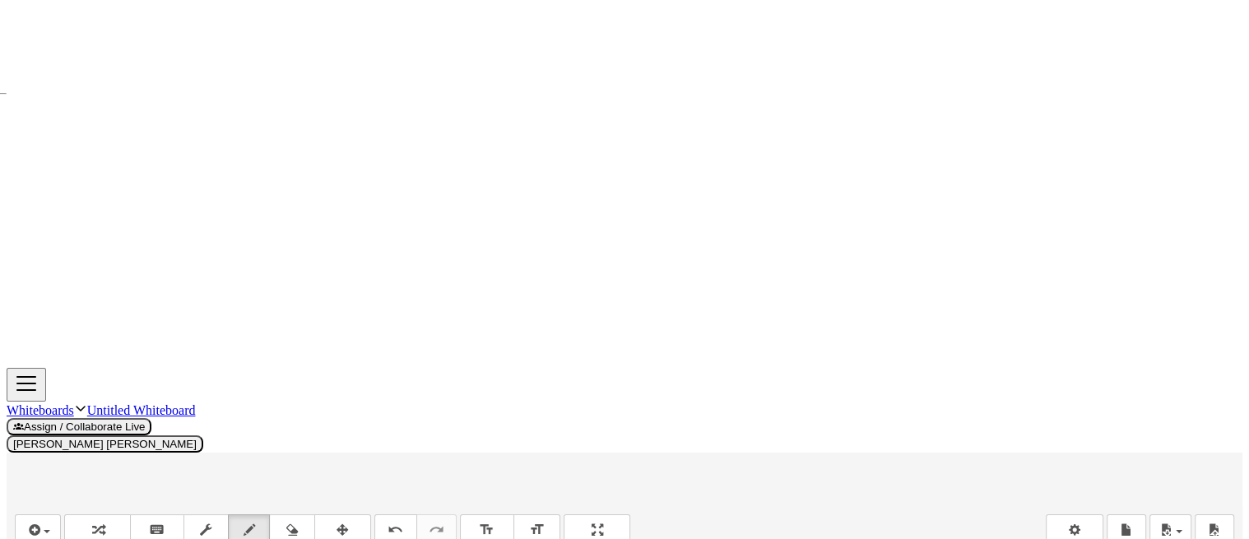
drag, startPoint x: 1091, startPoint y: 270, endPoint x: 1082, endPoint y: 305, distance: 36.5
drag, startPoint x: 1091, startPoint y: 301, endPoint x: 1112, endPoint y: 299, distance: 20.6
drag, startPoint x: 1116, startPoint y: 285, endPoint x: 1140, endPoint y: 316, distance: 39.3
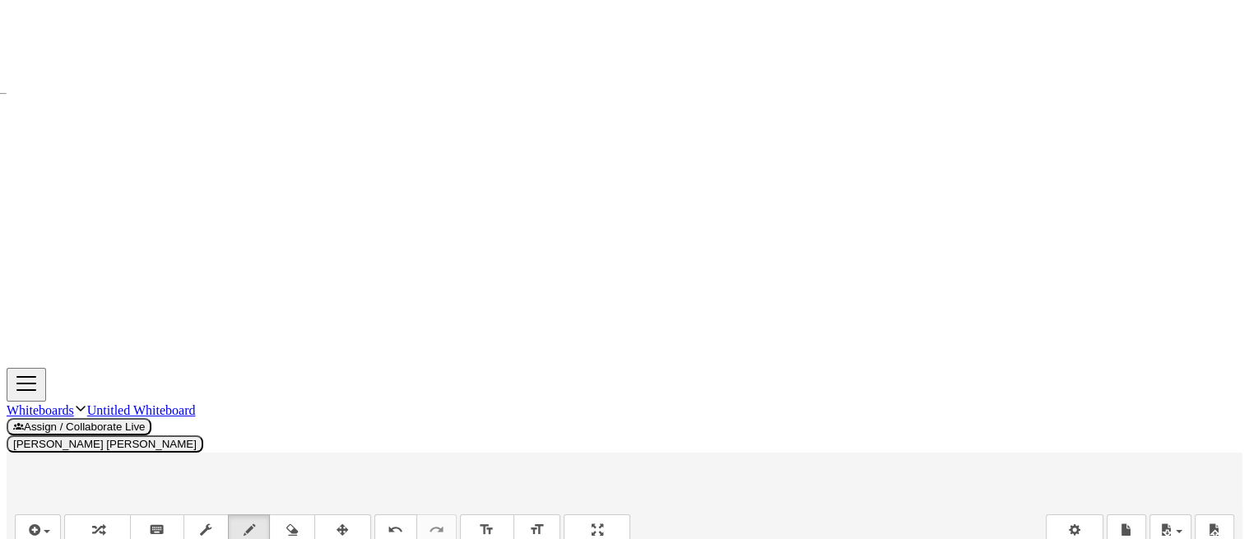
drag, startPoint x: 1144, startPoint y: 285, endPoint x: 1140, endPoint y: 314, distance: 29.9
drag, startPoint x: 1140, startPoint y: 373, endPoint x: 1131, endPoint y: 403, distance: 31.8
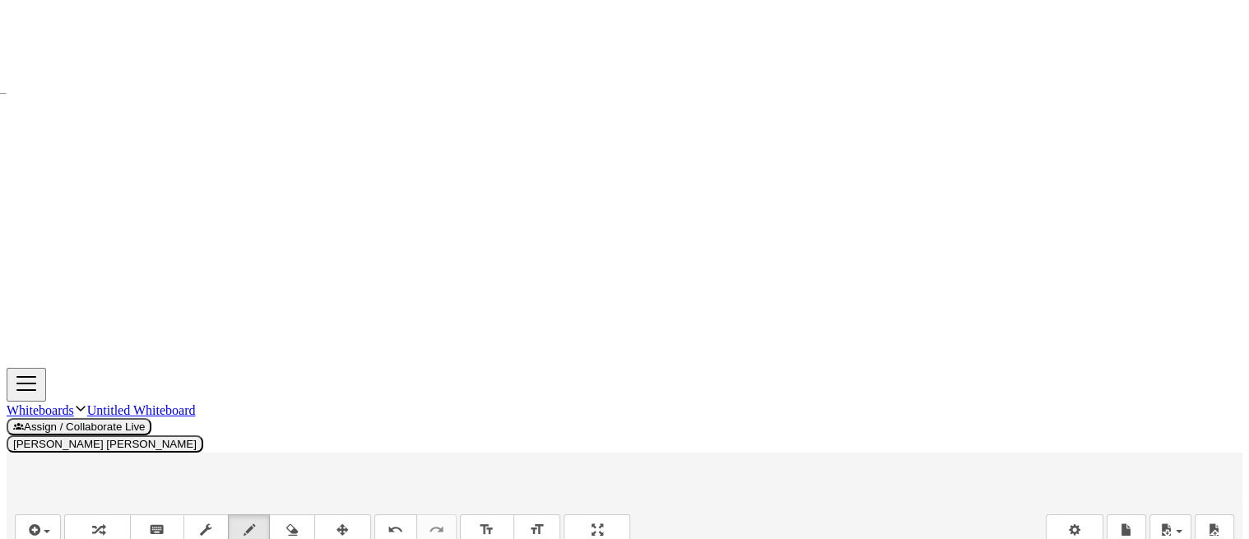
drag, startPoint x: 1189, startPoint y: 284, endPoint x: 1090, endPoint y: 329, distance: 108.6
drag, startPoint x: 1055, startPoint y: 329, endPoint x: 1075, endPoint y: 354, distance: 32.1
drag, startPoint x: 1089, startPoint y: 348, endPoint x: 1116, endPoint y: 346, distance: 27.3
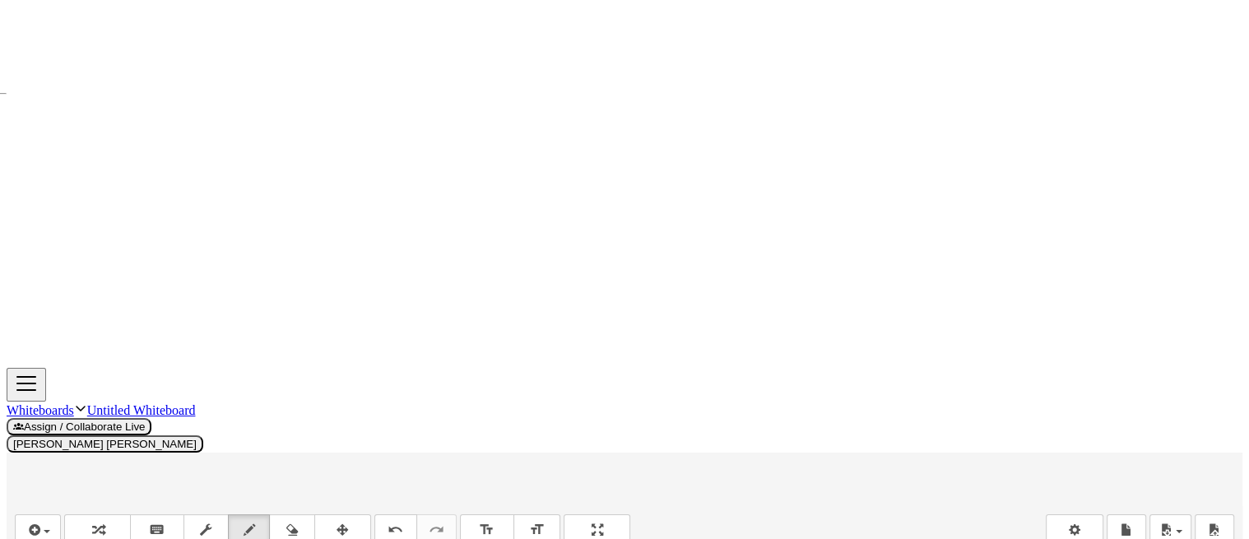
drag, startPoint x: 1127, startPoint y: 332, endPoint x: 1134, endPoint y: 347, distance: 17.0
drag, startPoint x: 1174, startPoint y: 335, endPoint x: 1135, endPoint y: 372, distance: 53.5
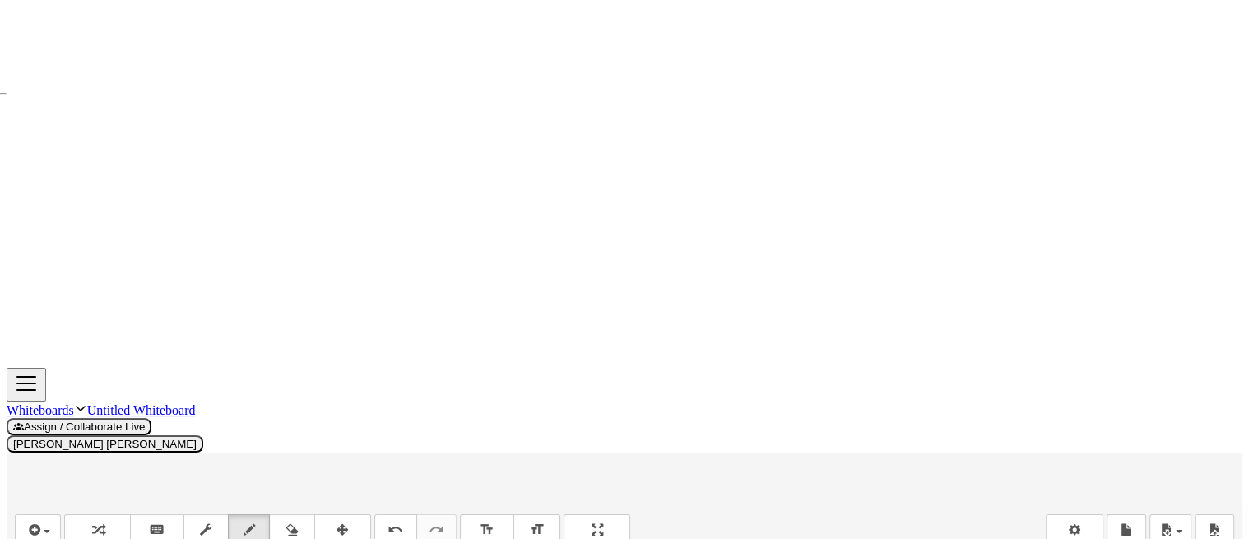
drag, startPoint x: 1056, startPoint y: 377, endPoint x: 1073, endPoint y: 391, distance: 21.6
drag, startPoint x: 1094, startPoint y: 384, endPoint x: 1107, endPoint y: 383, distance: 12.5
drag, startPoint x: 1115, startPoint y: 379, endPoint x: 1112, endPoint y: 397, distance: 18.3
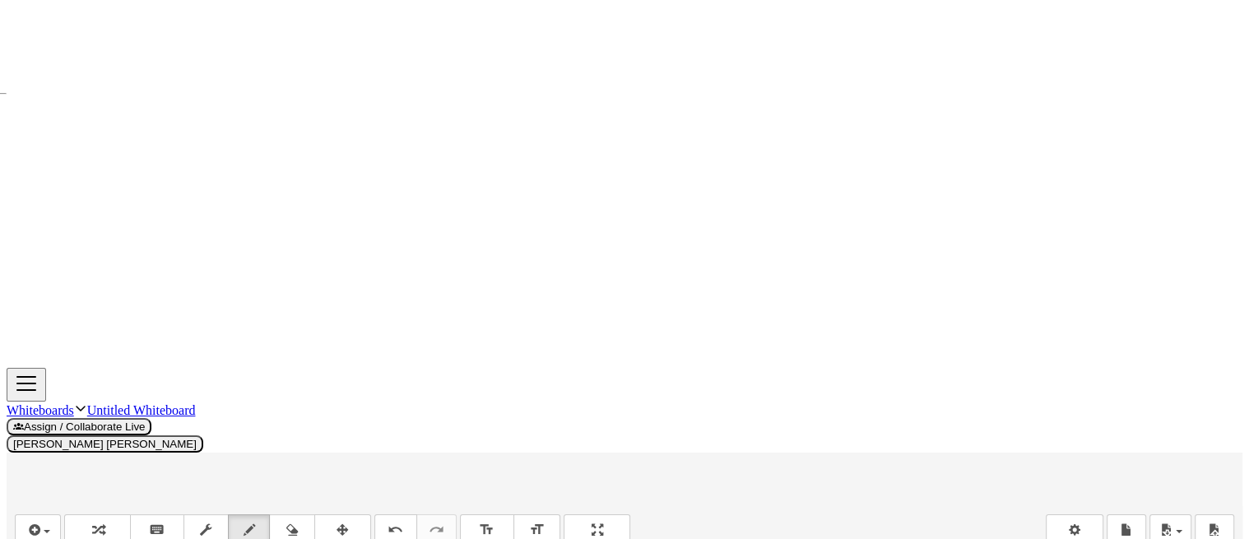
drag, startPoint x: 1155, startPoint y: 381, endPoint x: 1134, endPoint y: 408, distance: 34.6
drag, startPoint x: 1067, startPoint y: 407, endPoint x: 1067, endPoint y: 425, distance: 17.3
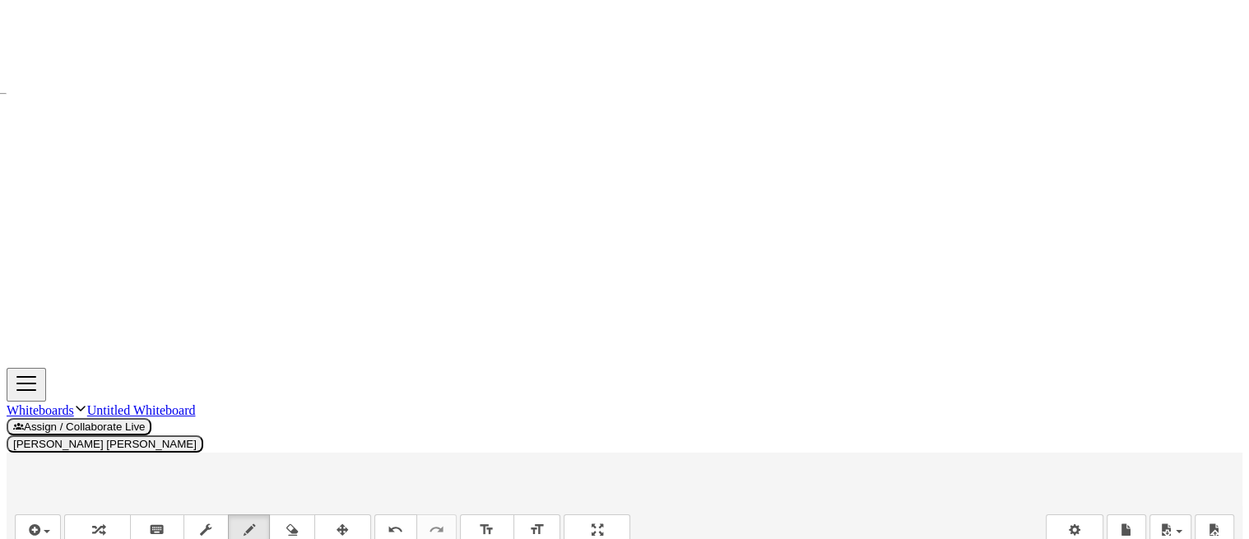
drag, startPoint x: 1083, startPoint y: 418, endPoint x: 1103, endPoint y: 415, distance: 19.9
drag, startPoint x: 1106, startPoint y: 413, endPoint x: 1105, endPoint y: 425, distance: 12.4
drag, startPoint x: 1135, startPoint y: 438, endPoint x: 1142, endPoint y: 388, distance: 50.6
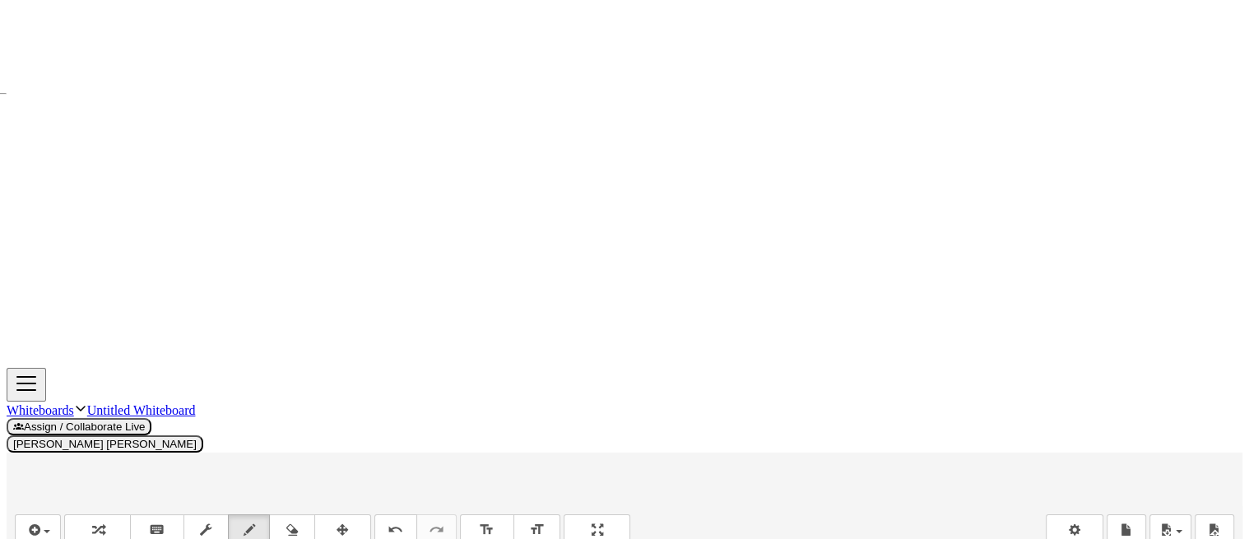
drag, startPoint x: 1139, startPoint y: 392, endPoint x: 1177, endPoint y: 397, distance: 38.3
drag, startPoint x: 1158, startPoint y: 398, endPoint x: 1154, endPoint y: 415, distance: 17.6
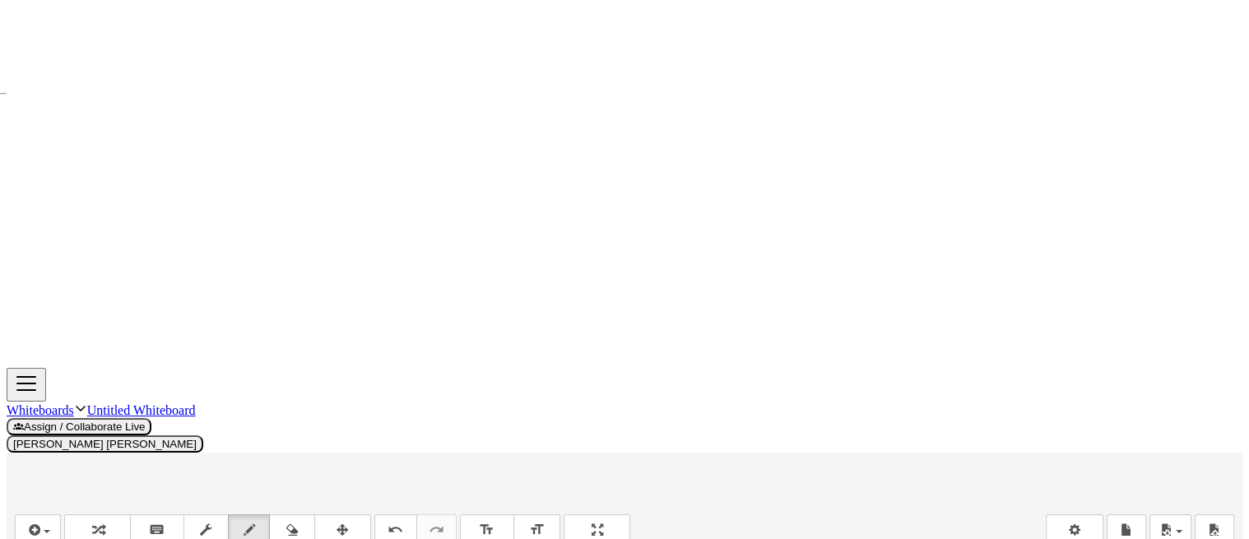
drag, startPoint x: 1167, startPoint y: 408, endPoint x: 1196, endPoint y: 423, distance: 33.1
drag, startPoint x: 657, startPoint y: 341, endPoint x: 662, endPoint y: 383, distance: 42.4
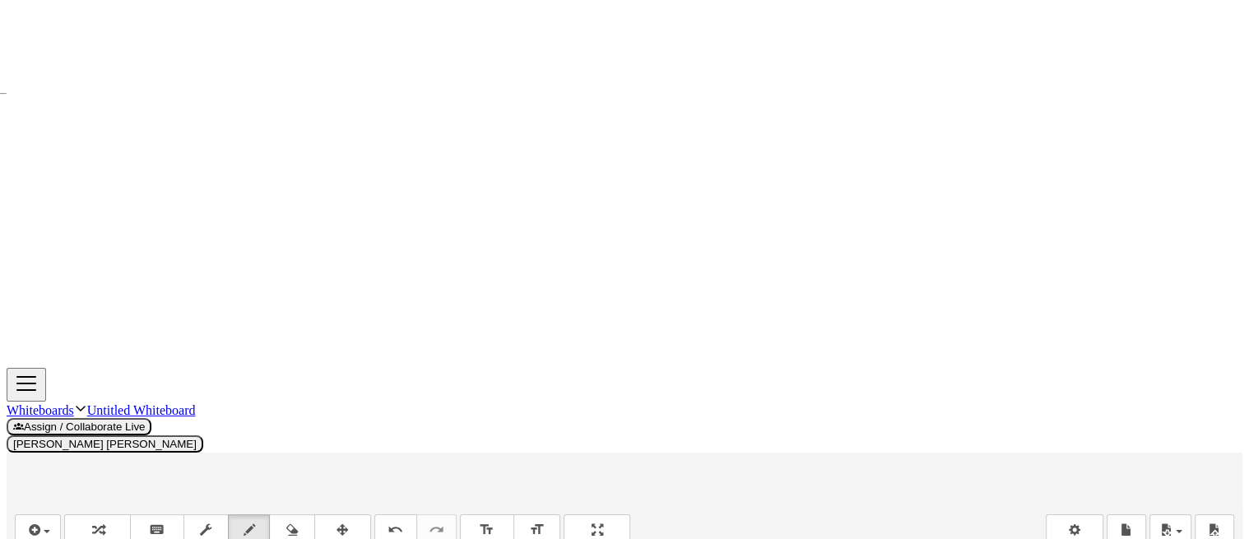
drag, startPoint x: 687, startPoint y: 367, endPoint x: 698, endPoint y: 372, distance: 11.8
drag, startPoint x: 719, startPoint y: 358, endPoint x: 720, endPoint y: 350, distance: 8.3
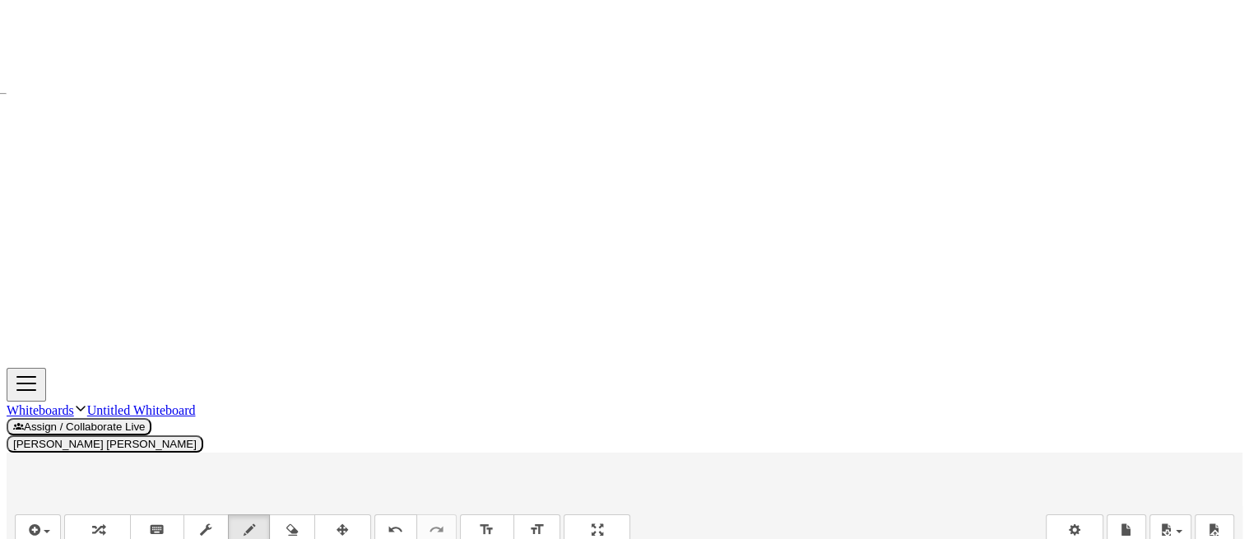
drag, startPoint x: 717, startPoint y: 347, endPoint x: 736, endPoint y: 276, distance: 74.0
drag, startPoint x: 754, startPoint y: 346, endPoint x: 738, endPoint y: 393, distance: 50.5
drag, startPoint x: 768, startPoint y: 364, endPoint x: 792, endPoint y: 364, distance: 23.9
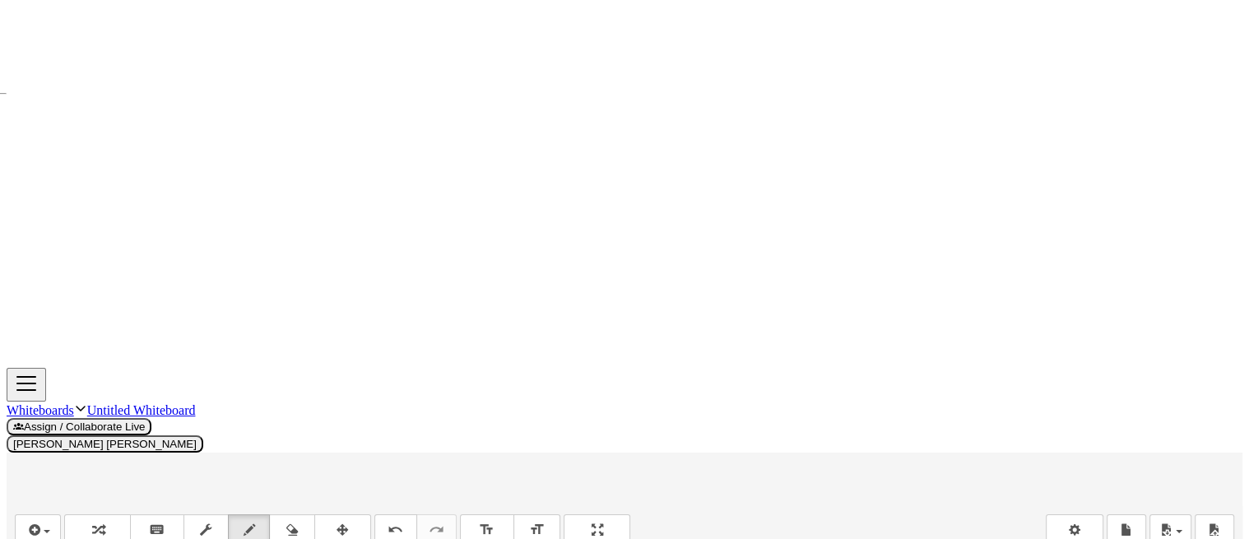
drag, startPoint x: 787, startPoint y: 379, endPoint x: 804, endPoint y: 379, distance: 16.5
drag, startPoint x: 828, startPoint y: 359, endPoint x: 835, endPoint y: 378, distance: 21.1
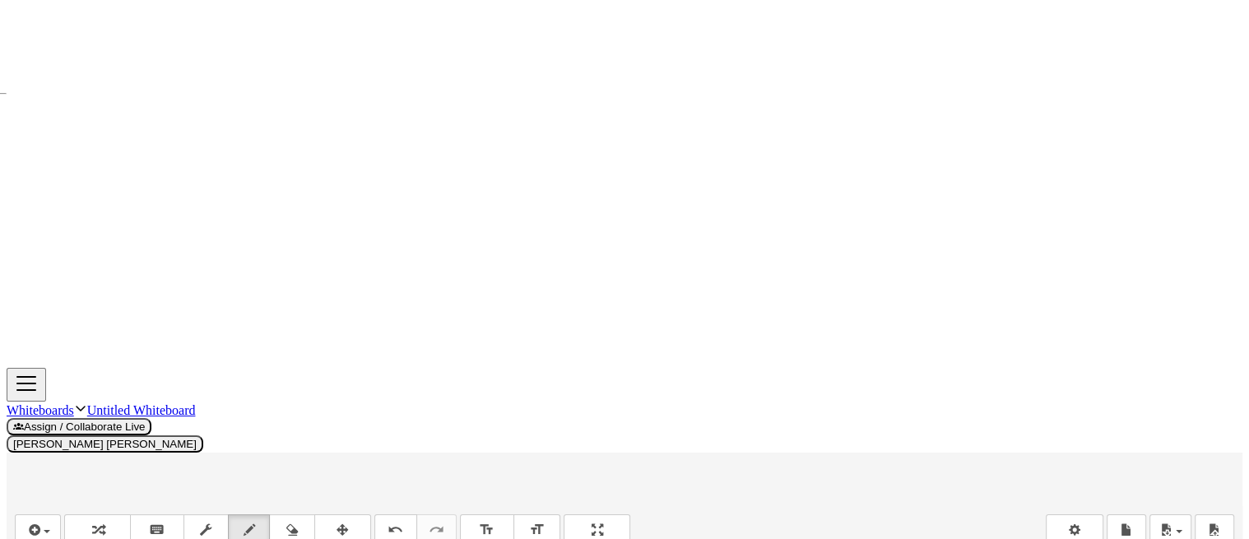
drag, startPoint x: 850, startPoint y: 373, endPoint x: 868, endPoint y: 387, distance: 22.9
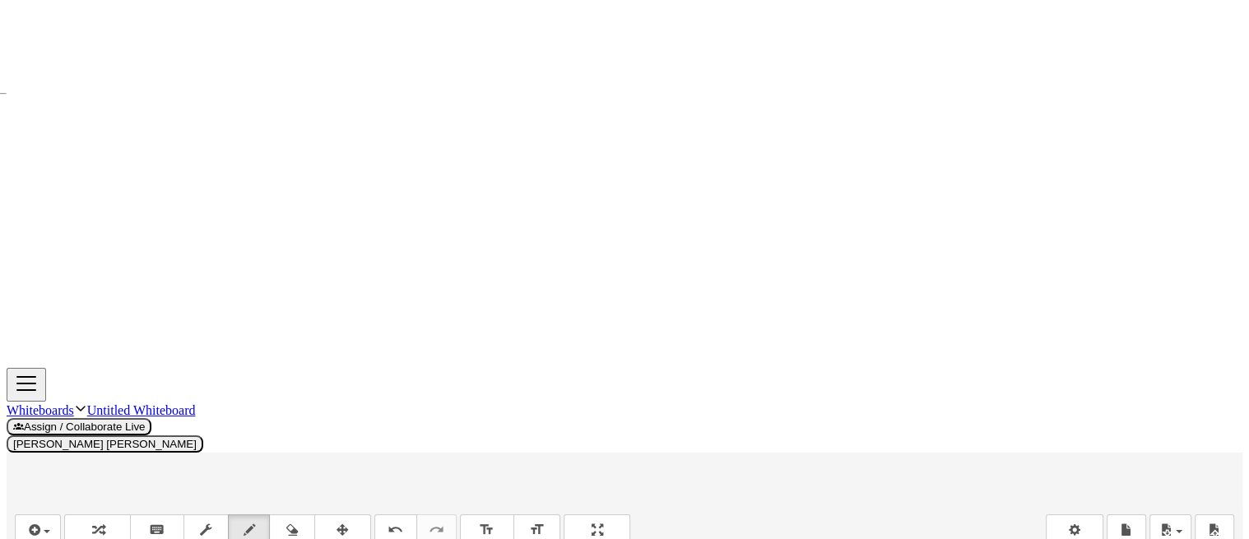
drag, startPoint x: 104, startPoint y: 195, endPoint x: 96, endPoint y: 233, distance: 38.7
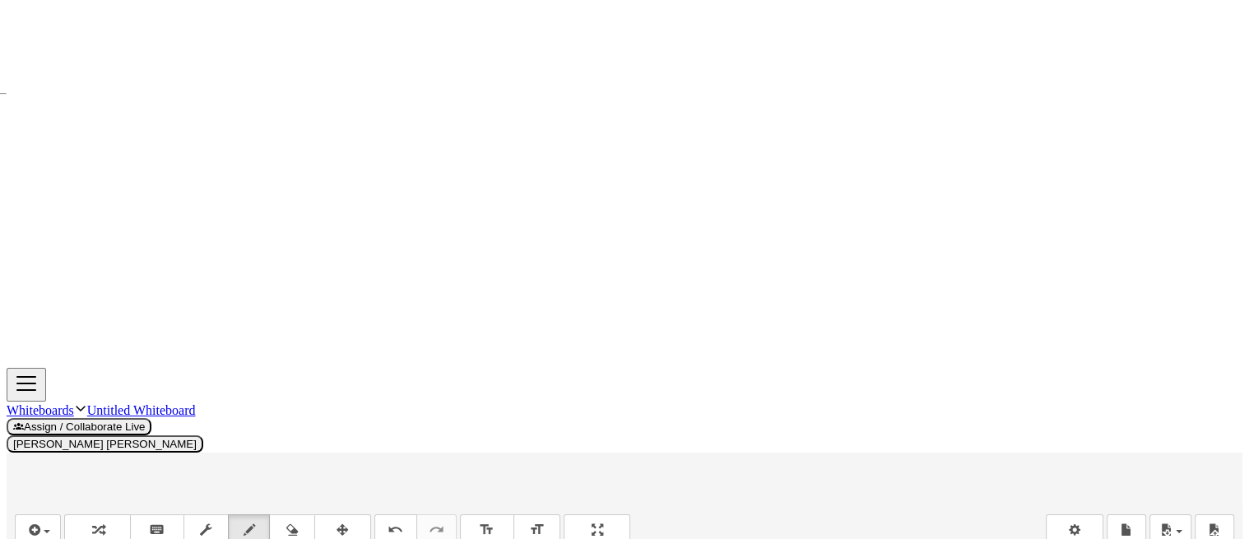
click at [96, 234] on div at bounding box center [625, 544] width 1236 height 1195
drag, startPoint x: 118, startPoint y: 210, endPoint x: 137, endPoint y: 244, distance: 38.7
click at [137, 244] on div at bounding box center [625, 544] width 1236 height 1195
drag, startPoint x: 165, startPoint y: 223, endPoint x: 174, endPoint y: 241, distance: 20.6
click at [174, 240] on div at bounding box center [625, 544] width 1236 height 1195
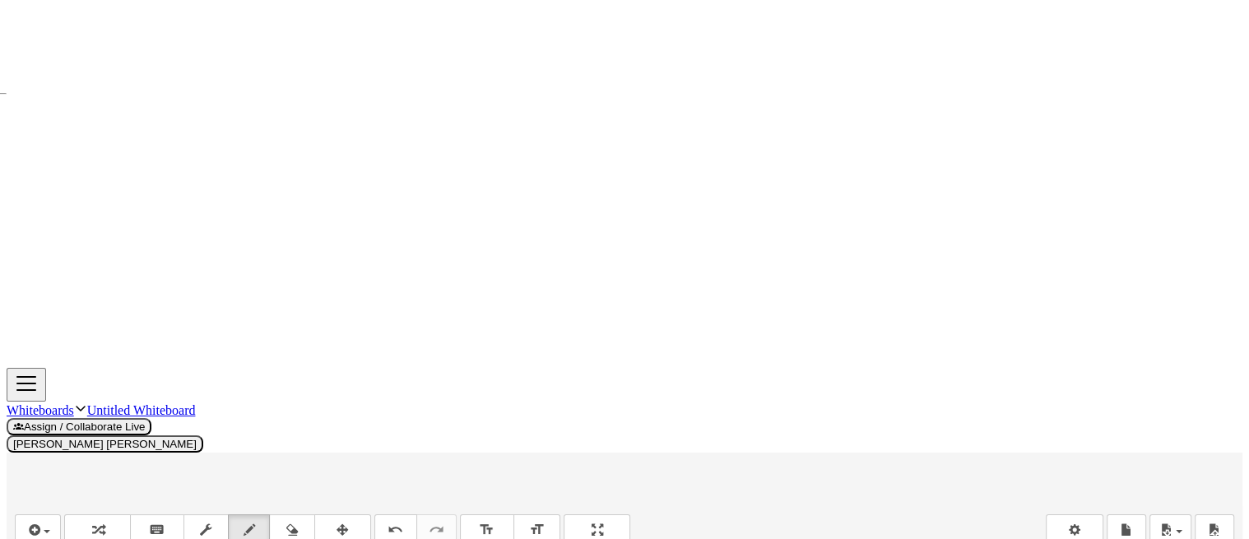
drag, startPoint x: 174, startPoint y: 223, endPoint x: 160, endPoint y: 244, distance: 24.9
click at [160, 244] on div at bounding box center [625, 544] width 1236 height 1195
drag, startPoint x: 190, startPoint y: 227, endPoint x: 200, endPoint y: 227, distance: 9.9
click at [200, 227] on div at bounding box center [625, 544] width 1236 height 1195
drag, startPoint x: 189, startPoint y: 214, endPoint x: 192, endPoint y: 235, distance: 21.5
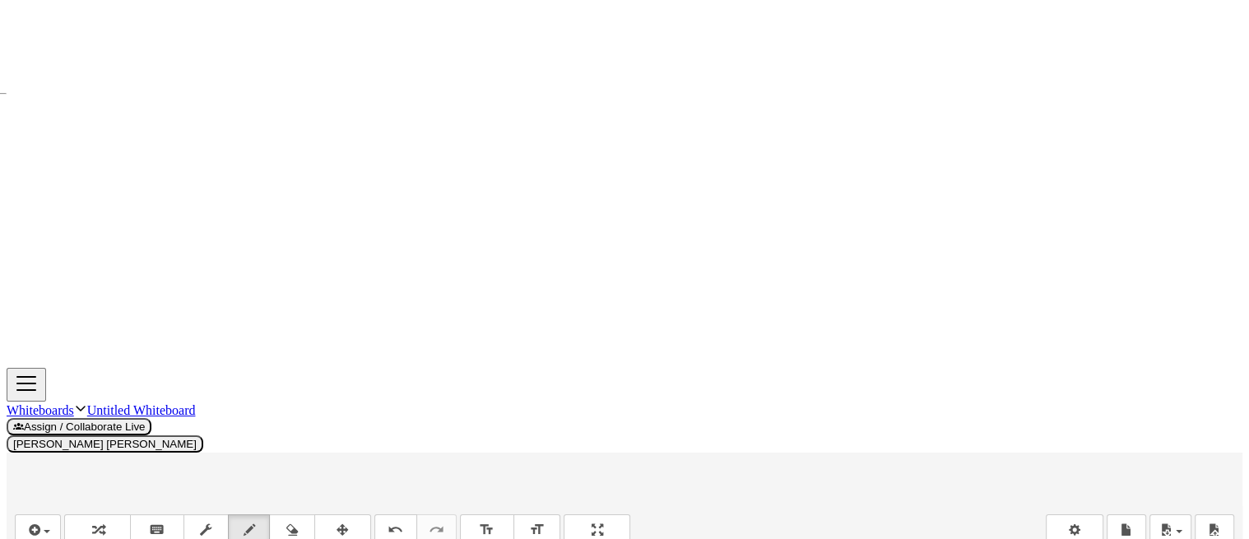
click at [192, 235] on div at bounding box center [625, 544] width 1236 height 1195
drag, startPoint x: 212, startPoint y: 211, endPoint x: 225, endPoint y: 236, distance: 28.7
click at [225, 242] on div at bounding box center [625, 544] width 1236 height 1195
drag, startPoint x: 222, startPoint y: 222, endPoint x: 244, endPoint y: 225, distance: 22.5
click at [244, 225] on div at bounding box center [625, 544] width 1236 height 1195
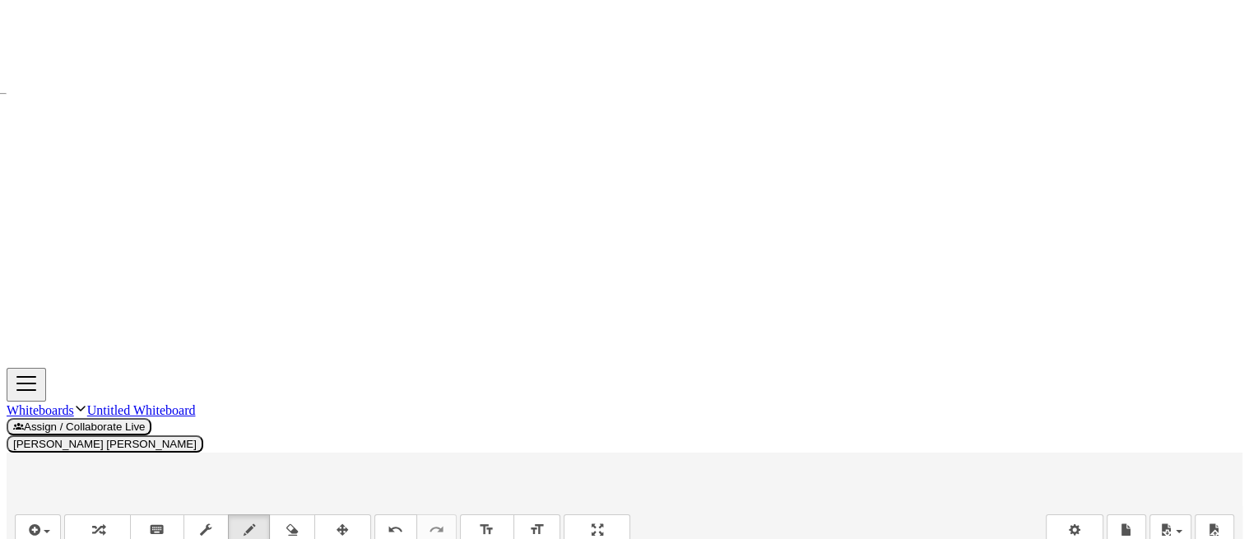
drag, startPoint x: 262, startPoint y: 228, endPoint x: 286, endPoint y: 229, distance: 23.9
click at [277, 229] on div at bounding box center [625, 544] width 1236 height 1195
drag, startPoint x: 297, startPoint y: 220, endPoint x: 285, endPoint y: 248, distance: 30.6
click at [285, 248] on div at bounding box center [625, 544] width 1236 height 1195
click at [332, 227] on div at bounding box center [625, 544] width 1236 height 1195
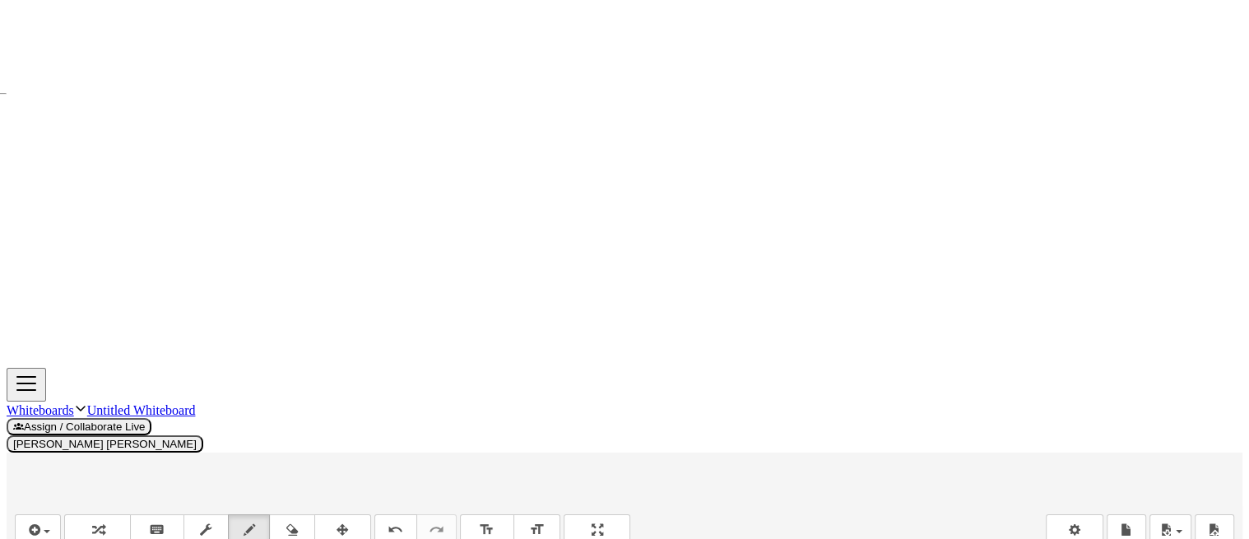
drag, startPoint x: 319, startPoint y: 237, endPoint x: 339, endPoint y: 240, distance: 20.0
click at [341, 240] on div at bounding box center [625, 544] width 1236 height 1195
drag, startPoint x: 366, startPoint y: 211, endPoint x: 367, endPoint y: 239, distance: 27.2
click at [367, 245] on div at bounding box center [625, 544] width 1236 height 1195
drag, startPoint x: 374, startPoint y: 226, endPoint x: 393, endPoint y: 228, distance: 19.0
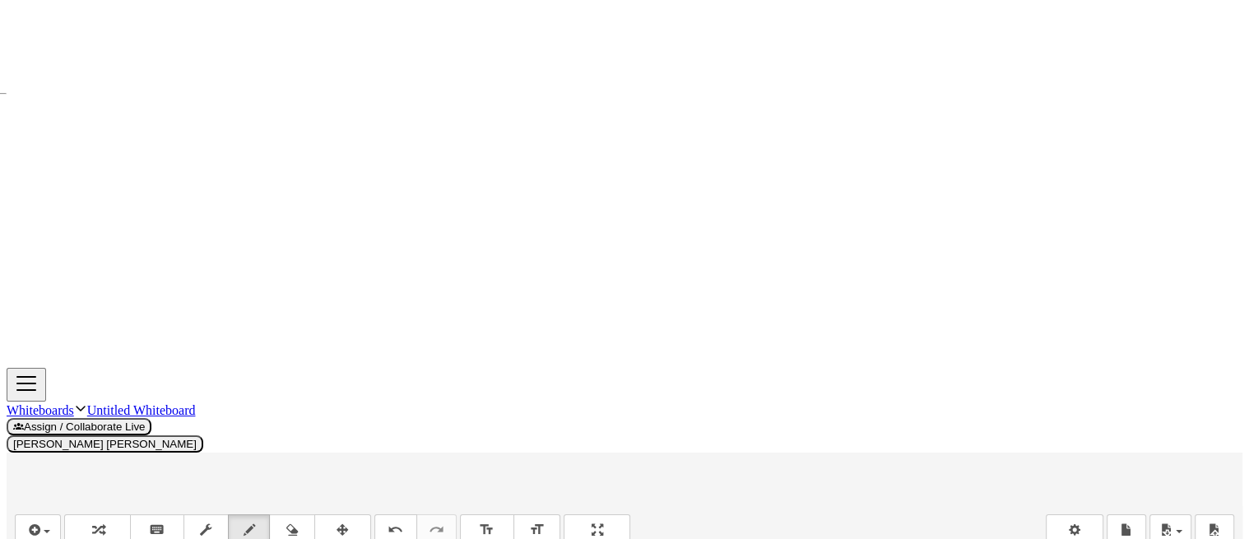
click at [392, 228] on div at bounding box center [625, 544] width 1236 height 1195
drag, startPoint x: 403, startPoint y: 234, endPoint x: 401, endPoint y: 249, distance: 15.0
click at [400, 250] on div at bounding box center [625, 544] width 1236 height 1195
drag, startPoint x: 446, startPoint y: 234, endPoint x: 457, endPoint y: 232, distance: 11.0
click at [457, 234] on div at bounding box center [625, 544] width 1236 height 1195
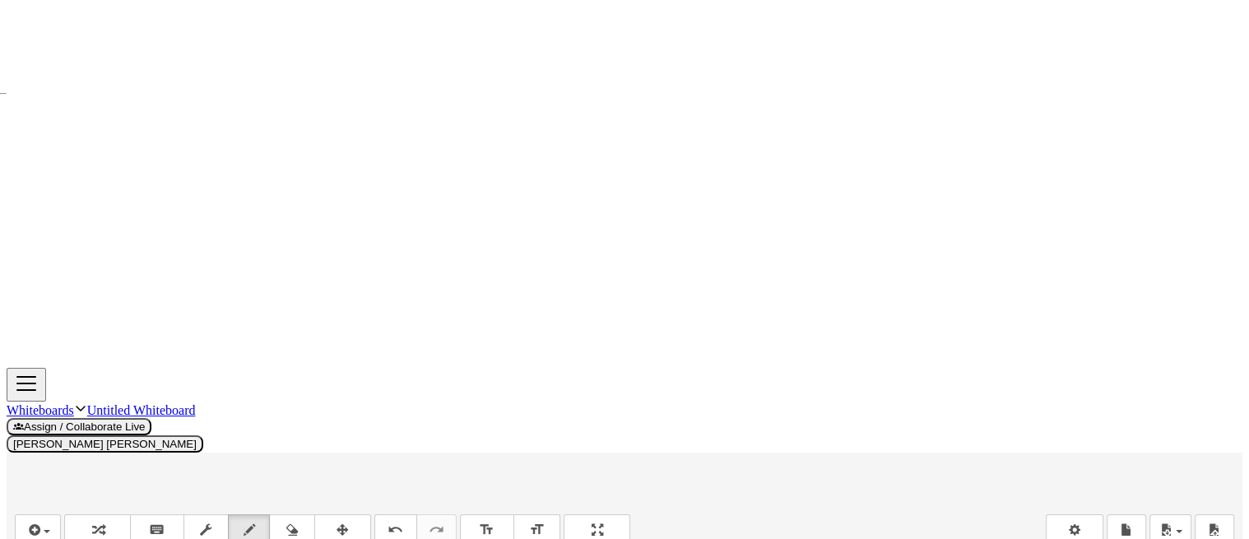
drag, startPoint x: 450, startPoint y: 226, endPoint x: 450, endPoint y: 256, distance: 29.6
click at [447, 260] on div at bounding box center [625, 544] width 1236 height 1195
drag, startPoint x: 481, startPoint y: 225, endPoint x: 479, endPoint y: 251, distance: 25.6
click at [474, 257] on div at bounding box center [625, 544] width 1236 height 1195
drag, startPoint x: 513, startPoint y: 227, endPoint x: 513, endPoint y: 251, distance: 23.9
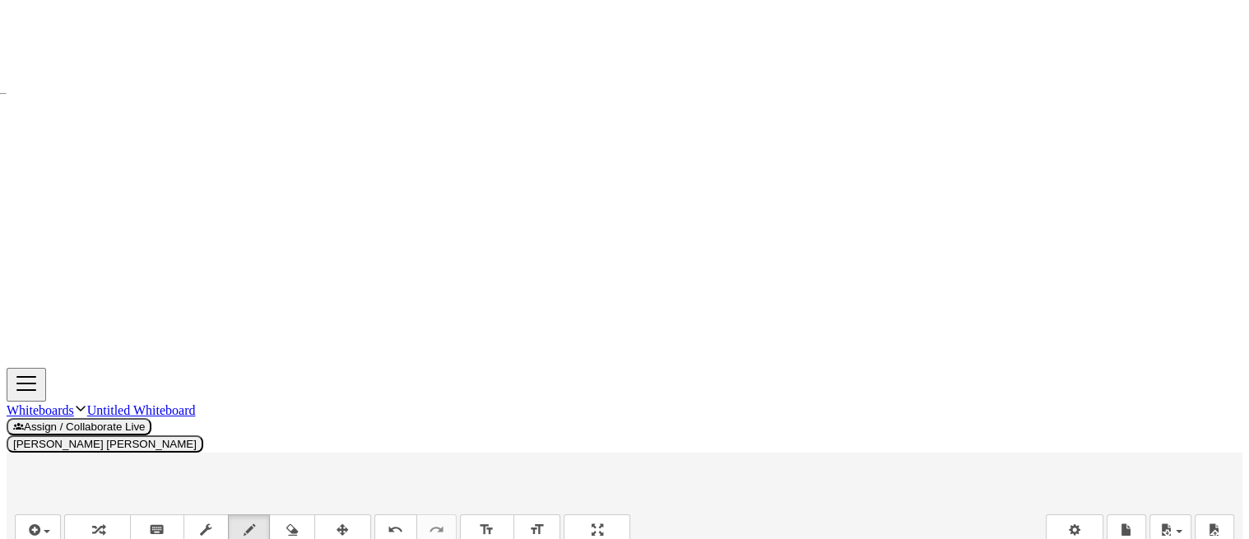
click at [513, 251] on div at bounding box center [625, 544] width 1236 height 1195
drag, startPoint x: 272, startPoint y: 269, endPoint x: 273, endPoint y: 285, distance: 15.7
click at [256, 288] on div at bounding box center [625, 544] width 1236 height 1195
drag, startPoint x: 284, startPoint y: 281, endPoint x: 299, endPoint y: 290, distance: 18.5
click at [300, 299] on div at bounding box center [625, 544] width 1236 height 1195
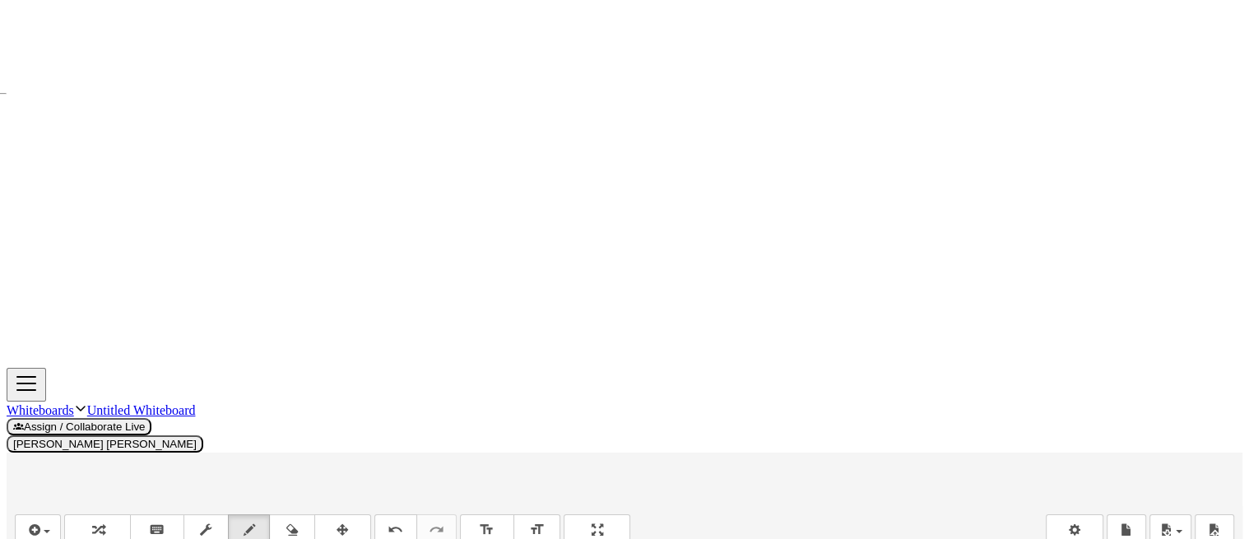
drag, startPoint x: 299, startPoint y: 280, endPoint x: 274, endPoint y: 302, distance: 33.8
click at [274, 302] on div at bounding box center [625, 544] width 1236 height 1195
drag, startPoint x: 360, startPoint y: 264, endPoint x: 367, endPoint y: 289, distance: 25.8
click at [362, 299] on div at bounding box center [625, 544] width 1236 height 1195
drag, startPoint x: 382, startPoint y: 274, endPoint x: 388, endPoint y: 293, distance: 20.0
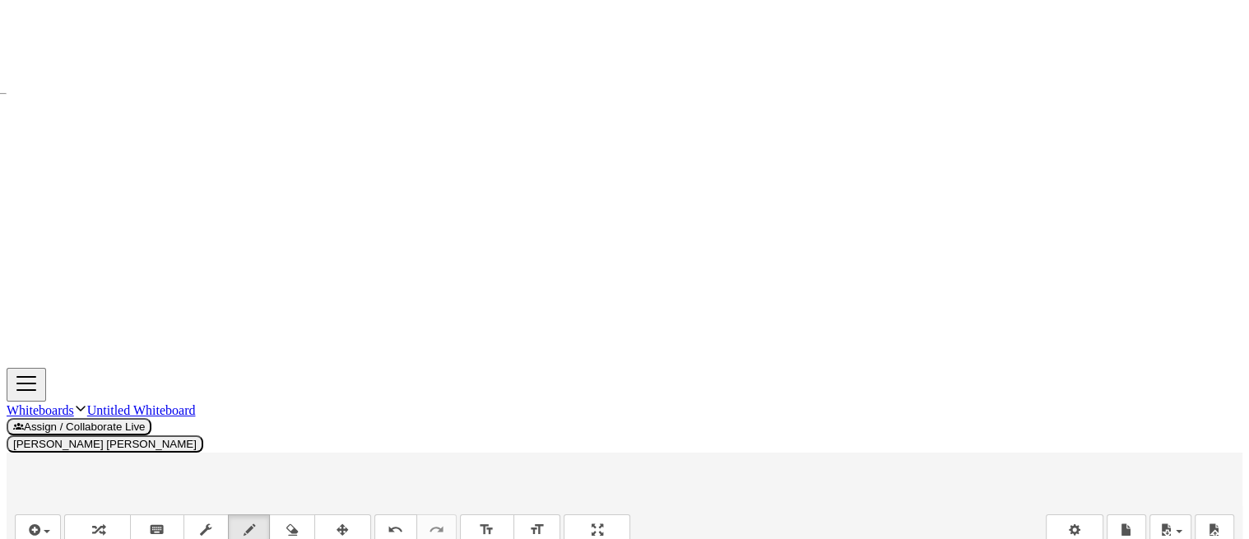
click at [388, 295] on div at bounding box center [625, 544] width 1236 height 1195
drag, startPoint x: 313, startPoint y: 270, endPoint x: 336, endPoint y: 273, distance: 22.5
click at [334, 273] on div at bounding box center [625, 544] width 1236 height 1195
drag, startPoint x: 323, startPoint y: 292, endPoint x: 337, endPoint y: 293, distance: 14.0
click at [337, 293] on div at bounding box center [625, 544] width 1236 height 1195
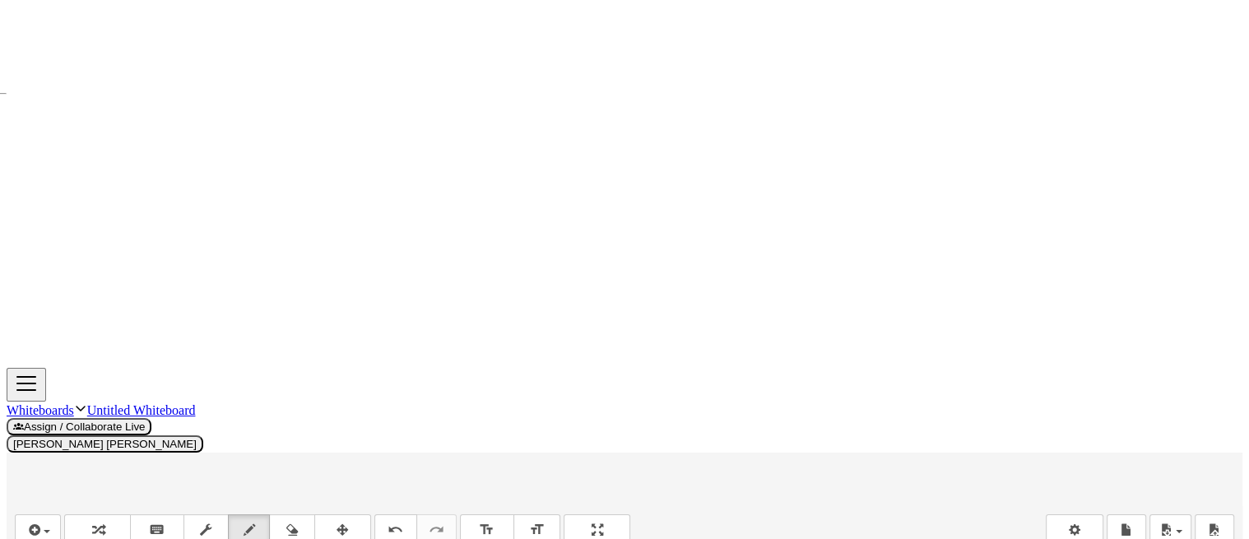
drag, startPoint x: 281, startPoint y: 327, endPoint x: 301, endPoint y: 333, distance: 21.6
click at [299, 344] on div at bounding box center [625, 544] width 1236 height 1195
drag, startPoint x: 299, startPoint y: 325, endPoint x: 281, endPoint y: 341, distance: 23.9
click at [281, 341] on div at bounding box center [625, 544] width 1236 height 1195
drag, startPoint x: 318, startPoint y: 327, endPoint x: 344, endPoint y: 333, distance: 26.1
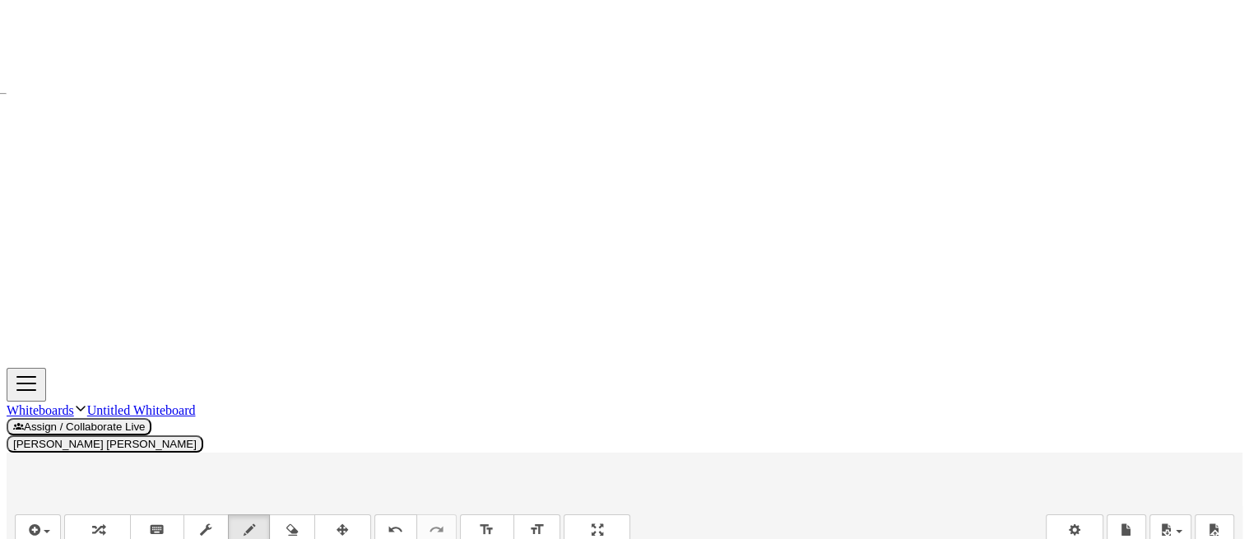
click at [344, 332] on div at bounding box center [625, 544] width 1236 height 1195
drag, startPoint x: 327, startPoint y: 342, endPoint x: 351, endPoint y: 342, distance: 24.7
click at [351, 342] on div at bounding box center [625, 544] width 1236 height 1195
drag, startPoint x: 377, startPoint y: 321, endPoint x: 376, endPoint y: 350, distance: 28.8
click at [377, 348] on div at bounding box center [625, 544] width 1236 height 1195
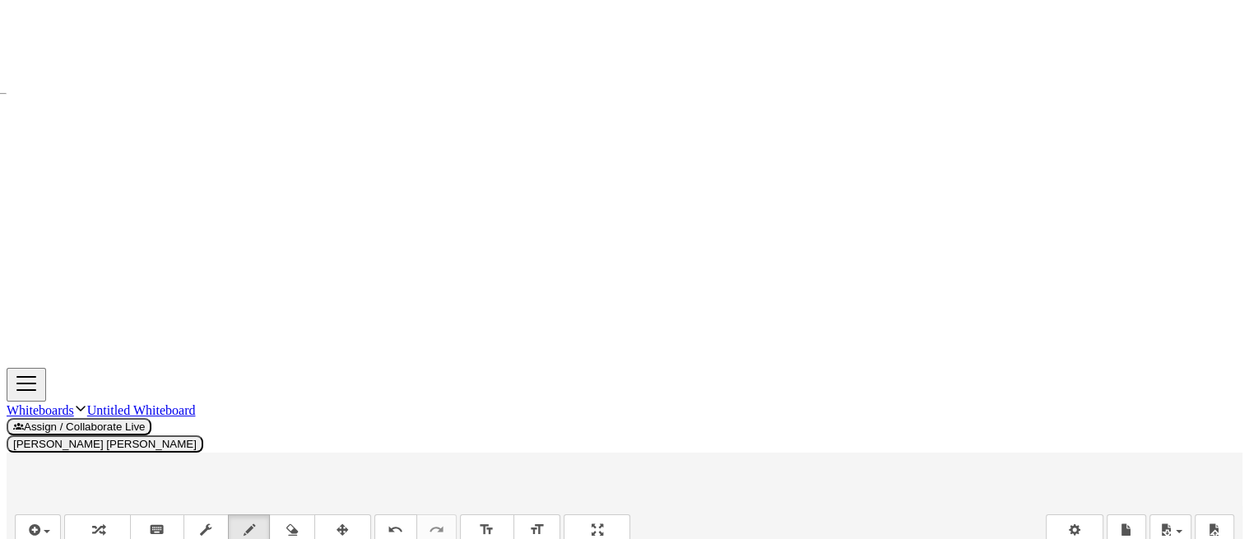
drag, startPoint x: 635, startPoint y: 229, endPoint x: 609, endPoint y: 253, distance: 35.5
click at [609, 253] on div at bounding box center [625, 544] width 1236 height 1195
drag, startPoint x: 597, startPoint y: 257, endPoint x: 656, endPoint y: 267, distance: 59.4
click at [656, 267] on div at bounding box center [625, 544] width 1236 height 1195
drag, startPoint x: 625, startPoint y: 284, endPoint x: 667, endPoint y: 299, distance: 44.8
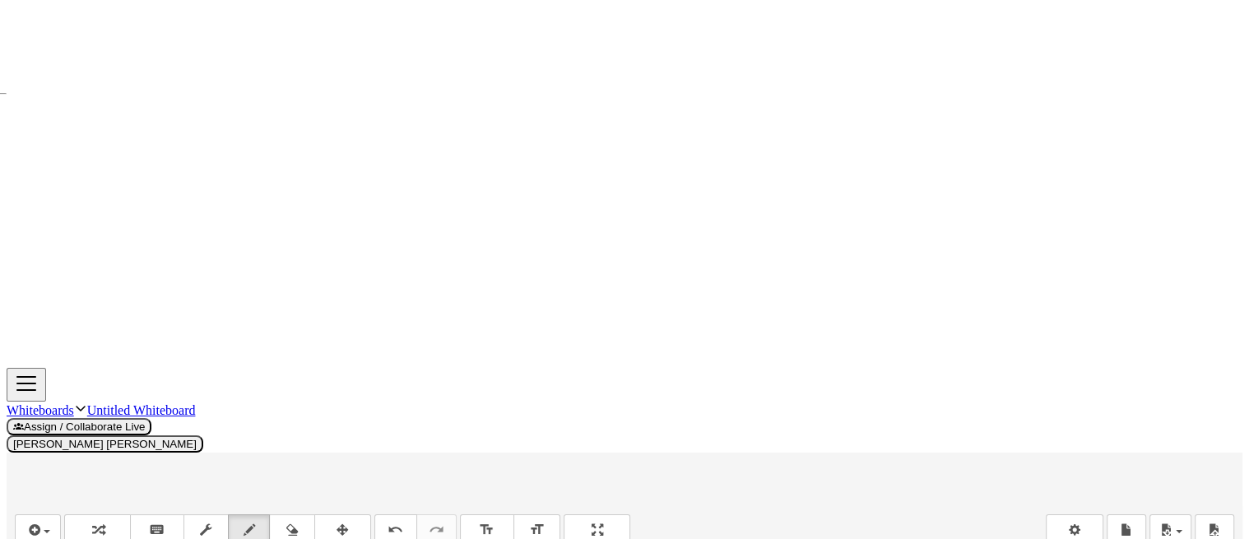
click at [589, 331] on div at bounding box center [625, 544] width 1236 height 1195
drag, startPoint x: 685, startPoint y: 261, endPoint x: 672, endPoint y: 284, distance: 26.5
click at [694, 265] on div at bounding box center [625, 544] width 1236 height 1195
drag, startPoint x: 672, startPoint y: 286, endPoint x: 681, endPoint y: 286, distance: 9.1
click at [681, 286] on div at bounding box center [625, 544] width 1236 height 1195
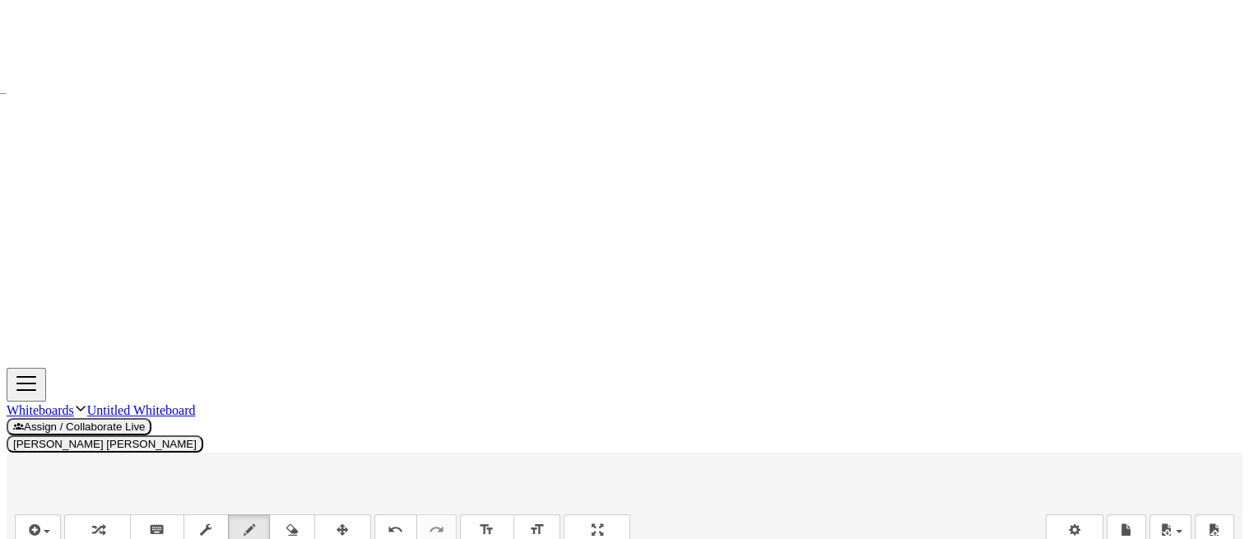
drag, startPoint x: 721, startPoint y: 248, endPoint x: 727, endPoint y: 281, distance: 34.2
click at [727, 281] on div at bounding box center [625, 544] width 1236 height 1195
drag, startPoint x: 917, startPoint y: 261, endPoint x: 957, endPoint y: 284, distance: 46.4
click at [957, 284] on div at bounding box center [625, 544] width 1236 height 1195
drag, startPoint x: 907, startPoint y: 294, endPoint x: 955, endPoint y: 301, distance: 49.1
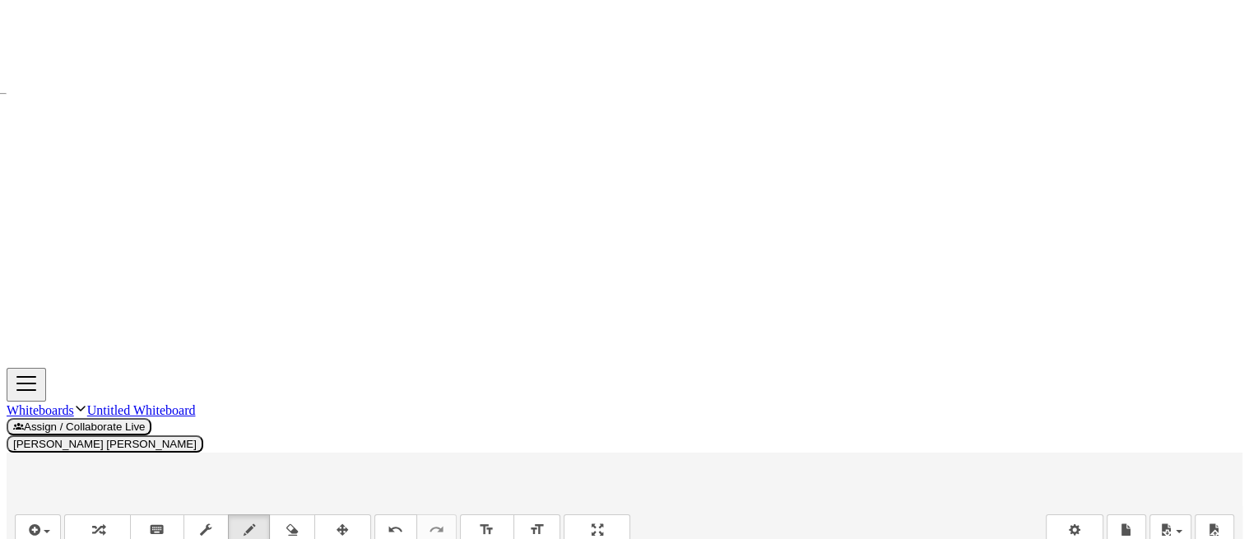
click at [960, 301] on div at bounding box center [625, 544] width 1236 height 1195
drag, startPoint x: 928, startPoint y: 327, endPoint x: 952, endPoint y: 327, distance: 23.9
click at [952, 327] on div at bounding box center [625, 544] width 1236 height 1195
drag, startPoint x: 967, startPoint y: 295, endPoint x: 987, endPoint y: 292, distance: 20.7
click at [987, 292] on div at bounding box center [625, 544] width 1236 height 1195
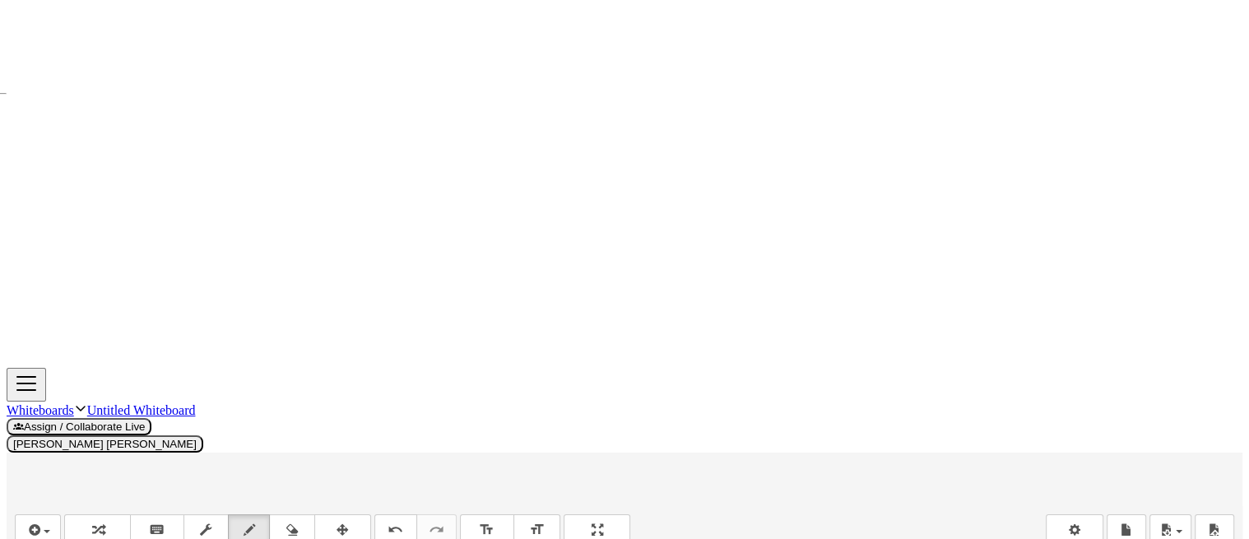
drag, startPoint x: 968, startPoint y: 318, endPoint x: 982, endPoint y: 313, distance: 14.8
click at [990, 316] on div at bounding box center [625, 544] width 1236 height 1195
drag, startPoint x: 1005, startPoint y: 282, endPoint x: 1043, endPoint y: 309, distance: 47.3
click at [1028, 310] on div at bounding box center [625, 544] width 1236 height 1195
drag, startPoint x: 1047, startPoint y: 310, endPoint x: 1033, endPoint y: 329, distance: 23.1
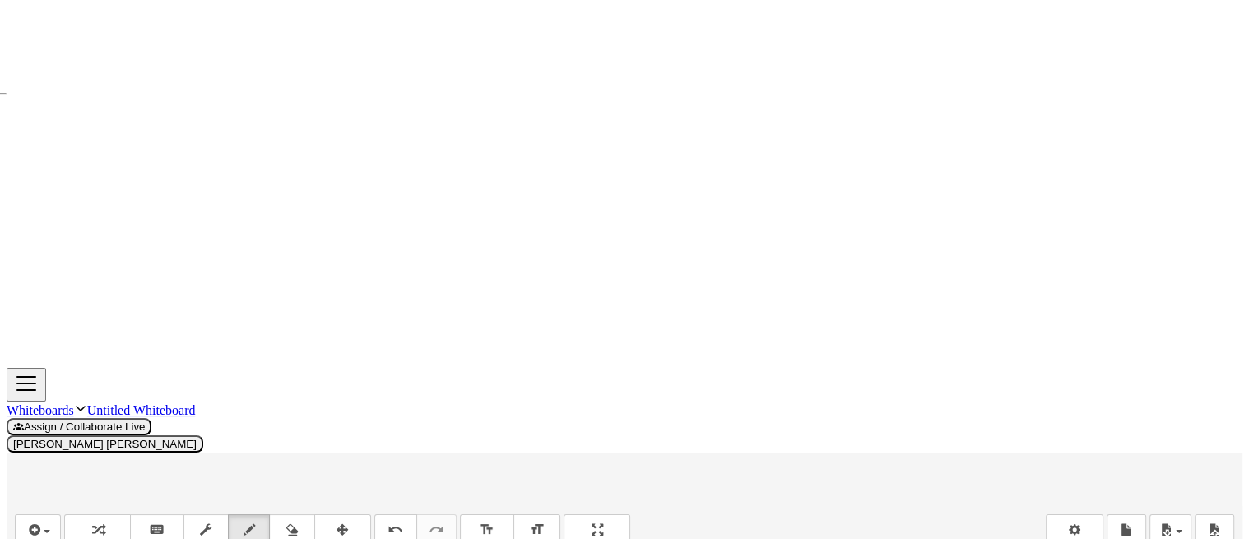
click at [1033, 332] on div at bounding box center [625, 544] width 1236 height 1195
click at [1047, 285] on div at bounding box center [625, 544] width 1236 height 1195
drag, startPoint x: 1088, startPoint y: 309, endPoint x: 1113, endPoint y: 311, distance: 25.6
click at [1108, 318] on div at bounding box center [625, 544] width 1236 height 1195
drag, startPoint x: 1121, startPoint y: 301, endPoint x: 1130, endPoint y: 301, distance: 9.9
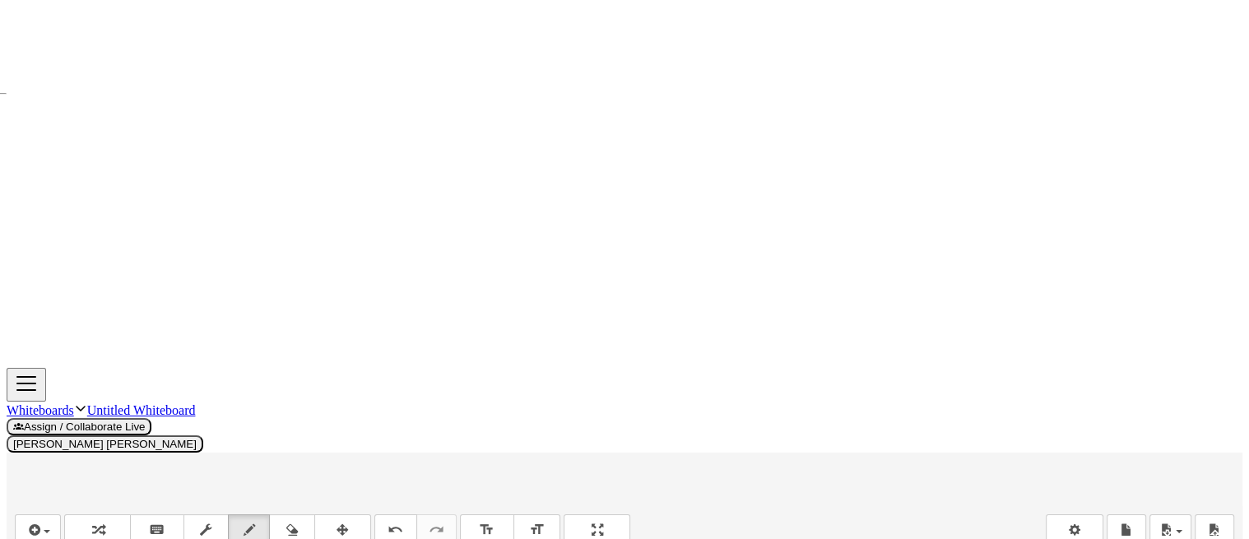
click at [1129, 301] on div at bounding box center [625, 544] width 1236 height 1195
drag, startPoint x: 1109, startPoint y: 314, endPoint x: 1123, endPoint y: 311, distance: 14.4
click at [1121, 314] on div at bounding box center [625, 544] width 1236 height 1195
drag, startPoint x: 1125, startPoint y: 290, endPoint x: 1115, endPoint y: 317, distance: 28.9
click at [1115, 317] on div at bounding box center [625, 544] width 1236 height 1195
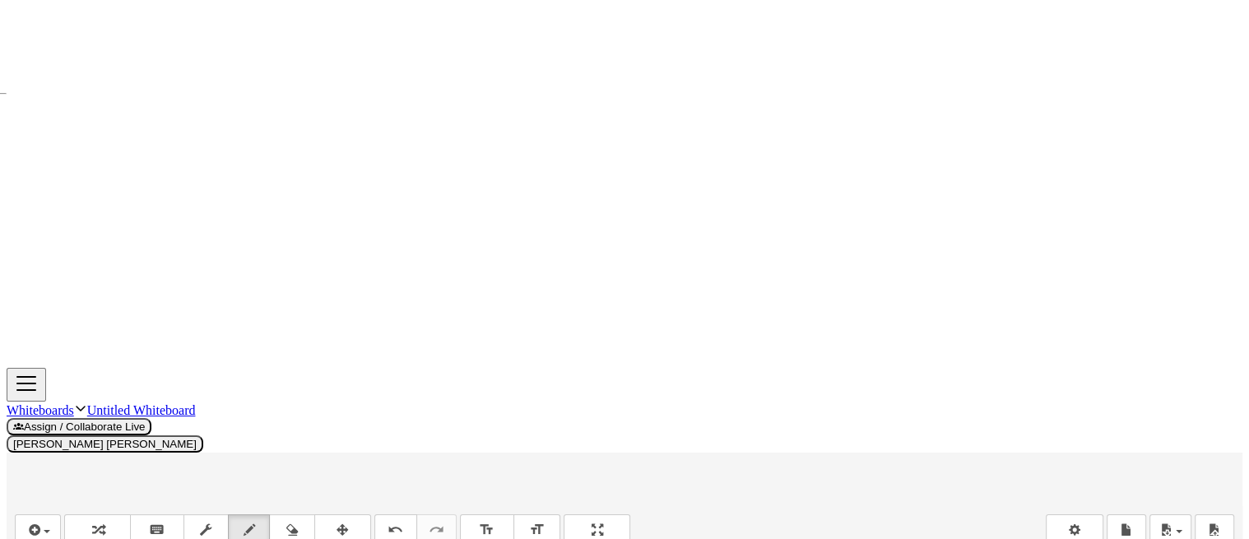
drag, startPoint x: 1142, startPoint y: 310, endPoint x: 1130, endPoint y: 308, distance: 12.6
click at [1130, 308] on div at bounding box center [625, 544] width 1236 height 1195
click at [26, 373] on div at bounding box center [625, 523] width 1236 height 1195
click at [44, 379] on div at bounding box center [625, 523] width 1236 height 1195
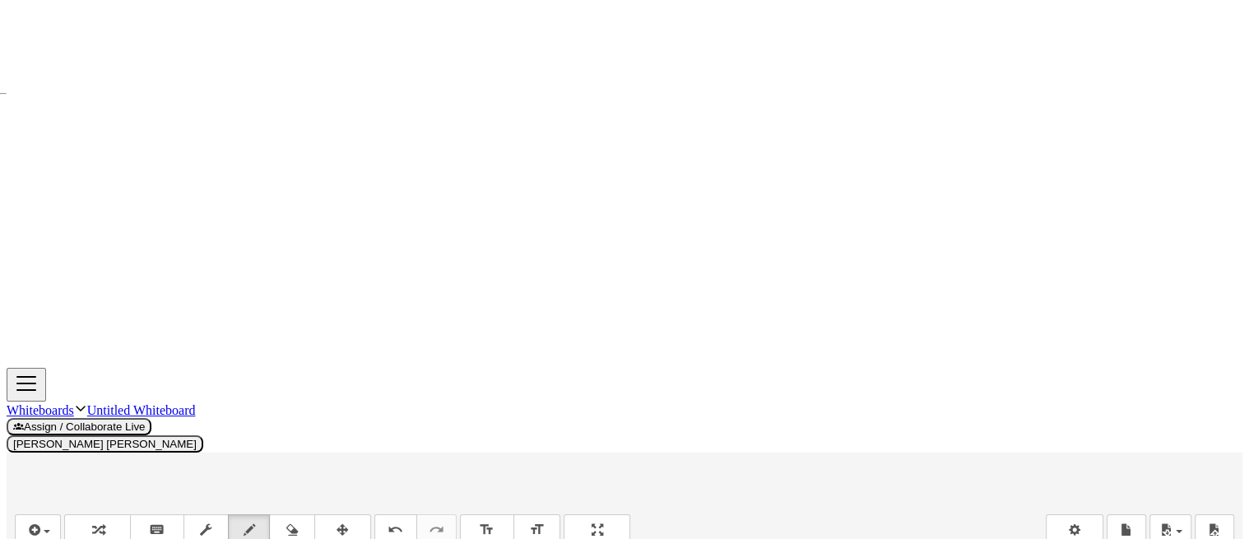
drag, startPoint x: 56, startPoint y: 371, endPoint x: 71, endPoint y: 373, distance: 14.9
click at [70, 372] on div at bounding box center [625, 523] width 1236 height 1195
click at [27, 506] on div "insert select one: Math Expression Function Text Youtube Video Graphing Geometr…" at bounding box center [625, 537] width 1236 height 62
click at [33, 519] on div "button" at bounding box center [38, 529] width 28 height 20
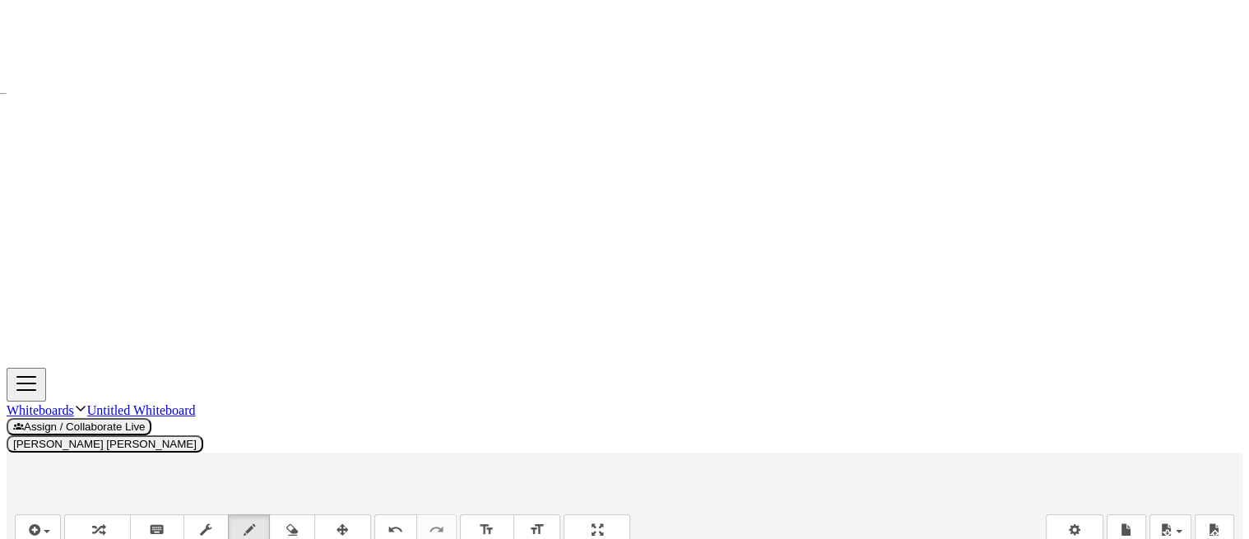
click at [337, 520] on icon "button" at bounding box center [343, 530] width 12 height 20
drag, startPoint x: 364, startPoint y: 291, endPoint x: 301, endPoint y: 234, distance: 84.5
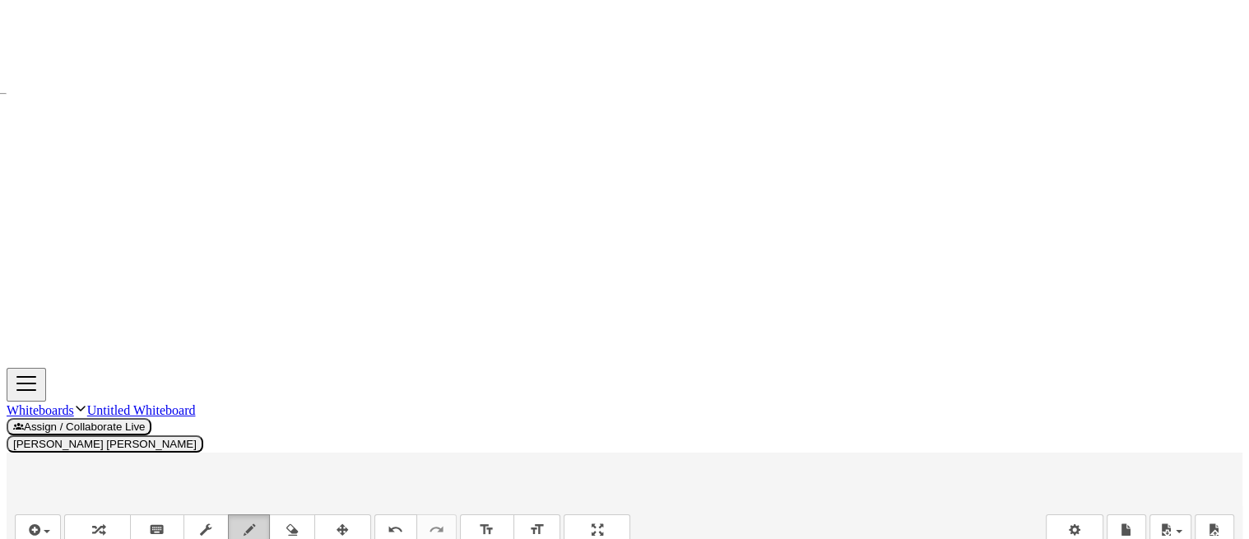
click at [237, 519] on div "button" at bounding box center [249, 529] width 25 height 20
click at [78, 538] on span "transform" at bounding box center [97, 547] width 49 height 12
click at [237, 519] on div "button" at bounding box center [249, 529] width 25 height 20
click at [290, 196] on div at bounding box center [625, 545] width 1236 height 1593
drag, startPoint x: 285, startPoint y: 186, endPoint x: 283, endPoint y: 211, distance: 24.7
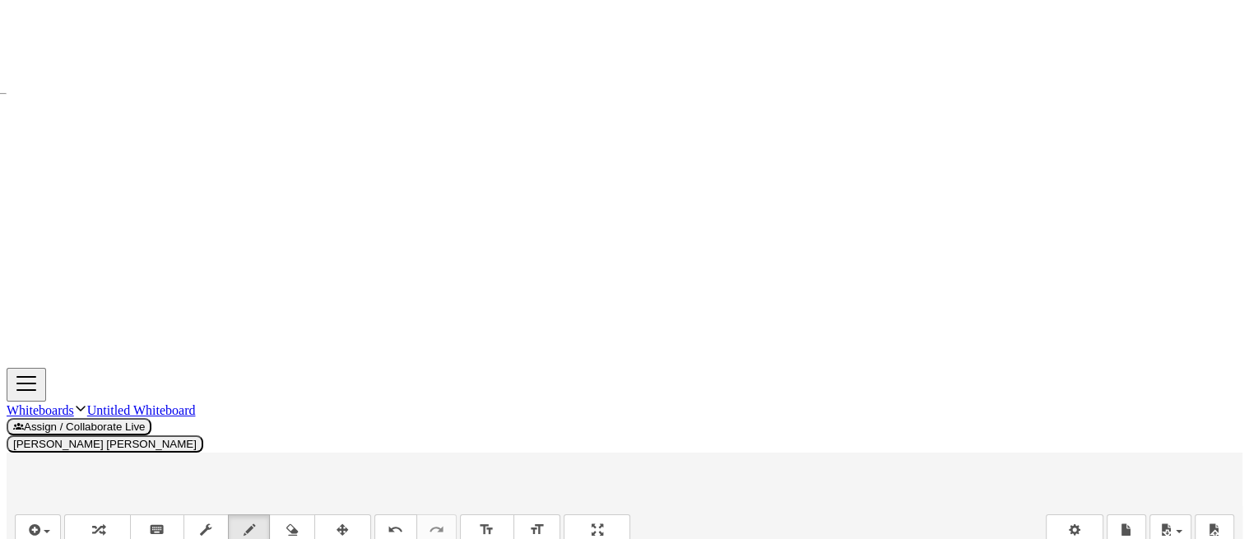
click at [283, 209] on div at bounding box center [625, 545] width 1236 height 1593
drag, startPoint x: 387, startPoint y: 203, endPoint x: 397, endPoint y: 203, distance: 10.7
click at [397, 203] on div at bounding box center [625, 545] width 1236 height 1593
drag, startPoint x: 702, startPoint y: 191, endPoint x: 722, endPoint y: 186, distance: 20.4
click at [722, 186] on div at bounding box center [625, 545] width 1236 height 1593
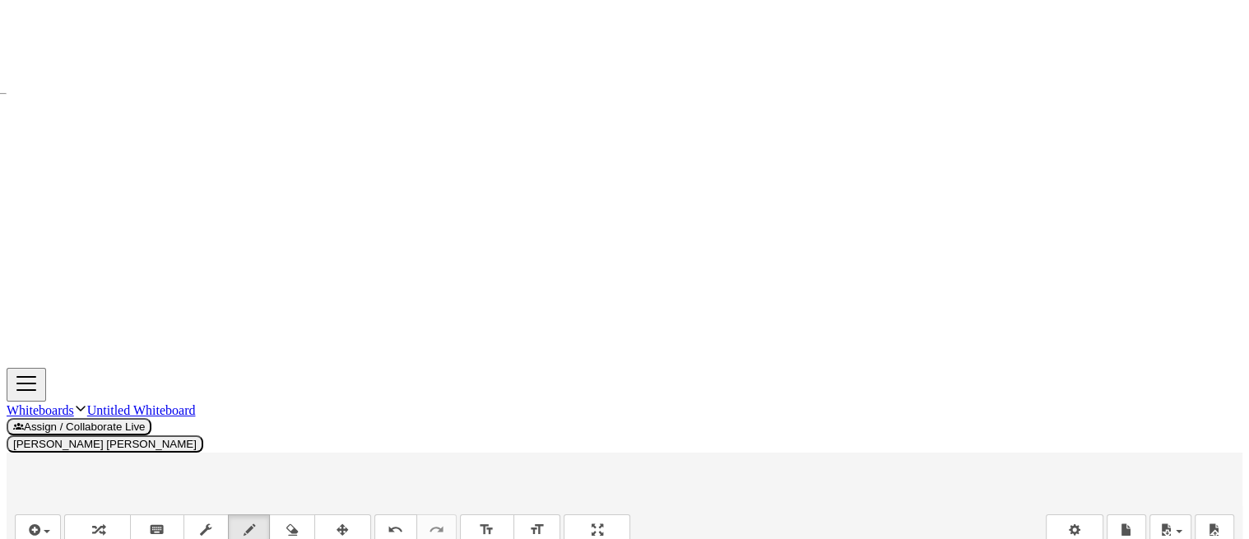
drag, startPoint x: 766, startPoint y: 199, endPoint x: 788, endPoint y: 198, distance: 22.2
click at [788, 198] on div at bounding box center [625, 545] width 1236 height 1593
drag, startPoint x: 776, startPoint y: 204, endPoint x: 772, endPoint y: 215, distance: 11.5
click at [775, 211] on div at bounding box center [625, 545] width 1236 height 1593
click at [82, 538] on span "transform" at bounding box center [97, 547] width 49 height 12
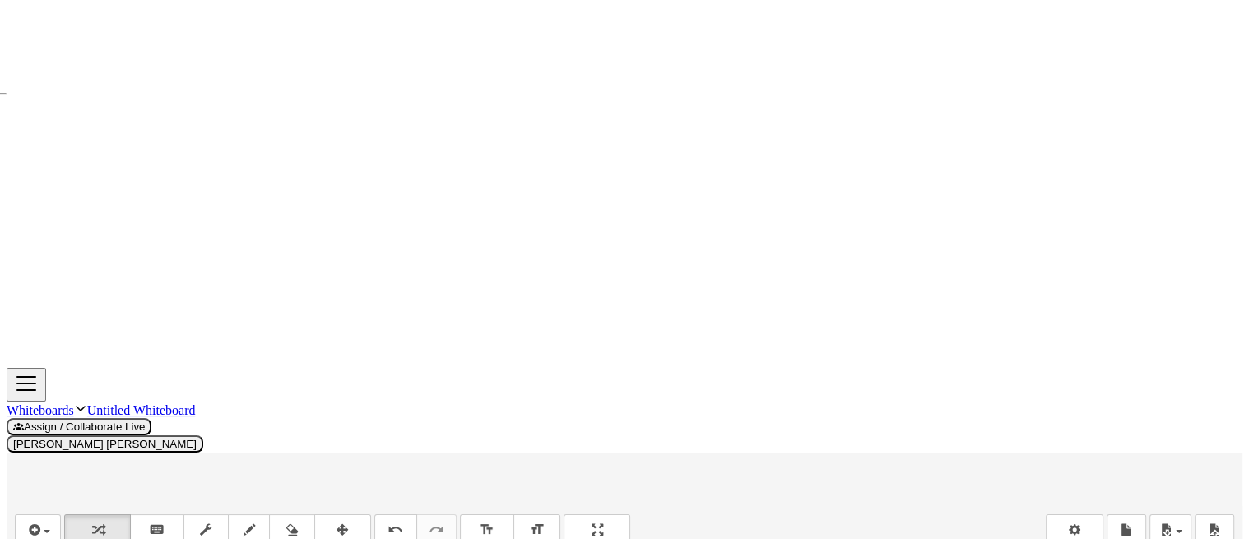
click at [237, 538] on span "draw" at bounding box center [249, 547] width 25 height 12
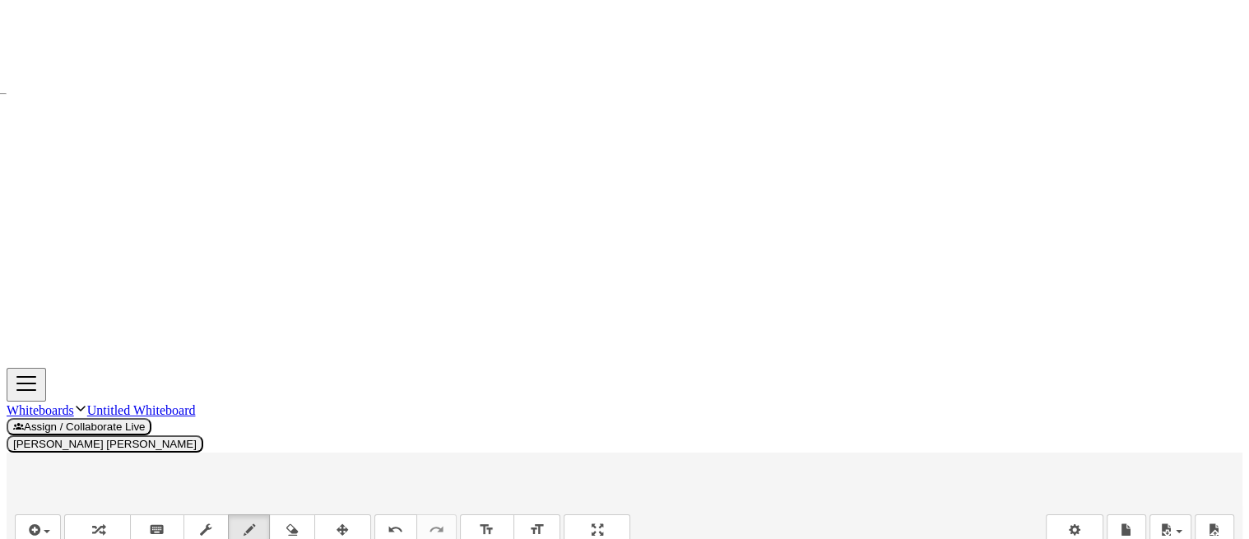
drag, startPoint x: 199, startPoint y: 325, endPoint x: 217, endPoint y: 341, distance: 23.9
click at [217, 341] on div at bounding box center [625, 545] width 1236 height 1593
drag, startPoint x: 216, startPoint y: 329, endPoint x: 200, endPoint y: 346, distance: 23.3
click at [200, 346] on div at bounding box center [625, 545] width 1236 height 1593
click at [276, 334] on div at bounding box center [625, 545] width 1236 height 1593
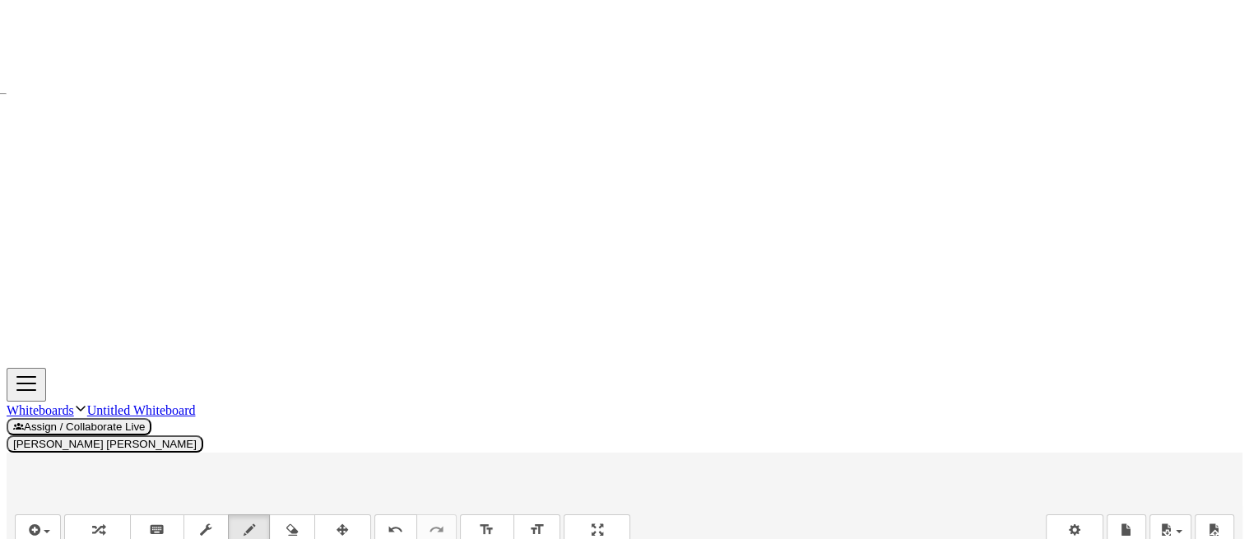
drag, startPoint x: 359, startPoint y: 332, endPoint x: 348, endPoint y: 338, distance: 12.6
click at [348, 338] on div at bounding box center [625, 545] width 1236 height 1593
drag, startPoint x: 407, startPoint y: 318, endPoint x: 429, endPoint y: 323, distance: 22.9
click at [432, 331] on div at bounding box center [625, 545] width 1236 height 1593
drag, startPoint x: 426, startPoint y: 321, endPoint x: 407, endPoint y: 339, distance: 26.2
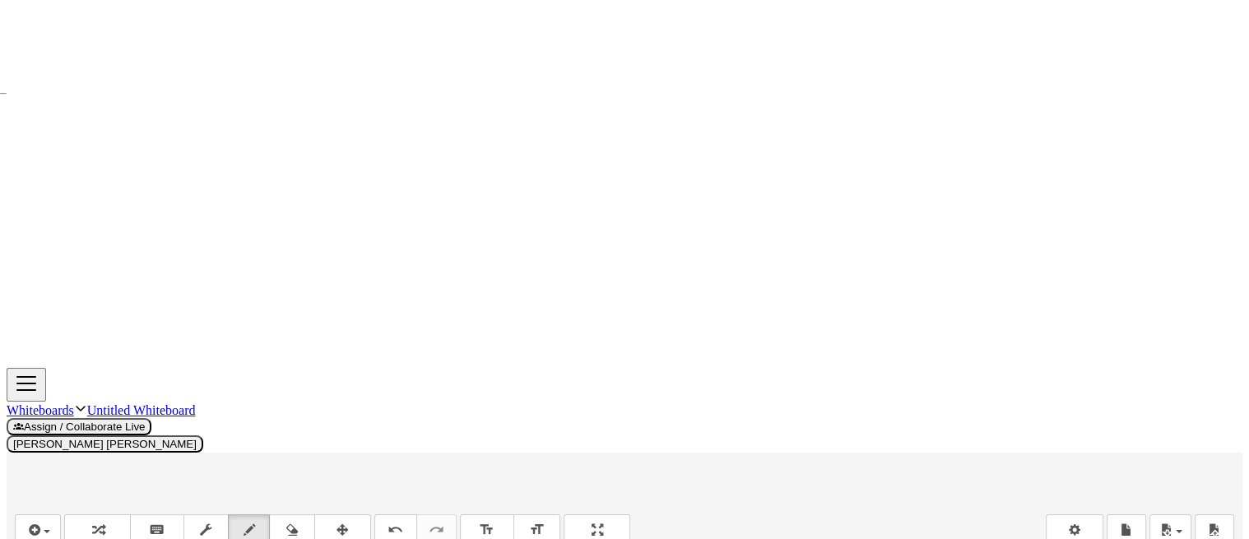
click at [405, 341] on div at bounding box center [625, 545] width 1236 height 1593
click at [529, 332] on div at bounding box center [625, 545] width 1236 height 1593
drag, startPoint x: 587, startPoint y: 325, endPoint x: 619, endPoint y: 341, distance: 35.3
click at [619, 342] on div at bounding box center [625, 545] width 1236 height 1593
click at [593, 340] on div at bounding box center [625, 545] width 1236 height 1593
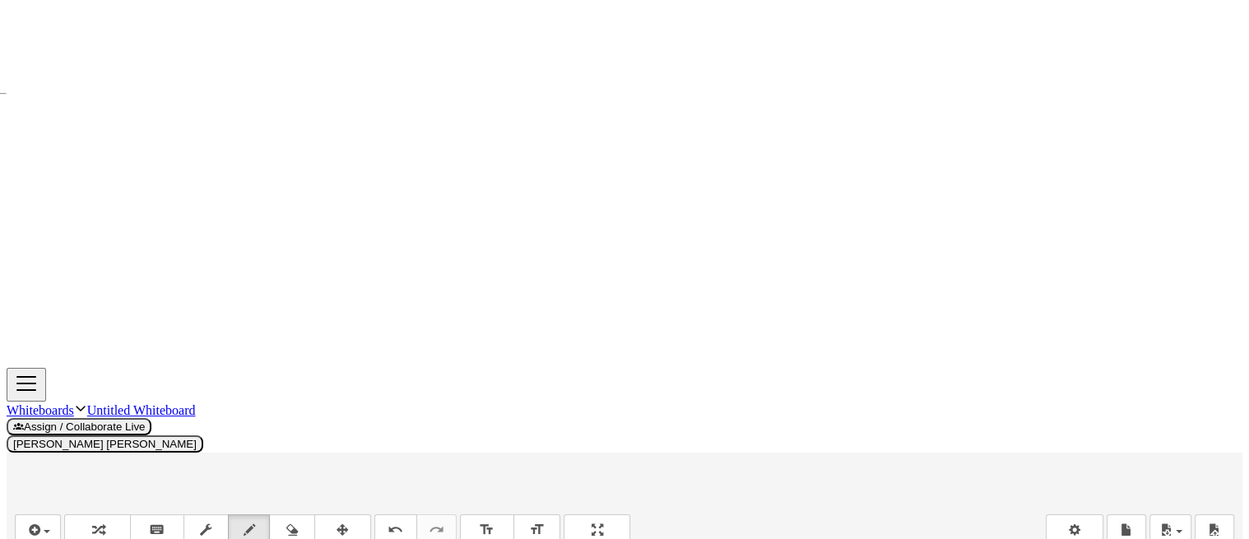
click at [671, 338] on div at bounding box center [625, 545] width 1236 height 1593
drag, startPoint x: 727, startPoint y: 335, endPoint x: 746, endPoint y: 343, distance: 21.4
click at [746, 349] on div at bounding box center [625, 545] width 1236 height 1593
drag, startPoint x: 741, startPoint y: 335, endPoint x: 721, endPoint y: 359, distance: 31.5
click at [722, 359] on div at bounding box center [625, 545] width 1236 height 1593
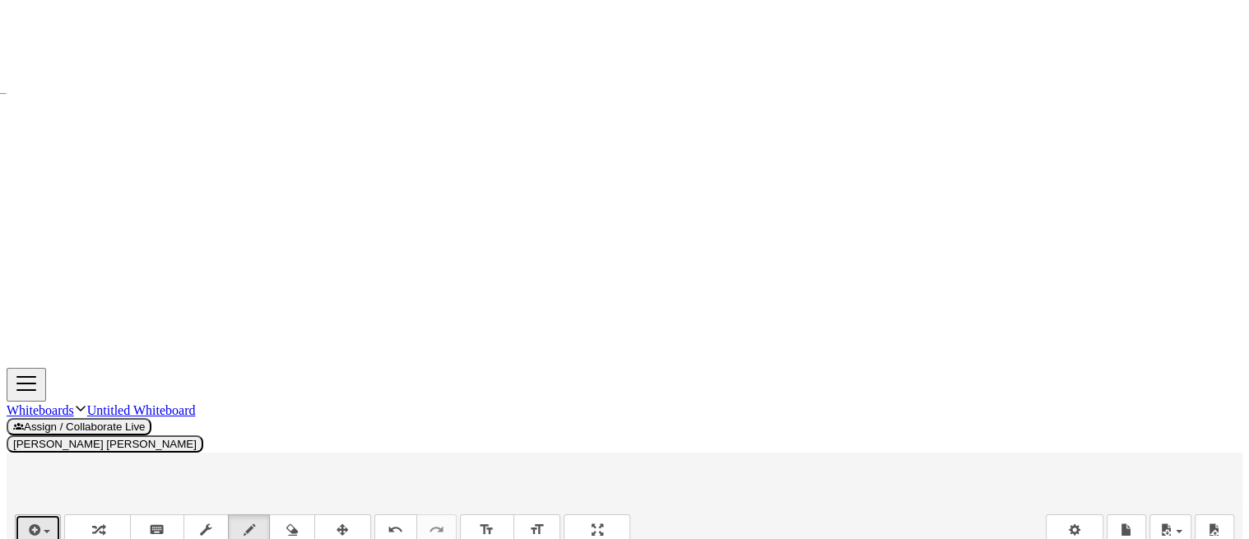
click at [35, 538] on span "insert" at bounding box center [38, 547] width 28 height 12
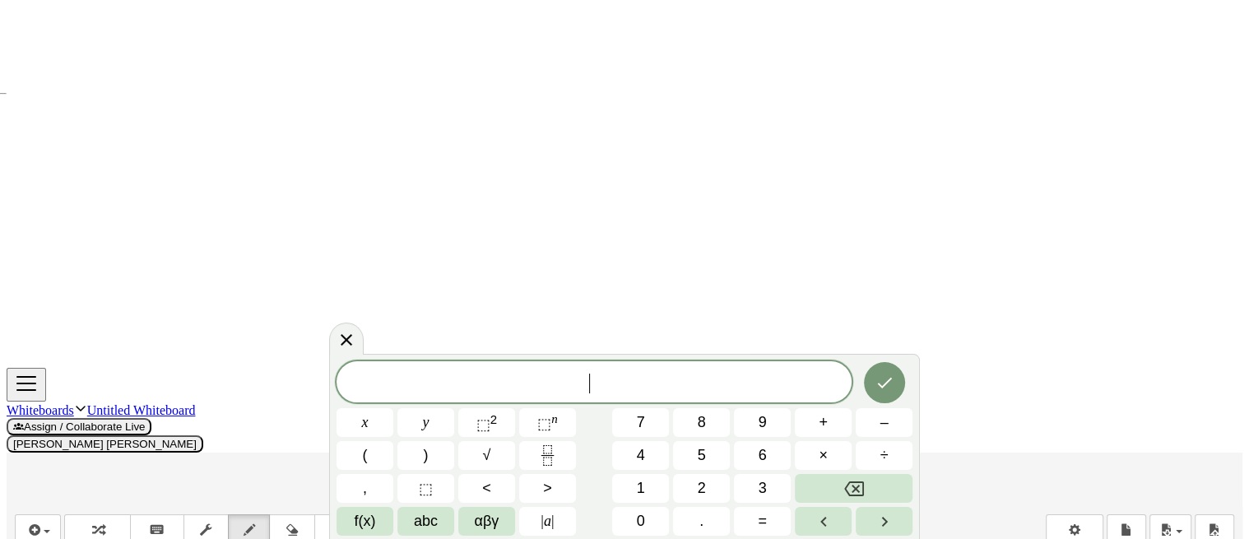
scroll to position [876, 0]
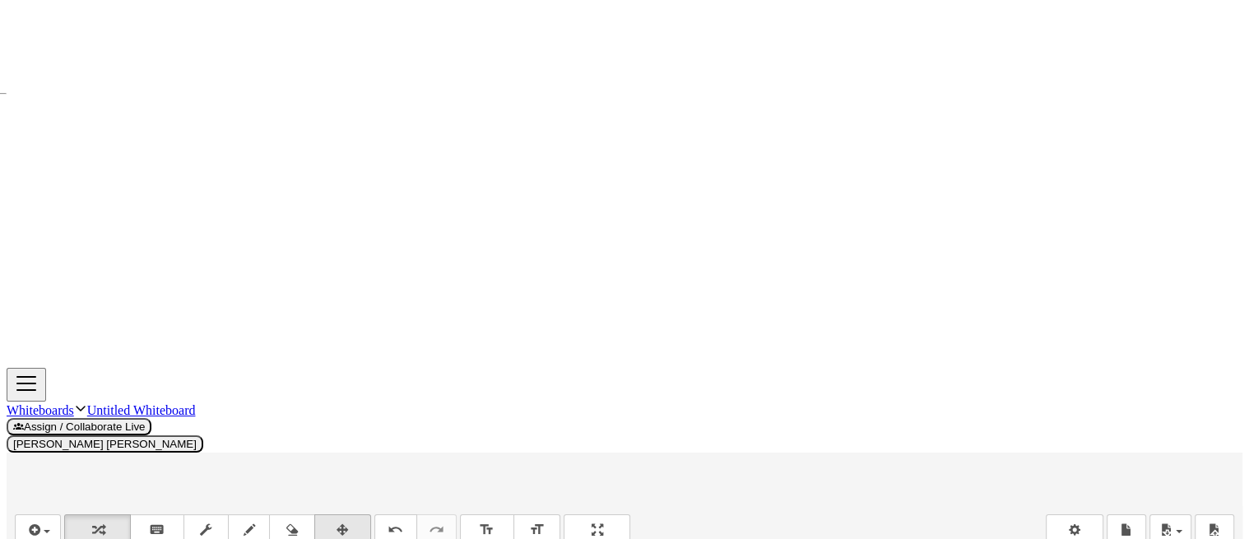
click at [337, 520] on icon "button" at bounding box center [343, 530] width 12 height 20
drag, startPoint x: 286, startPoint y: 349, endPoint x: 519, endPoint y: 296, distance: 238.7
drag, startPoint x: 490, startPoint y: 318, endPoint x: 486, endPoint y: 340, distance: 21.6
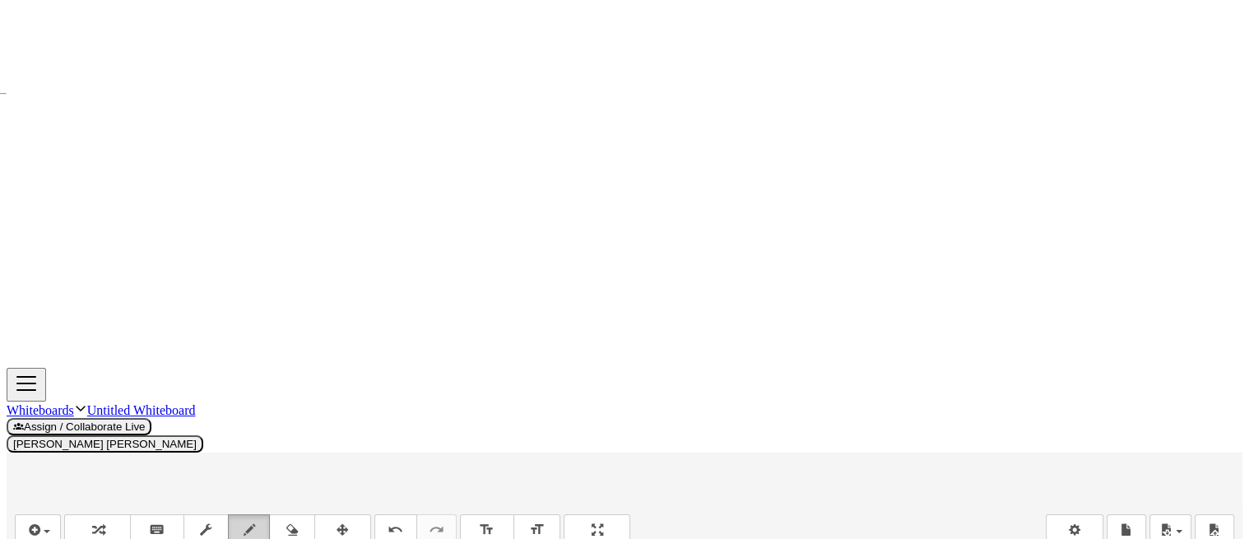
click at [244, 520] on icon "button" at bounding box center [250, 530] width 12 height 20
drag, startPoint x: 513, startPoint y: 296, endPoint x: 522, endPoint y: 321, distance: 26.0
click at [522, 321] on div at bounding box center [625, 424] width 1236 height 1593
drag, startPoint x: 528, startPoint y: 301, endPoint x: 543, endPoint y: 316, distance: 20.9
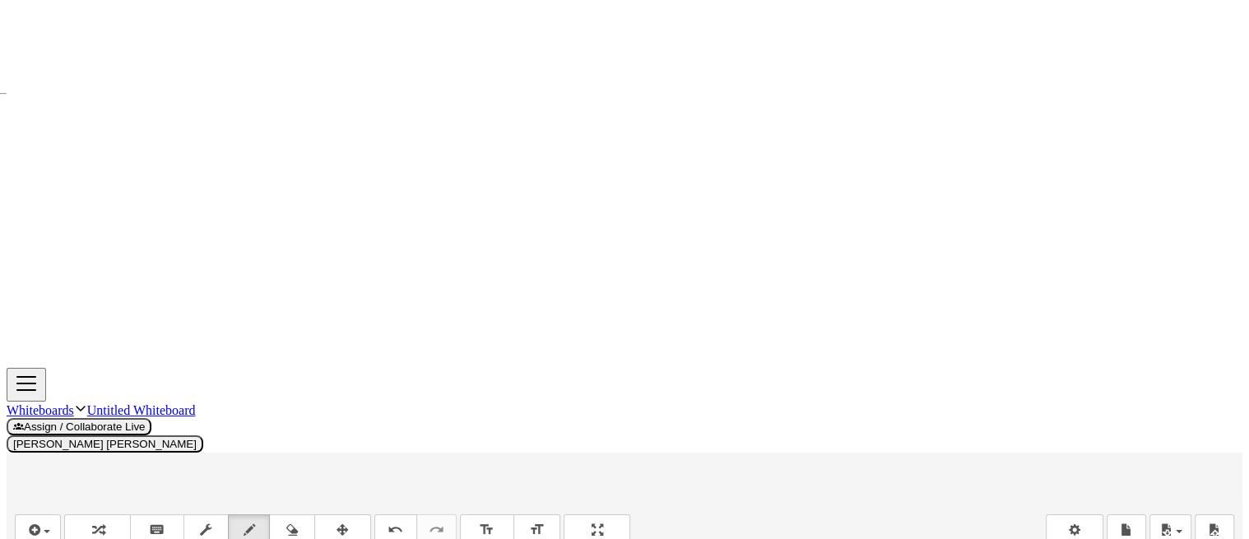
click at [543, 316] on div at bounding box center [625, 424] width 1236 height 1593
drag, startPoint x: 547, startPoint y: 306, endPoint x: 525, endPoint y: 322, distance: 27.2
click at [527, 321] on div at bounding box center [625, 424] width 1236 height 1593
drag, startPoint x: 481, startPoint y: 301, endPoint x: 491, endPoint y: 303, distance: 10.0
click at [490, 301] on div at bounding box center [625, 424] width 1236 height 1593
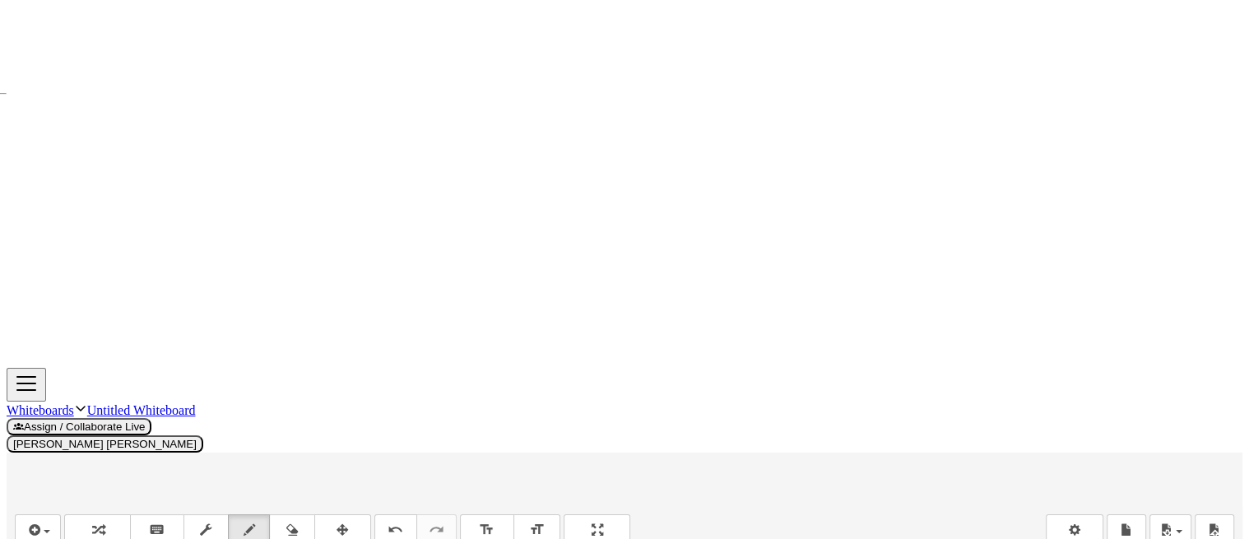
drag, startPoint x: 491, startPoint y: 310, endPoint x: 561, endPoint y: 280, distance: 76.3
click at [497, 309] on div at bounding box center [625, 424] width 1236 height 1593
drag, startPoint x: 410, startPoint y: 308, endPoint x: 425, endPoint y: 310, distance: 15.0
click at [425, 310] on div at bounding box center [625, 424] width 1236 height 1593
drag, startPoint x: 444, startPoint y: 283, endPoint x: 448, endPoint y: 317, distance: 33.9
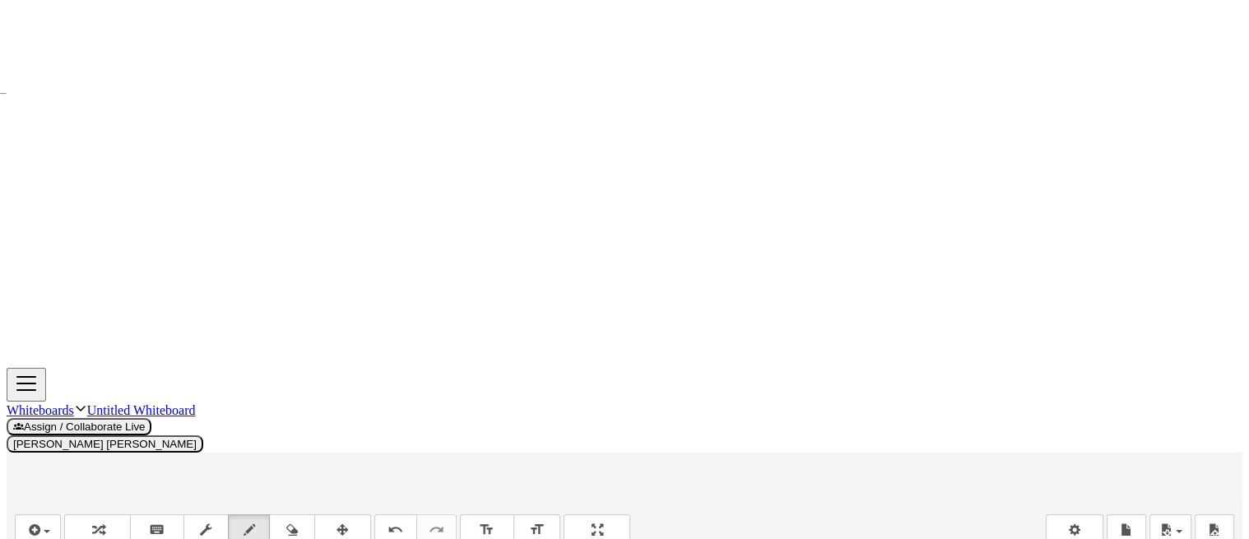
click at [445, 318] on div at bounding box center [625, 424] width 1236 height 1593
drag, startPoint x: 459, startPoint y: 297, endPoint x: 480, endPoint y: 323, distance: 33.4
click at [469, 299] on div at bounding box center [625, 424] width 1236 height 1593
drag, startPoint x: 521, startPoint y: 343, endPoint x: 551, endPoint y: 364, distance: 37.2
click at [549, 381] on div at bounding box center [625, 424] width 1236 height 1593
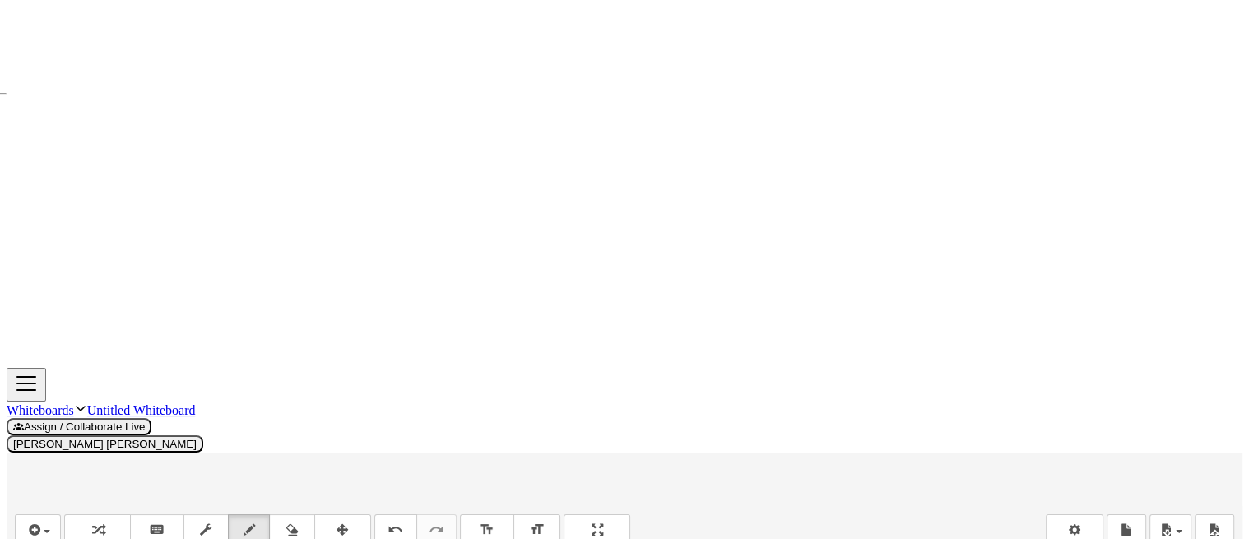
drag, startPoint x: 539, startPoint y: 360, endPoint x: 521, endPoint y: 378, distance: 26.2
click at [521, 378] on div at bounding box center [625, 424] width 1236 height 1593
drag, startPoint x: 484, startPoint y: 356, endPoint x: 497, endPoint y: 356, distance: 13.2
click at [494, 356] on div at bounding box center [625, 424] width 1236 height 1593
click at [491, 371] on div at bounding box center [625, 424] width 1236 height 1593
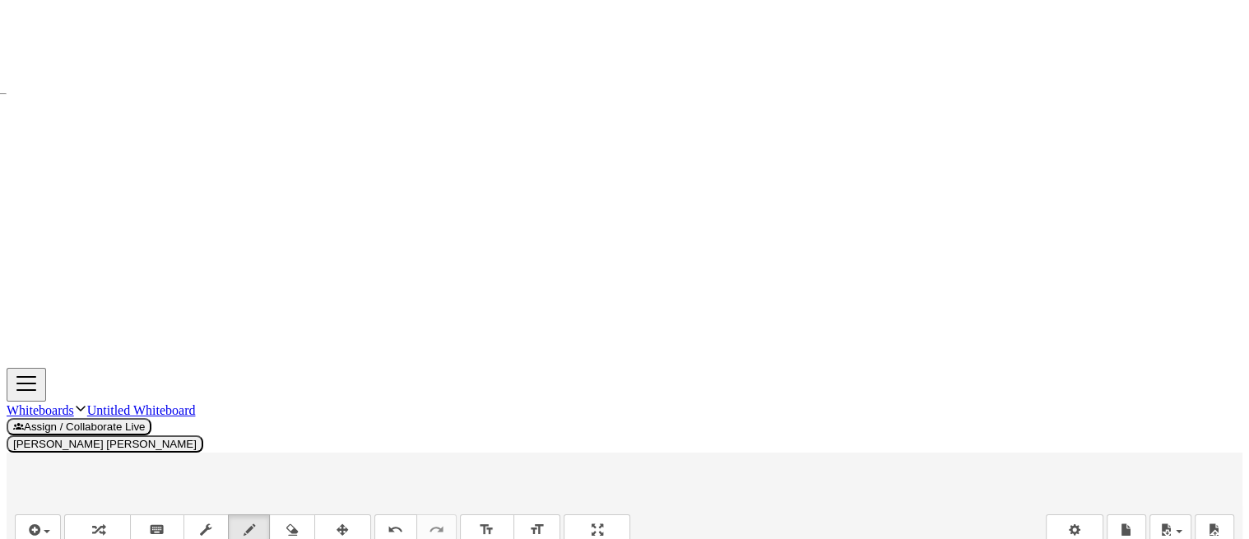
drag, startPoint x: 414, startPoint y: 366, endPoint x: 426, endPoint y: 365, distance: 12.4
click at [423, 366] on div at bounding box center [625, 424] width 1236 height 1593
drag, startPoint x: 439, startPoint y: 341, endPoint x: 439, endPoint y: 362, distance: 20.6
click at [439, 363] on div at bounding box center [625, 424] width 1236 height 1593
drag, startPoint x: 449, startPoint y: 349, endPoint x: 458, endPoint y: 348, distance: 9.1
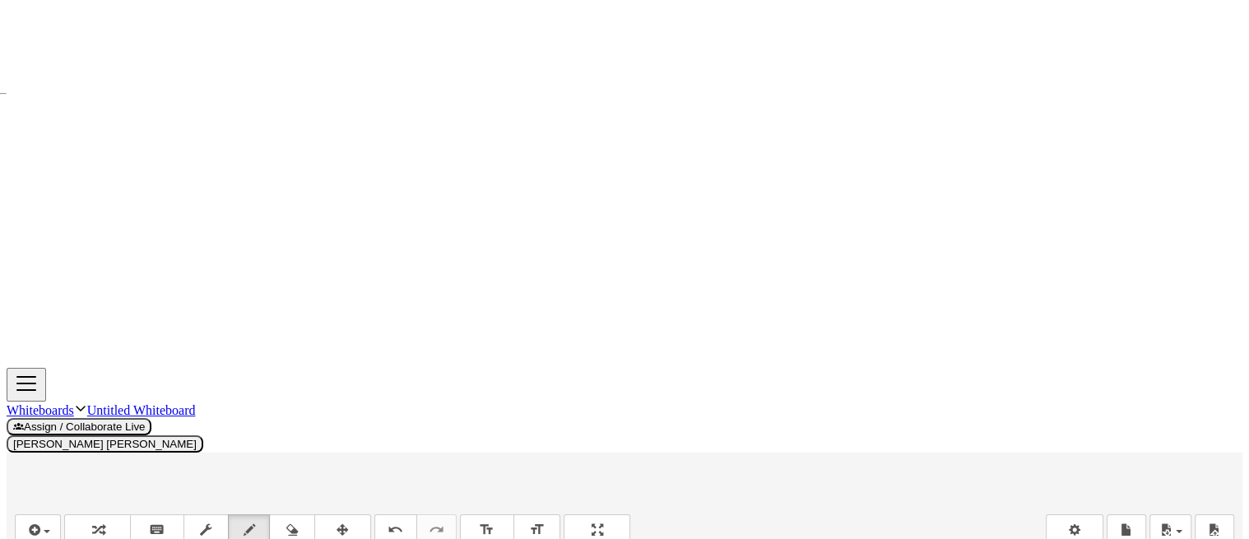
click at [462, 348] on div at bounding box center [625, 424] width 1236 height 1593
drag, startPoint x: 429, startPoint y: 373, endPoint x: 457, endPoint y: 383, distance: 29.7
click at [465, 374] on div at bounding box center [625, 424] width 1236 height 1593
drag, startPoint x: 434, startPoint y: 393, endPoint x: 457, endPoint y: 422, distance: 36.9
click at [457, 422] on div at bounding box center [625, 424] width 1236 height 1593
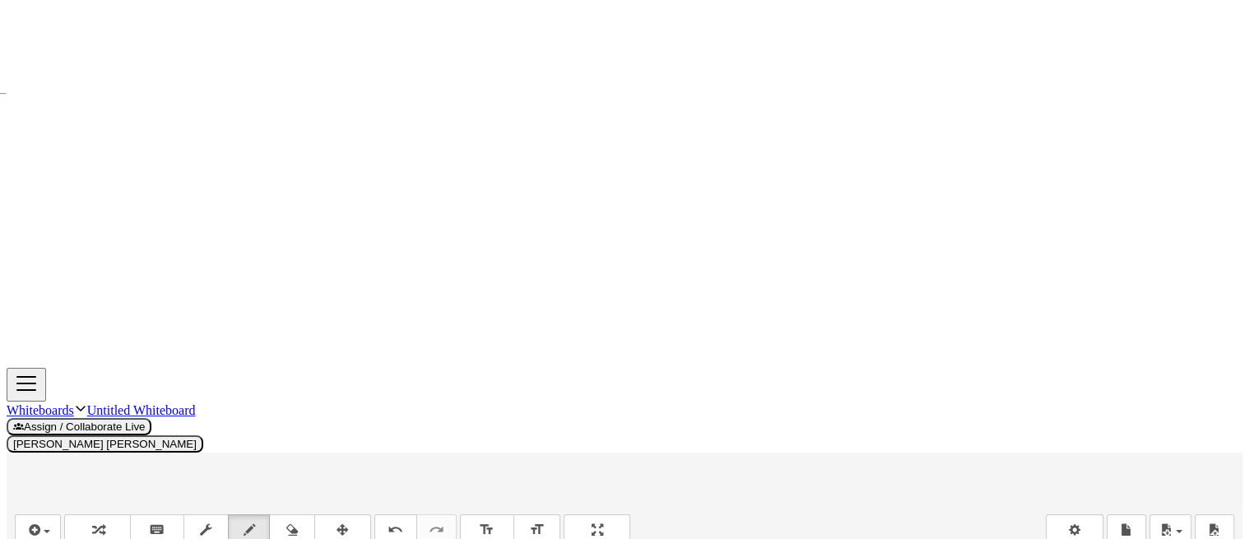
scroll to position [1208, 0]
drag, startPoint x: 44, startPoint y: 148, endPoint x: 50, endPoint y: 183, distance: 36.0
click at [50, 184] on div at bounding box center [625, 355] width 1236 height 1991
drag, startPoint x: 44, startPoint y: 165, endPoint x: 59, endPoint y: 165, distance: 15.7
click at [56, 165] on div at bounding box center [625, 355] width 1236 height 1991
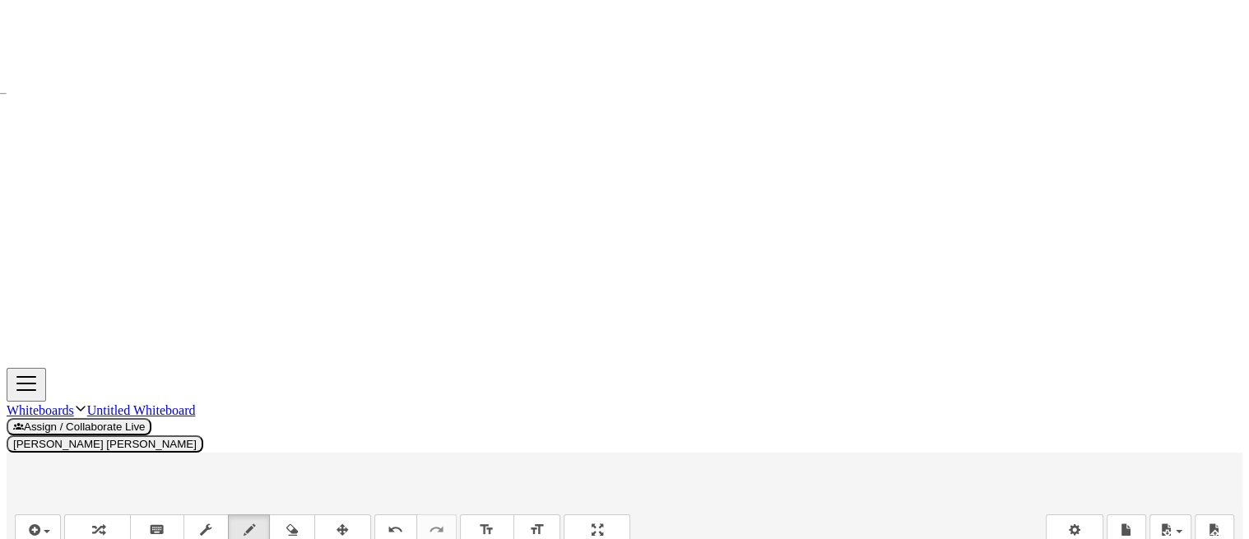
click at [67, 179] on div at bounding box center [625, 355] width 1236 height 1991
drag, startPoint x: 70, startPoint y: 165, endPoint x: 85, endPoint y: 162, distance: 15.0
click at [84, 162] on div at bounding box center [625, 355] width 1236 height 1991
drag, startPoint x: 128, startPoint y: 206, endPoint x: 136, endPoint y: 224, distance: 19.9
click at [135, 225] on div at bounding box center [625, 355] width 1236 height 1991
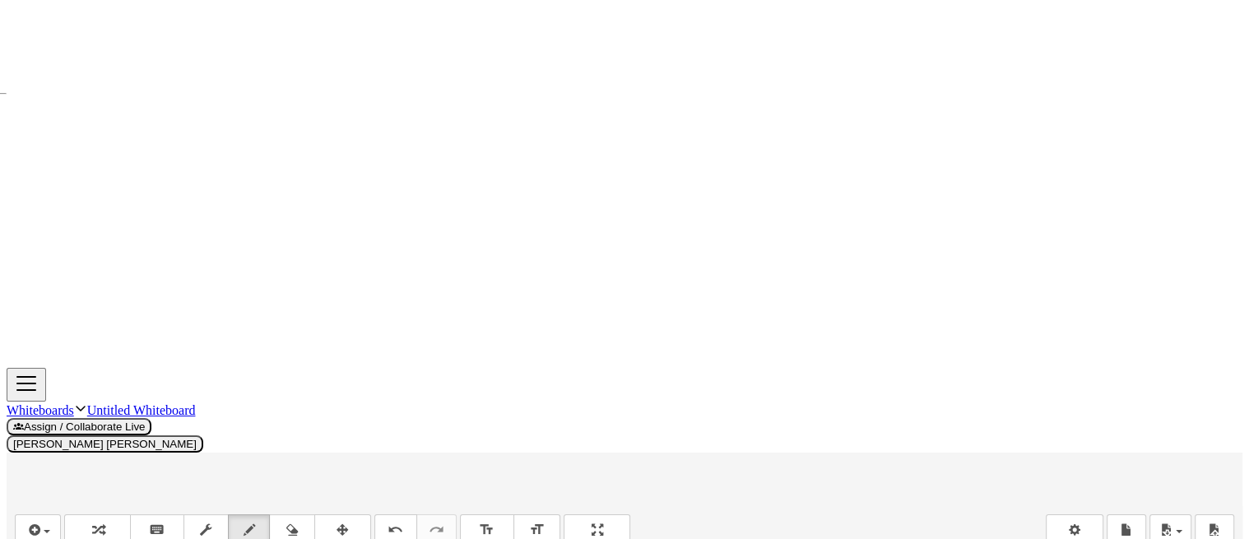
drag, startPoint x: 145, startPoint y: 198, endPoint x: 171, endPoint y: 207, distance: 27.8
click at [171, 216] on div at bounding box center [625, 355] width 1236 height 1991
click at [151, 219] on div at bounding box center [625, 355] width 1236 height 1991
drag, startPoint x: 184, startPoint y: 210, endPoint x: 207, endPoint y: 211, distance: 22.2
click at [206, 211] on div at bounding box center [625, 355] width 1236 height 1991
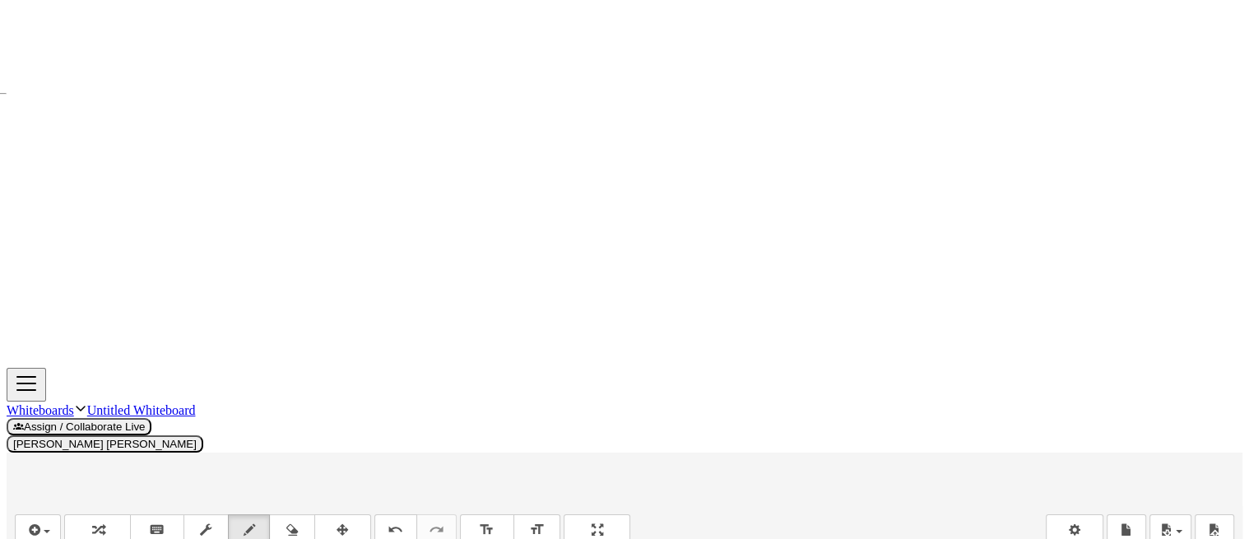
drag, startPoint x: 224, startPoint y: 201, endPoint x: 242, endPoint y: 223, distance: 28.7
click at [242, 223] on div at bounding box center [625, 355] width 1236 height 1991
drag, startPoint x: 112, startPoint y: 233, endPoint x: 259, endPoint y: 245, distance: 147.8
click at [259, 245] on div at bounding box center [625, 355] width 1236 height 1991
drag, startPoint x: 186, startPoint y: 259, endPoint x: 179, endPoint y: 274, distance: 16.6
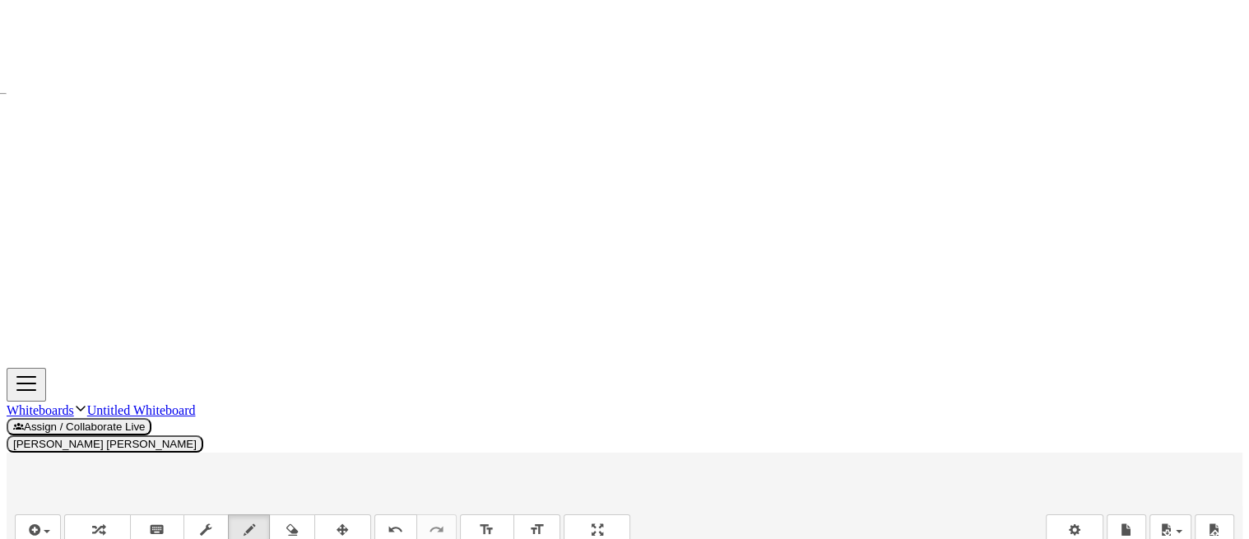
click at [169, 276] on div at bounding box center [625, 355] width 1236 height 1991
drag, startPoint x: 285, startPoint y: 234, endPoint x: 324, endPoint y: 235, distance: 39.5
click at [324, 235] on div at bounding box center [625, 355] width 1236 height 1991
drag, startPoint x: 298, startPoint y: 247, endPoint x: 323, endPoint y: 247, distance: 25.5
click at [323, 247] on div at bounding box center [625, 355] width 1236 height 1991
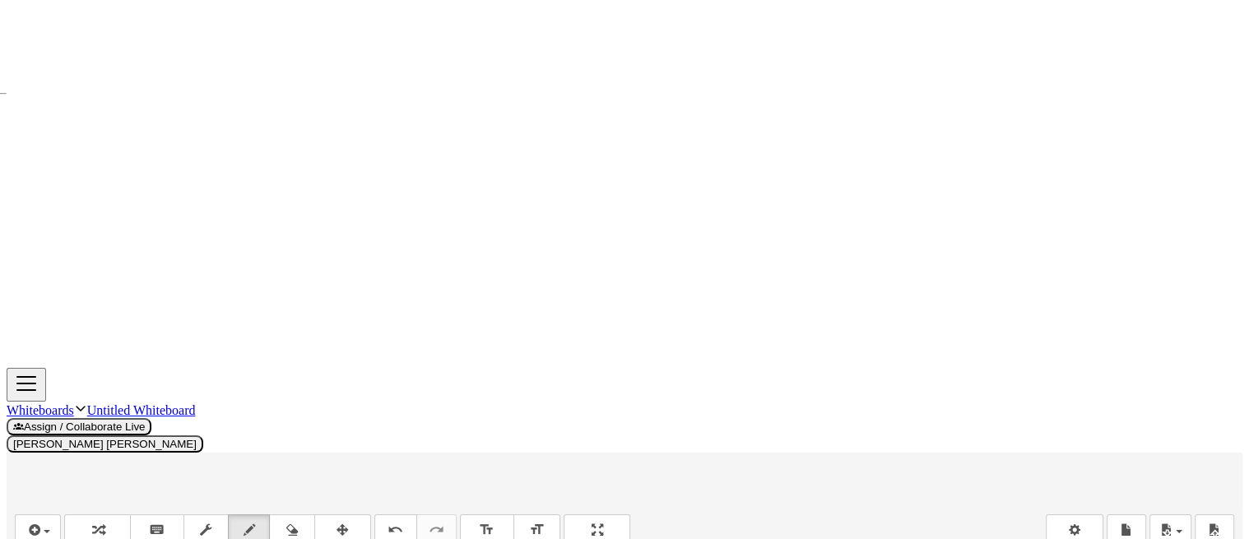
drag, startPoint x: 354, startPoint y: 200, endPoint x: 372, endPoint y: 215, distance: 23.4
click at [366, 223] on div at bounding box center [625, 355] width 1236 height 1991
drag, startPoint x: 376, startPoint y: 206, endPoint x: 403, endPoint y: 225, distance: 33.6
click at [403, 225] on div at bounding box center [625, 355] width 1236 height 1991
drag, startPoint x: 388, startPoint y: 212, endPoint x: 378, endPoint y: 234, distance: 24.3
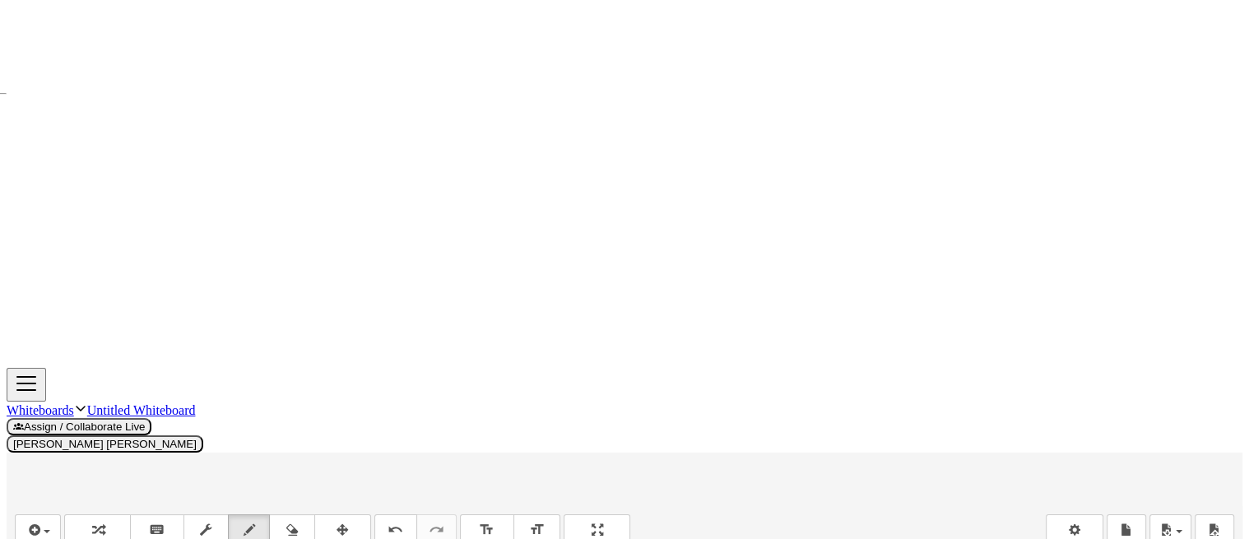
click at [378, 234] on div at bounding box center [625, 355] width 1236 height 1991
drag, startPoint x: 410, startPoint y: 210, endPoint x: 437, endPoint y: 207, distance: 27.3
click at [437, 207] on div at bounding box center [625, 355] width 1236 height 1991
drag, startPoint x: 429, startPoint y: 196, endPoint x: 424, endPoint y: 223, distance: 27.8
click at [424, 223] on div at bounding box center [625, 355] width 1236 height 1991
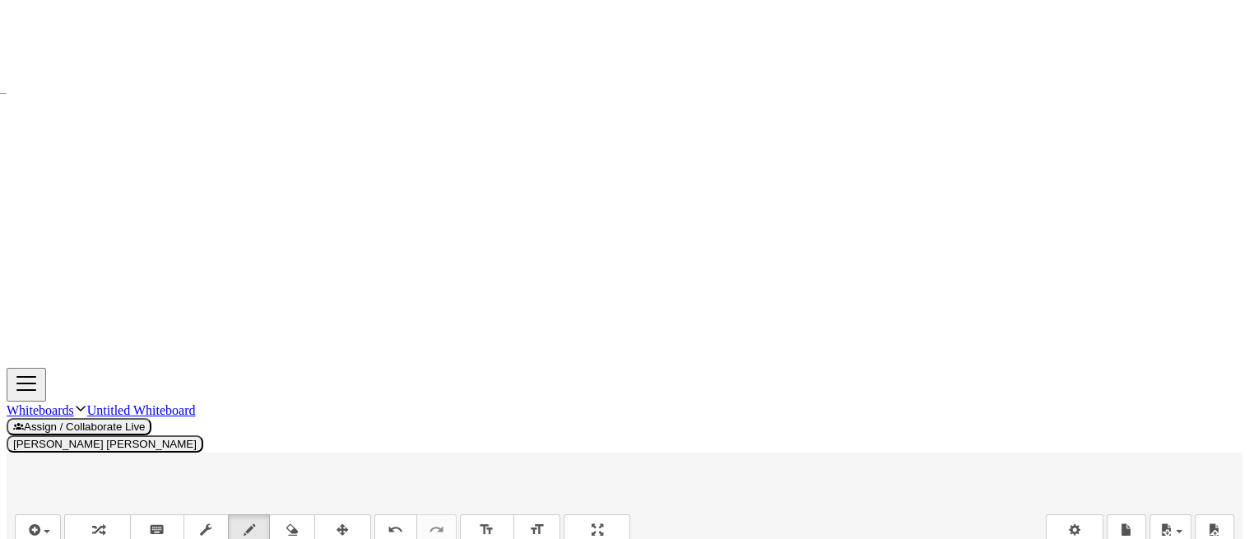
drag, startPoint x: 457, startPoint y: 187, endPoint x: 450, endPoint y: 218, distance: 32.0
click at [450, 218] on div at bounding box center [625, 355] width 1236 height 1991
drag, startPoint x: 330, startPoint y: 235, endPoint x: 478, endPoint y: 229, distance: 148.2
click at [478, 229] on div at bounding box center [625, 355] width 1236 height 1991
drag, startPoint x: 407, startPoint y: 252, endPoint x: 438, endPoint y: 270, distance: 35.4
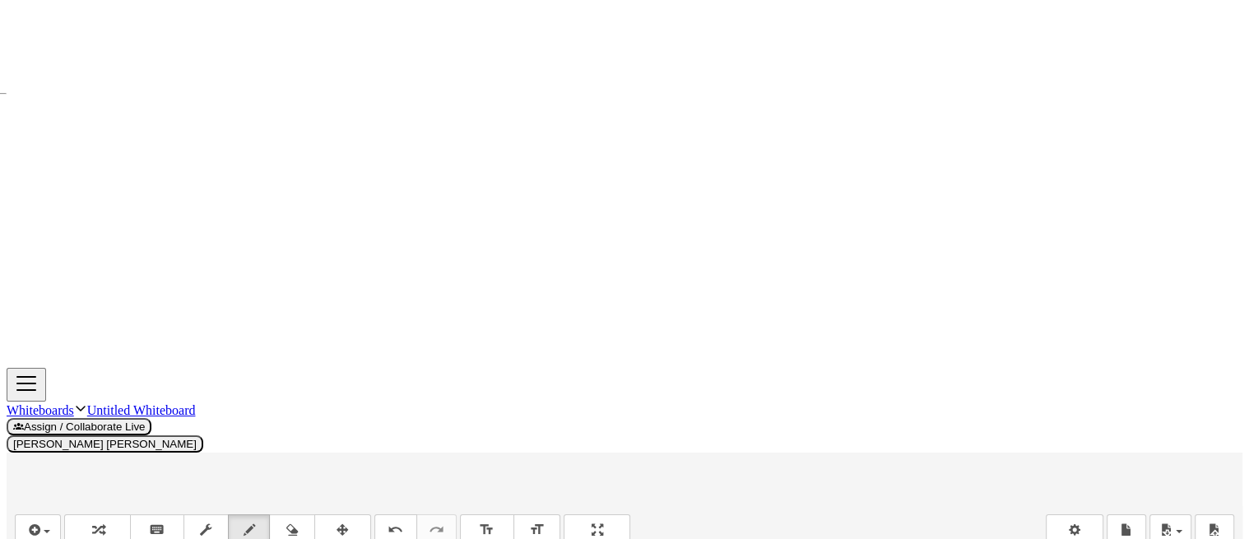
click at [438, 272] on div at bounding box center [625, 355] width 1236 height 1991
drag, startPoint x: 122, startPoint y: 309, endPoint x: 130, endPoint y: 347, distance: 39.5
click at [126, 355] on div at bounding box center [625, 355] width 1236 height 1991
drag, startPoint x: 163, startPoint y: 308, endPoint x: 166, endPoint y: 321, distance: 13.6
click at [163, 307] on div at bounding box center [625, 355] width 1236 height 1991
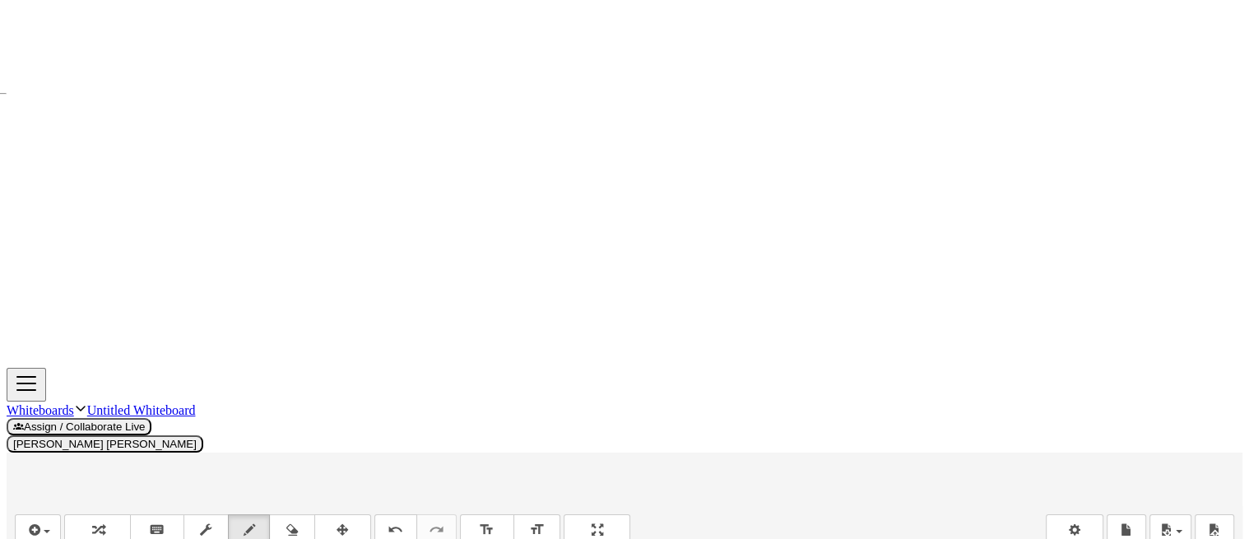
drag, startPoint x: 170, startPoint y: 327, endPoint x: 188, endPoint y: 325, distance: 17.5
click at [188, 330] on div at bounding box center [625, 355] width 1236 height 1991
drag, startPoint x: 169, startPoint y: 340, endPoint x: 163, endPoint y: 346, distance: 8.7
click at [163, 346] on div at bounding box center [625, 355] width 1236 height 1991
drag, startPoint x: 196, startPoint y: 329, endPoint x: 218, endPoint y: 329, distance: 22.2
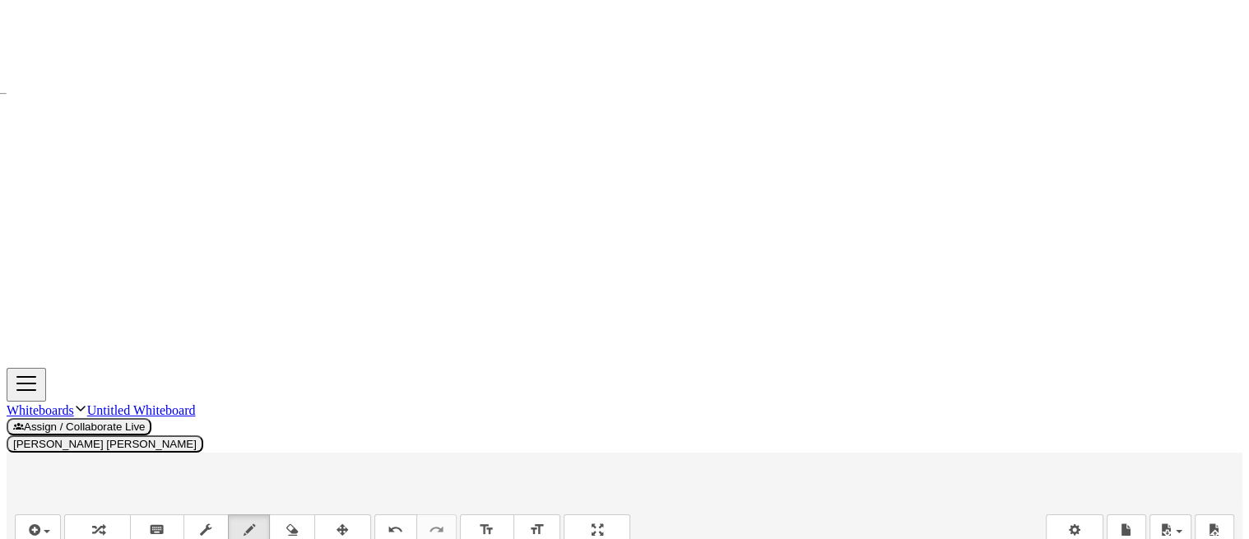
click at [218, 329] on div at bounding box center [625, 355] width 1236 height 1991
drag, startPoint x: 231, startPoint y: 310, endPoint x: 255, endPoint y: 342, distance: 40.0
click at [255, 342] on div at bounding box center [625, 355] width 1236 height 1991
drag, startPoint x: 273, startPoint y: 330, endPoint x: 297, endPoint y: 329, distance: 23.9
click at [295, 329] on div at bounding box center [625, 355] width 1236 height 1991
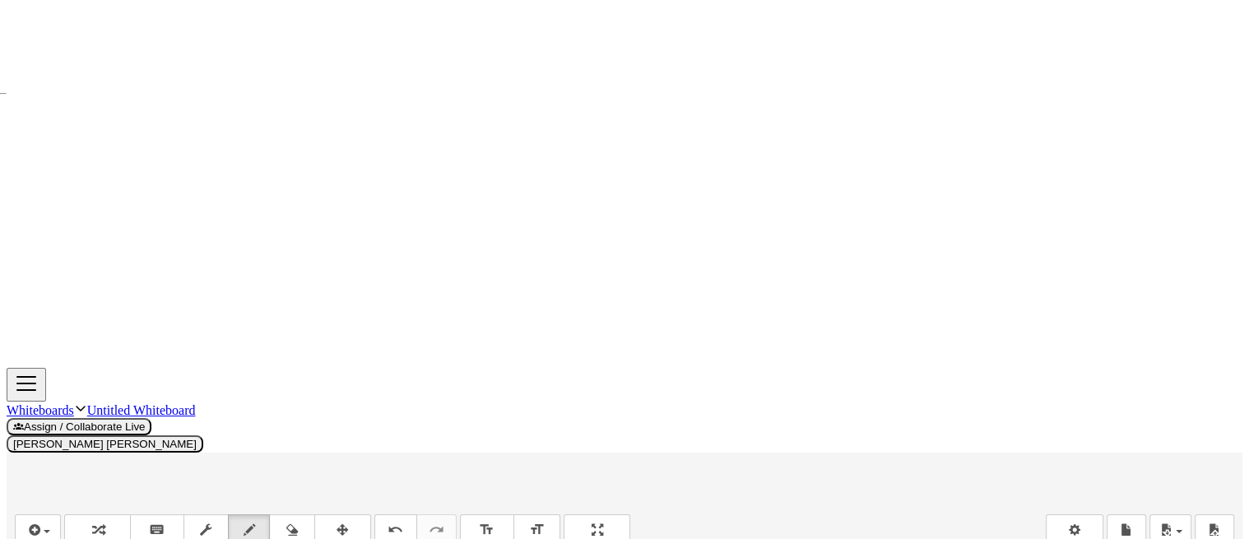
drag, startPoint x: 284, startPoint y: 339, endPoint x: 310, endPoint y: 342, distance: 26.5
click at [299, 341] on div at bounding box center [625, 355] width 1236 height 1991
drag, startPoint x: 326, startPoint y: 319, endPoint x: 323, endPoint y: 350, distance: 30.6
click at [323, 350] on div at bounding box center [625, 355] width 1236 height 1991
drag, startPoint x: 360, startPoint y: 339, endPoint x: 349, endPoint y: 341, distance: 10.8
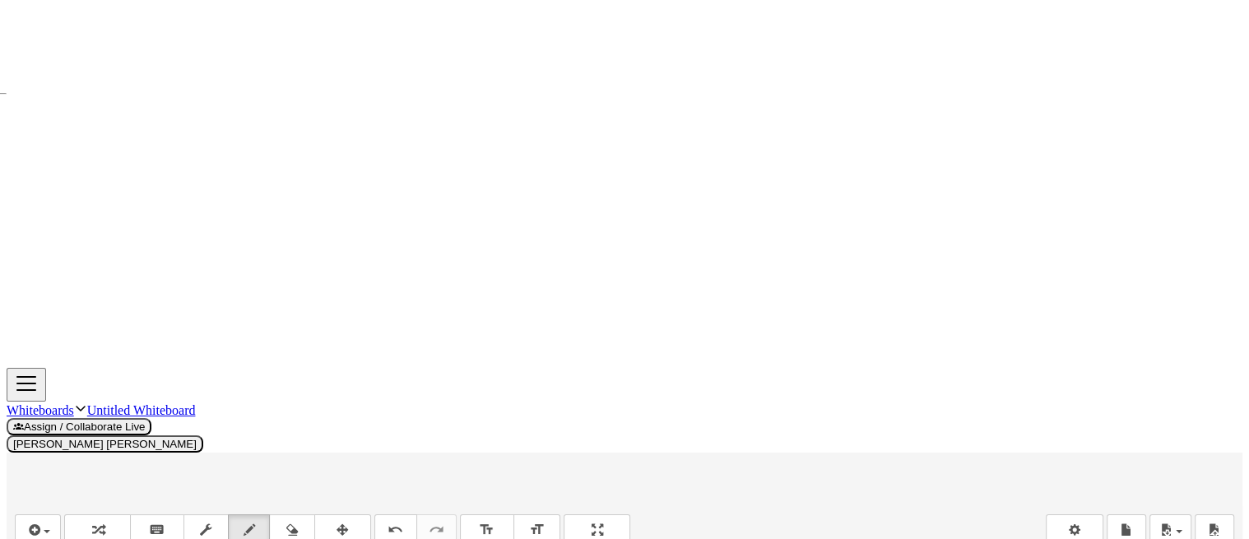
click at [349, 342] on div at bounding box center [625, 355] width 1236 height 1991
drag, startPoint x: 377, startPoint y: 325, endPoint x: 401, endPoint y: 343, distance: 29.9
click at [400, 343] on div at bounding box center [625, 355] width 1236 height 1991
click at [374, 348] on div at bounding box center [625, 355] width 1236 height 1991
click at [442, 327] on div at bounding box center [625, 355] width 1236 height 1991
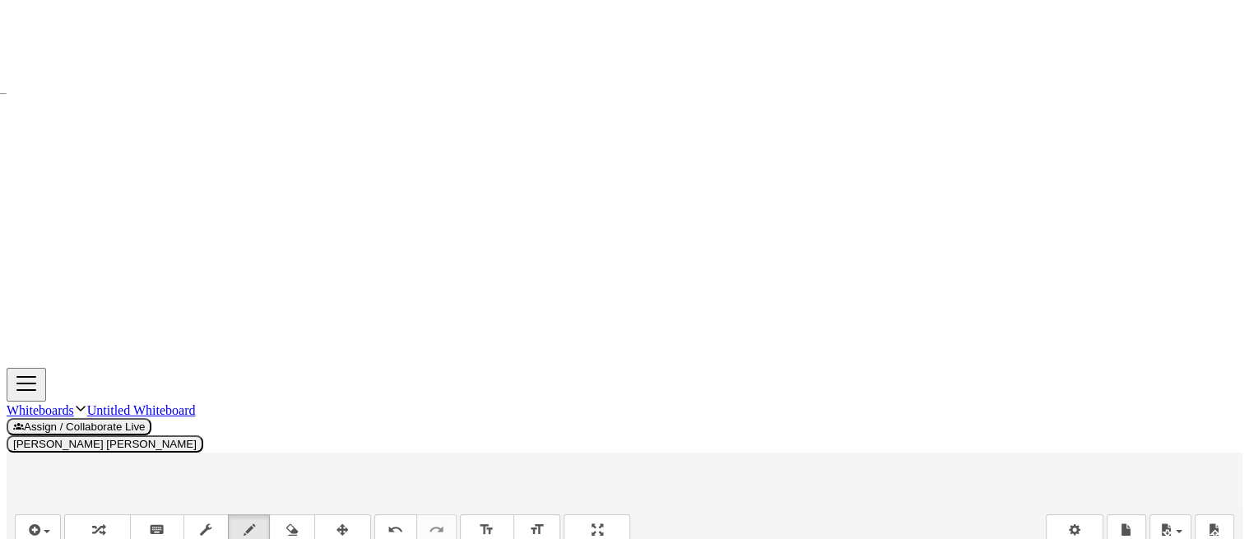
click at [421, 335] on div at bounding box center [625, 355] width 1236 height 1991
click at [450, 358] on div at bounding box center [625, 355] width 1236 height 1991
click at [457, 357] on div at bounding box center [625, 355] width 1236 height 1991
click at [243, 336] on div at bounding box center [625, 294] width 1236 height 1991
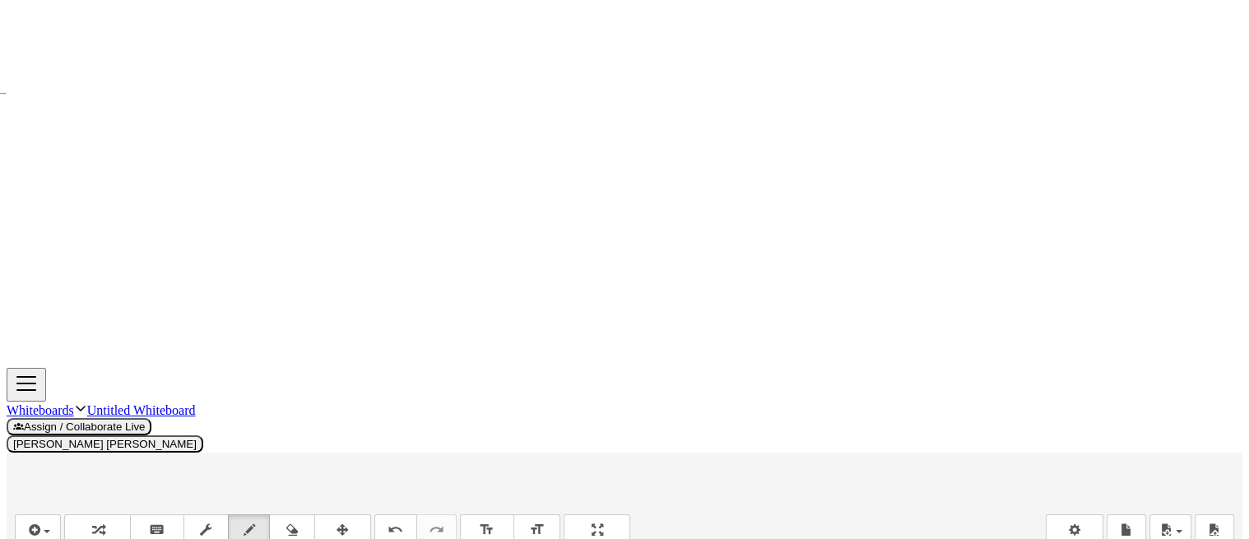
click at [272, 355] on div at bounding box center [625, 294] width 1236 height 1991
click at [248, 357] on div at bounding box center [625, 294] width 1236 height 1991
click at [303, 334] on div at bounding box center [625, 294] width 1236 height 1991
click at [296, 350] on div at bounding box center [625, 294] width 1236 height 1991
click at [313, 356] on div at bounding box center [625, 294] width 1236 height 1991
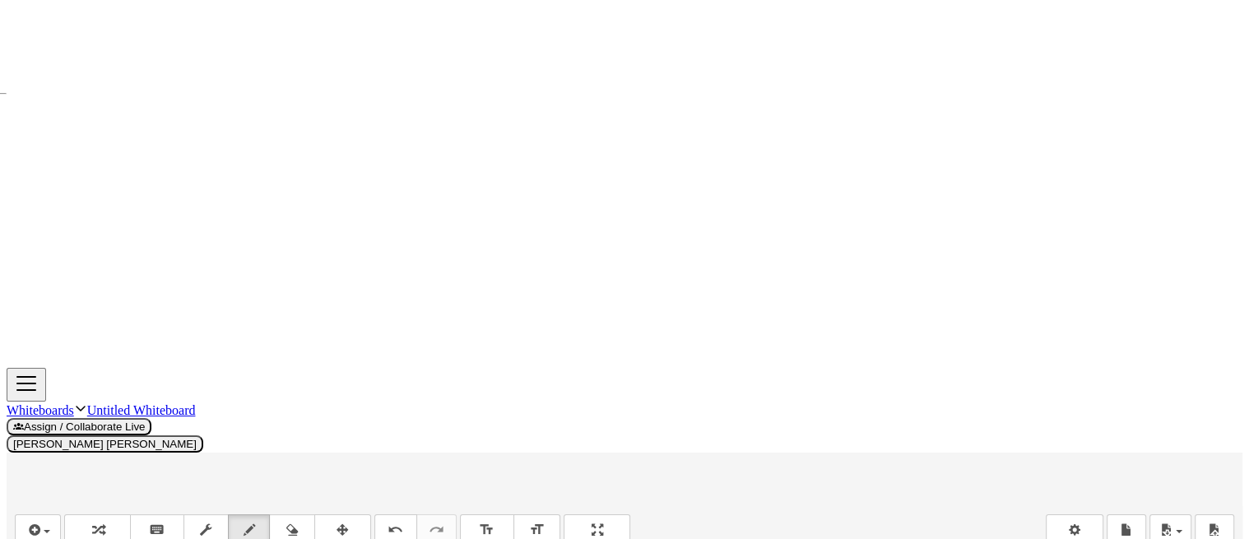
click at [352, 370] on div at bounding box center [625, 294] width 1236 height 1991
click at [272, 423] on div at bounding box center [625, 294] width 1236 height 1991
click at [248, 421] on div at bounding box center [625, 294] width 1236 height 1991
click at [298, 399] on div at bounding box center [625, 294] width 1236 height 1991
click at [297, 409] on div at bounding box center [625, 294] width 1236 height 1991
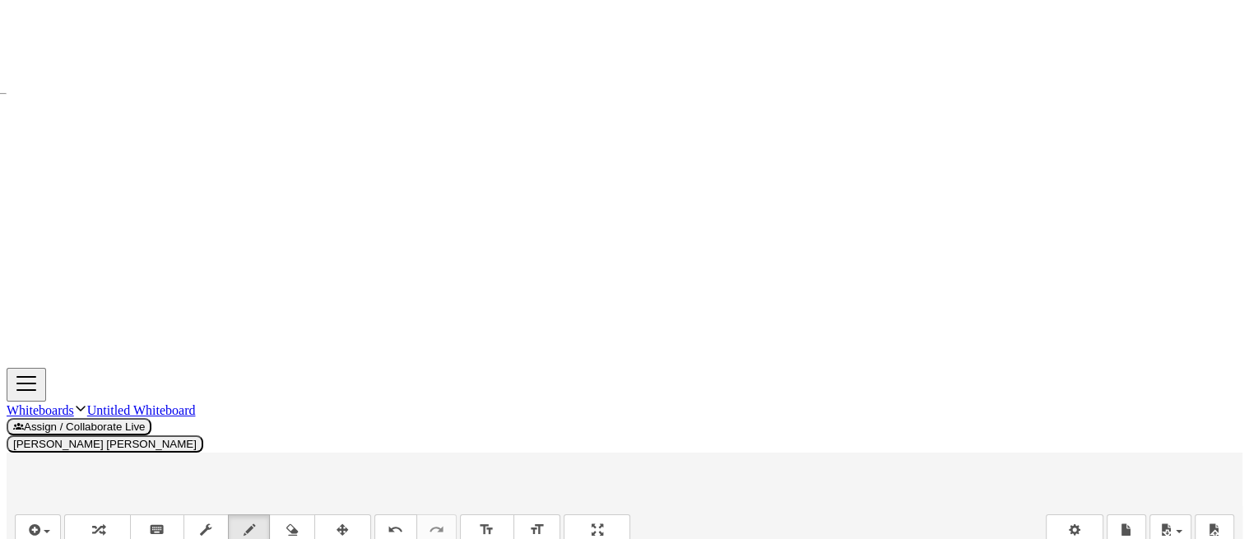
drag, startPoint x: 307, startPoint y: 395, endPoint x: 313, endPoint y: 402, distance: 9.3
click at [310, 403] on div at bounding box center [625, 294] width 1236 height 1991
drag, startPoint x: 332, startPoint y: 382, endPoint x: 339, endPoint y: 404, distance: 23.4
click at [341, 404] on div at bounding box center [625, 294] width 1236 height 1991
drag, startPoint x: 302, startPoint y: 412, endPoint x: 351, endPoint y: 412, distance: 49.4
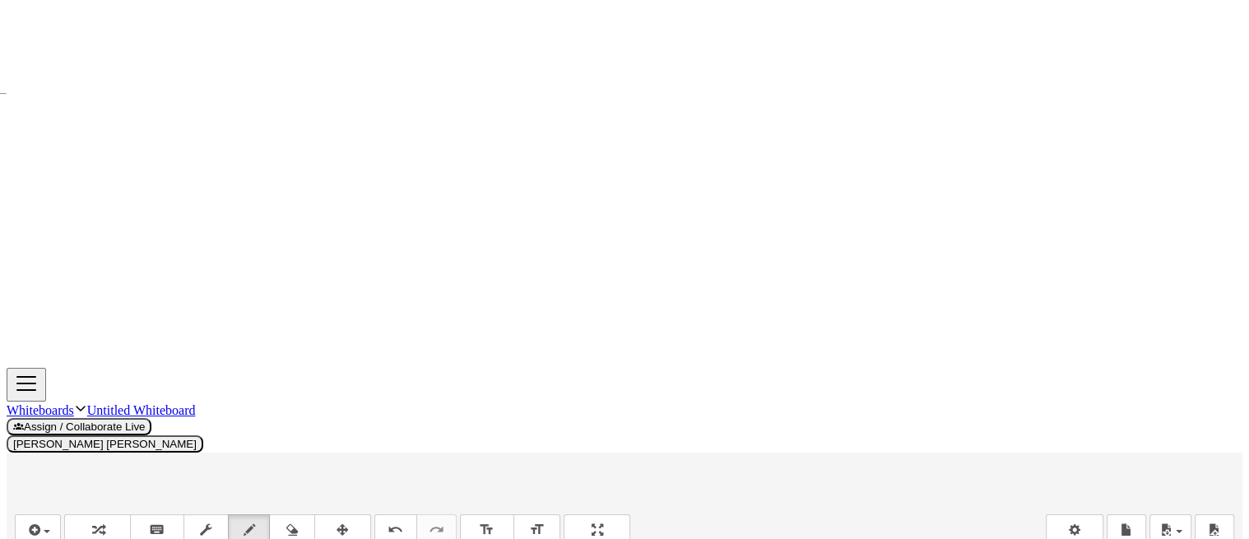
click at [351, 412] on div at bounding box center [625, 294] width 1236 height 1991
drag, startPoint x: 315, startPoint y: 420, endPoint x: 317, endPoint y: 431, distance: 11.6
click at [317, 431] on div at bounding box center [625, 294] width 1236 height 1991
drag, startPoint x: 317, startPoint y: 436, endPoint x: 317, endPoint y: 422, distance: 14.0
click at [317, 422] on div at bounding box center [625, 294] width 1236 height 1991
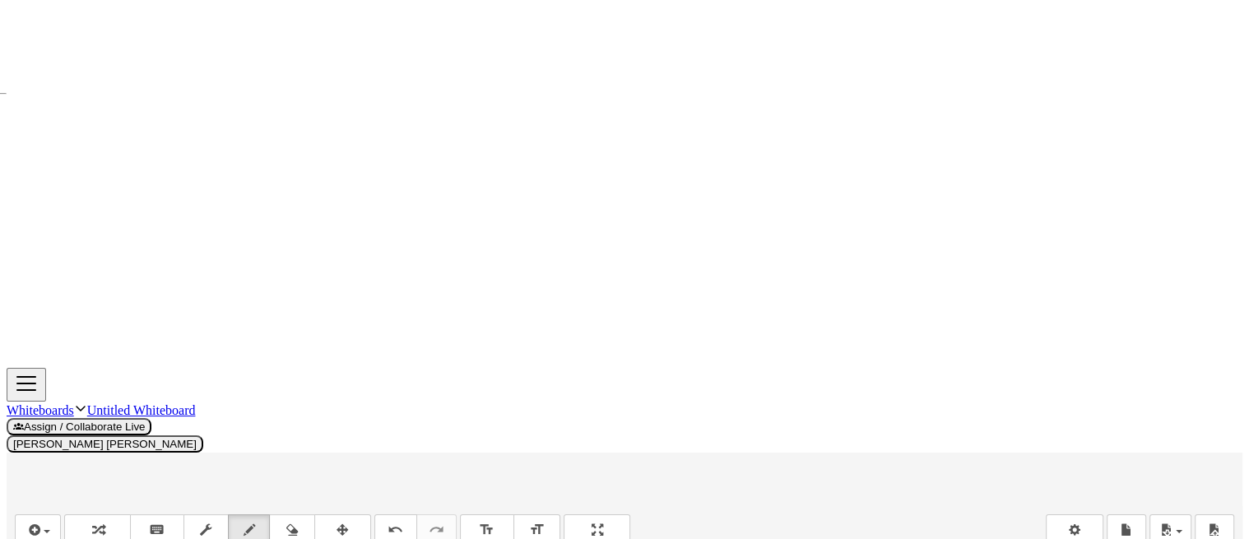
scroll to position [1450, 0]
drag, startPoint x: 52, startPoint y: 286, endPoint x: 39, endPoint y: 281, distance: 13.0
click at [39, 281] on div at bounding box center [625, 113] width 1236 height 1991
drag, startPoint x: 53, startPoint y: 305, endPoint x: 54, endPoint y: 291, distance: 14.0
click at [53, 304] on div at bounding box center [625, 113] width 1236 height 1991
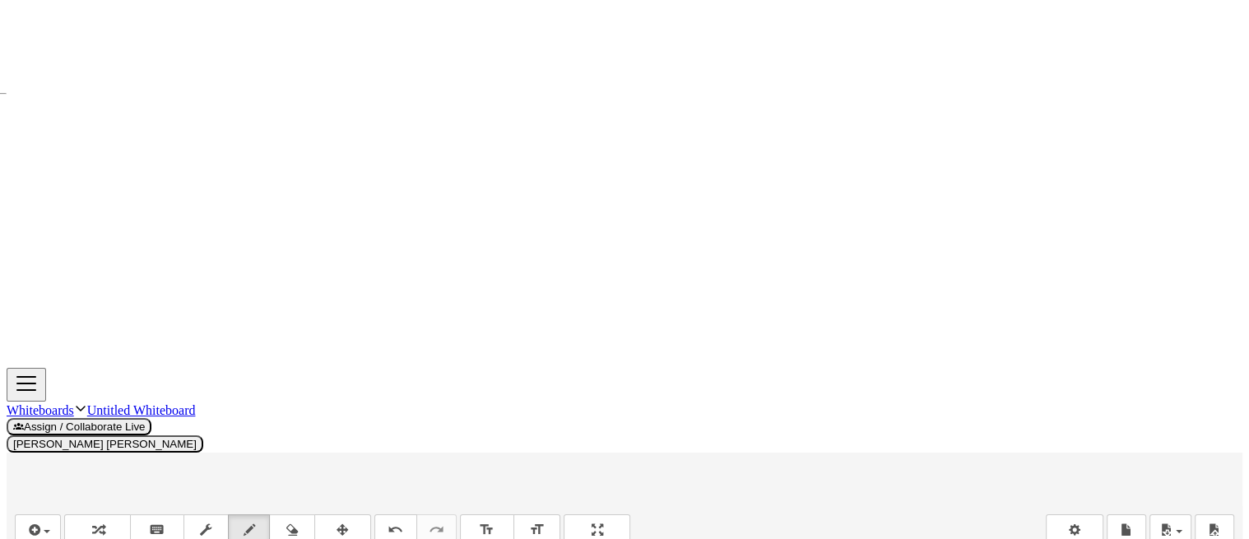
drag, startPoint x: 54, startPoint y: 291, endPoint x: 75, endPoint y: 291, distance: 20.6
click at [75, 291] on div at bounding box center [625, 113] width 1236 height 1991
drag, startPoint x: 105, startPoint y: 169, endPoint x: 141, endPoint y: 165, distance: 35.6
click at [146, 160] on div at bounding box center [625, 161] width 1236 height 2389
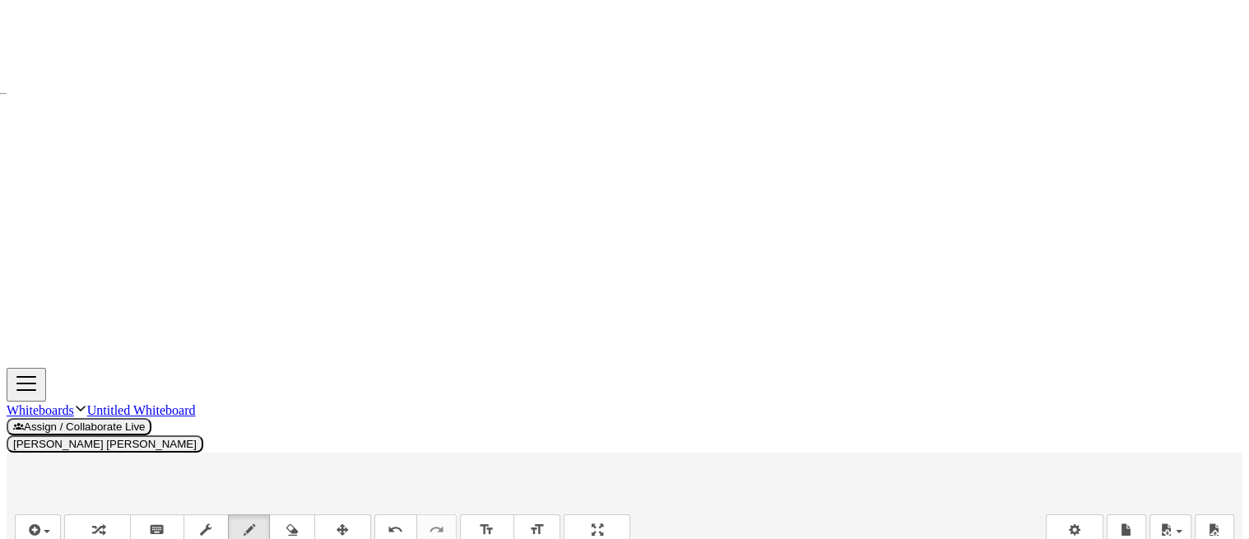
click at [115, 192] on div at bounding box center [625, 161] width 1236 height 2389
drag, startPoint x: 105, startPoint y: 198, endPoint x: 161, endPoint y: 197, distance: 56.0
click at [162, 194] on div at bounding box center [625, 161] width 1236 height 2389
drag, startPoint x: 132, startPoint y: 211, endPoint x: 169, endPoint y: 225, distance: 40.3
click at [159, 229] on div at bounding box center [625, 161] width 1236 height 2389
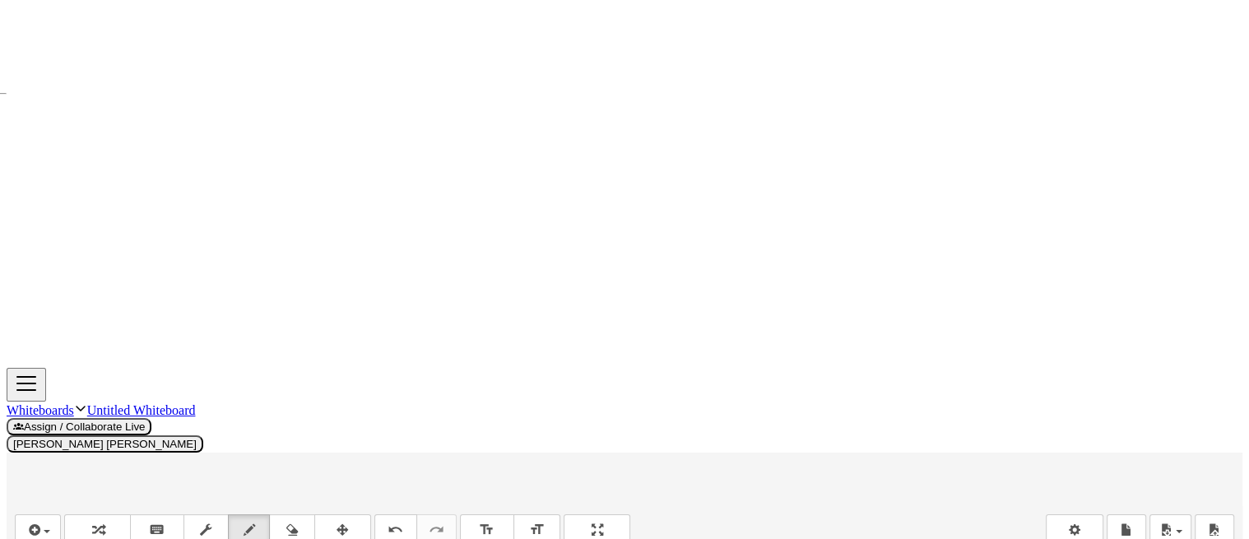
drag, startPoint x: 194, startPoint y: 198, endPoint x: 217, endPoint y: 184, distance: 27.0
click at [216, 184] on div at bounding box center [625, 161] width 1236 height 2389
drag, startPoint x: 217, startPoint y: 174, endPoint x: 212, endPoint y: 206, distance: 32.5
click at [212, 204] on div at bounding box center [625, 161] width 1236 height 2389
drag, startPoint x: 239, startPoint y: 156, endPoint x: 269, endPoint y: 160, distance: 29.8
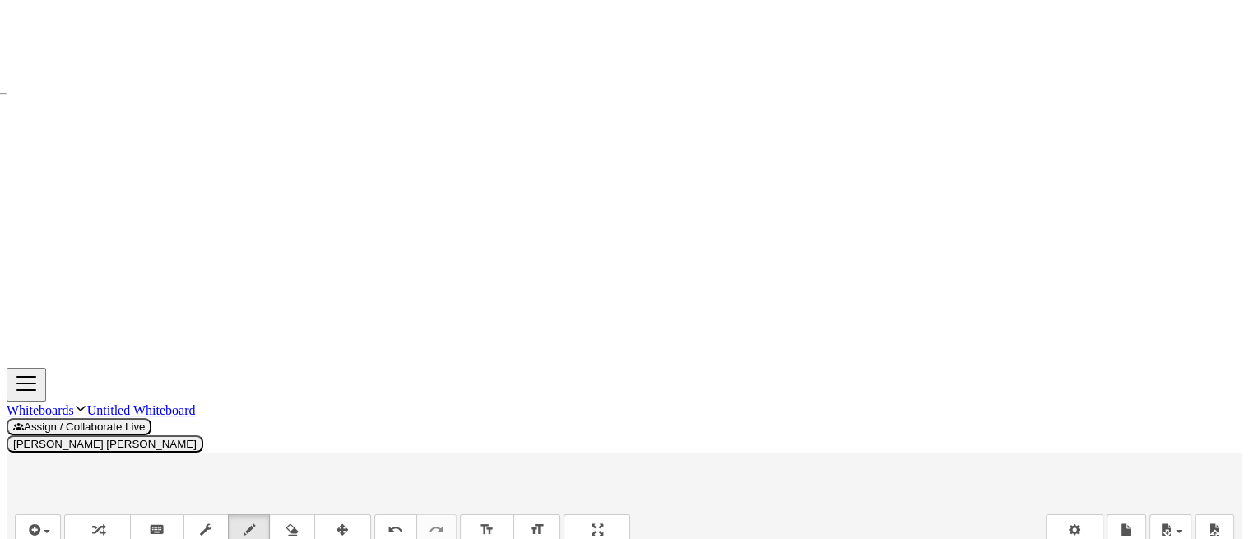
click at [269, 160] on div at bounding box center [625, 161] width 1236 height 2389
drag, startPoint x: 251, startPoint y: 167, endPoint x: 230, endPoint y: 188, distance: 29.1
click at [227, 189] on div at bounding box center [625, 161] width 1236 height 2389
drag, startPoint x: 229, startPoint y: 200, endPoint x: 272, endPoint y: 199, distance: 43.6
click at [273, 198] on div at bounding box center [625, 161] width 1236 height 2389
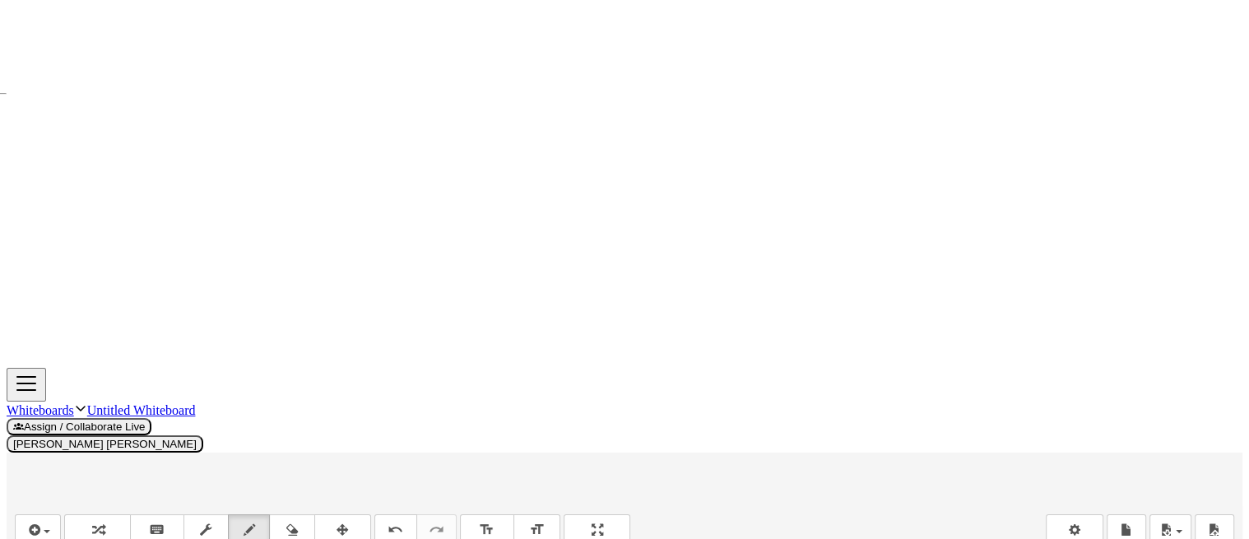
drag, startPoint x: 243, startPoint y: 222, endPoint x: 241, endPoint y: 250, distance: 28.0
click at [241, 250] on div at bounding box center [625, 161] width 1236 height 2389
drag, startPoint x: 294, startPoint y: 193, endPoint x: 321, endPoint y: 187, distance: 27.8
click at [321, 187] on div at bounding box center [625, 161] width 1236 height 2389
drag, startPoint x: 309, startPoint y: 176, endPoint x: 305, endPoint y: 208, distance: 32.3
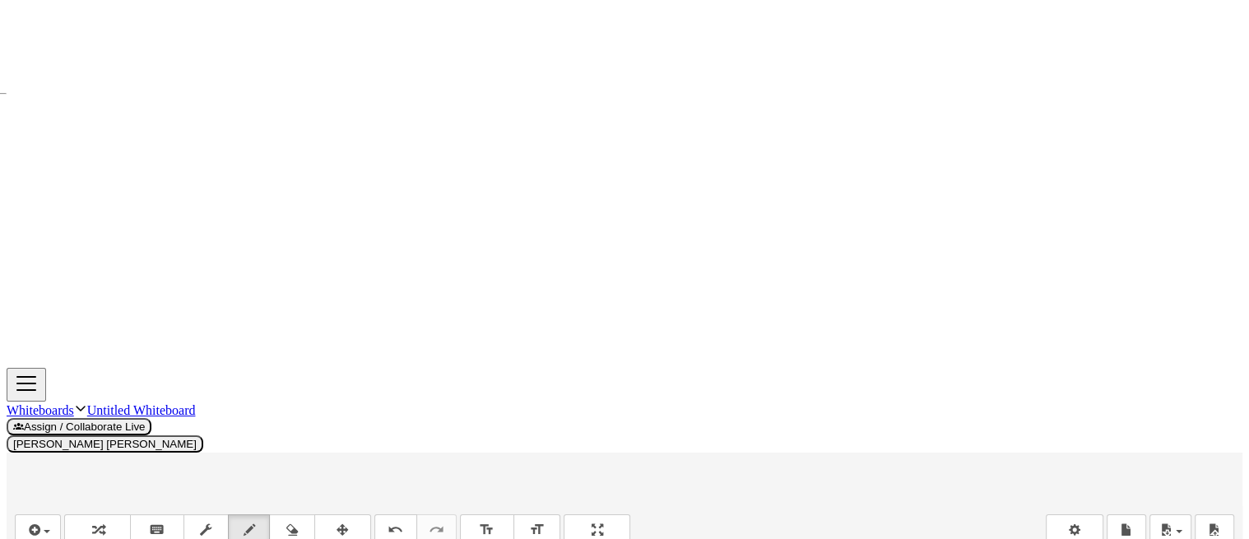
click at [305, 203] on div at bounding box center [625, 161] width 1236 height 2389
drag, startPoint x: 332, startPoint y: 168, endPoint x: 383, endPoint y: 187, distance: 54.4
click at [383, 187] on div at bounding box center [625, 161] width 1236 height 2389
drag, startPoint x: 377, startPoint y: 166, endPoint x: 338, endPoint y: 197, distance: 49.7
click at [341, 196] on div at bounding box center [625, 161] width 1236 height 2389
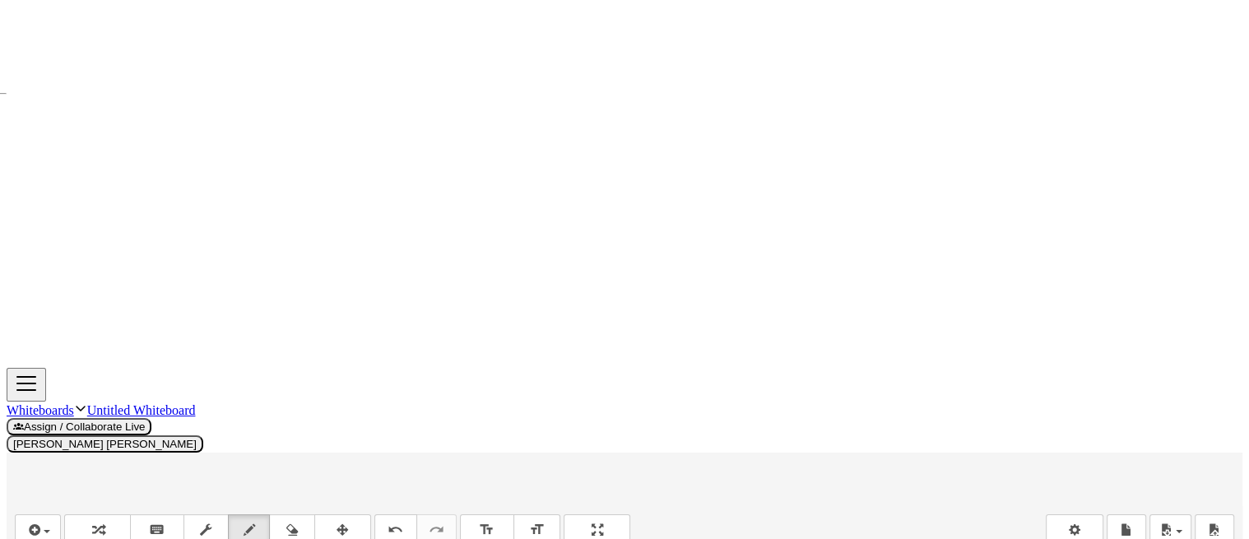
drag, startPoint x: 325, startPoint y: 204, endPoint x: 384, endPoint y: 204, distance: 59.2
click at [387, 204] on div at bounding box center [625, 161] width 1236 height 2389
drag, startPoint x: 358, startPoint y: 216, endPoint x: 346, endPoint y: 253, distance: 39.6
click at [341, 256] on div at bounding box center [625, 161] width 1236 height 2389
drag, startPoint x: 406, startPoint y: 197, endPoint x: 425, endPoint y: 195, distance: 19.9
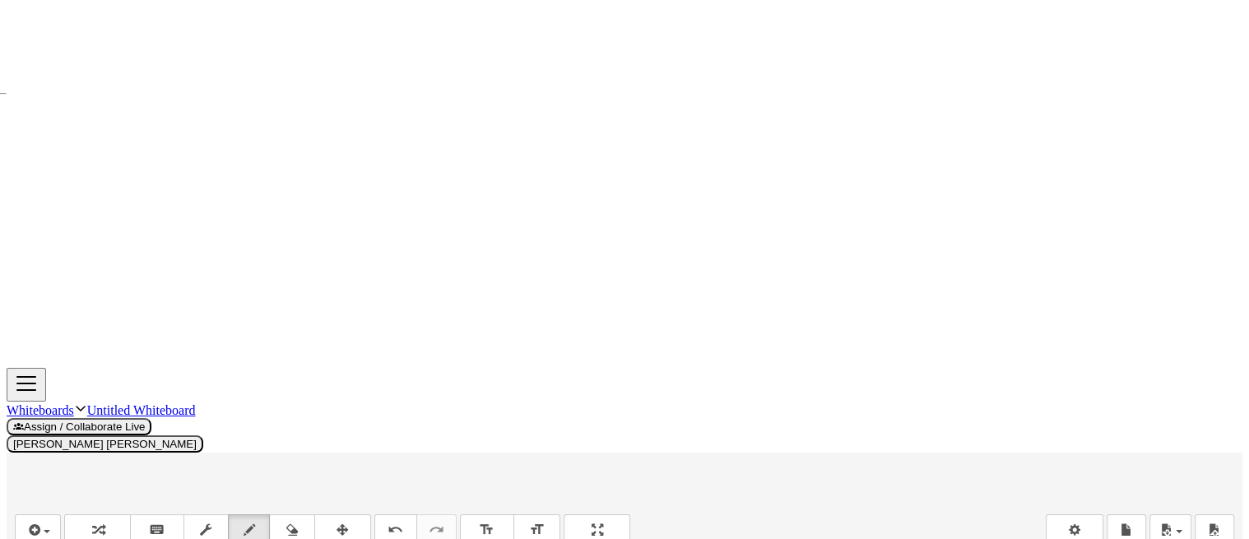
click at [425, 195] on div at bounding box center [625, 161] width 1236 height 2389
drag, startPoint x: 406, startPoint y: 211, endPoint x: 450, endPoint y: 203, distance: 45.2
click at [446, 204] on div at bounding box center [625, 161] width 1236 height 2389
drag, startPoint x: 471, startPoint y: 179, endPoint x: 469, endPoint y: 208, distance: 28.9
click at [469, 208] on div at bounding box center [625, 161] width 1236 height 2389
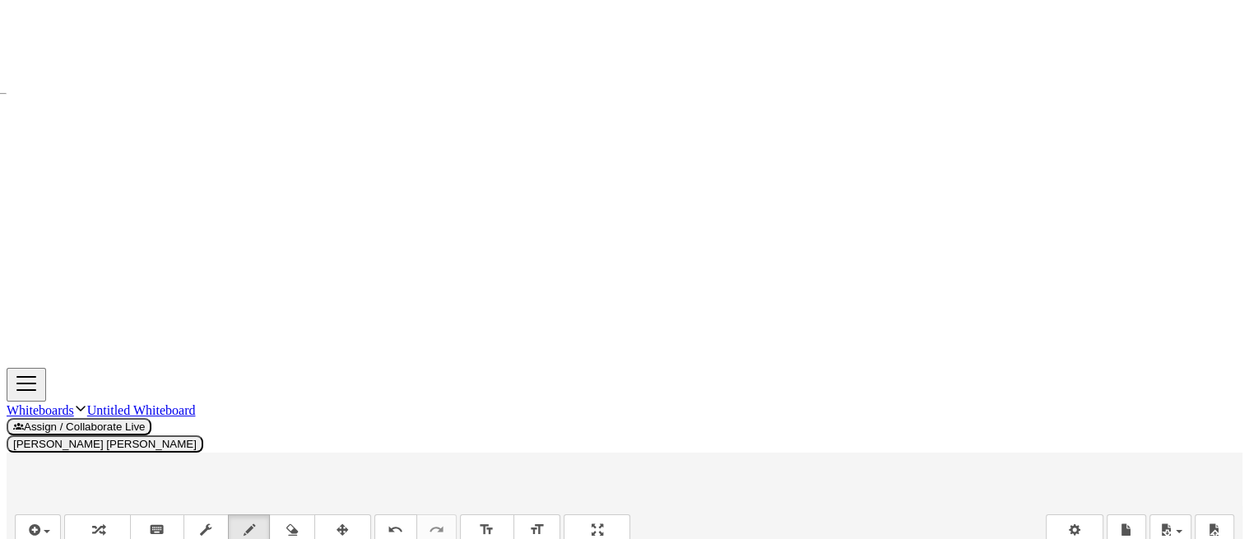
click at [503, 218] on div at bounding box center [625, 161] width 1236 height 2389
drag, startPoint x: 318, startPoint y: 313, endPoint x: 356, endPoint y: 308, distance: 39.0
click at [357, 309] on div at bounding box center [625, 161] width 1236 height 2389
drag, startPoint x: 334, startPoint y: 335, endPoint x: 341, endPoint y: 341, distance: 8.7
click at [333, 342] on div at bounding box center [625, 161] width 1236 height 2389
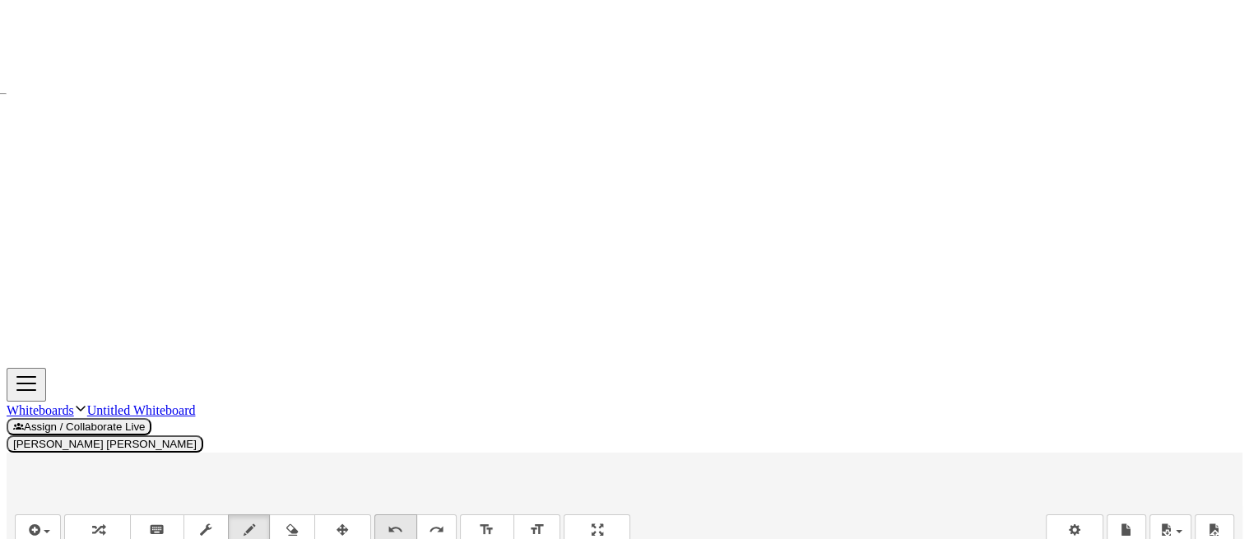
click at [383, 538] on span "undo" at bounding box center [395, 547] width 25 height 12
click at [471, 244] on div at bounding box center [625, 161] width 1236 height 2389
drag, startPoint x: 638, startPoint y: 187, endPoint x: 668, endPoint y: 197, distance: 32.3
click at [662, 201] on div at bounding box center [625, 161] width 1236 height 2389
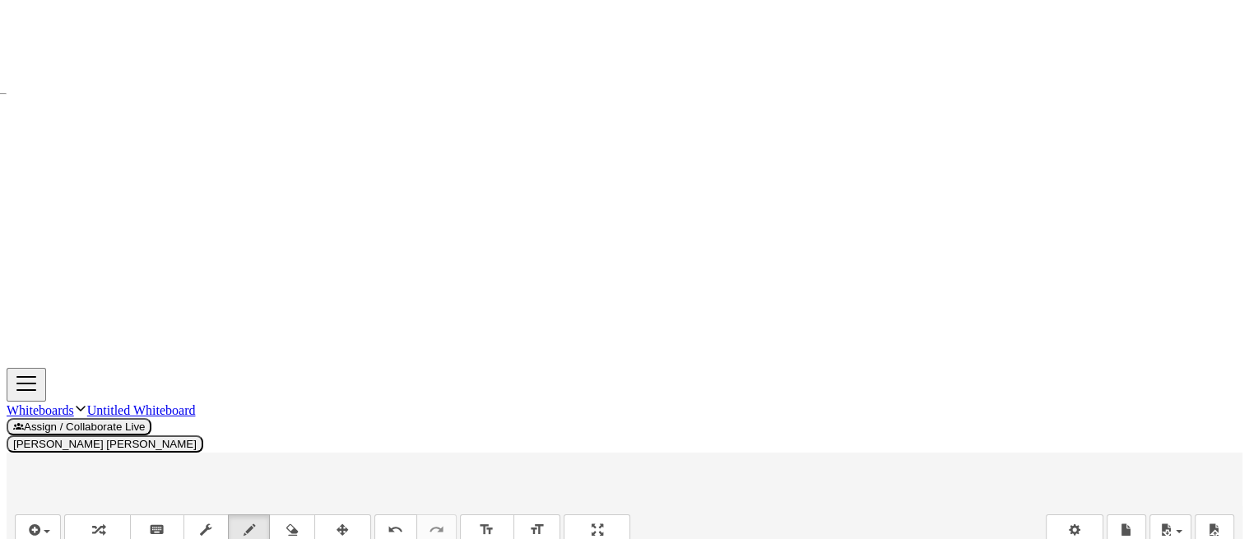
drag, startPoint x: 670, startPoint y: 188, endPoint x: 699, endPoint y: 189, distance: 29.7
click at [688, 189] on div at bounding box center [625, 161] width 1236 height 2389
drag, startPoint x: 700, startPoint y: 183, endPoint x: 712, endPoint y: 207, distance: 27.2
click at [712, 207] on div at bounding box center [625, 161] width 1236 height 2389
drag, startPoint x: 757, startPoint y: 191, endPoint x: 787, endPoint y: 186, distance: 30.8
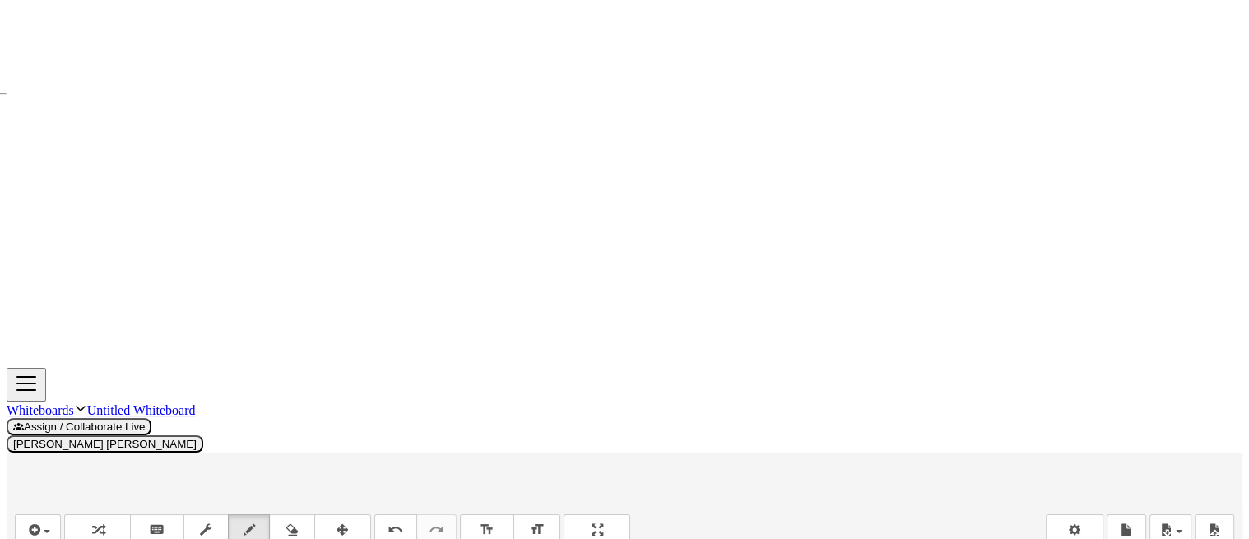
click at [775, 189] on div at bounding box center [625, 161] width 1236 height 2389
drag, startPoint x: 752, startPoint y: 225, endPoint x: 804, endPoint y: 210, distance: 54.1
click at [782, 215] on div at bounding box center [625, 161] width 1236 height 2389
drag, startPoint x: 820, startPoint y: 185, endPoint x: 805, endPoint y: 380, distance: 195.6
click at [805, 388] on div at bounding box center [625, 161] width 1236 height 2389
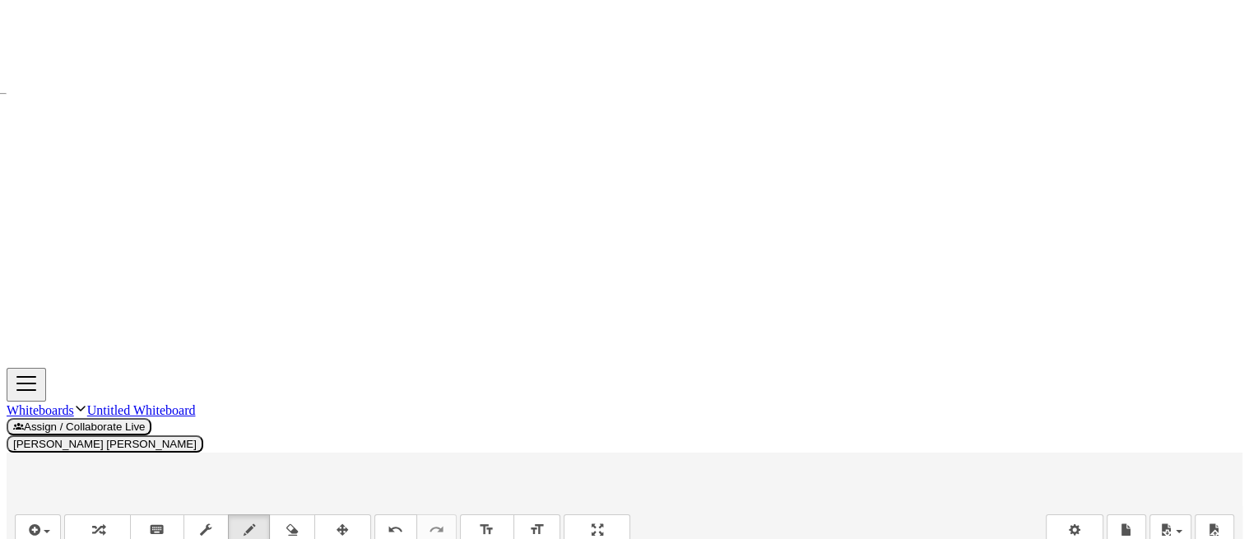
drag, startPoint x: 847, startPoint y: 193, endPoint x: 668, endPoint y: 263, distance: 192.8
click at [870, 224] on div at bounding box center [625, 161] width 1236 height 2389
drag, startPoint x: 650, startPoint y: 234, endPoint x: 650, endPoint y: 263, distance: 29.6
click at [650, 263] on div at bounding box center [625, 161] width 1236 height 2389
drag, startPoint x: 671, startPoint y: 243, endPoint x: 704, endPoint y: 240, distance: 33.8
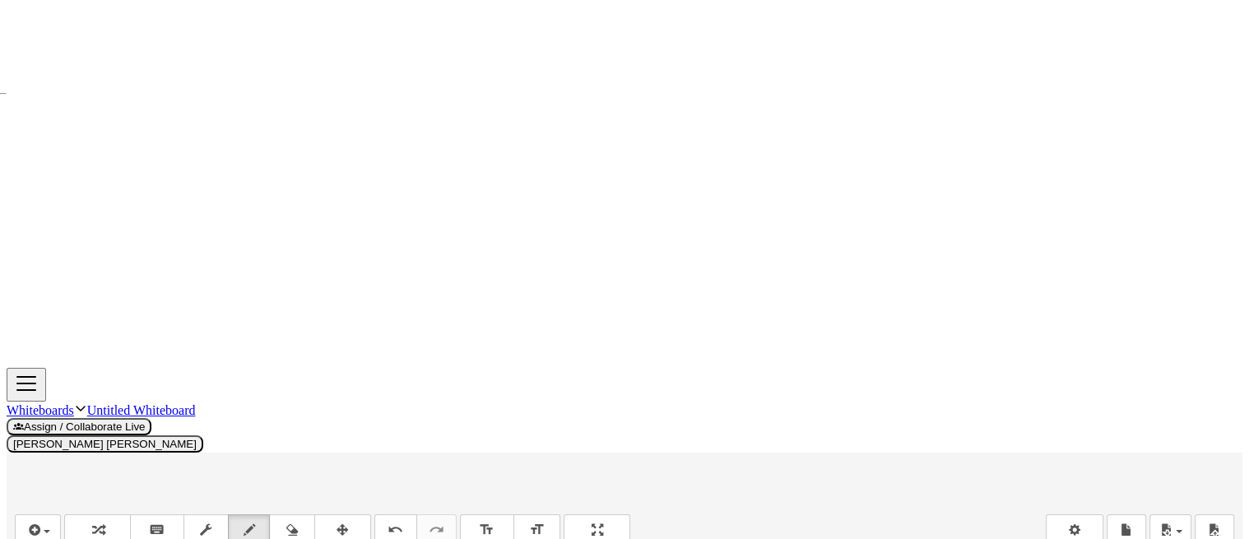
click at [704, 241] on div at bounding box center [625, 161] width 1236 height 2389
drag, startPoint x: 721, startPoint y: 230, endPoint x: 727, endPoint y: 253, distance: 23.2
click at [724, 253] on div at bounding box center [625, 161] width 1236 height 2389
drag, startPoint x: 742, startPoint y: 245, endPoint x: 755, endPoint y: 244, distance: 13.2
click at [755, 247] on div at bounding box center [625, 161] width 1236 height 2389
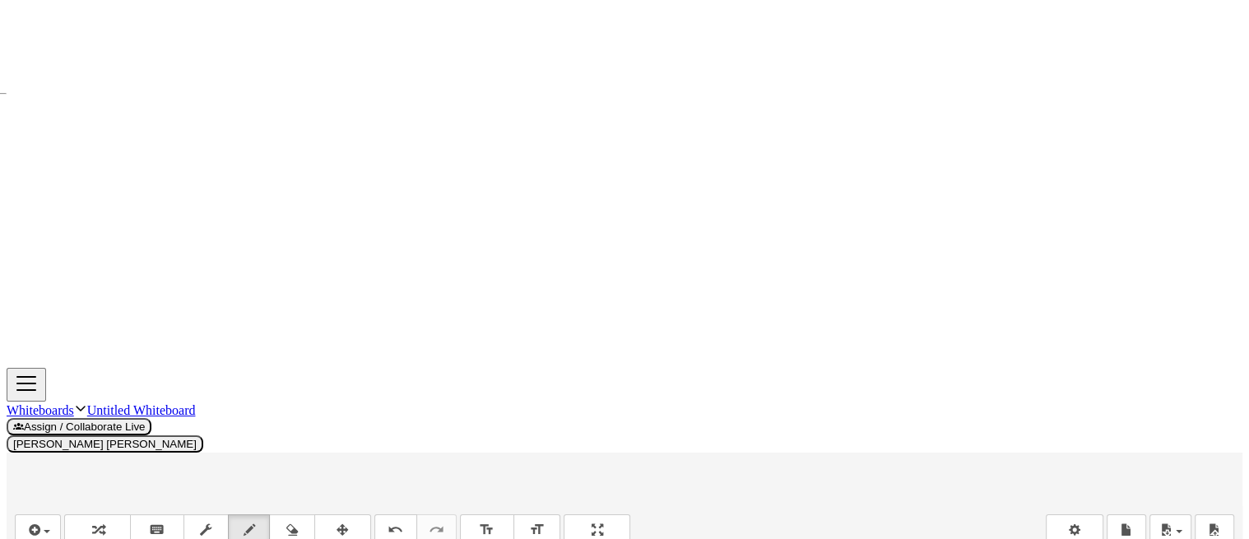
drag, startPoint x: 771, startPoint y: 244, endPoint x: 808, endPoint y: 255, distance: 38.5
click at [765, 269] on div at bounding box center [625, 161] width 1236 height 2389
drag, startPoint x: 845, startPoint y: 241, endPoint x: 696, endPoint y: 305, distance: 162.2
click at [836, 274] on div at bounding box center [625, 161] width 1236 height 2389
drag, startPoint x: 643, startPoint y: 283, endPoint x: 654, endPoint y: 315, distance: 34.1
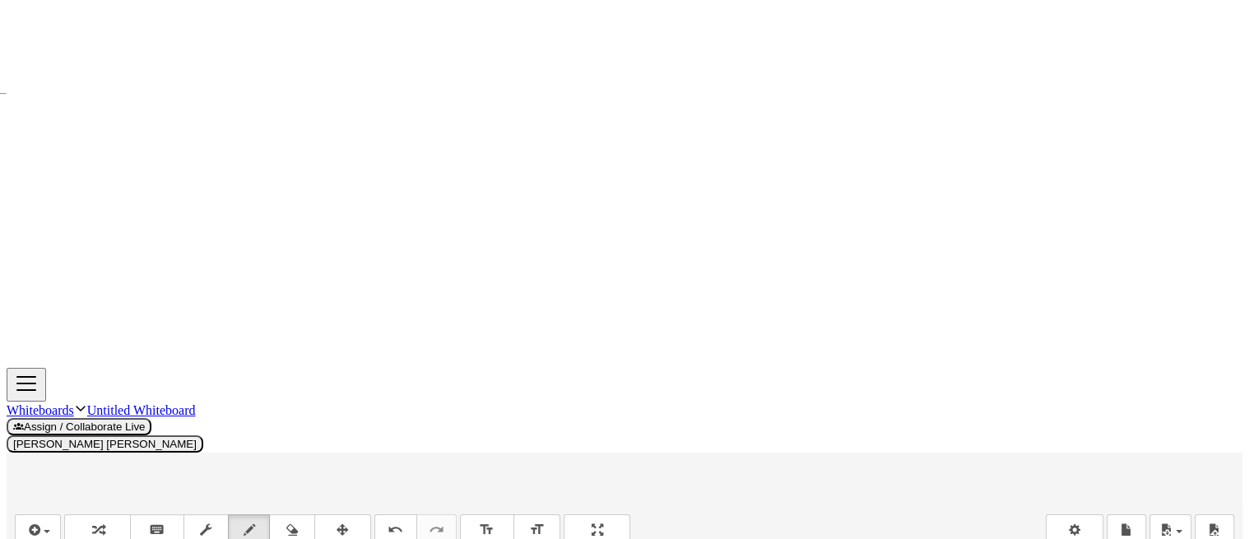
click at [652, 319] on div at bounding box center [625, 161] width 1236 height 2389
drag, startPoint x: 664, startPoint y: 301, endPoint x: 695, endPoint y: 299, distance: 31.4
click at [685, 302] on div at bounding box center [625, 161] width 1236 height 2389
drag, startPoint x: 709, startPoint y: 282, endPoint x: 732, endPoint y: 303, distance: 30.9
click at [713, 319] on div at bounding box center [625, 161] width 1236 height 2389
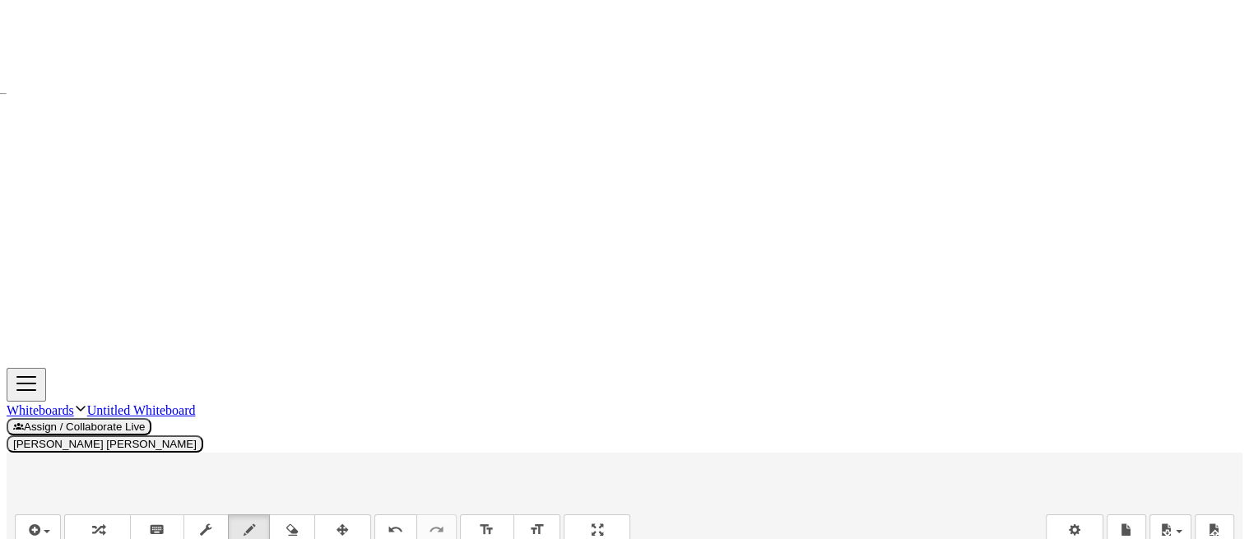
click at [741, 299] on div at bounding box center [625, 161] width 1236 height 2389
drag, startPoint x: 766, startPoint y: 286, endPoint x: 778, endPoint y: 310, distance: 26.5
click at [773, 319] on div at bounding box center [625, 161] width 1236 height 2389
drag, startPoint x: 819, startPoint y: 280, endPoint x: 872, endPoint y: 226, distance: 75.1
click at [883, 274] on div at bounding box center [625, 161] width 1236 height 2389
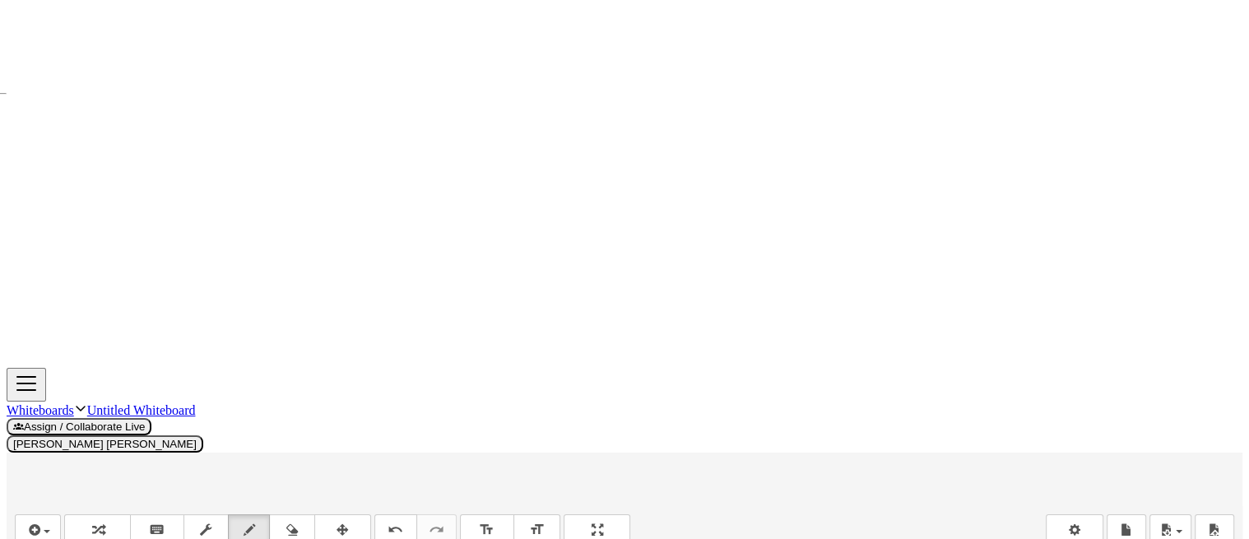
drag, startPoint x: 865, startPoint y: 298, endPoint x: 854, endPoint y: 352, distance: 55.3
click at [854, 352] on div at bounding box center [625, 161] width 1236 height 2389
drag, startPoint x: 95, startPoint y: 309, endPoint x: 123, endPoint y: 331, distance: 35.9
click at [107, 341] on div at bounding box center [625, 182] width 1236 height 2389
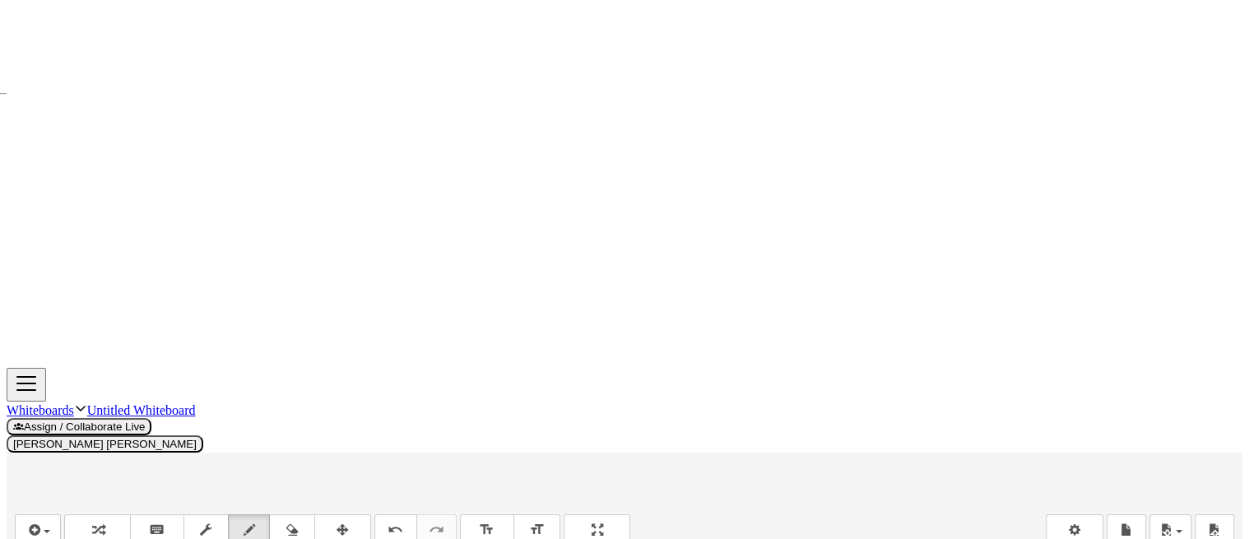
drag, startPoint x: 129, startPoint y: 318, endPoint x: 151, endPoint y: 318, distance: 22.2
click at [149, 332] on div at bounding box center [625, 182] width 1236 height 2389
drag, startPoint x: 149, startPoint y: 310, endPoint x: 137, endPoint y: 329, distance: 22.2
click at [137, 329] on div at bounding box center [625, 182] width 1236 height 2389
drag, startPoint x: 160, startPoint y: 313, endPoint x: 178, endPoint y: 313, distance: 17.3
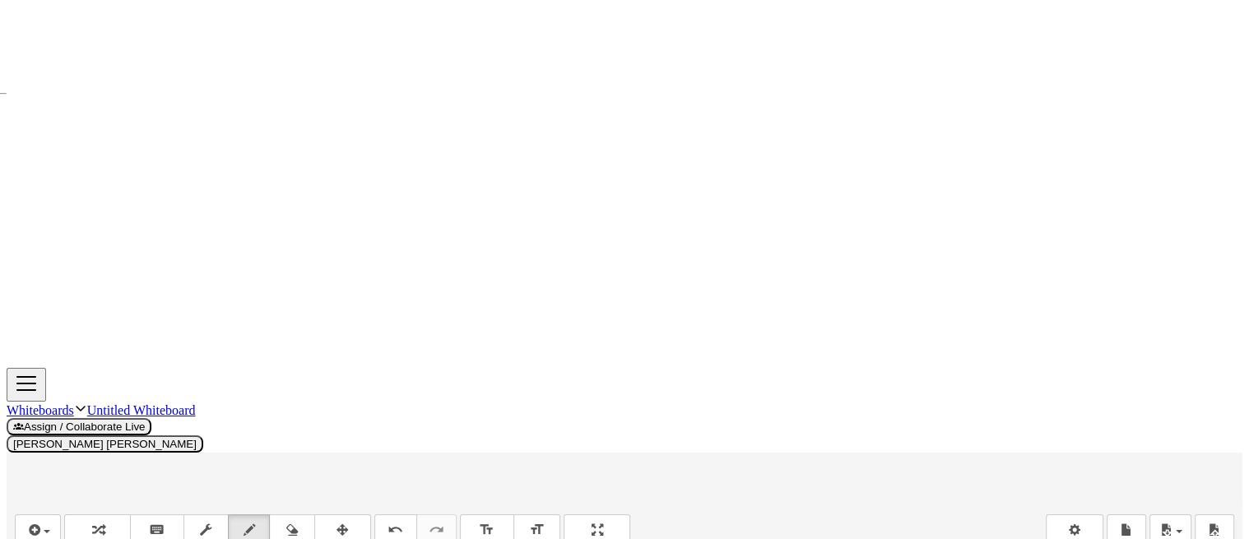
click at [178, 313] on div at bounding box center [625, 182] width 1236 height 2389
drag, startPoint x: 170, startPoint y: 306, endPoint x: 166, endPoint y: 344, distance: 38.1
click at [166, 344] on div at bounding box center [625, 182] width 1236 height 2389
drag, startPoint x: 184, startPoint y: 317, endPoint x: 212, endPoint y: 346, distance: 40.1
click at [212, 346] on div at bounding box center [625, 182] width 1236 height 2389
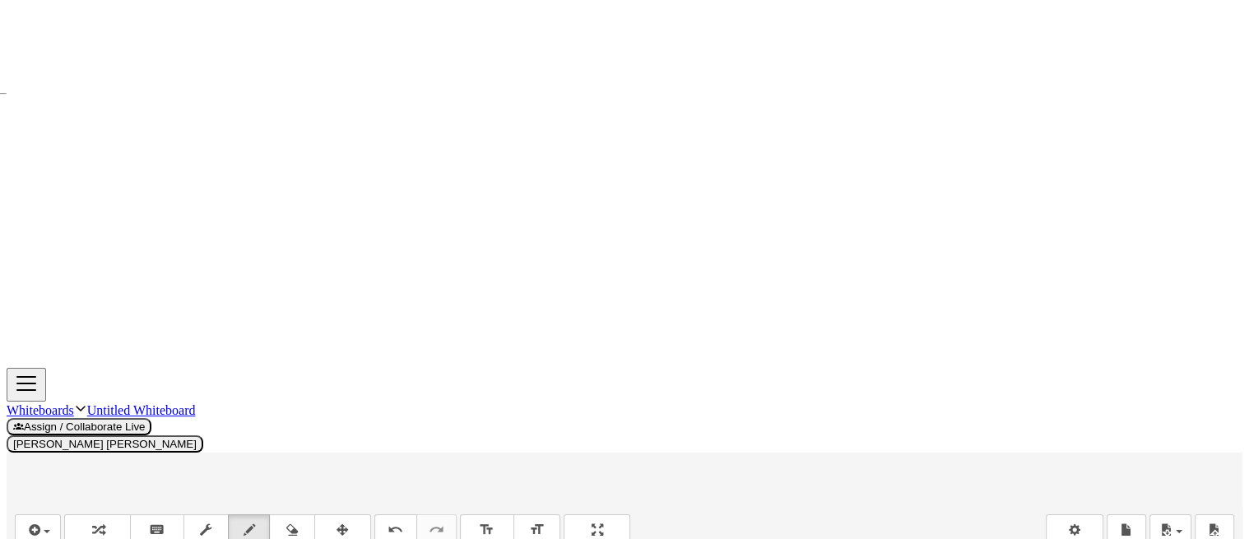
drag, startPoint x: 227, startPoint y: 332, endPoint x: 247, endPoint y: 334, distance: 19.9
click at [245, 344] on div at bounding box center [625, 182] width 1236 height 2389
drag, startPoint x: 223, startPoint y: 341, endPoint x: 260, endPoint y: 327, distance: 39.6
click at [222, 344] on div at bounding box center [625, 182] width 1236 height 2389
drag, startPoint x: 265, startPoint y: 319, endPoint x: 290, endPoint y: 318, distance: 25.6
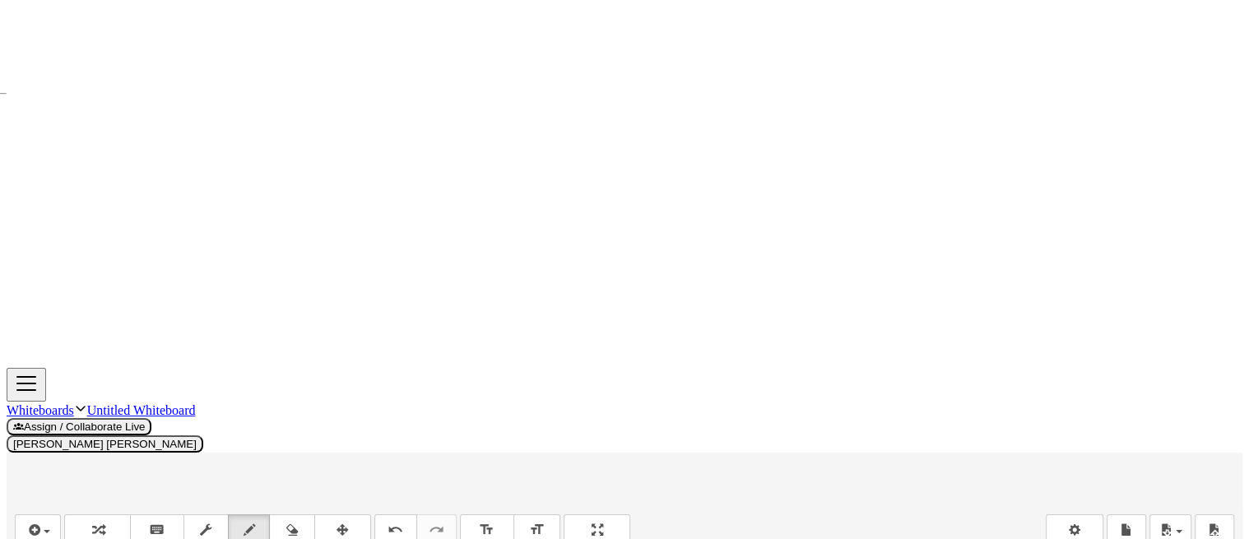
click at [288, 322] on div at bounding box center [625, 182] width 1236 height 2389
click at [276, 339] on div at bounding box center [625, 182] width 1236 height 2389
click at [297, 343] on div at bounding box center [625, 182] width 1236 height 2389
click at [360, 326] on div at bounding box center [625, 182] width 1236 height 2389
click at [357, 346] on div at bounding box center [625, 182] width 1236 height 2389
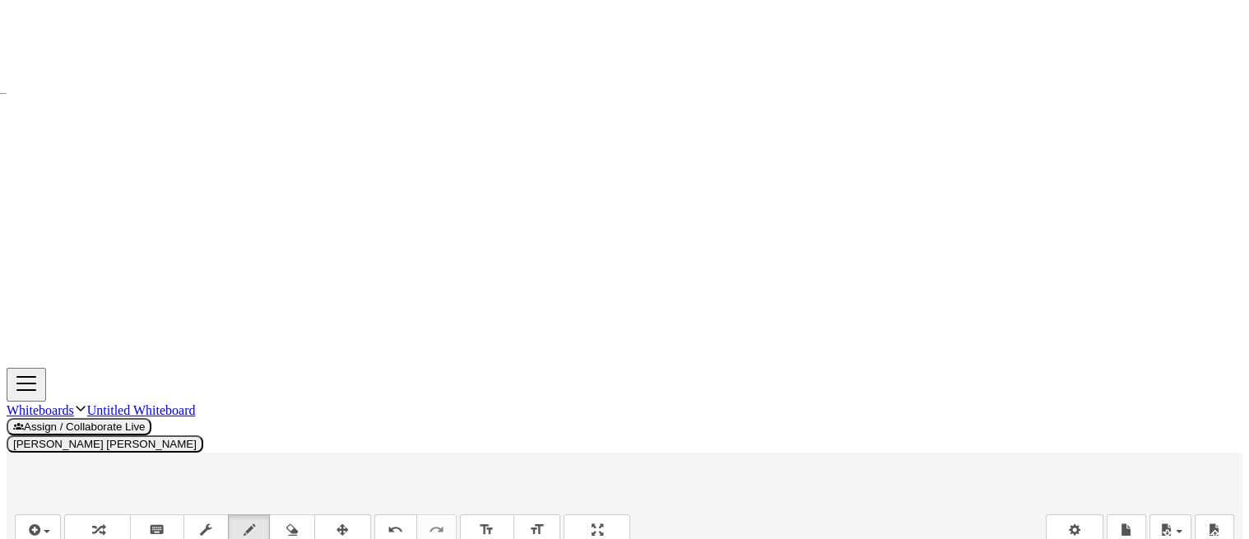
click at [373, 348] on div at bounding box center [625, 182] width 1236 height 2389
click at [409, 348] on div at bounding box center [625, 182] width 1236 height 2389
click at [383, 538] on span "undo" at bounding box center [395, 547] width 25 height 12
click at [399, 327] on div at bounding box center [625, 182] width 1236 height 2389
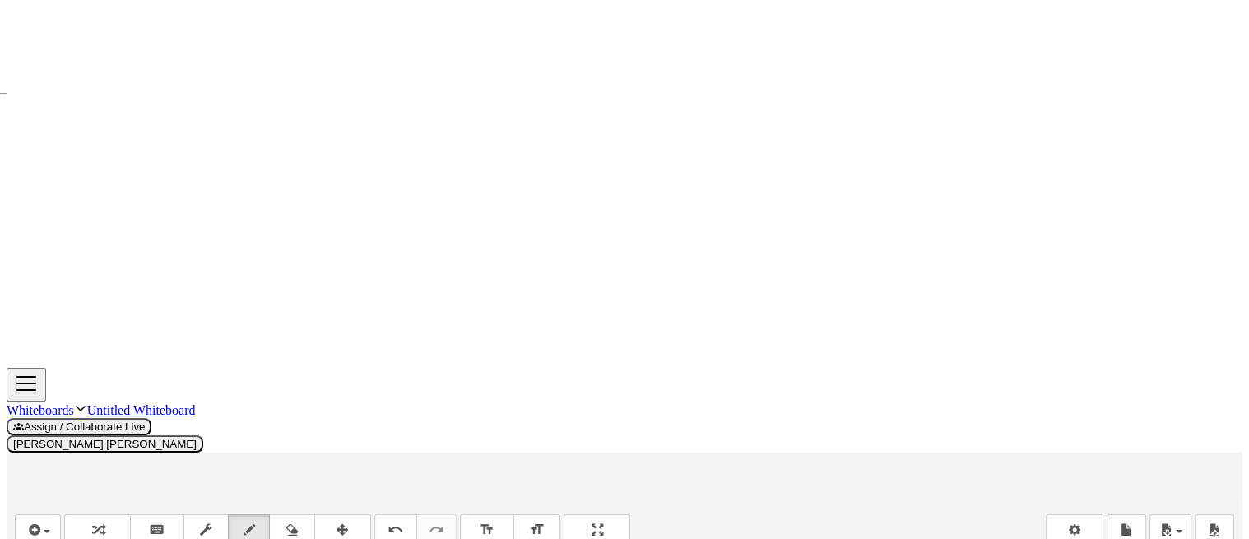
click at [432, 360] on div at bounding box center [625, 182] width 1236 height 2389
click at [253, 420] on div at bounding box center [625, 182] width 1236 height 2389
click at [301, 414] on div at bounding box center [625, 182] width 1236 height 2389
click at [291, 417] on div at bounding box center [625, 182] width 1236 height 2389
click at [346, 395] on div at bounding box center [625, 182] width 1236 height 2389
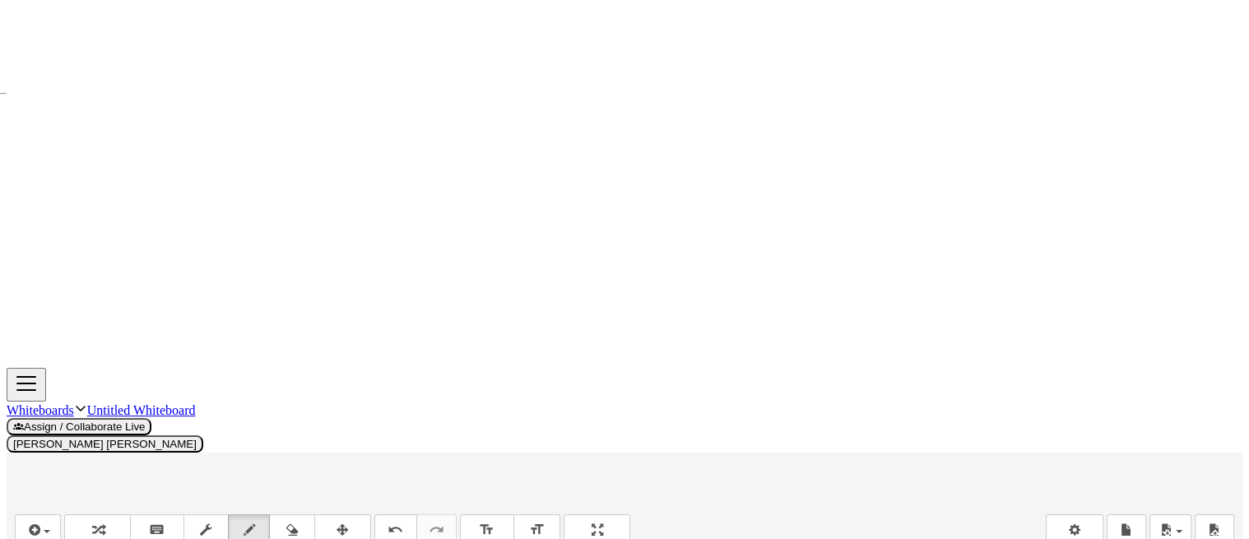
click at [346, 408] on div at bounding box center [625, 182] width 1236 height 2389
click at [383, 396] on div at bounding box center [625, 182] width 1236 height 2389
click at [416, 421] on div at bounding box center [625, 182] width 1236 height 2389
click at [305, 379] on div at bounding box center [625, 89] width 1236 height 2389
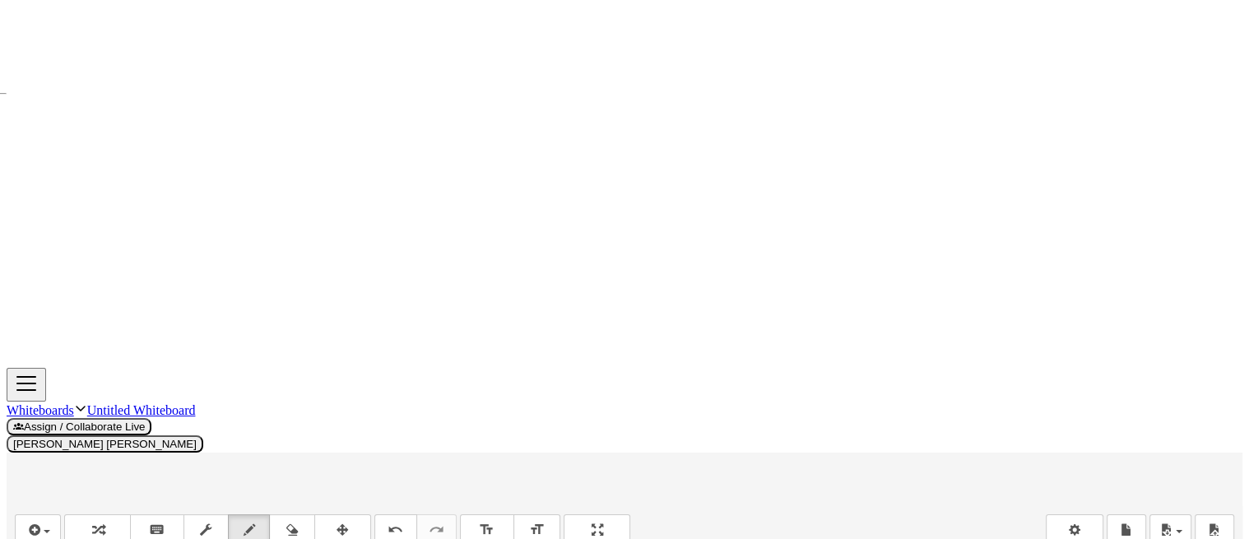
click at [277, 376] on div at bounding box center [625, 89] width 1236 height 2389
click at [355, 354] on div at bounding box center [625, 89] width 1236 height 2389
click at [363, 370] on div at bounding box center [625, 89] width 1236 height 2389
click at [388, 380] on div at bounding box center [625, 89] width 1236 height 2389
click at [423, 373] on div at bounding box center [625, 89] width 1236 height 2389
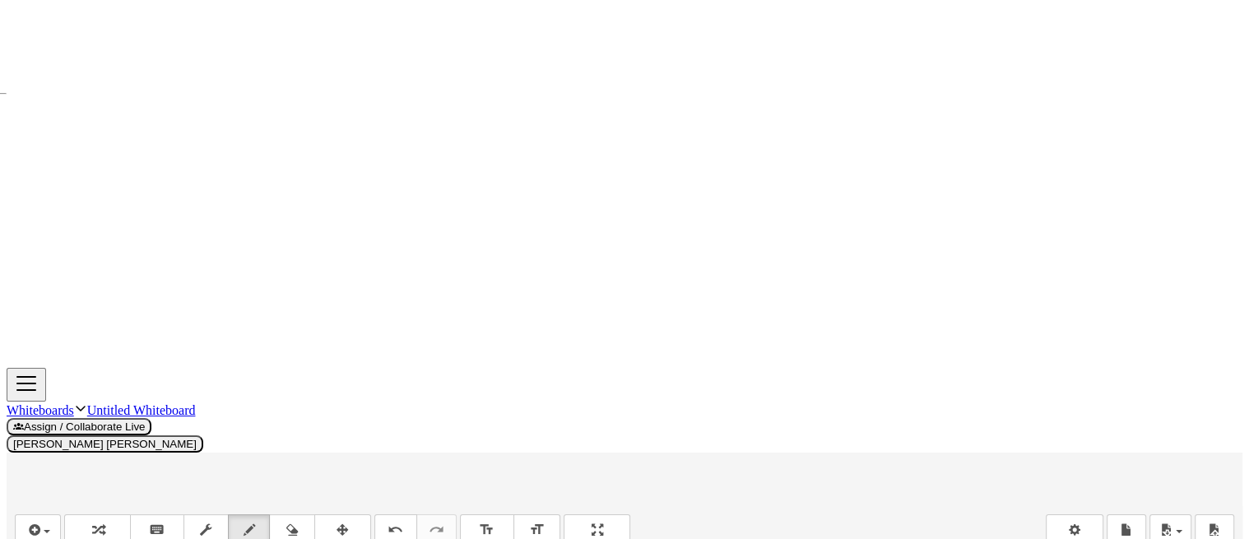
scroll to position [1707, 0]
drag, startPoint x: 117, startPoint y: 368, endPoint x: 112, endPoint y: 429, distance: 61.9
click at [112, 429] on div at bounding box center [625, 54] width 1236 height 2389
drag, startPoint x: 128, startPoint y: 401, endPoint x: 142, endPoint y: 429, distance: 32.0
click at [151, 429] on div at bounding box center [625, 54] width 1236 height 2389
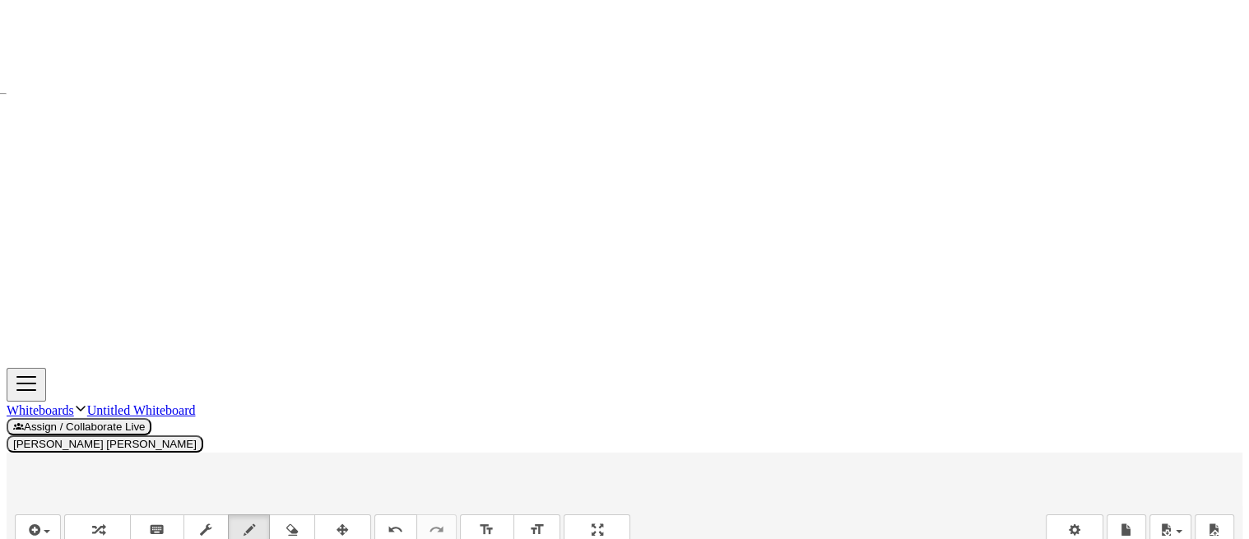
drag, startPoint x: 94, startPoint y: 437, endPoint x: 183, endPoint y: 439, distance: 89.7
click at [183, 439] on div at bounding box center [625, 54] width 1236 height 2389
drag, startPoint x: 127, startPoint y: 458, endPoint x: 188, endPoint y: 466, distance: 61.3
click at [188, 466] on div at bounding box center [625, 54] width 1236 height 2389
drag, startPoint x: 220, startPoint y: 417, endPoint x: 237, endPoint y: 420, distance: 17.6
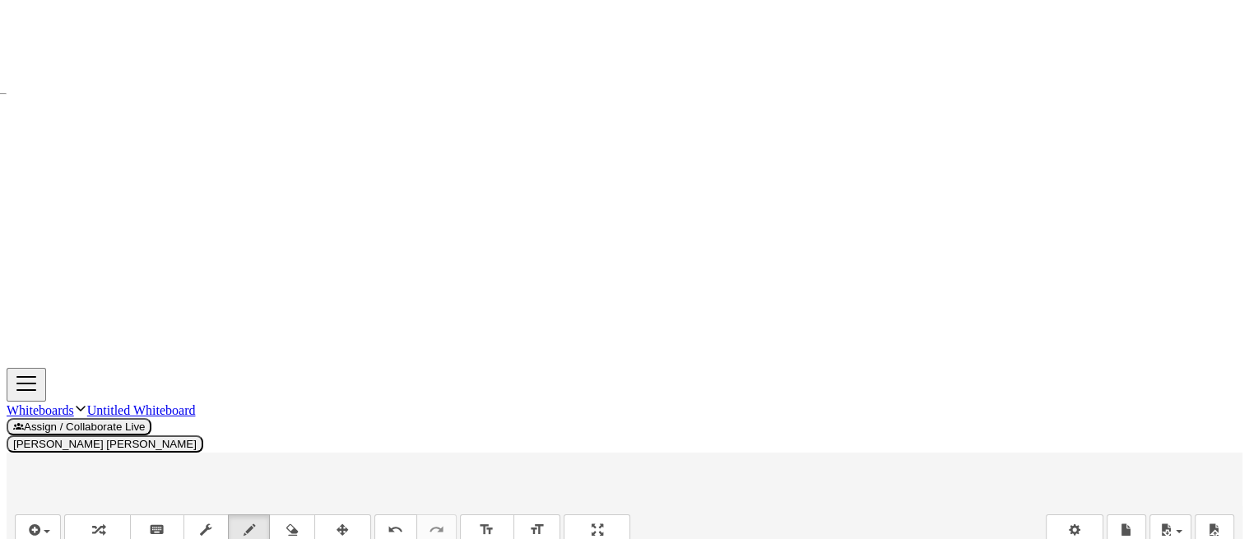
click at [237, 420] on div at bounding box center [625, 54] width 1236 height 2389
drag, startPoint x: 224, startPoint y: 442, endPoint x: 252, endPoint y: 442, distance: 28.0
click at [249, 442] on div at bounding box center [625, 54] width 1236 height 2389
click at [400, 444] on div at bounding box center [625, 54] width 1236 height 2389
drag, startPoint x: 274, startPoint y: 406, endPoint x: 274, endPoint y: 436, distance: 30.4
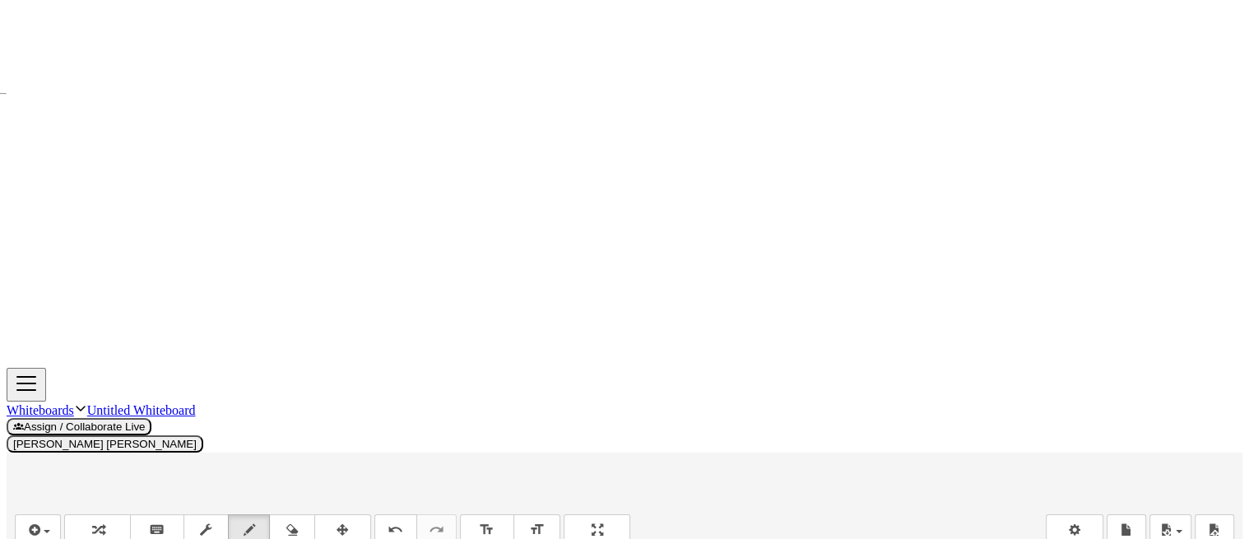
click at [282, 444] on div at bounding box center [625, 54] width 1236 height 2389
drag, startPoint x: 269, startPoint y: 431, endPoint x: 305, endPoint y: 433, distance: 36.2
click at [306, 434] on div at bounding box center [625, 54] width 1236 height 2389
drag, startPoint x: 52, startPoint y: 286, endPoint x: 50, endPoint y: 310, distance: 23.9
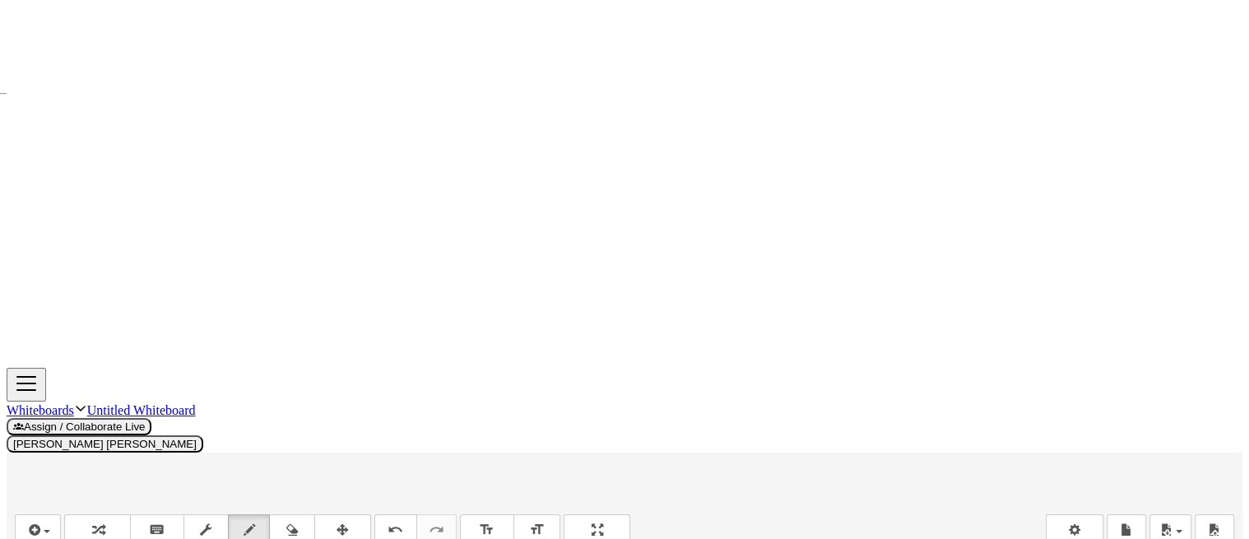
drag, startPoint x: 68, startPoint y: 299, endPoint x: 77, endPoint y: 299, distance: 9.1
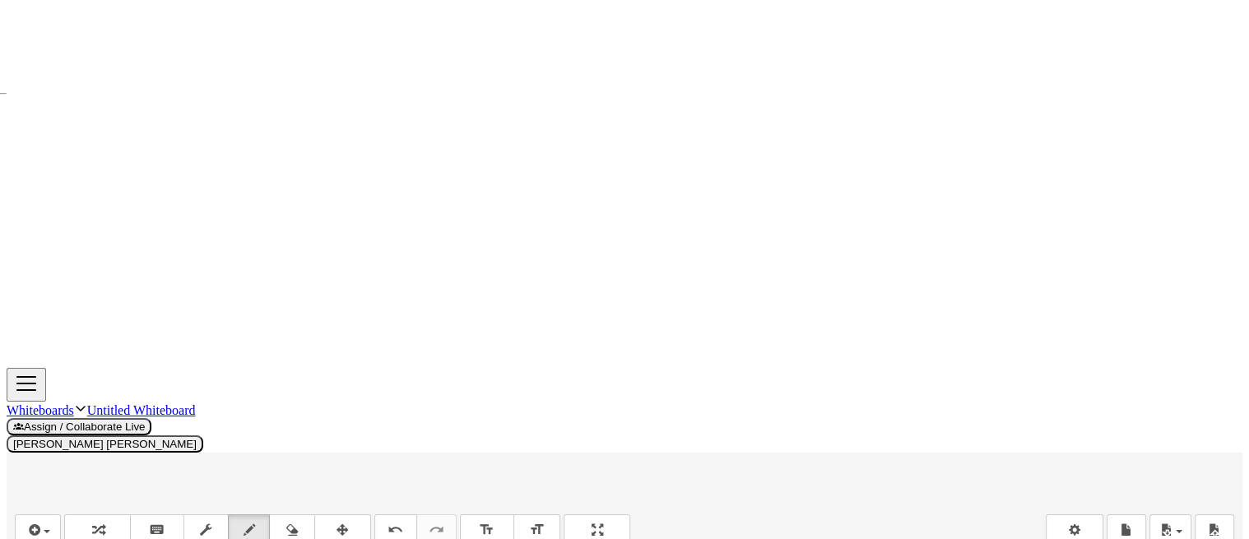
drag, startPoint x: 94, startPoint y: 265, endPoint x: 108, endPoint y: 293, distance: 31.3
drag, startPoint x: 115, startPoint y: 282, endPoint x: 129, endPoint y: 297, distance: 20.4
drag, startPoint x: 116, startPoint y: 290, endPoint x: 133, endPoint y: 278, distance: 21.2
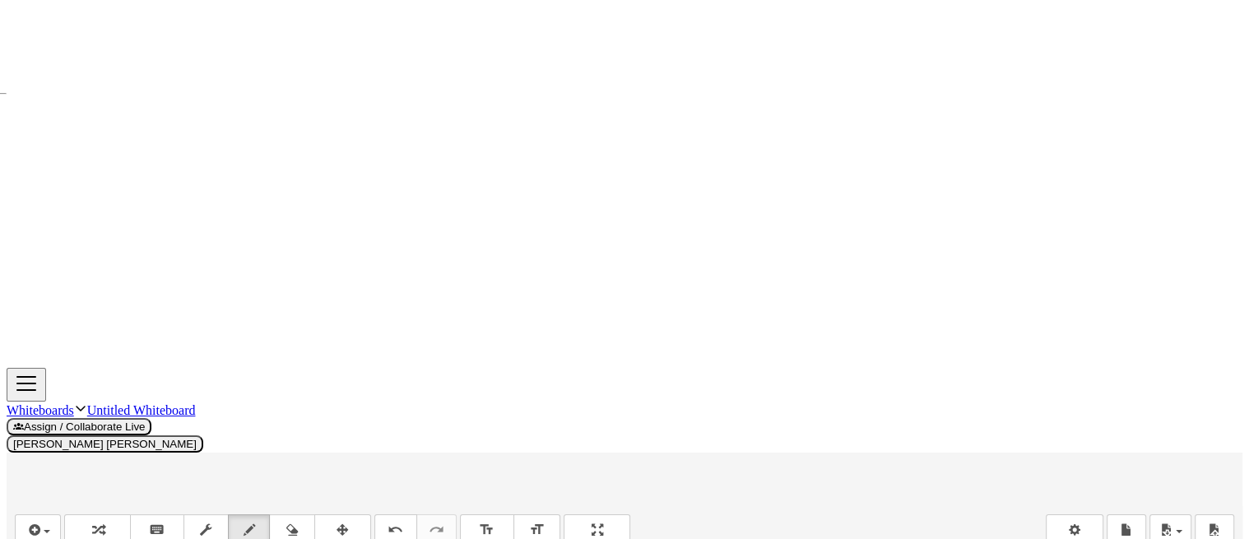
drag, startPoint x: 140, startPoint y: 286, endPoint x: 156, endPoint y: 285, distance: 16.5
drag, startPoint x: 165, startPoint y: 270, endPoint x: 165, endPoint y: 293, distance: 23.1
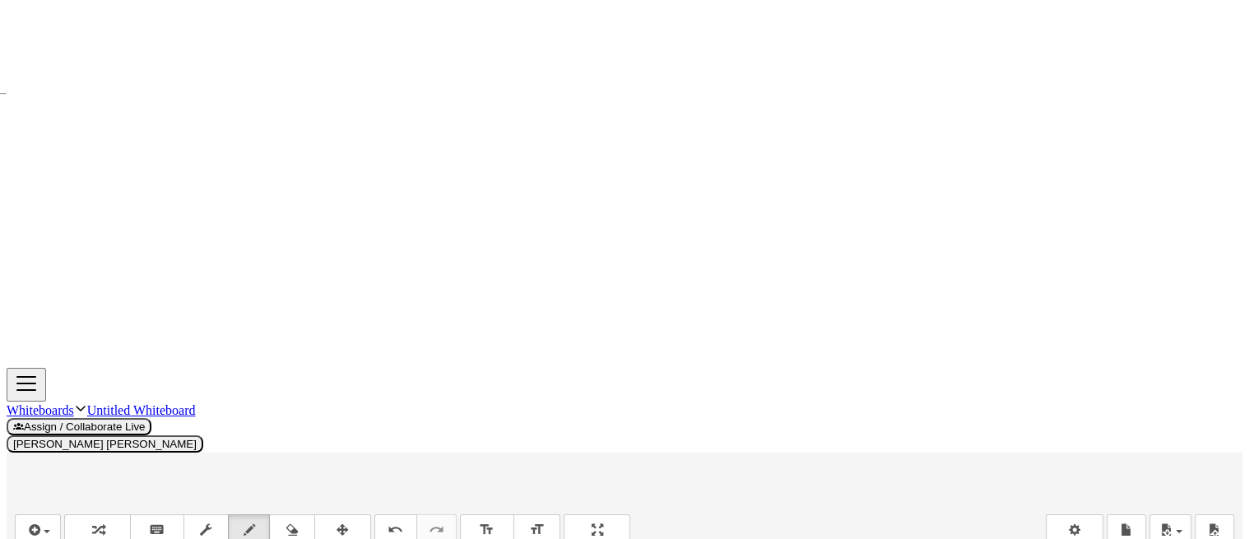
drag, startPoint x: 68, startPoint y: 302, endPoint x: 165, endPoint y: 309, distance: 96.5
drag, startPoint x: 114, startPoint y: 318, endPoint x: 138, endPoint y: 334, distance: 29.2
drag, startPoint x: 181, startPoint y: 310, endPoint x: 195, endPoint y: 310, distance: 14.0
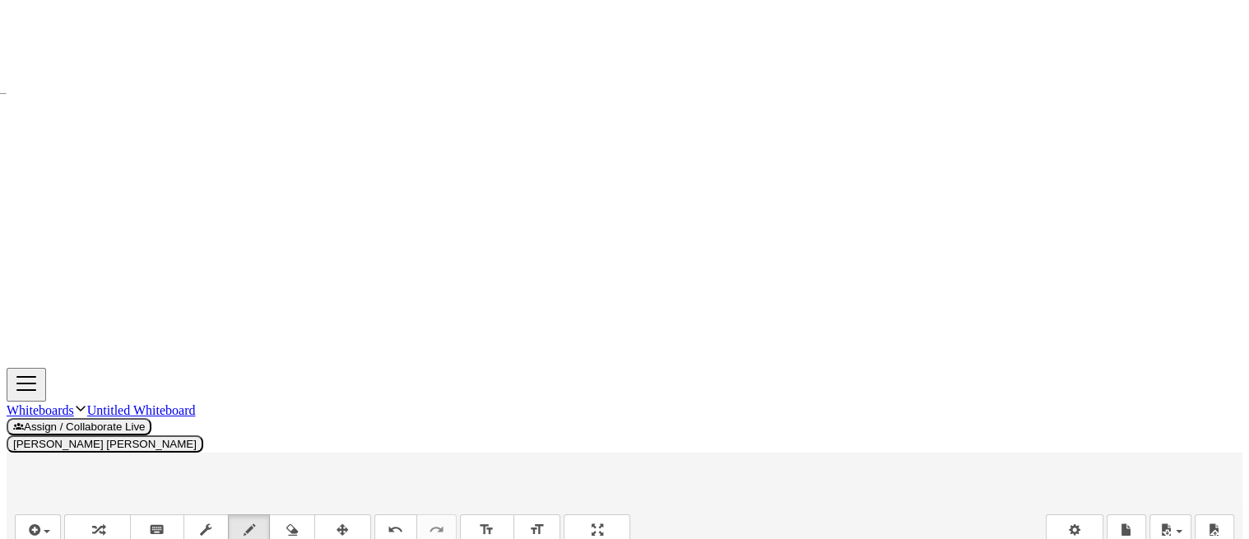
drag, startPoint x: 219, startPoint y: 274, endPoint x: 237, endPoint y: 277, distance: 18.4
drag, startPoint x: 229, startPoint y: 275, endPoint x: 218, endPoint y: 293, distance: 21.0
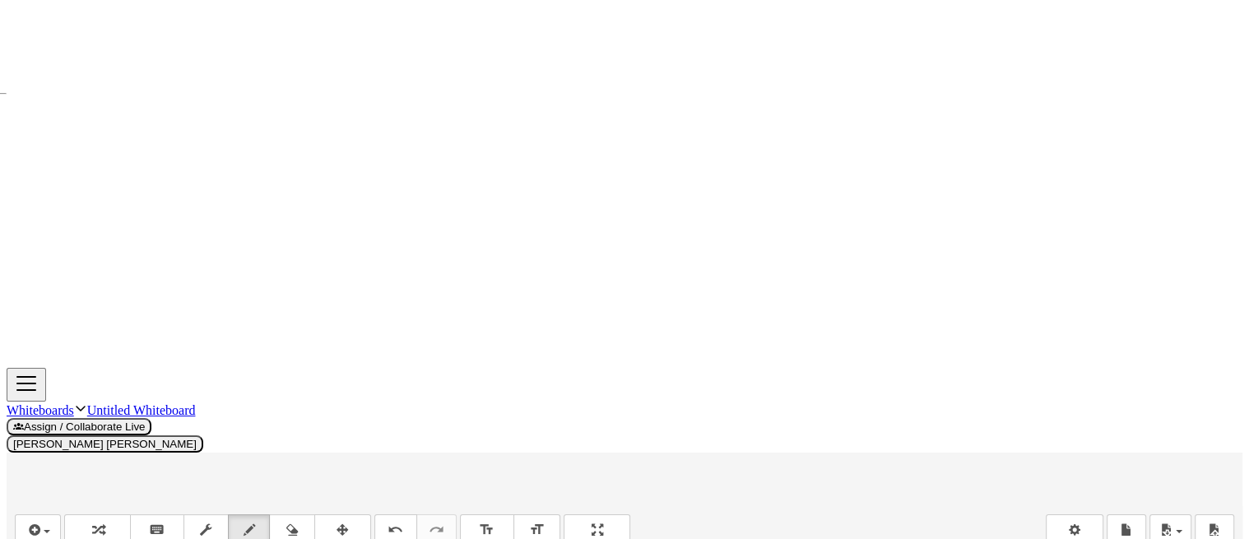
drag, startPoint x: 259, startPoint y: 281, endPoint x: 274, endPoint y: 277, distance: 15.4
drag, startPoint x: 261, startPoint y: 269, endPoint x: 261, endPoint y: 284, distance: 14.8
drag, startPoint x: 286, startPoint y: 265, endPoint x: 286, endPoint y: 281, distance: 16.5
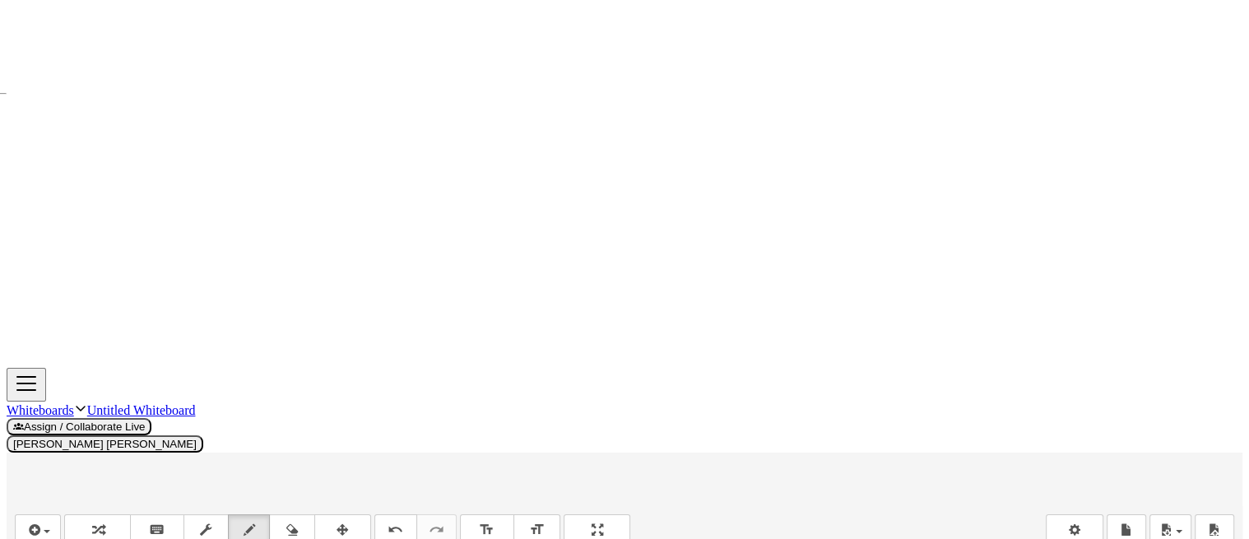
drag, startPoint x: 294, startPoint y: 263, endPoint x: 259, endPoint y: 299, distance: 49.5
drag, startPoint x: 217, startPoint y: 308, endPoint x: 319, endPoint y: 309, distance: 102.0
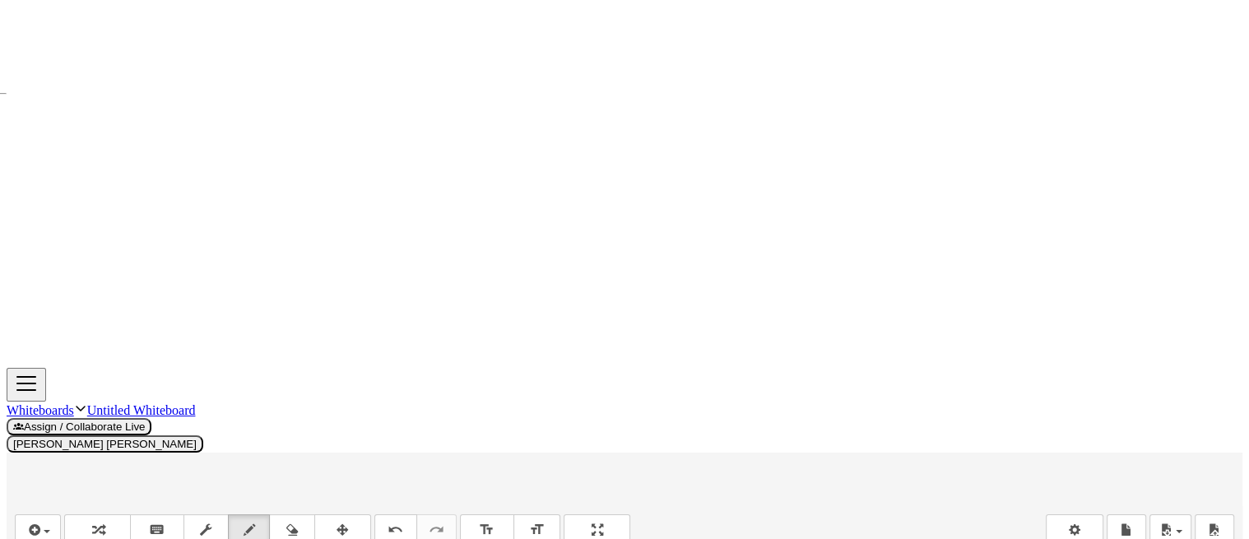
drag, startPoint x: 242, startPoint y: 327, endPoint x: 258, endPoint y: 355, distance: 32.0
drag, startPoint x: 265, startPoint y: 325, endPoint x: 297, endPoint y: 333, distance: 33.1
drag, startPoint x: 334, startPoint y: 298, endPoint x: 352, endPoint y: 296, distance: 18.2
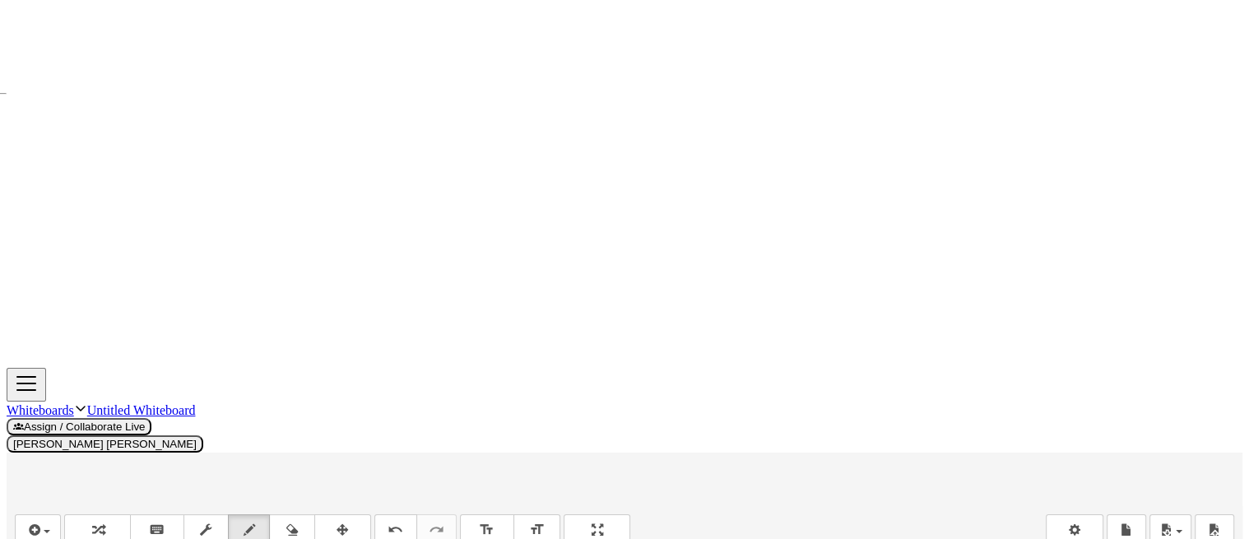
drag, startPoint x: 339, startPoint y: 310, endPoint x: 348, endPoint y: 313, distance: 9.6
drag, startPoint x: 367, startPoint y: 281, endPoint x: 384, endPoint y: 316, distance: 38.6
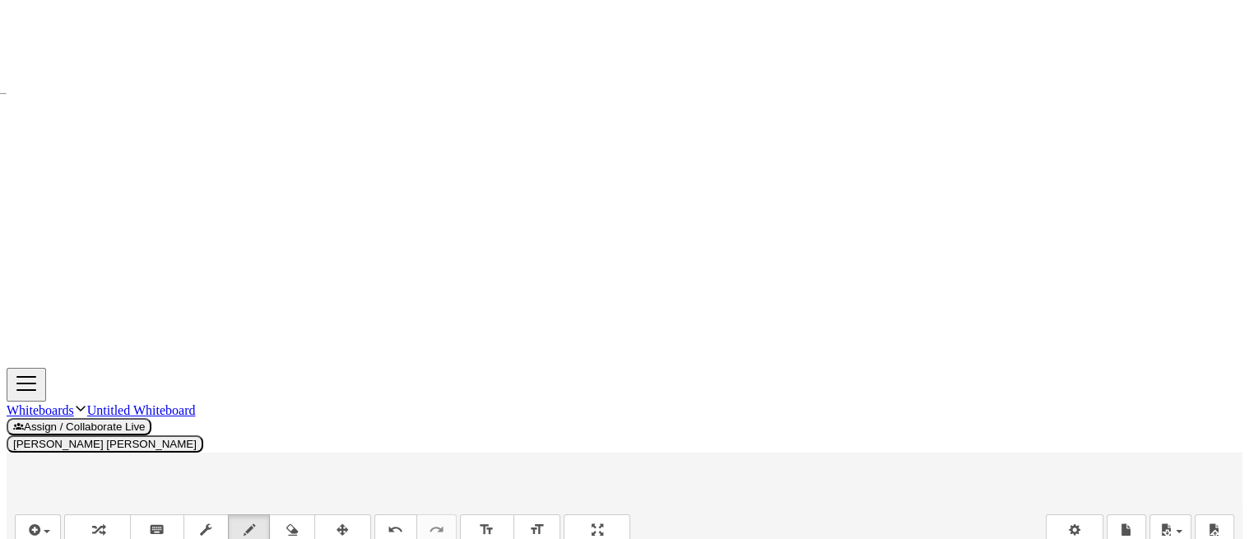
drag, startPoint x: 395, startPoint y: 304, endPoint x: 420, endPoint y: 318, distance: 28.7
drag, startPoint x: 415, startPoint y: 310, endPoint x: 392, endPoint y: 327, distance: 27.6
drag, startPoint x: 429, startPoint y: 309, endPoint x: 449, endPoint y: 309, distance: 20.6
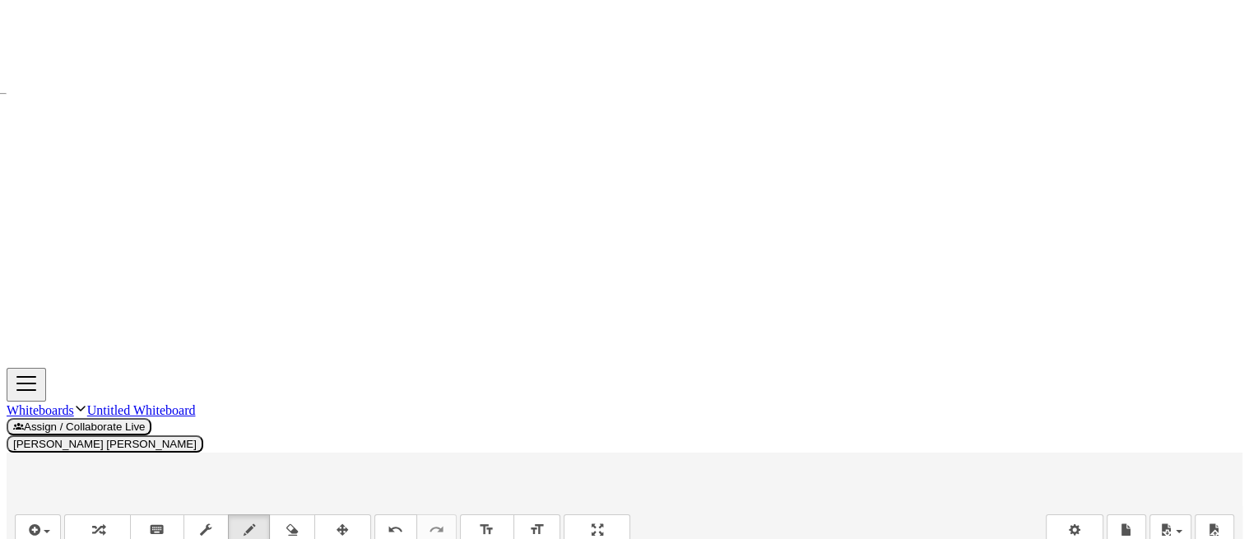
drag, startPoint x: 441, startPoint y: 301, endPoint x: 434, endPoint y: 331, distance: 30.5
drag, startPoint x: 487, startPoint y: 264, endPoint x: 482, endPoint y: 282, distance: 18.8
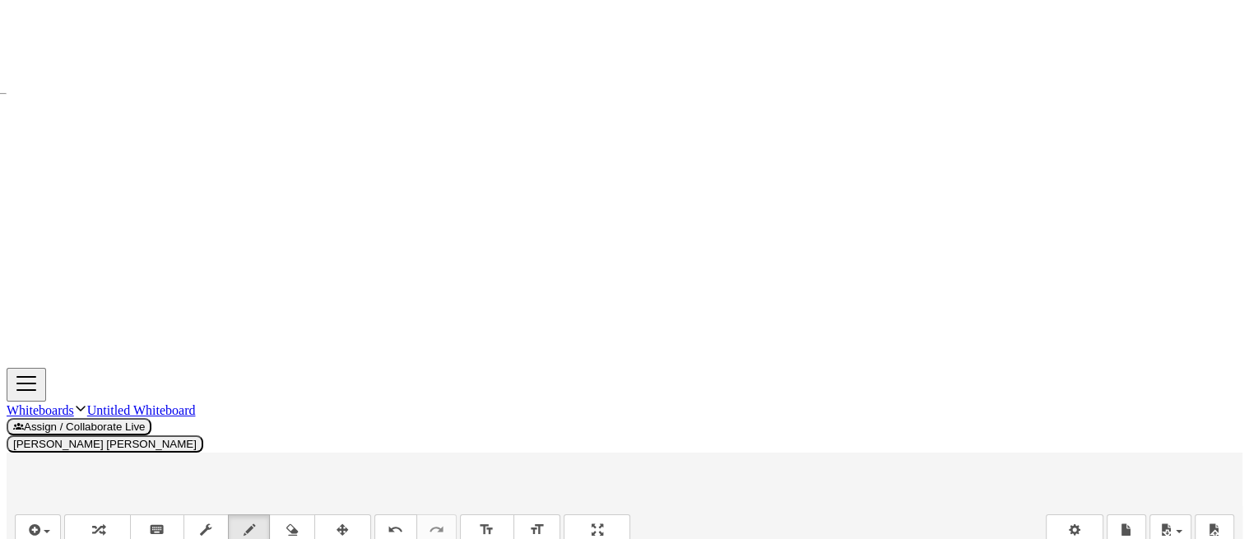
drag, startPoint x: 511, startPoint y: 258, endPoint x: 512, endPoint y: 298, distance: 40.3
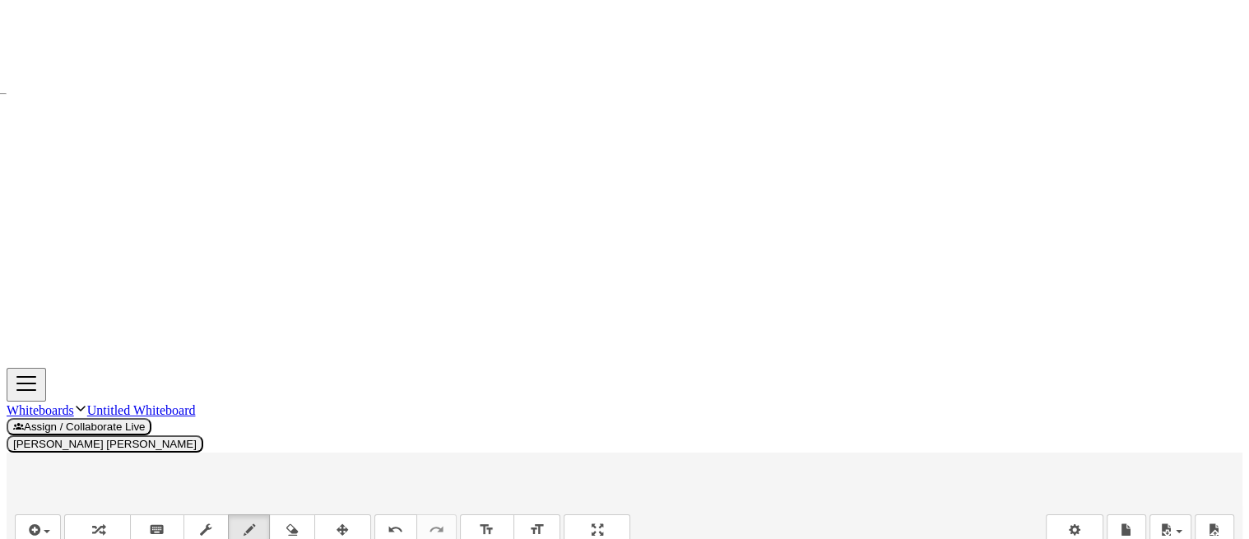
drag, startPoint x: 944, startPoint y: 216, endPoint x: 920, endPoint y: 251, distance: 42.7
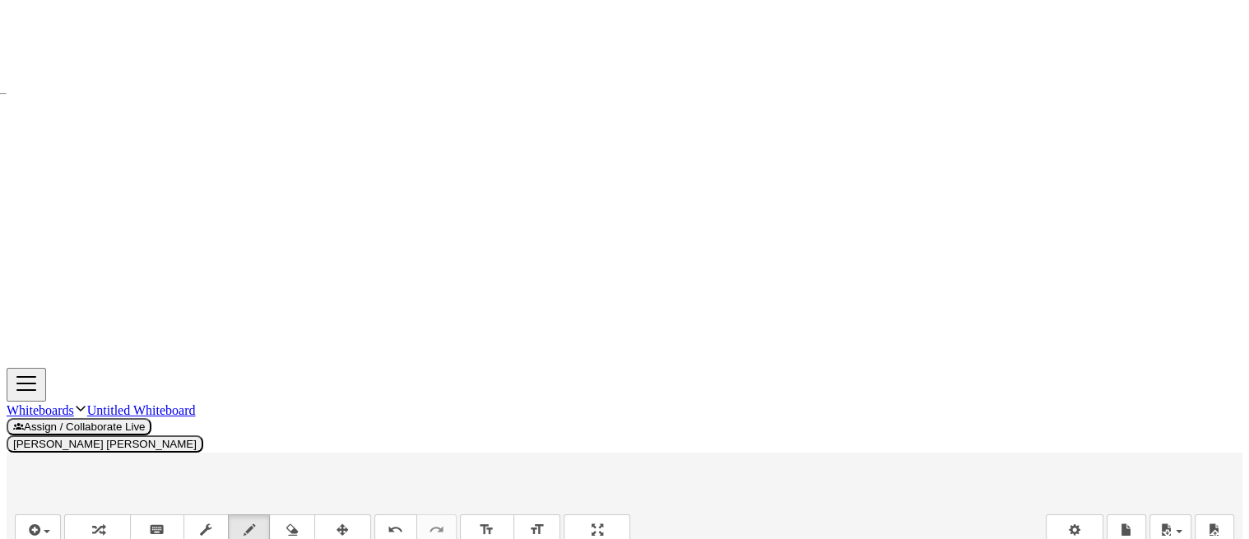
drag, startPoint x: 709, startPoint y: 248, endPoint x: 708, endPoint y: 281, distance: 32.1
drag, startPoint x: 726, startPoint y: 266, endPoint x: 758, endPoint y: 261, distance: 32.5
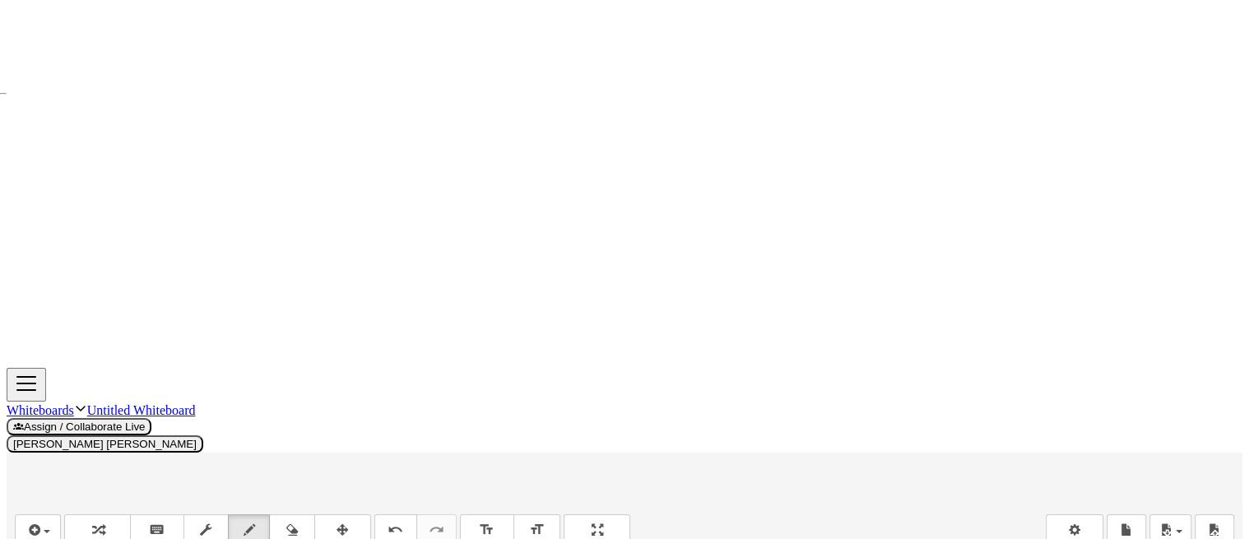
drag, startPoint x: 787, startPoint y: 256, endPoint x: 800, endPoint y: 253, distance: 13.6
drag, startPoint x: 815, startPoint y: 268, endPoint x: 832, endPoint y: 274, distance: 18.2
drag, startPoint x: 865, startPoint y: 260, endPoint x: 884, endPoint y: 262, distance: 19.8
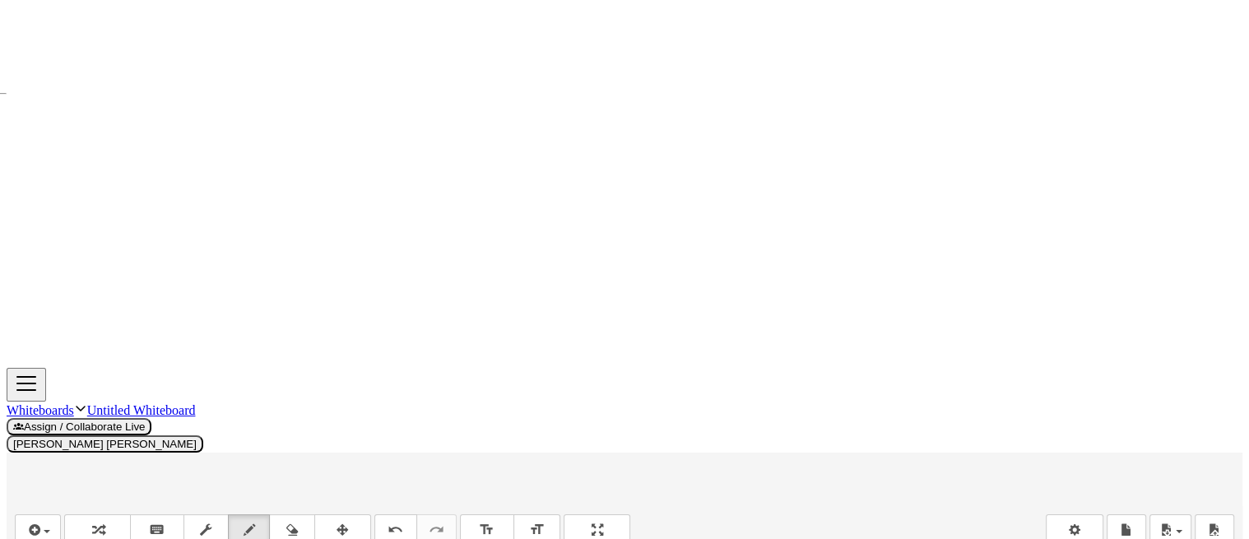
drag, startPoint x: 704, startPoint y: 298, endPoint x: 713, endPoint y: 337, distance: 40.3
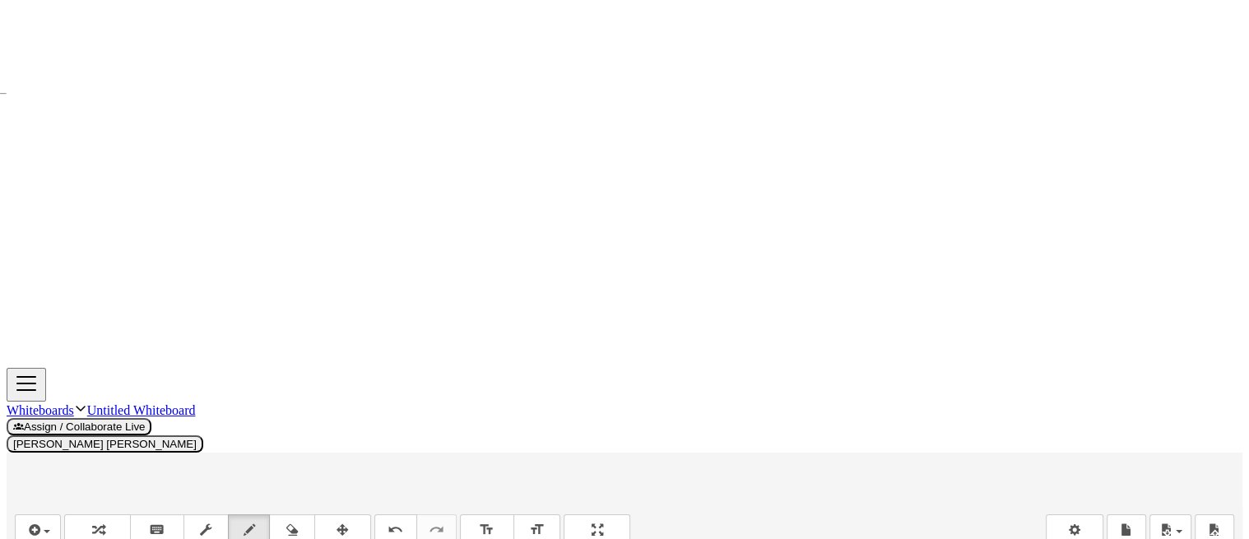
drag, startPoint x: 785, startPoint y: 303, endPoint x: 778, endPoint y: 344, distance: 41.7
drag, startPoint x: 792, startPoint y: 326, endPoint x: 809, endPoint y: 325, distance: 16.5
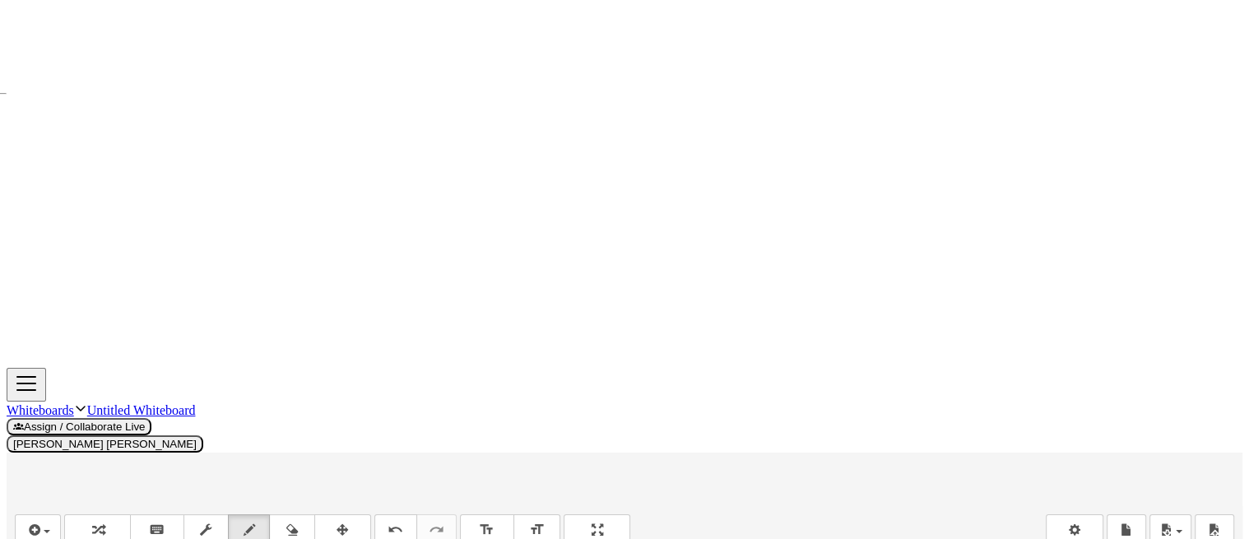
drag, startPoint x: 50, startPoint y: 338, endPoint x: 39, endPoint y: 377, distance: 40.3
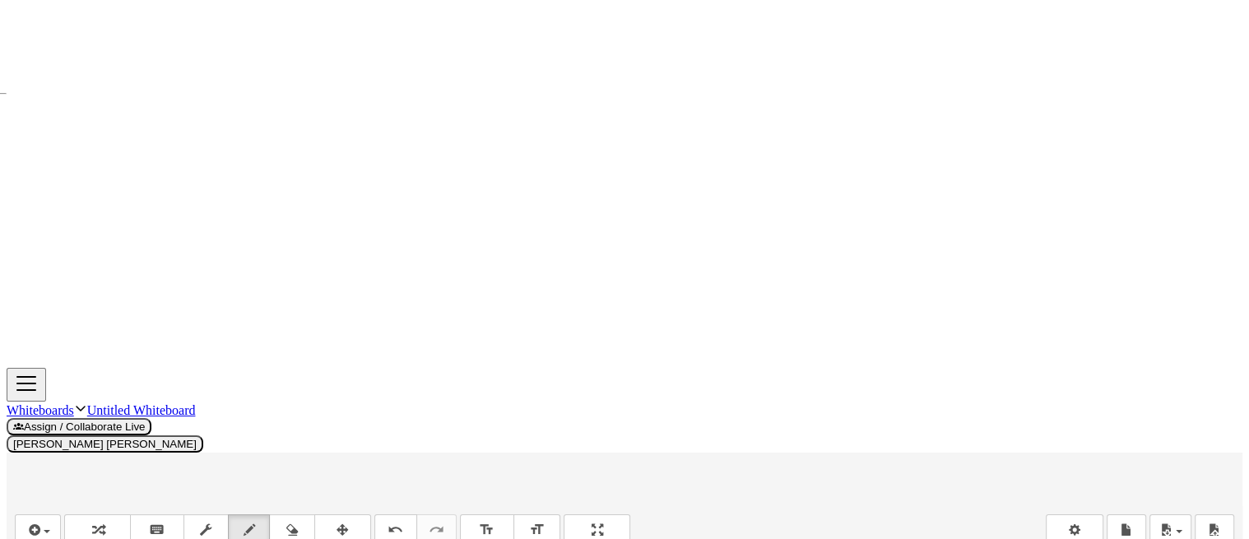
drag, startPoint x: 76, startPoint y: 346, endPoint x: 82, endPoint y: 381, distance: 35.2
drag, startPoint x: 85, startPoint y: 369, endPoint x: 103, endPoint y: 389, distance: 27.4
drag, startPoint x: 104, startPoint y: 370, endPoint x: 87, endPoint y: 392, distance: 27.5
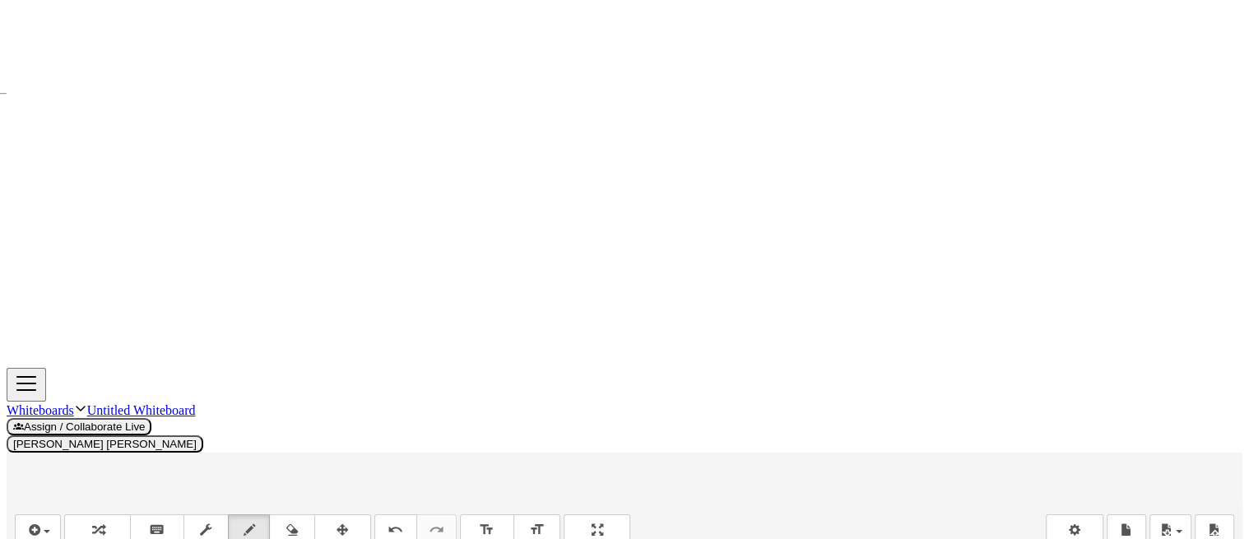
drag, startPoint x: 115, startPoint y: 371, endPoint x: 140, endPoint y: 371, distance: 24.7
drag, startPoint x: 165, startPoint y: 356, endPoint x: 173, endPoint y: 352, distance: 8.5
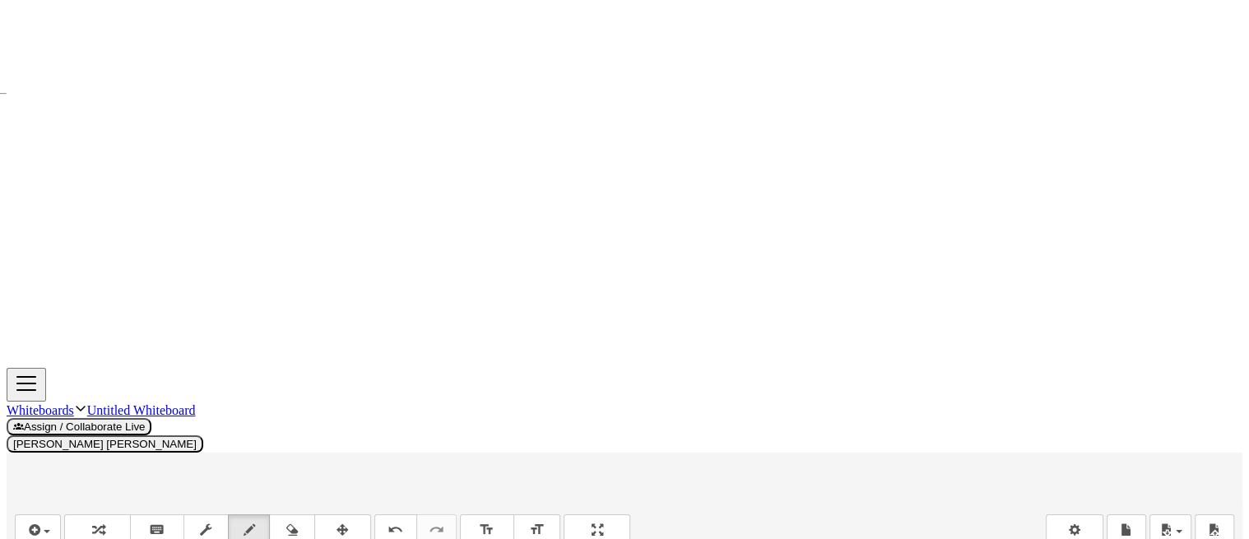
drag, startPoint x: 195, startPoint y: 190, endPoint x: 222, endPoint y: 190, distance: 27.2
drag, startPoint x: 262, startPoint y: 192, endPoint x: 281, endPoint y: 191, distance: 18.9
drag, startPoint x: 185, startPoint y: 372, endPoint x: 211, endPoint y: 372, distance: 25.5
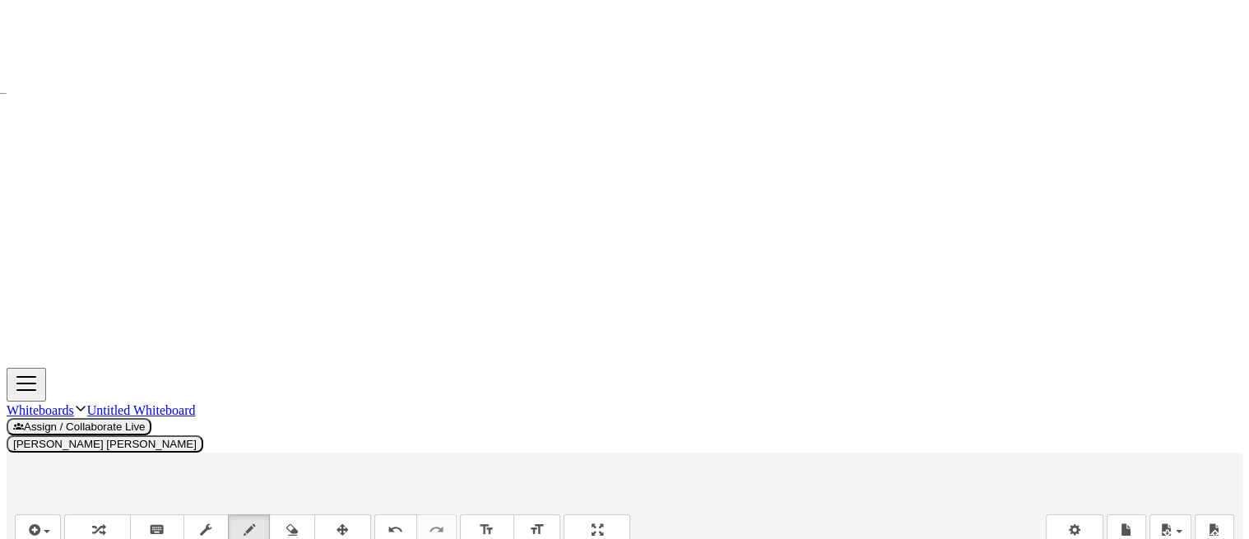
drag, startPoint x: 218, startPoint y: 355, endPoint x: 244, endPoint y: 381, distance: 36.1
drag, startPoint x: 239, startPoint y: 369, endPoint x: 222, endPoint y: 388, distance: 25.6
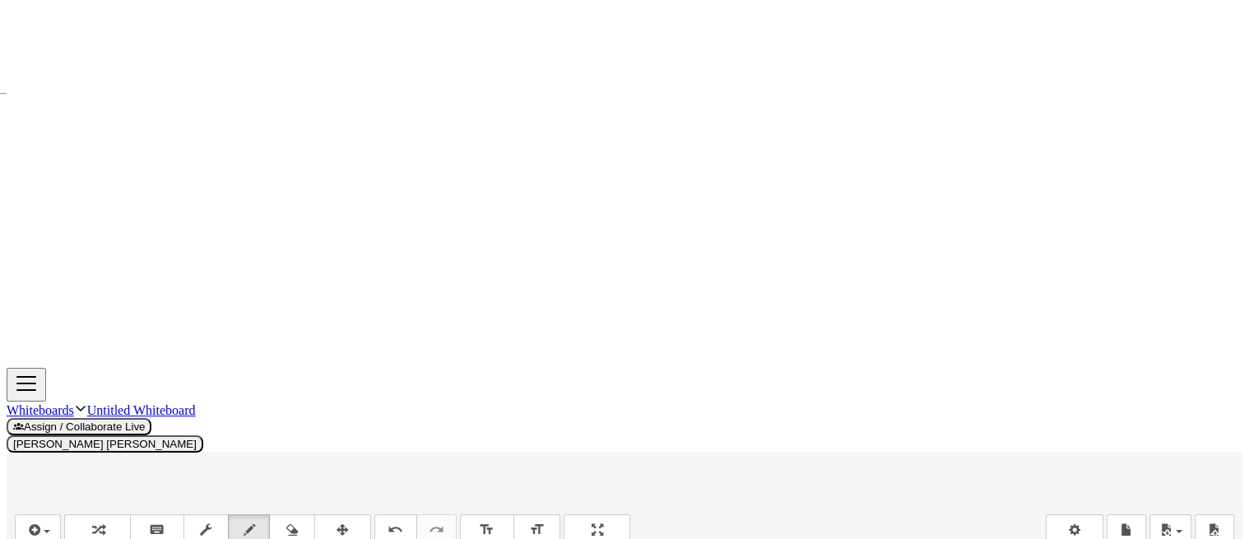
scroll to position [2172, 0]
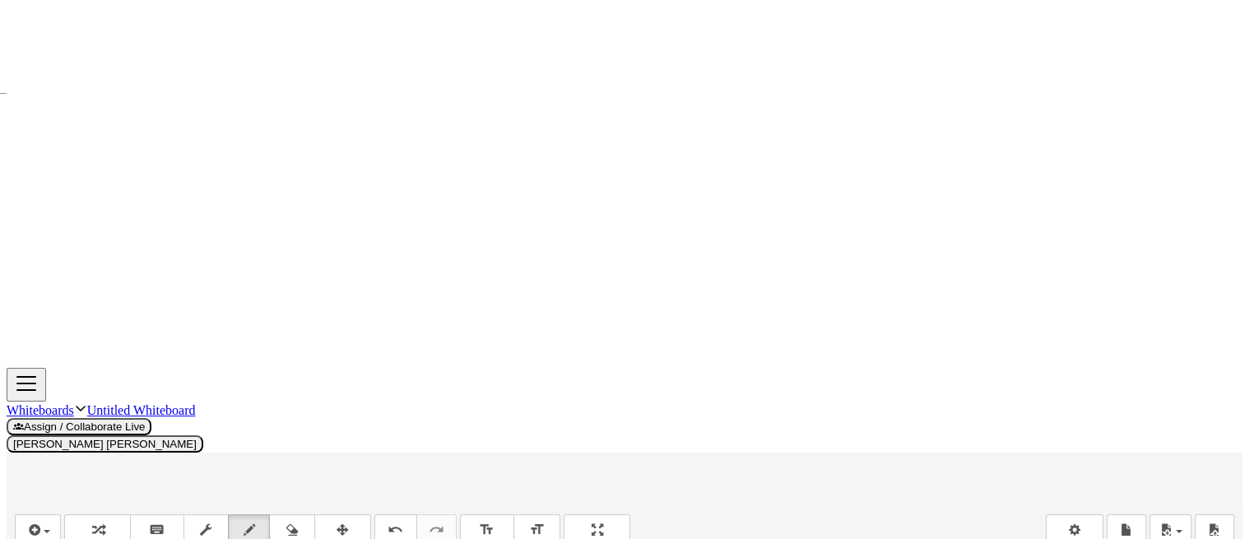
click at [383, 519] on div "undo" at bounding box center [395, 529] width 25 height 20
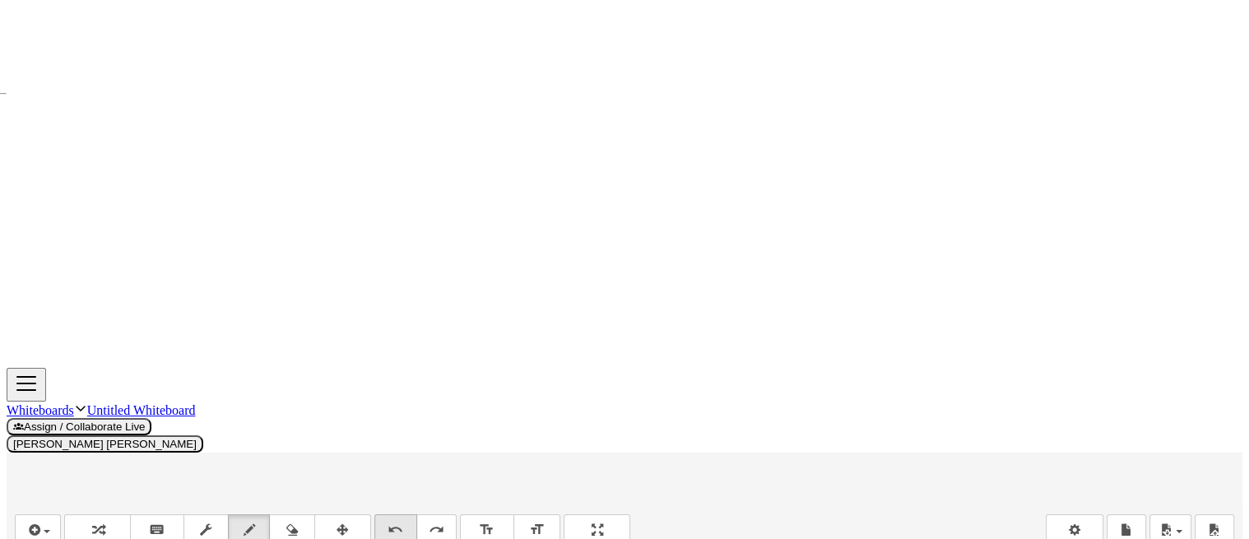
click at [383, 519] on div "undo" at bounding box center [395, 529] width 25 height 20
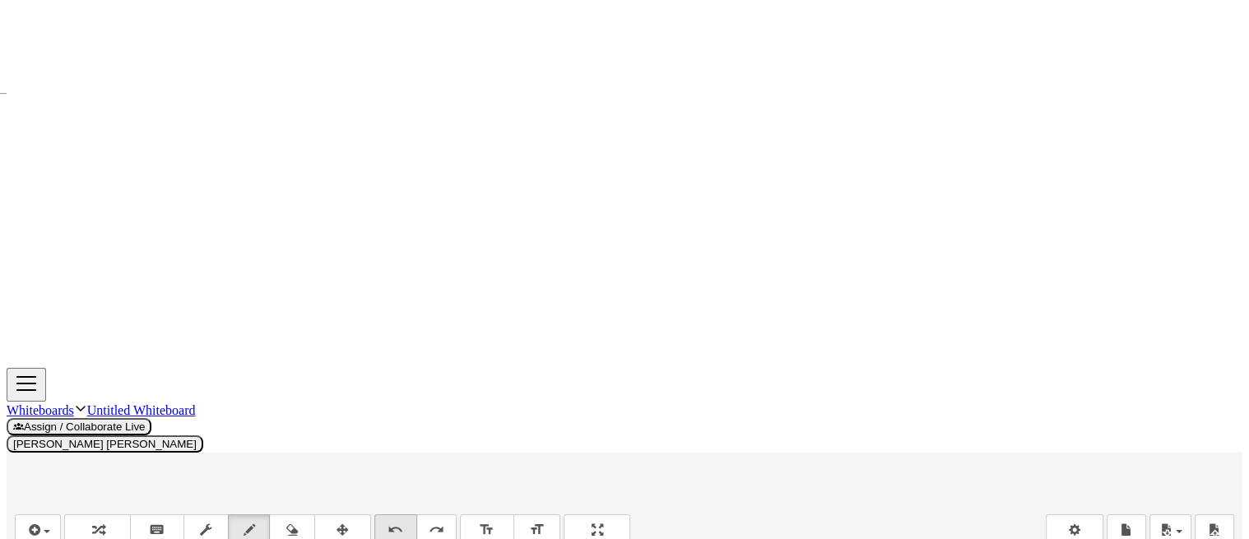
click at [383, 519] on div "undo" at bounding box center [395, 529] width 25 height 20
drag, startPoint x: 78, startPoint y: 265, endPoint x: 114, endPoint y: 305, distance: 53.6
drag, startPoint x: 200, startPoint y: 233, endPoint x: 262, endPoint y: 285, distance: 80.6
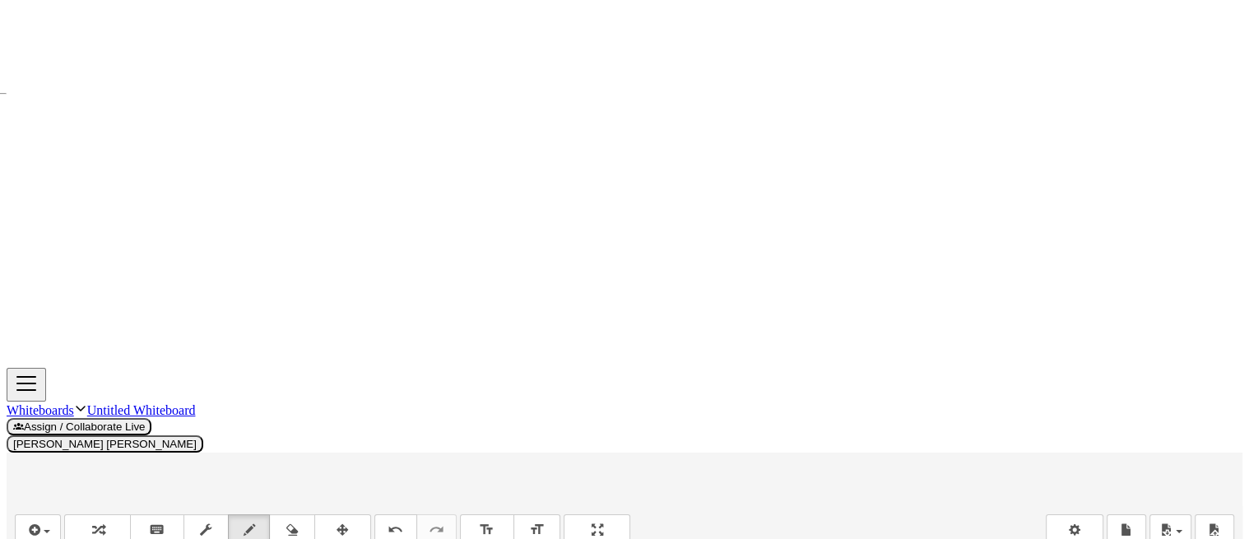
drag, startPoint x: 482, startPoint y: 240, endPoint x: 546, endPoint y: 333, distance: 113.0
drag, startPoint x: 127, startPoint y: 303, endPoint x: 244, endPoint y: 309, distance: 117.0
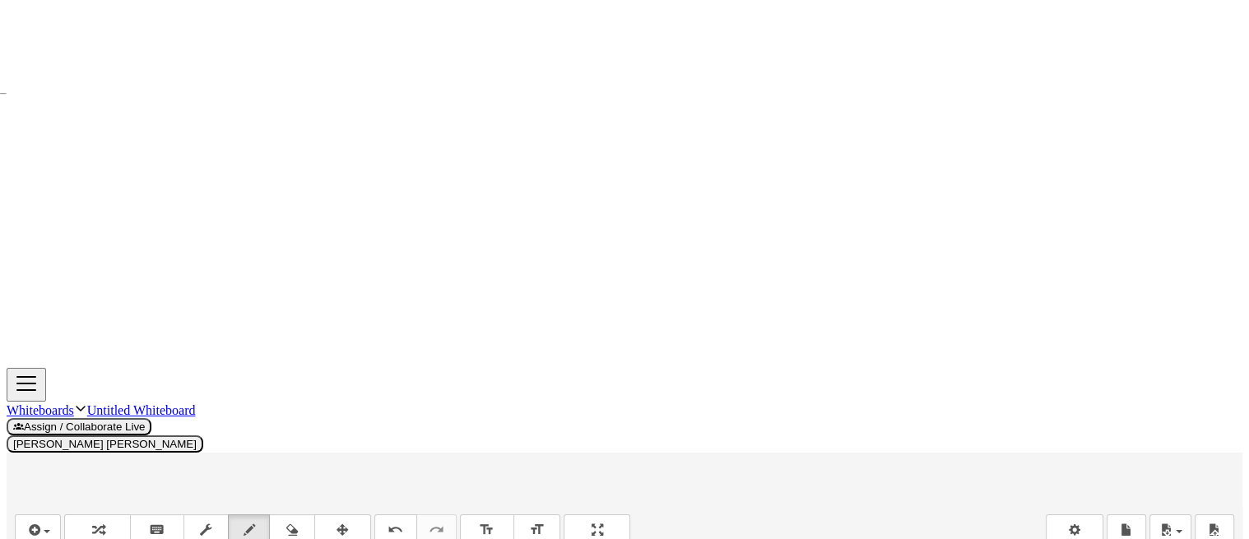
drag, startPoint x: 203, startPoint y: 356, endPoint x: 428, endPoint y: 296, distance: 232.5
click at [383, 519] on div "undo" at bounding box center [395, 529] width 25 height 20
drag, startPoint x: 198, startPoint y: 346, endPoint x: 425, endPoint y: 364, distance: 227.8
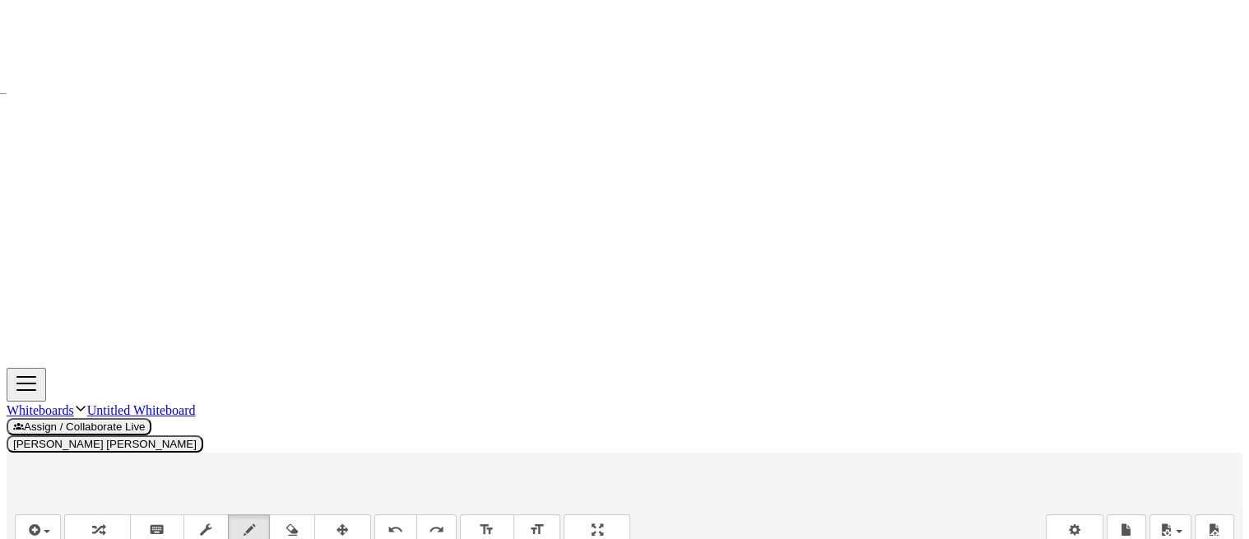
drag, startPoint x: 433, startPoint y: 340, endPoint x: 476, endPoint y: 350, distance: 43.9
drag, startPoint x: 438, startPoint y: 355, endPoint x: 532, endPoint y: 339, distance: 95.2
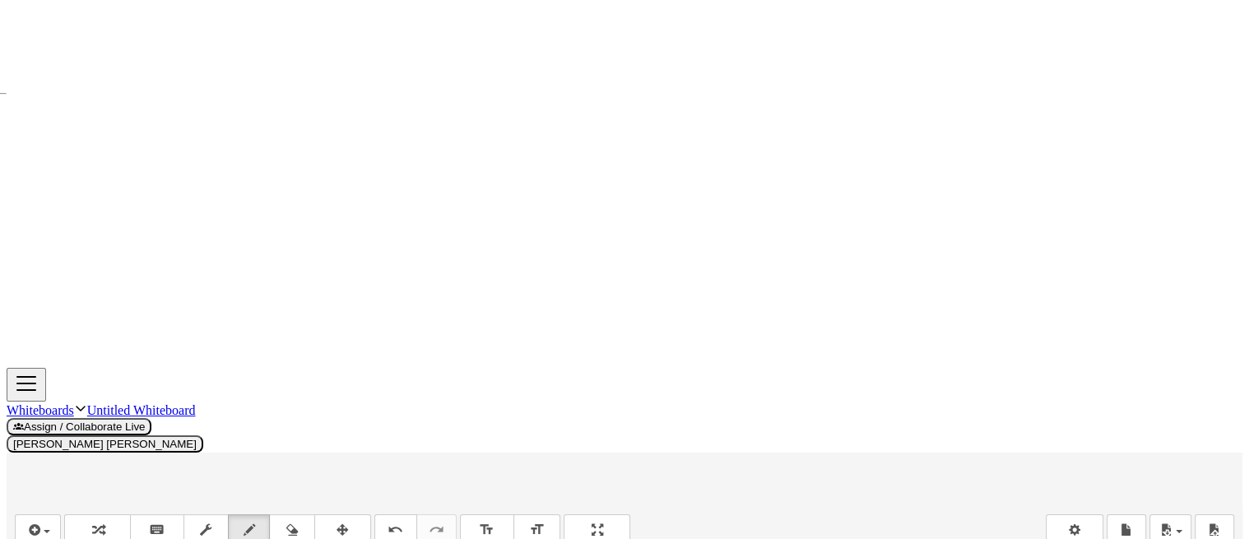
drag, startPoint x: 150, startPoint y: 268, endPoint x: 151, endPoint y: 295, distance: 26.3
drag, startPoint x: 174, startPoint y: 276, endPoint x: 166, endPoint y: 296, distance: 22.2
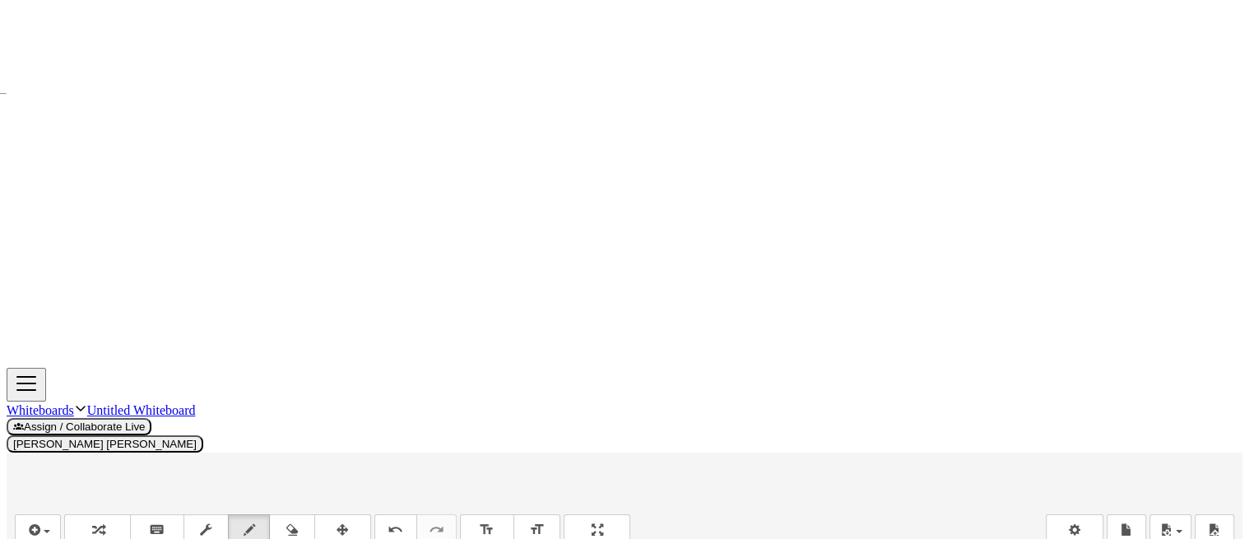
drag, startPoint x: 189, startPoint y: 285, endPoint x: 204, endPoint y: 293, distance: 16.9
drag, startPoint x: 195, startPoint y: 291, endPoint x: 409, endPoint y: 285, distance: 214.0
drag, startPoint x: 458, startPoint y: 289, endPoint x: 470, endPoint y: 310, distance: 24.3
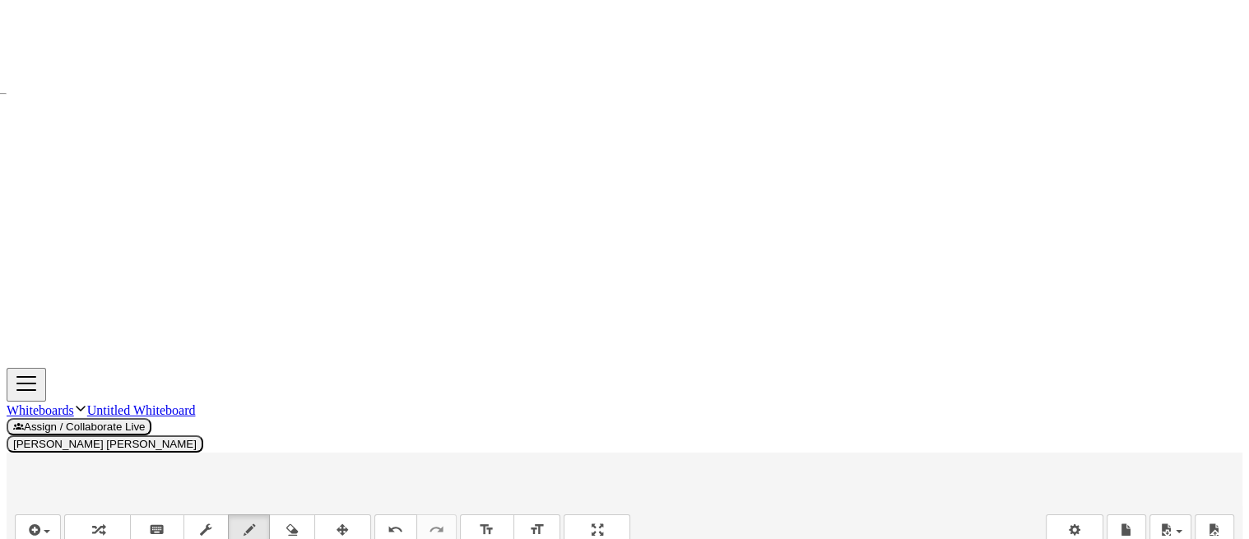
drag, startPoint x: 457, startPoint y: 294, endPoint x: 494, endPoint y: 311, distance: 40.1
drag, startPoint x: 521, startPoint y: 319, endPoint x: 521, endPoint y: 309, distance: 9.9
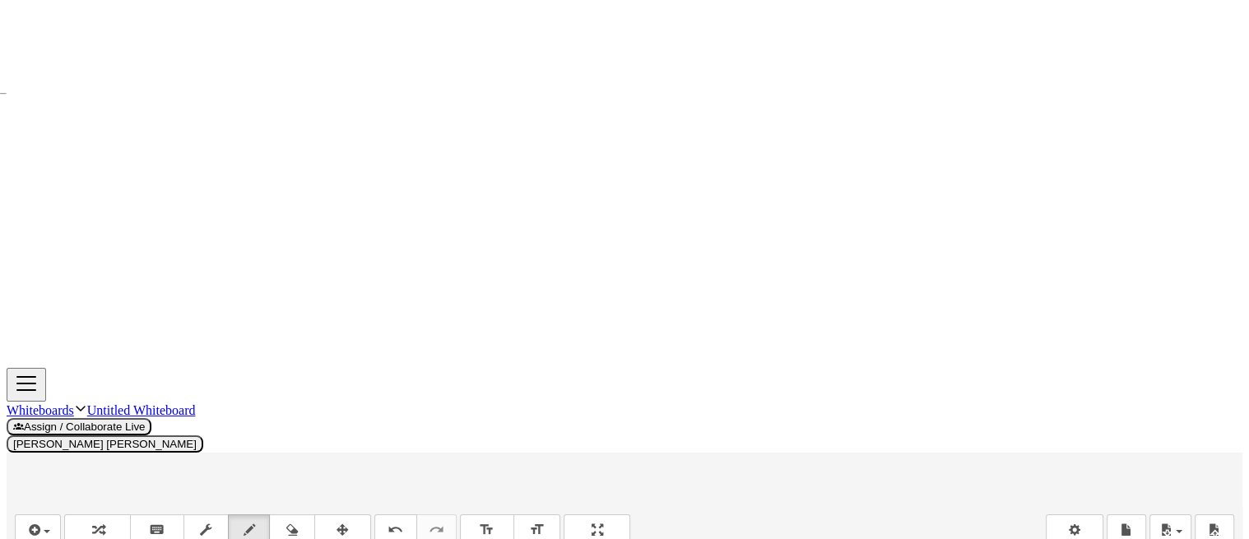
drag, startPoint x: 507, startPoint y: 318, endPoint x: 528, endPoint y: 323, distance: 21.8
drag, startPoint x: 535, startPoint y: 306, endPoint x: 556, endPoint y: 304, distance: 21.5
drag, startPoint x: 547, startPoint y: 297, endPoint x: 550, endPoint y: 325, distance: 28.1
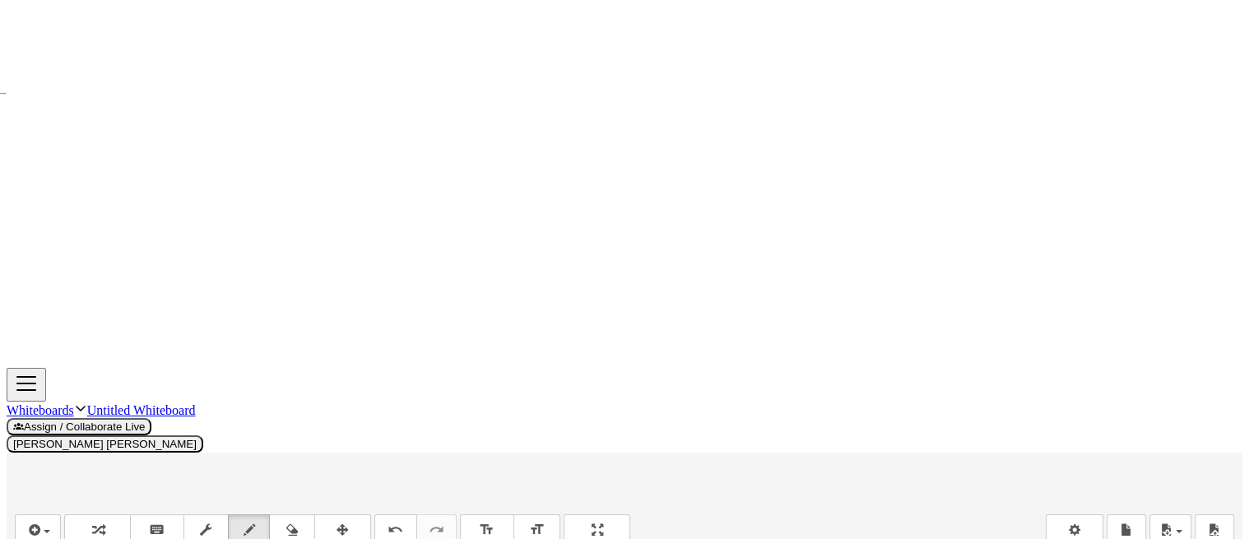
drag, startPoint x: 561, startPoint y: 324, endPoint x: 578, endPoint y: 323, distance: 17.3
drag, startPoint x: 584, startPoint y: 321, endPoint x: 597, endPoint y: 322, distance: 13.2
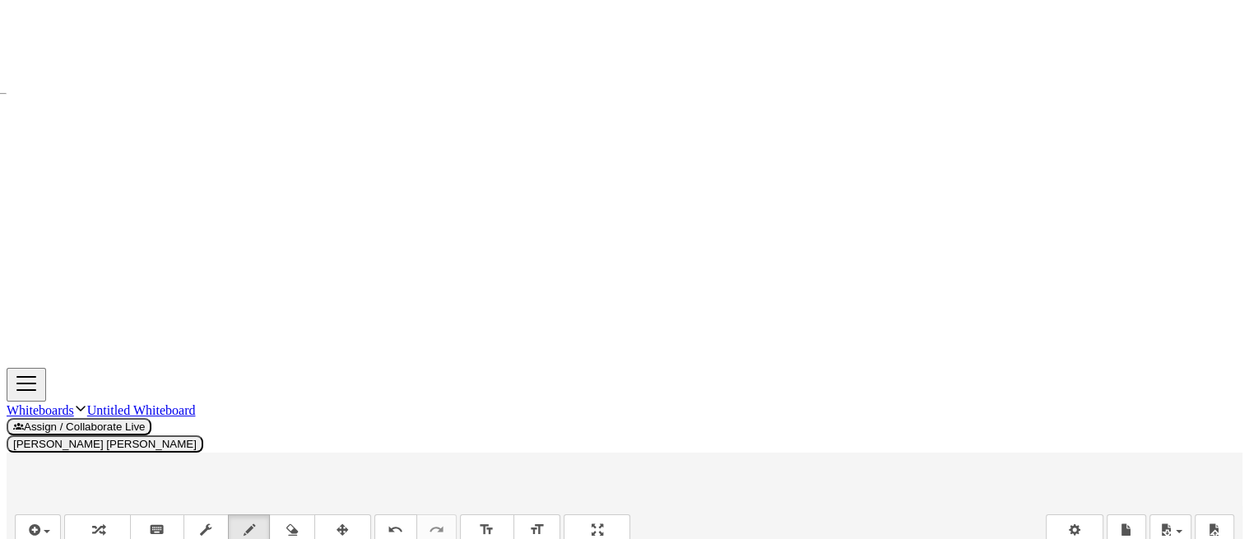
drag, startPoint x: 219, startPoint y: 285, endPoint x: 227, endPoint y: 276, distance: 12.2
drag, startPoint x: 225, startPoint y: 281, endPoint x: 224, endPoint y: 304, distance: 23.9
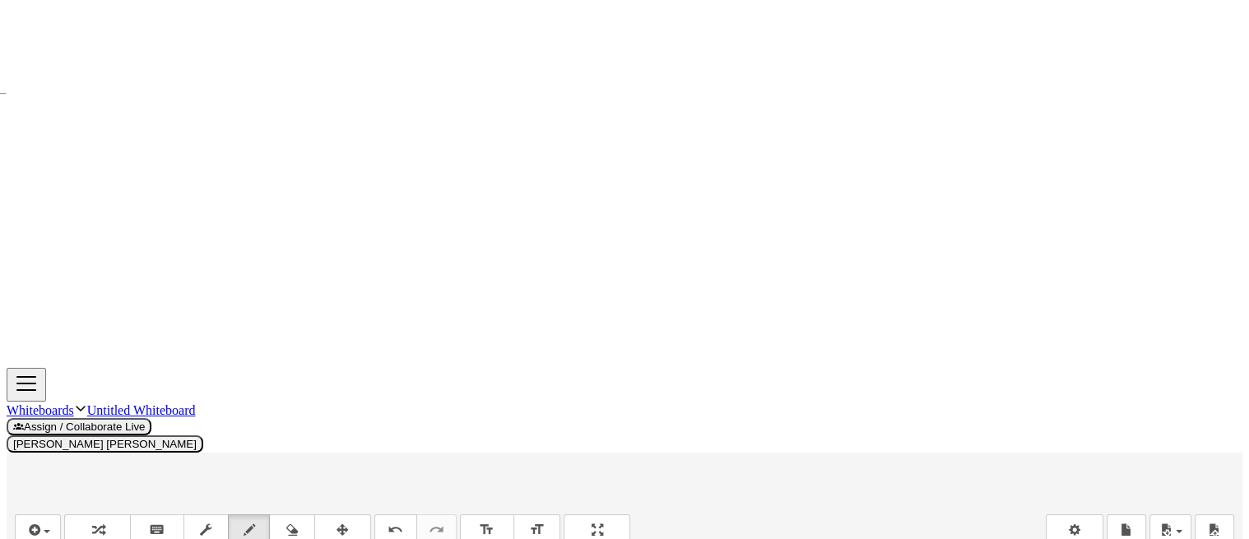
drag, startPoint x: 141, startPoint y: 257, endPoint x: 181, endPoint y: 290, distance: 52.6
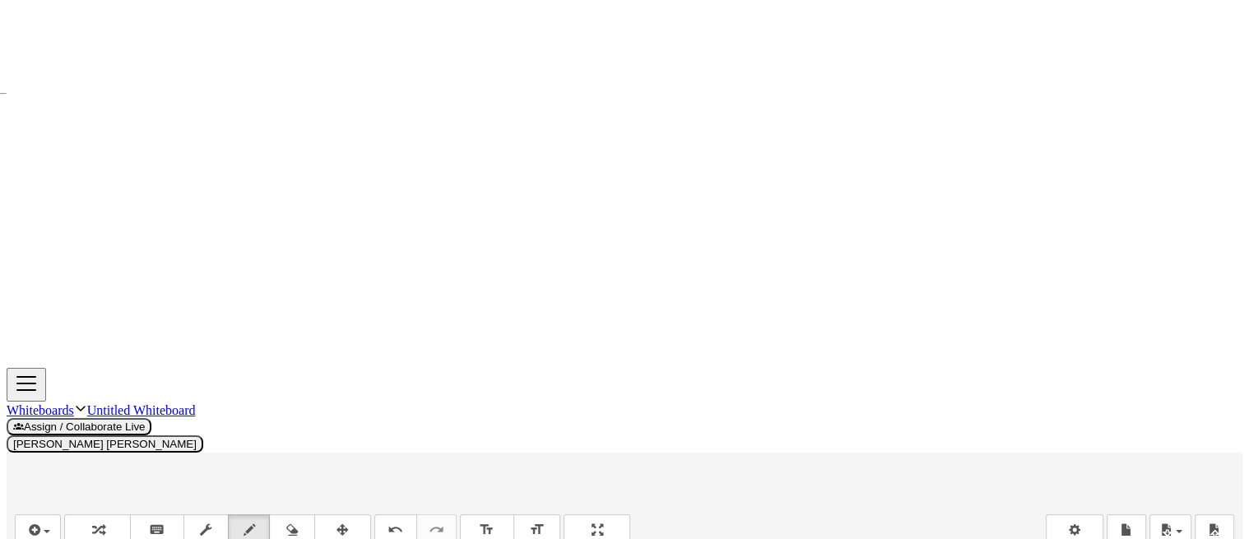
drag, startPoint x: 416, startPoint y: 280, endPoint x: 504, endPoint y: 326, distance: 99.4
click at [278, 538] on span "erase" at bounding box center [291, 547] width 27 height 12
drag, startPoint x: 171, startPoint y: 277, endPoint x: 174, endPoint y: 75, distance: 202.4
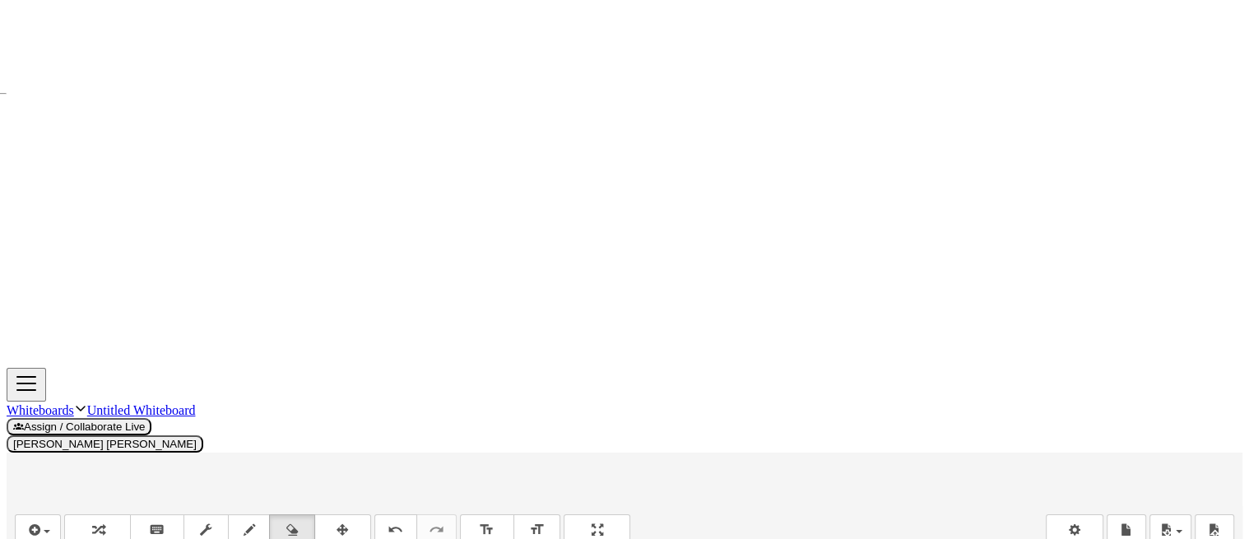
scroll to position [2178, 0]
click at [237, 538] on span "draw" at bounding box center [249, 547] width 25 height 12
drag, startPoint x: 228, startPoint y: 317, endPoint x: 262, endPoint y: 310, distance: 34.4
drag, startPoint x: 267, startPoint y: 299, endPoint x: 270, endPoint y: 330, distance: 30.5
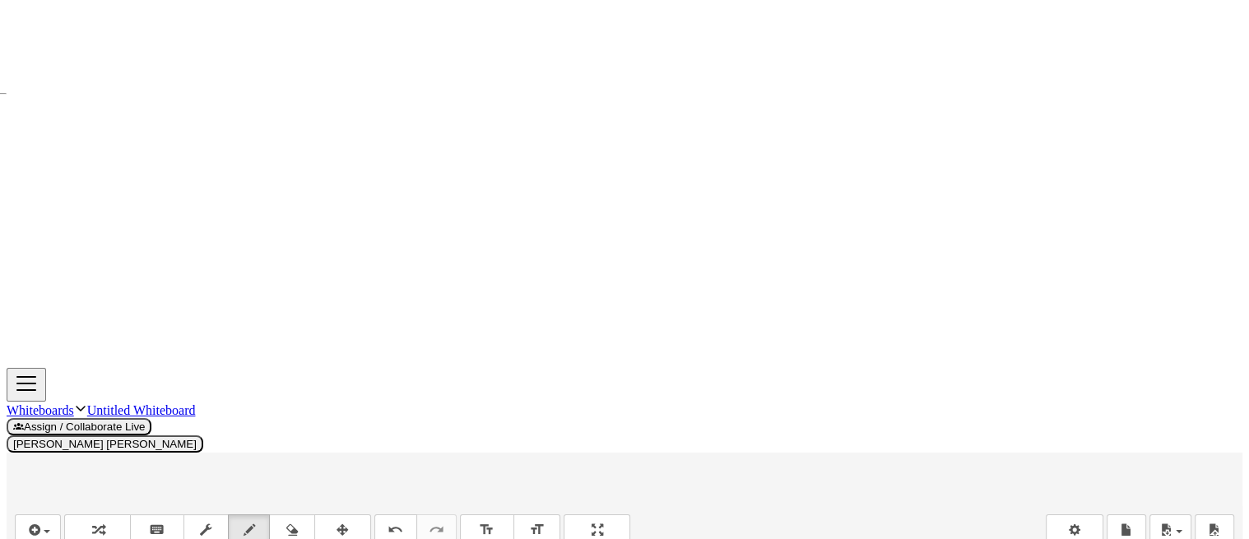
drag, startPoint x: 305, startPoint y: 299, endPoint x: 302, endPoint y: 321, distance: 21.6
drag, startPoint x: 333, startPoint y: 310, endPoint x: 337, endPoint y: 323, distance: 13.0
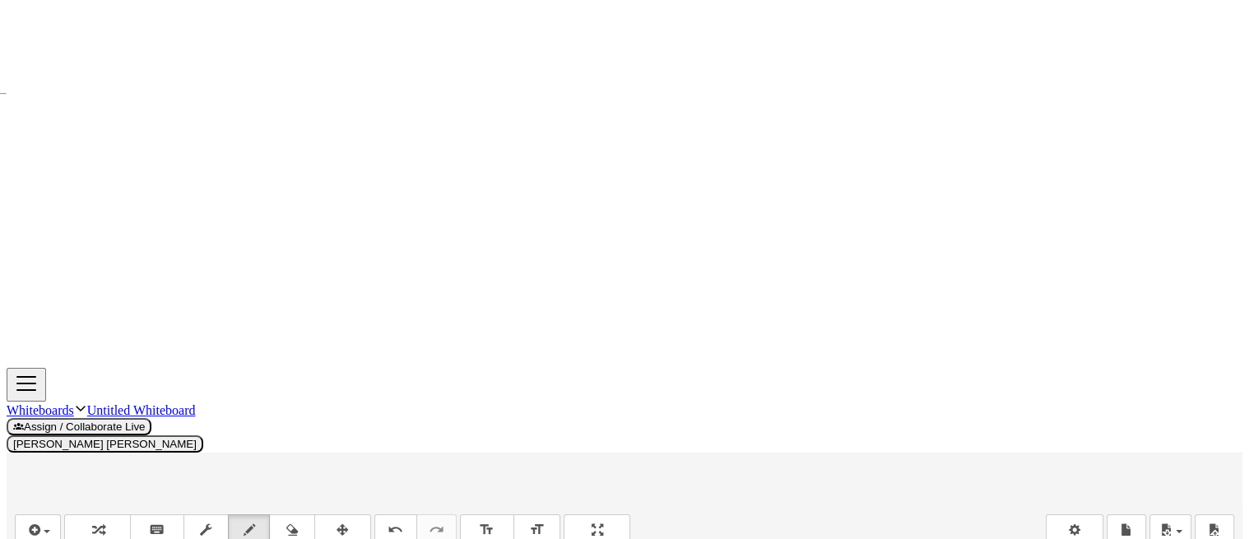
drag, startPoint x: 337, startPoint y: 323, endPoint x: 373, endPoint y: 314, distance: 36.3
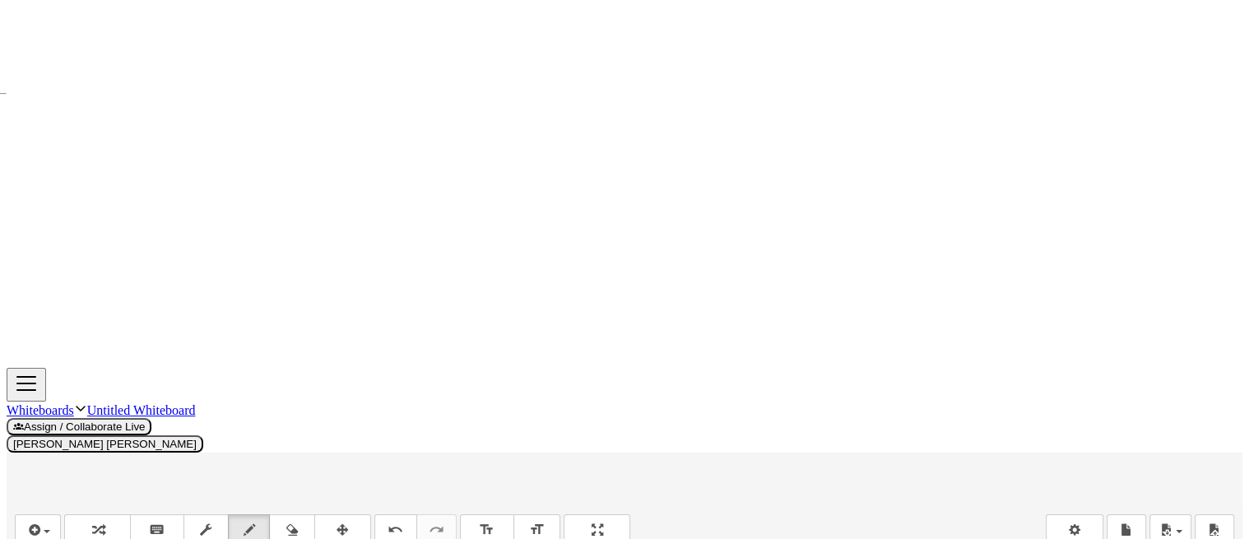
scroll to position [2368, 0]
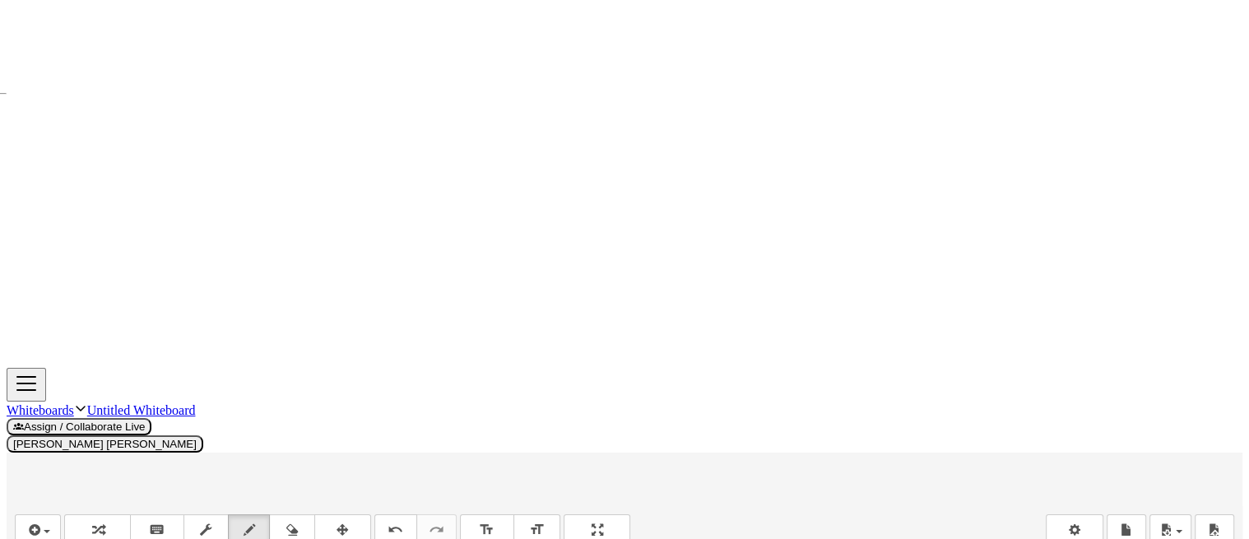
scroll to position [2378, 0]
click at [26, 538] on span "insert" at bounding box center [38, 547] width 28 height 12
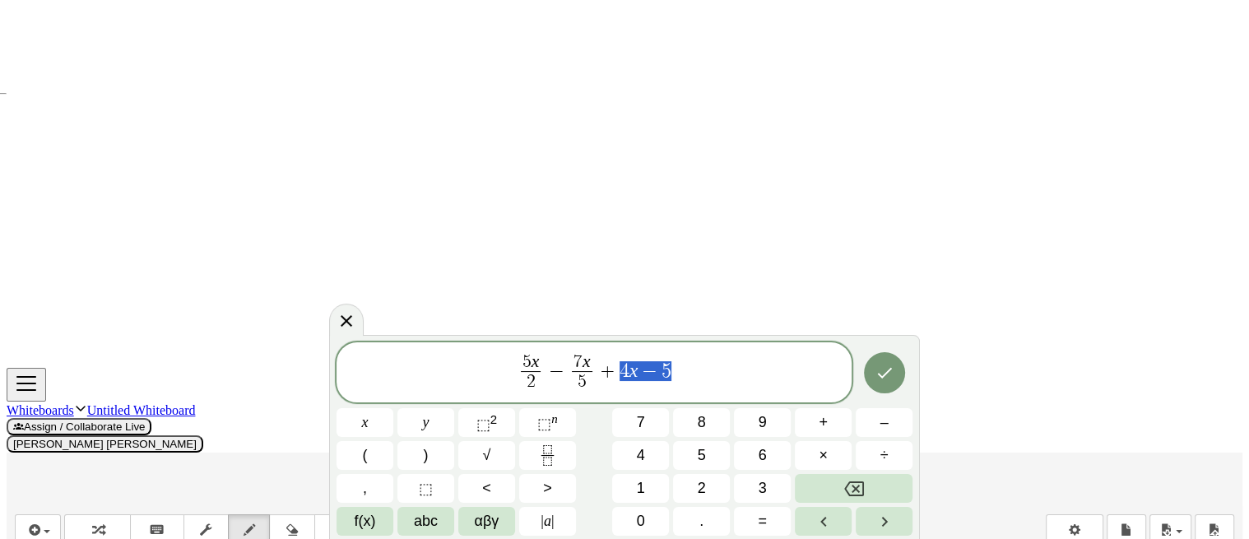
drag, startPoint x: 669, startPoint y: 368, endPoint x: 618, endPoint y: 376, distance: 51.7
click at [551, 457] on icon "Fraction" at bounding box center [547, 461] width 8 height 8
click at [687, 488] on button "2" at bounding box center [701, 488] width 57 height 29
click at [701, 374] on span "5 x 2 ​ − 7 x 5 ​ + 4 x − 5 2 ​ ​" at bounding box center [594, 374] width 515 height 44
click at [745, 514] on button "=" at bounding box center [762, 521] width 57 height 29
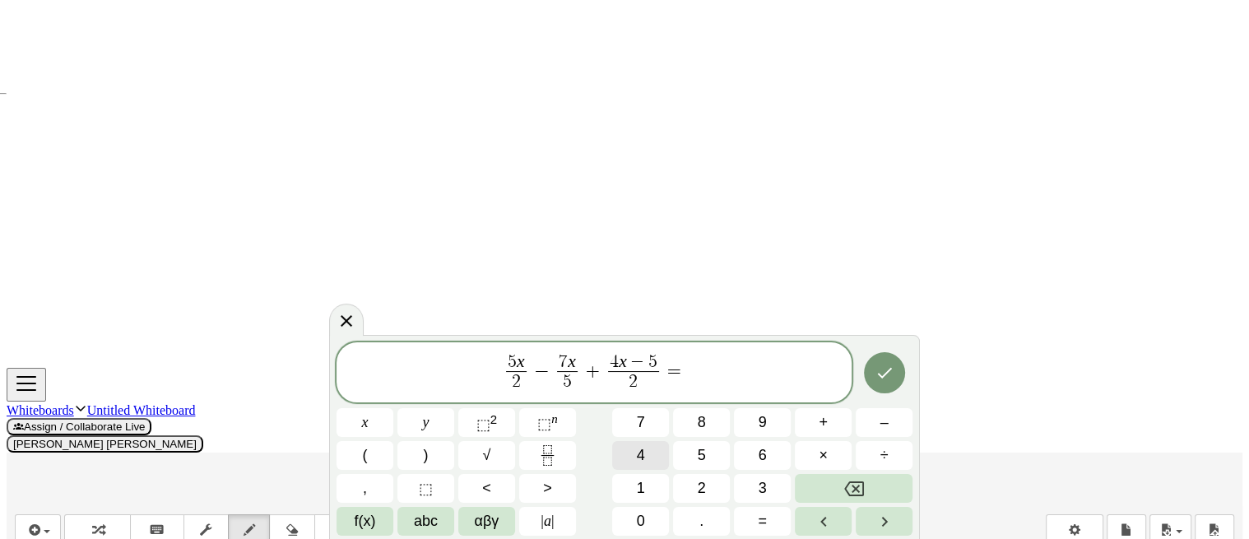
click at [658, 459] on button "4" at bounding box center [640, 455] width 57 height 29
drag, startPoint x: 703, startPoint y: 366, endPoint x: 675, endPoint y: 370, distance: 28.3
click at [675, 370] on span "5 x 2 ​ − 7 x 5 ​ + 4 x − 5 2 ​ = 4 + 8 x − 5" at bounding box center [594, 374] width 515 height 44
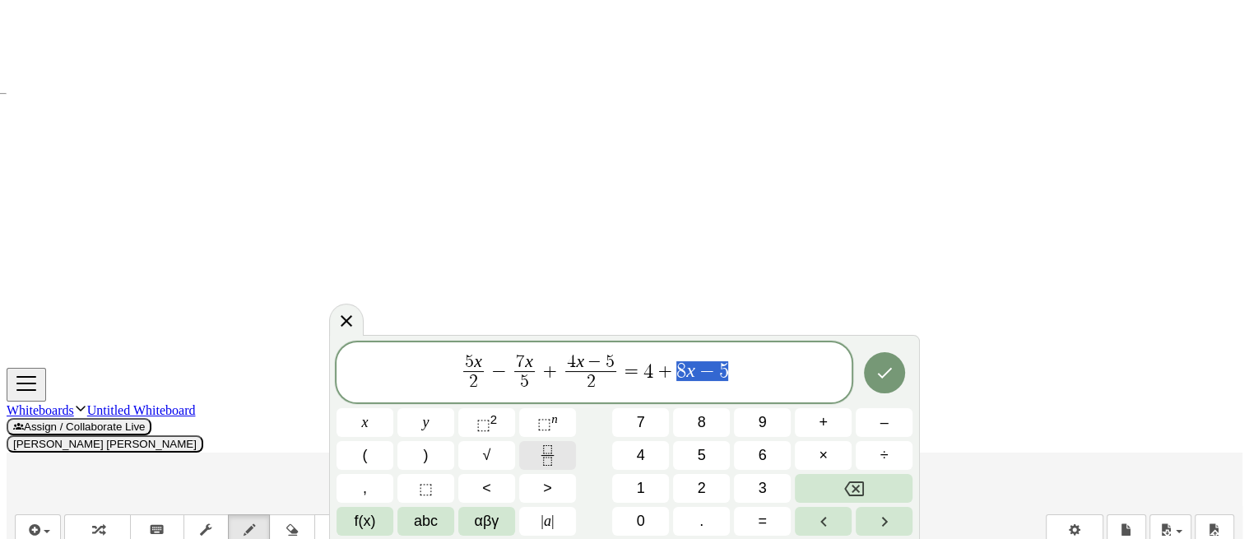
click at [545, 447] on icon "Fraction" at bounding box center [547, 455] width 21 height 21
click at [700, 451] on span "5" at bounding box center [702, 455] width 8 height 17
click at [746, 367] on span "5 x 2 ​ − 7 x 5 ​ + 4 x − 5 2 ​ = 4 + 8 x − 5 5 ​ ​" at bounding box center [594, 374] width 515 height 44
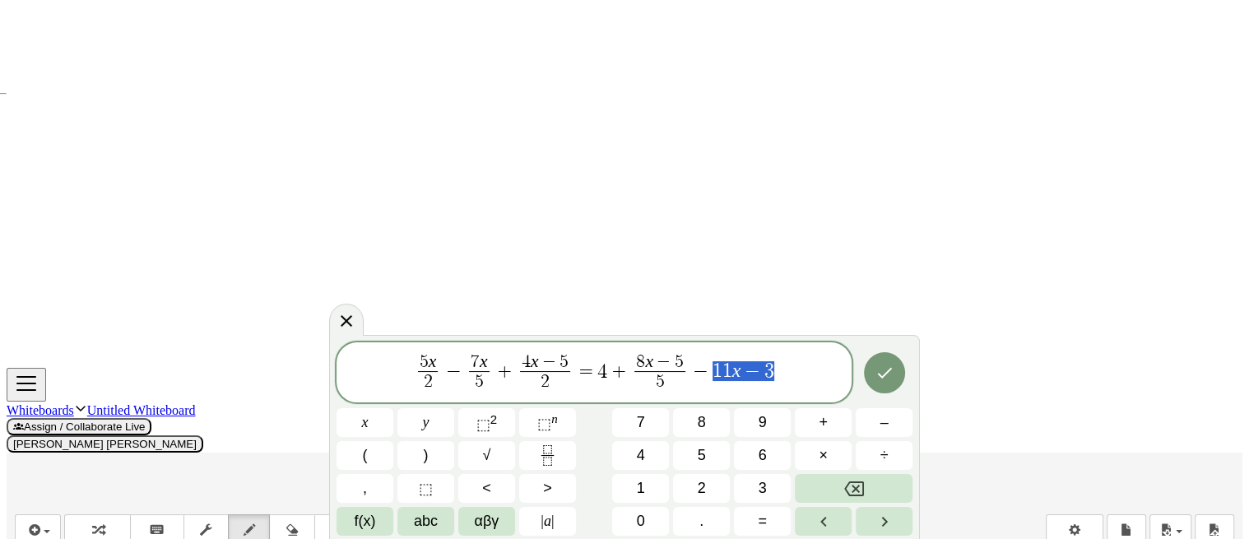
drag, startPoint x: 753, startPoint y: 376, endPoint x: 709, endPoint y: 381, distance: 43.9
click at [543, 447] on icon "Fraction" at bounding box center [547, 455] width 21 height 21
click at [686, 478] on button "2" at bounding box center [701, 488] width 57 height 29
click at [393, 408] on div at bounding box center [365, 422] width 57 height 29
click at [884, 364] on icon "Done" at bounding box center [885, 373] width 20 height 20
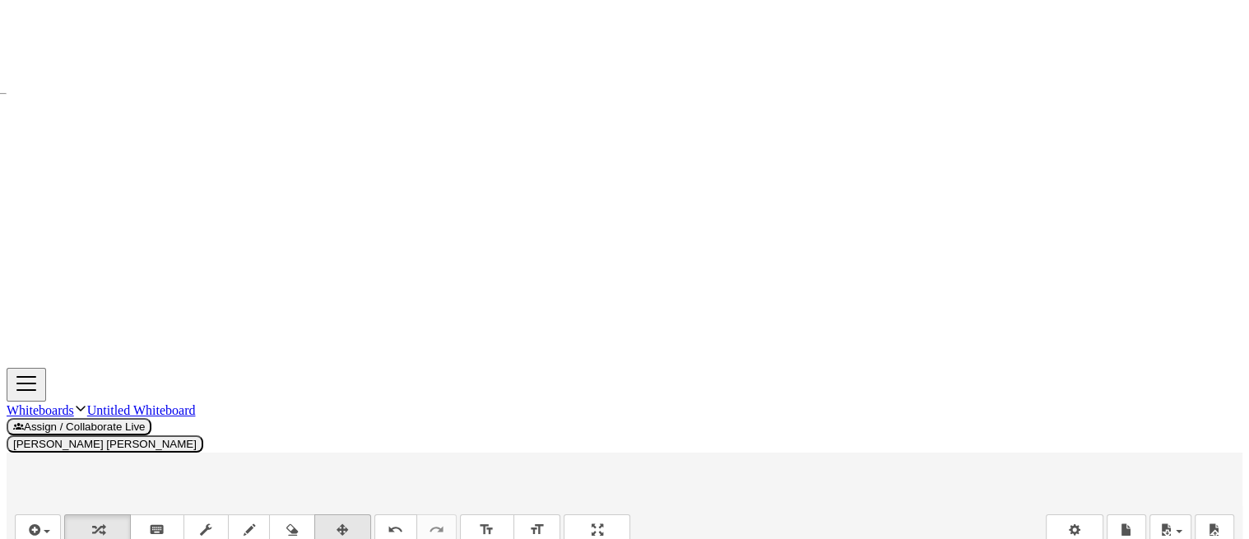
click at [323, 538] on span "arrange" at bounding box center [342, 547] width 39 height 12
drag, startPoint x: 374, startPoint y: 267, endPoint x: 339, endPoint y: 314, distance: 58.9
click at [228, 514] on button "draw" at bounding box center [249, 536] width 43 height 44
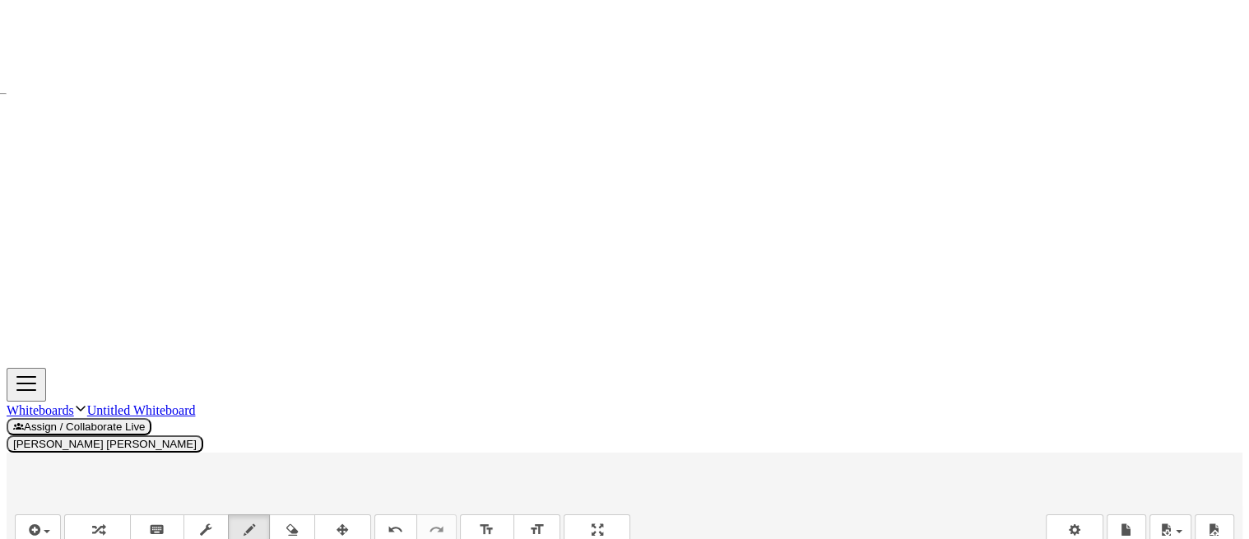
drag, startPoint x: 103, startPoint y: 337, endPoint x: 129, endPoint y: 359, distance: 33.9
drag, startPoint x: 140, startPoint y: 332, endPoint x: 152, endPoint y: 359, distance: 29.8
drag, startPoint x: 156, startPoint y: 354, endPoint x: 174, endPoint y: 375, distance: 27.5
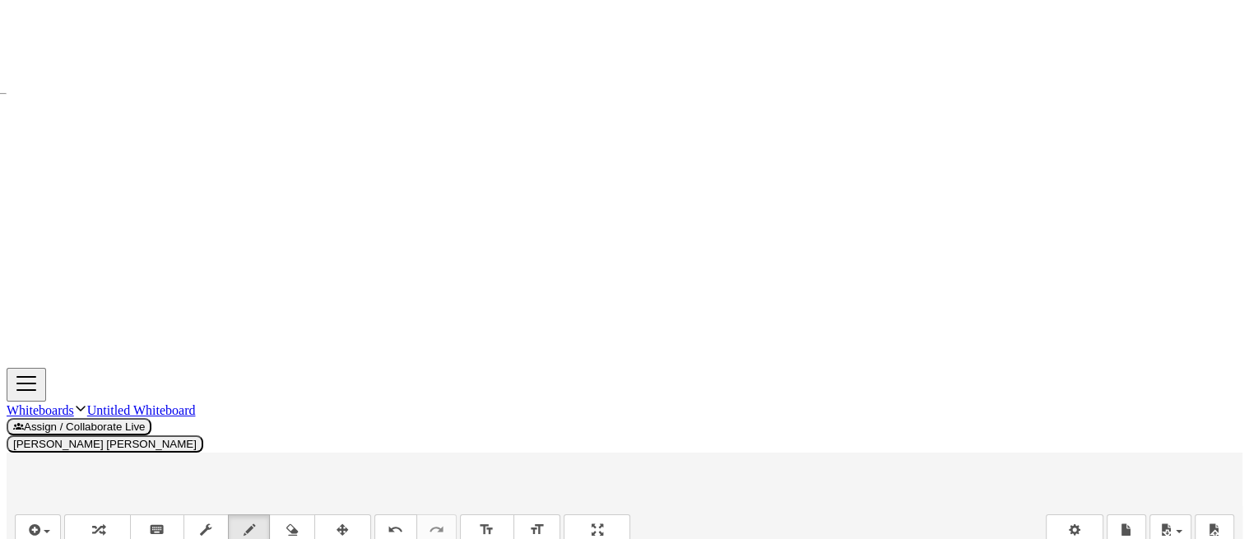
drag, startPoint x: 155, startPoint y: 374, endPoint x: 181, endPoint y: 363, distance: 28.4
drag, startPoint x: 182, startPoint y: 358, endPoint x: 196, endPoint y: 360, distance: 14.2
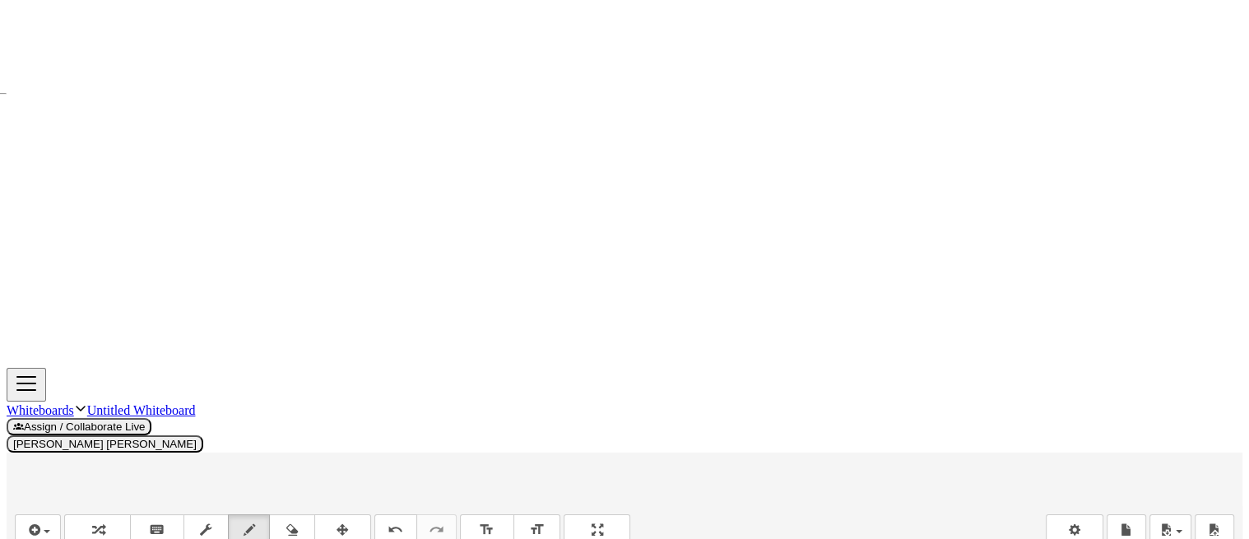
drag, startPoint x: 220, startPoint y: 350, endPoint x: 210, endPoint y: 376, distance: 27.4
drag, startPoint x: 232, startPoint y: 359, endPoint x: 248, endPoint y: 388, distance: 33.2
drag, startPoint x: 275, startPoint y: 374, endPoint x: 281, endPoint y: 365, distance: 10.0
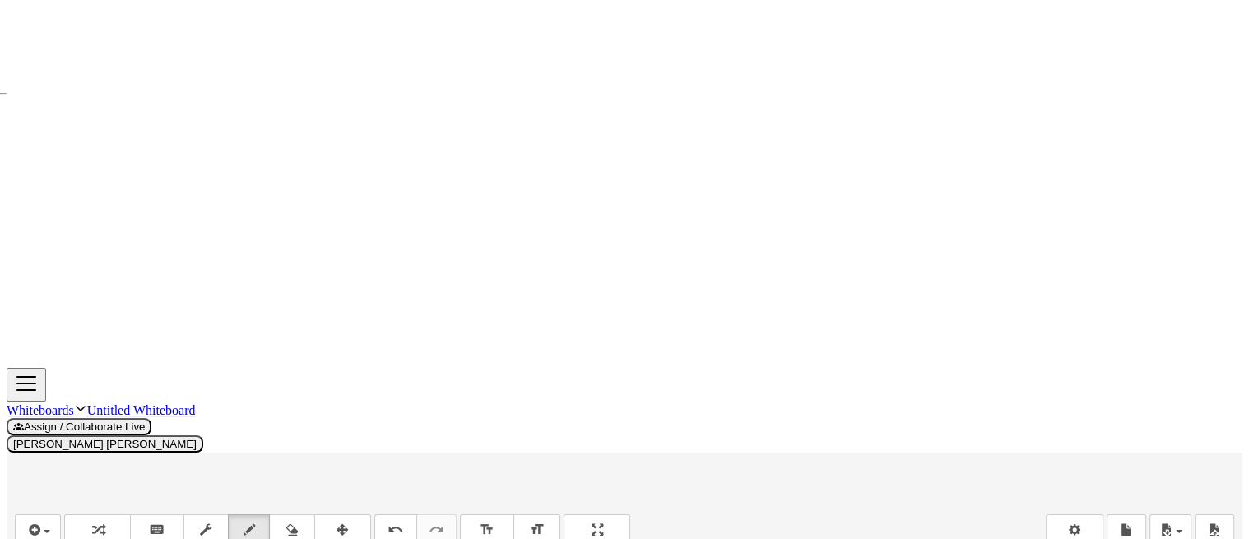
drag, startPoint x: 269, startPoint y: 371, endPoint x: 266, endPoint y: 381, distance: 10.4
drag, startPoint x: 290, startPoint y: 365, endPoint x: 303, endPoint y: 359, distance: 14.7
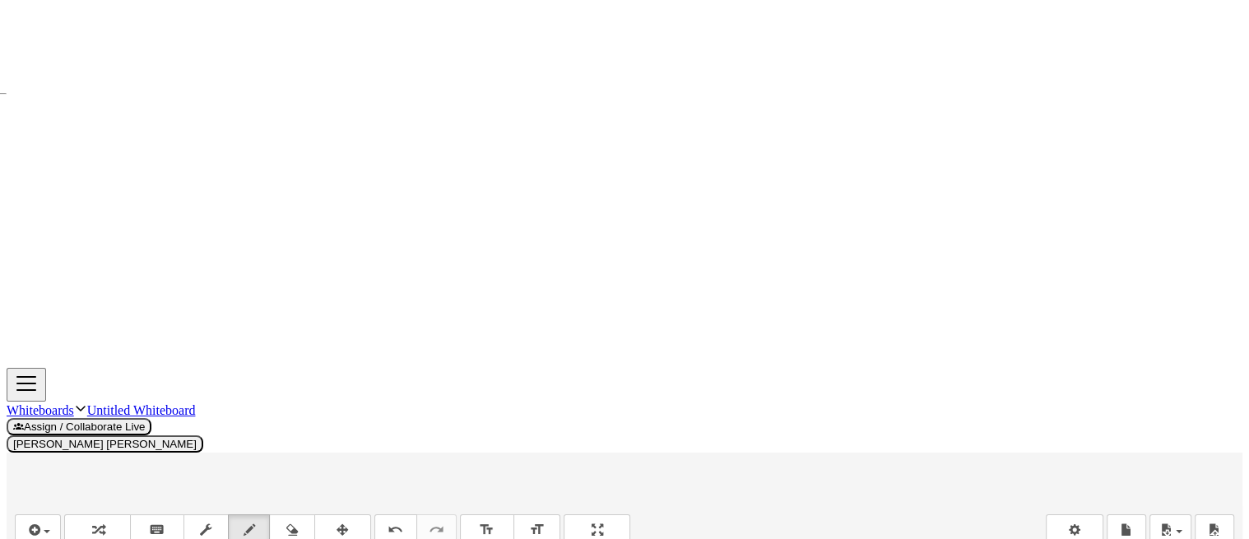
drag, startPoint x: 315, startPoint y: 360, endPoint x: 344, endPoint y: 374, distance: 32.0
drag, startPoint x: 381, startPoint y: 366, endPoint x: 392, endPoint y: 370, distance: 12.2
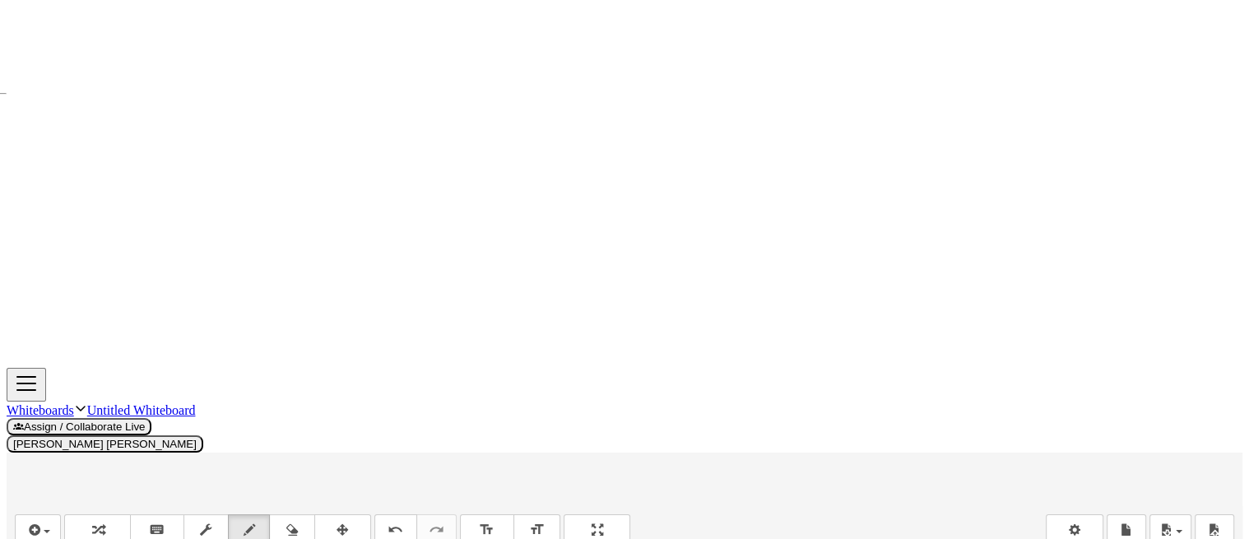
drag, startPoint x: 391, startPoint y: 365, endPoint x: 363, endPoint y: 388, distance: 35.7
drag, startPoint x: 399, startPoint y: 364, endPoint x: 417, endPoint y: 366, distance: 18.2
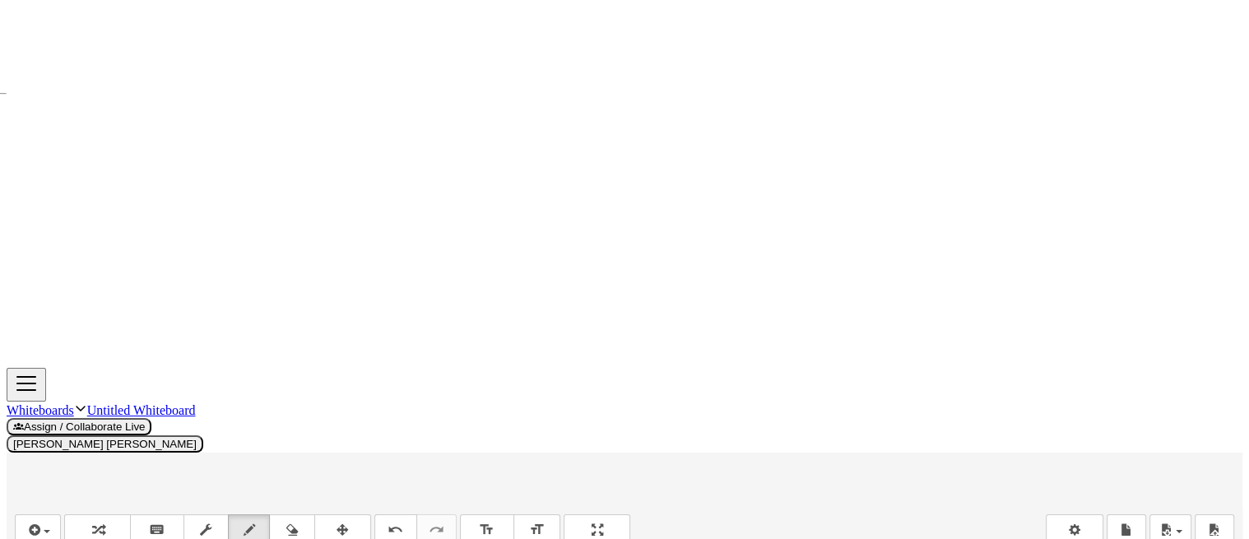
drag, startPoint x: 431, startPoint y: 355, endPoint x: 449, endPoint y: 370, distance: 23.4
drag, startPoint x: 466, startPoint y: 355, endPoint x: 464, endPoint y: 375, distance: 20.6
drag, startPoint x: 483, startPoint y: 363, endPoint x: 499, endPoint y: 364, distance: 16.5
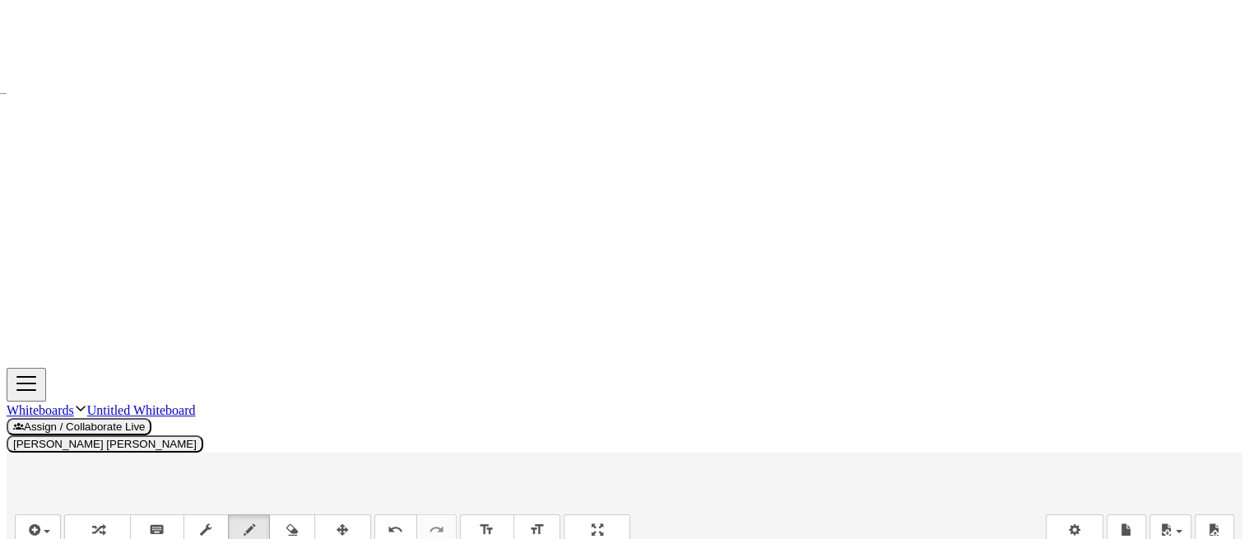
drag, startPoint x: 479, startPoint y: 372, endPoint x: 502, endPoint y: 373, distance: 23.1
drag, startPoint x: 522, startPoint y: 351, endPoint x: 514, endPoint y: 362, distance: 13.0
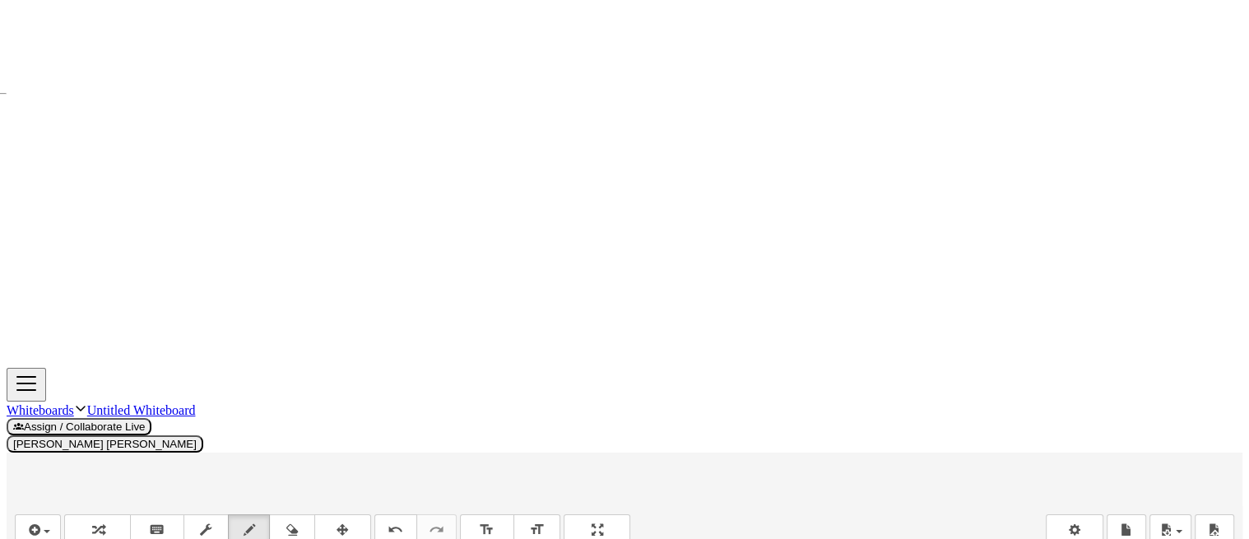
drag, startPoint x: 352, startPoint y: 81, endPoint x: 375, endPoint y: 135, distance: 59.0
click at [388, 520] on icon "undo" at bounding box center [396, 530] width 16 height 20
drag, startPoint x: 513, startPoint y: 356, endPoint x: 516, endPoint y: 379, distance: 23.2
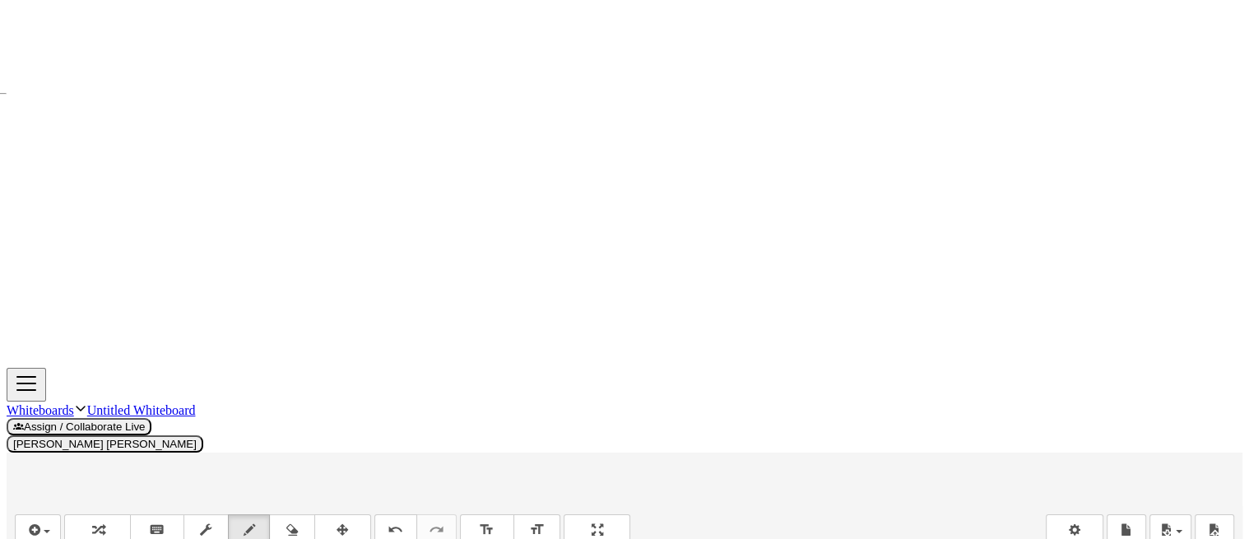
drag, startPoint x: 561, startPoint y: 378, endPoint x: 572, endPoint y: 378, distance: 10.7
drag, startPoint x: 565, startPoint y: 380, endPoint x: 569, endPoint y: 388, distance: 8.9
drag, startPoint x: 589, startPoint y: 364, endPoint x: 585, endPoint y: 388, distance: 24.2
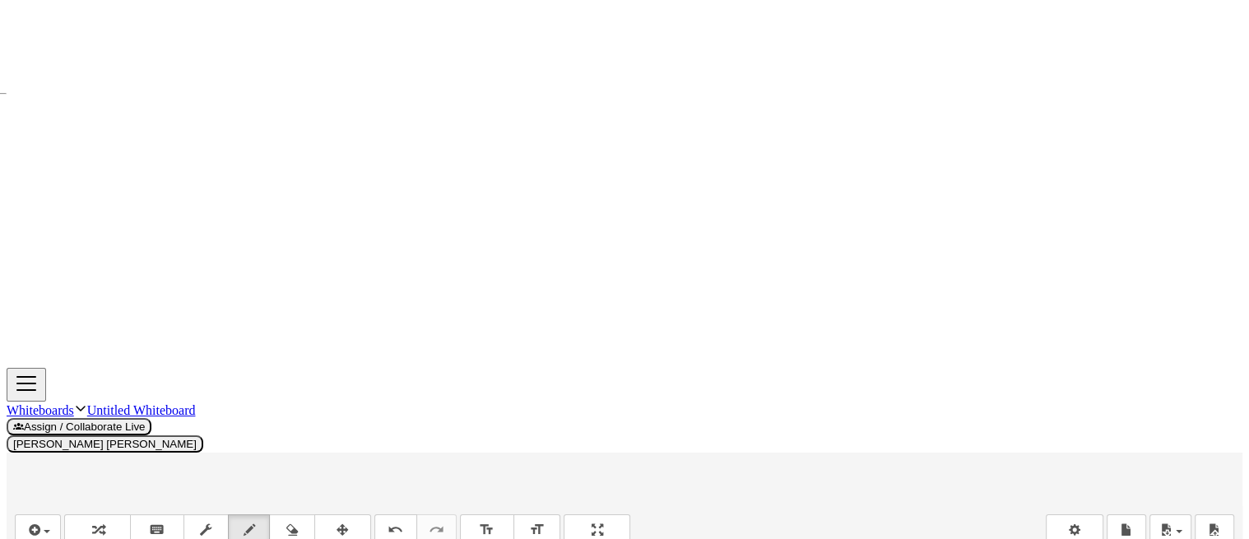
drag, startPoint x: 603, startPoint y: 366, endPoint x: 601, endPoint y: 388, distance: 21.5
drag, startPoint x: 620, startPoint y: 379, endPoint x: 630, endPoint y: 391, distance: 15.7
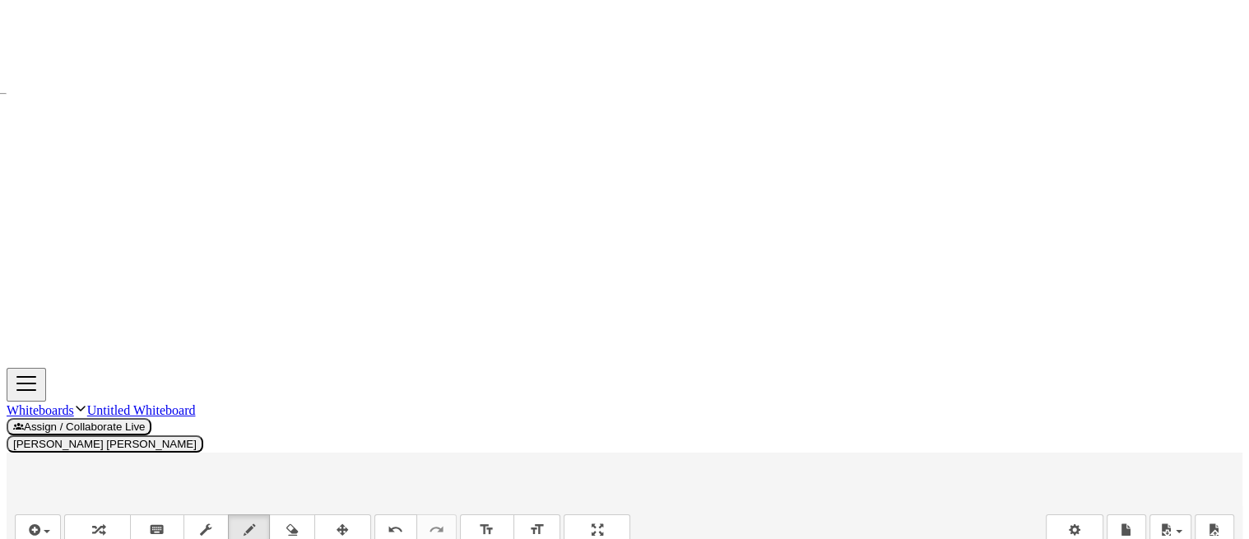
drag, startPoint x: 672, startPoint y: 373, endPoint x: 678, endPoint y: 396, distance: 23.7
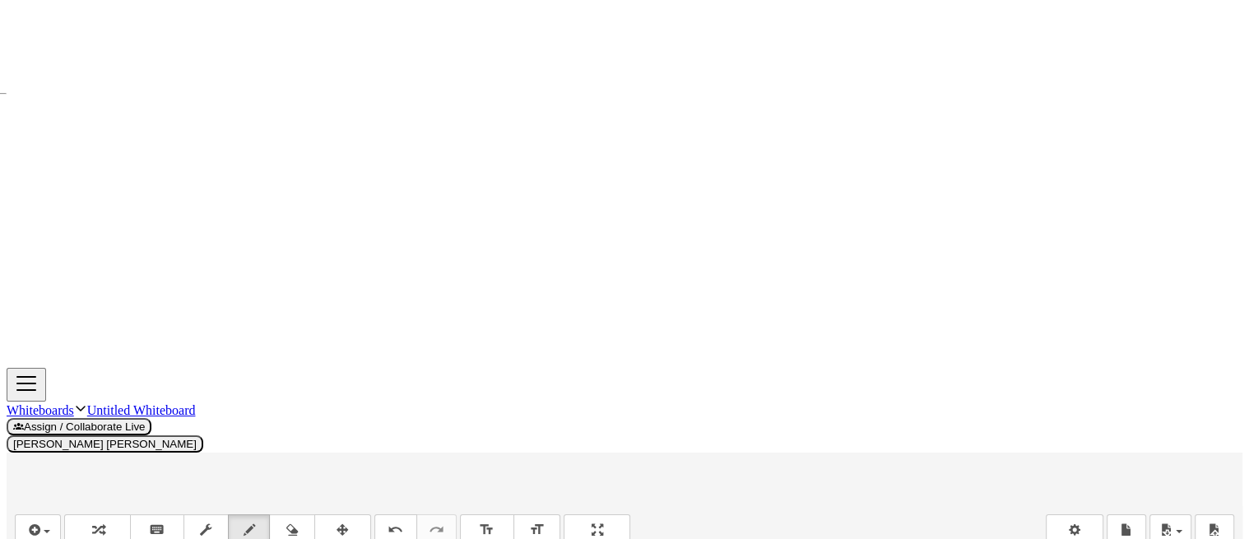
click at [1173, 520] on icon "button" at bounding box center [1165, 530] width 15 height 20
type input "**********"
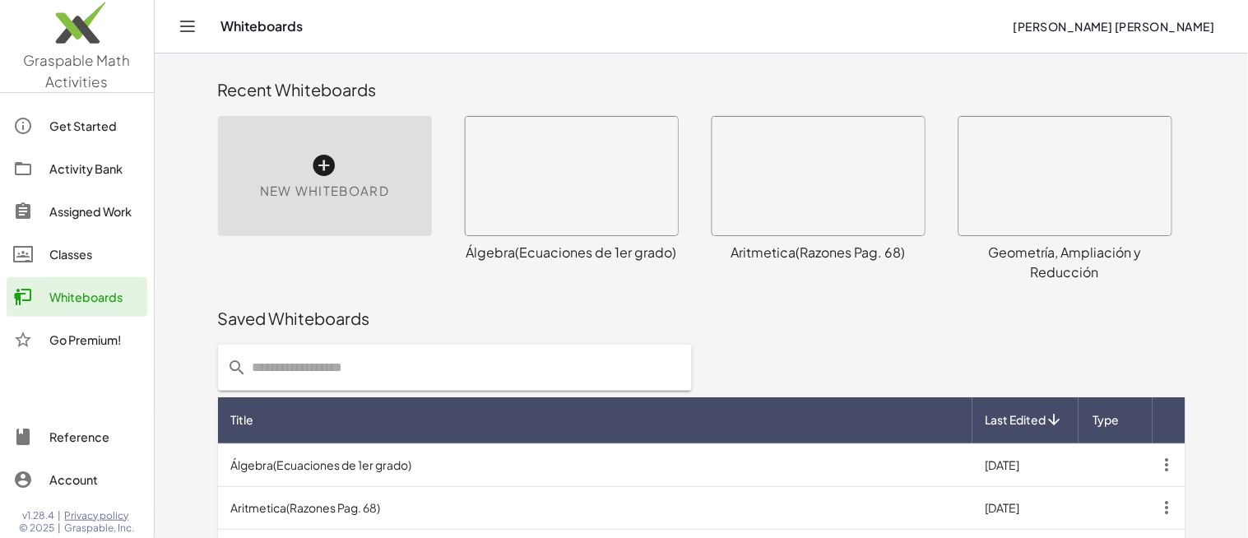
click at [1158, 450] on icon "button" at bounding box center [1168, 465] width 30 height 30
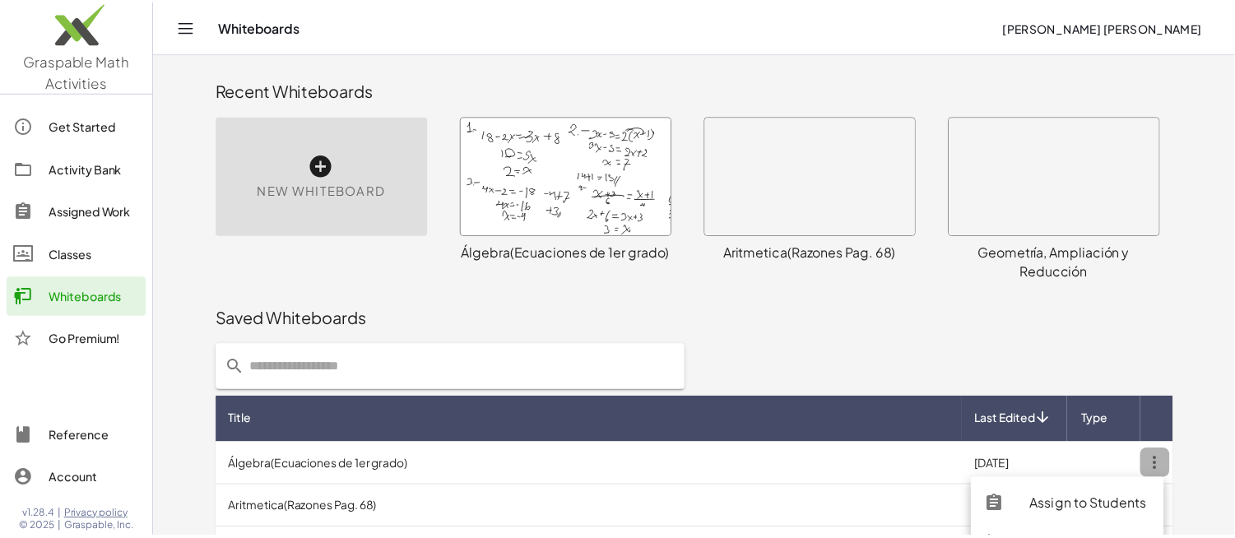
scroll to position [256, 0]
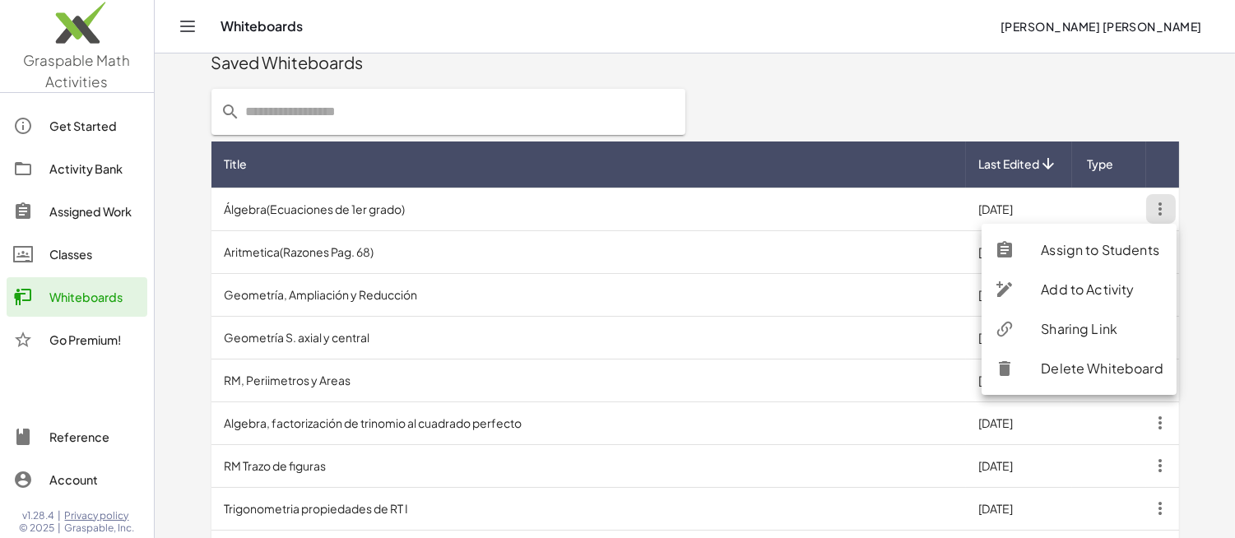
click at [1075, 324] on div "Sharing Link" at bounding box center [1102, 329] width 123 height 20
